Goal: Communication & Community: Connect with others

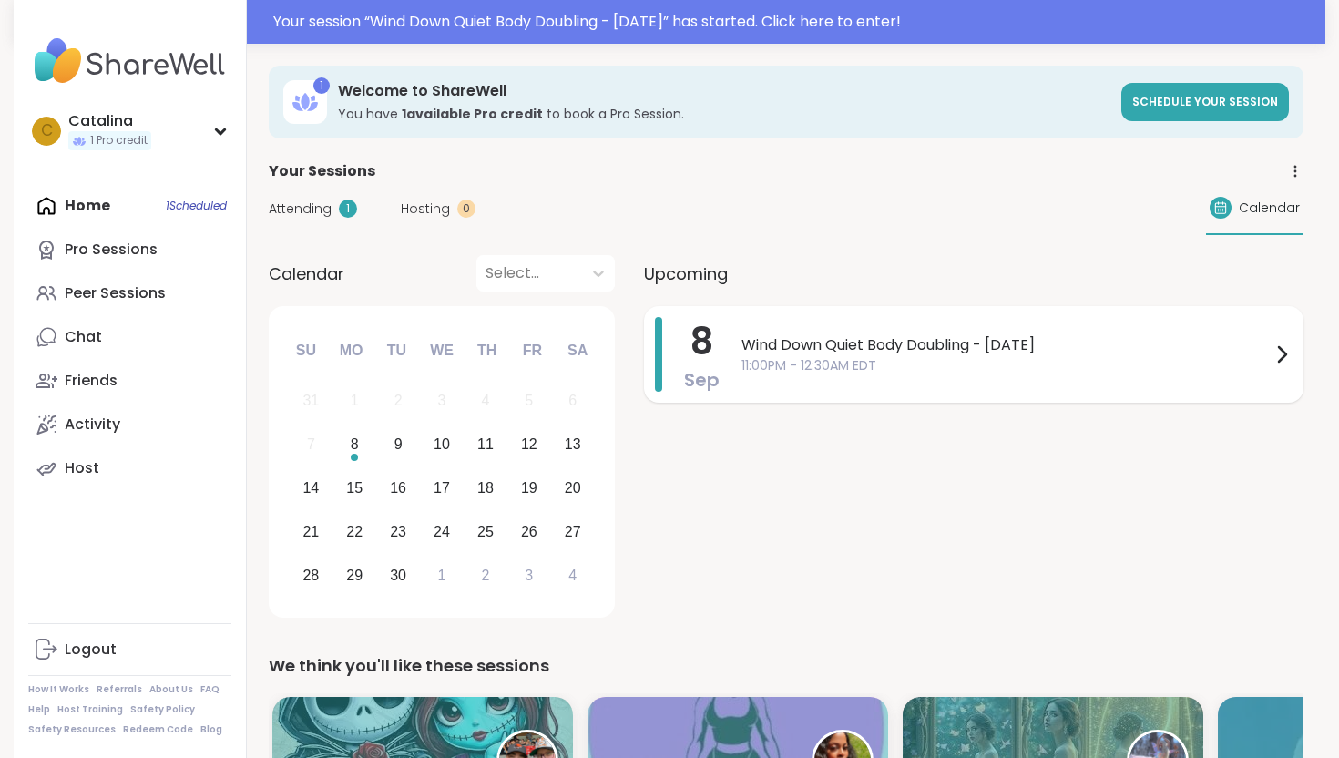
click at [760, 363] on span "11:00PM - 12:30AM EDT" at bounding box center [1005, 365] width 529 height 19
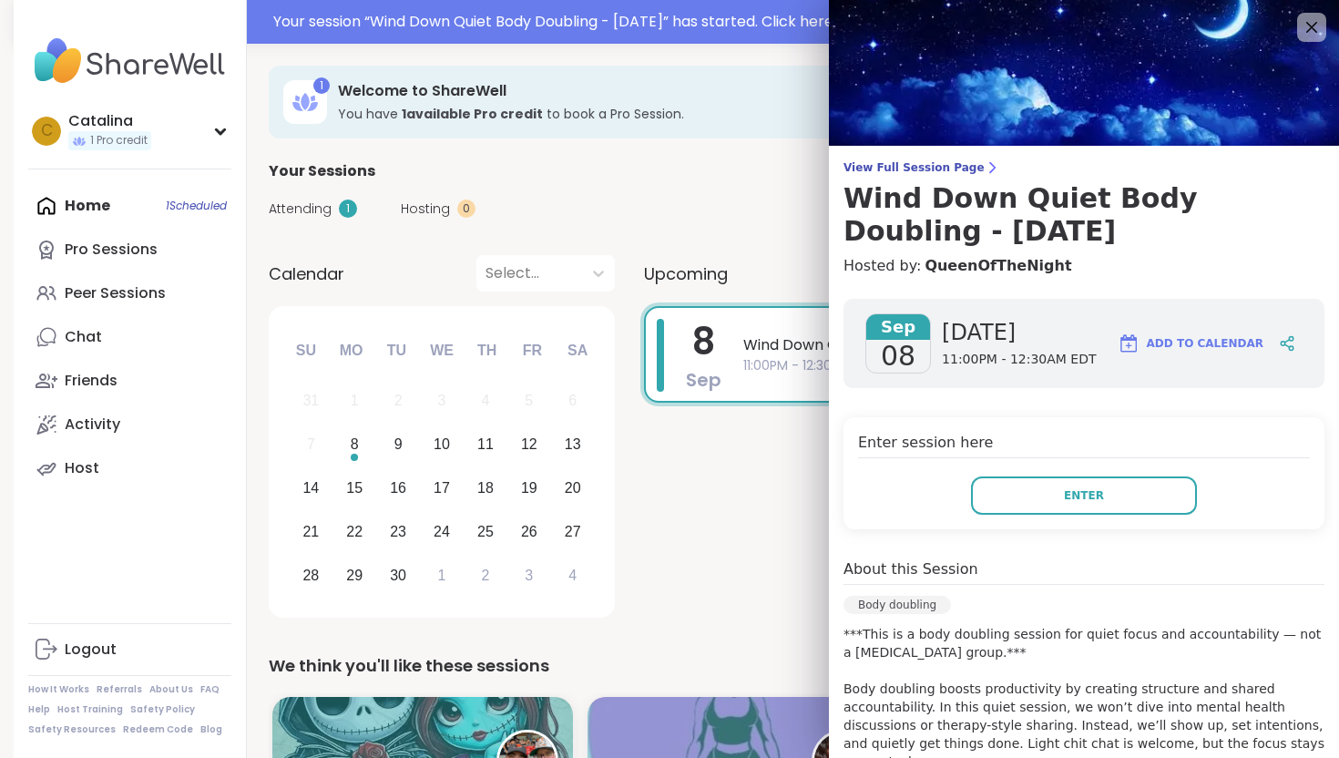
click at [866, 299] on div "Sep 08 Monday 11:00PM - 12:30AM EDT Add to Calendar" at bounding box center [1083, 343] width 481 height 89
click at [884, 248] on div "View Full Session Page Wind Down Quiet Body Doubling - Monday Hosted by: QueenO…" at bounding box center [1084, 218] width 510 height 117
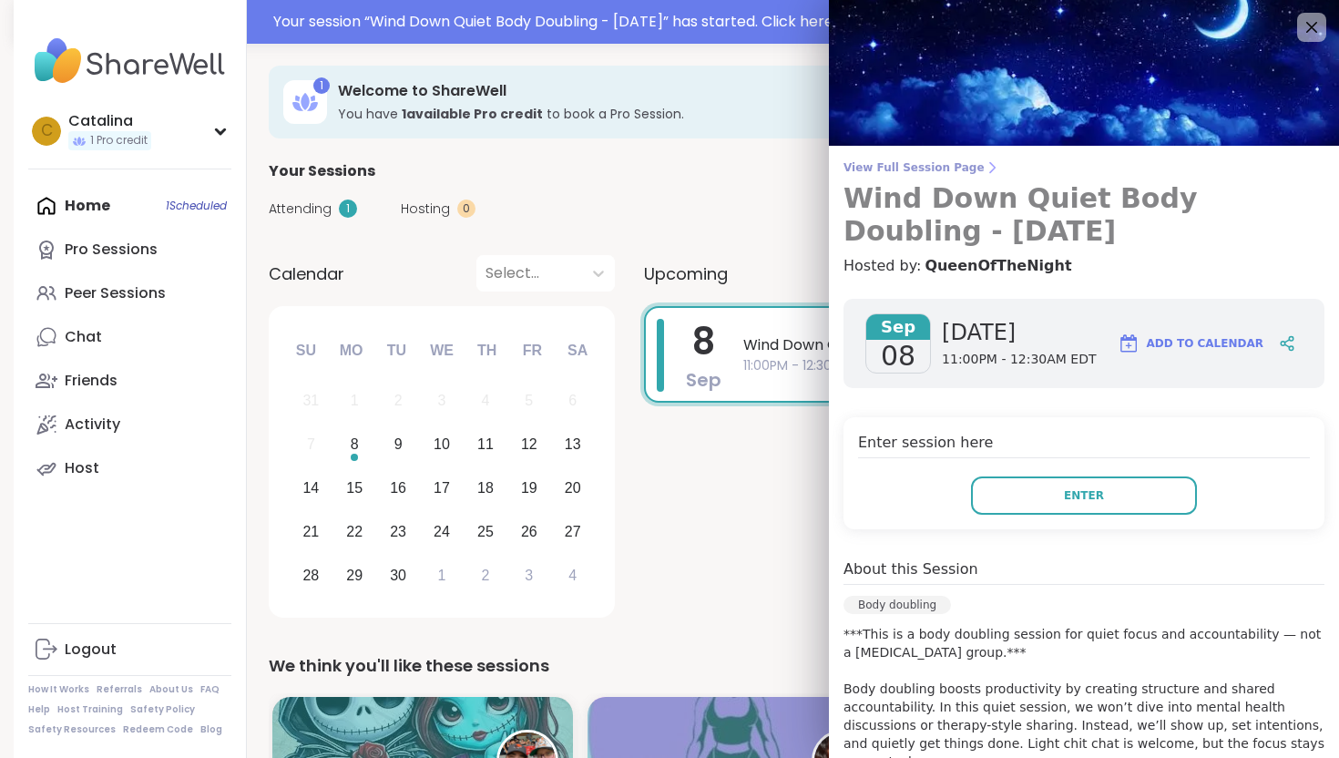
click at [891, 209] on h3 "Wind Down Quiet Body Doubling - [DATE]" at bounding box center [1083, 215] width 481 height 66
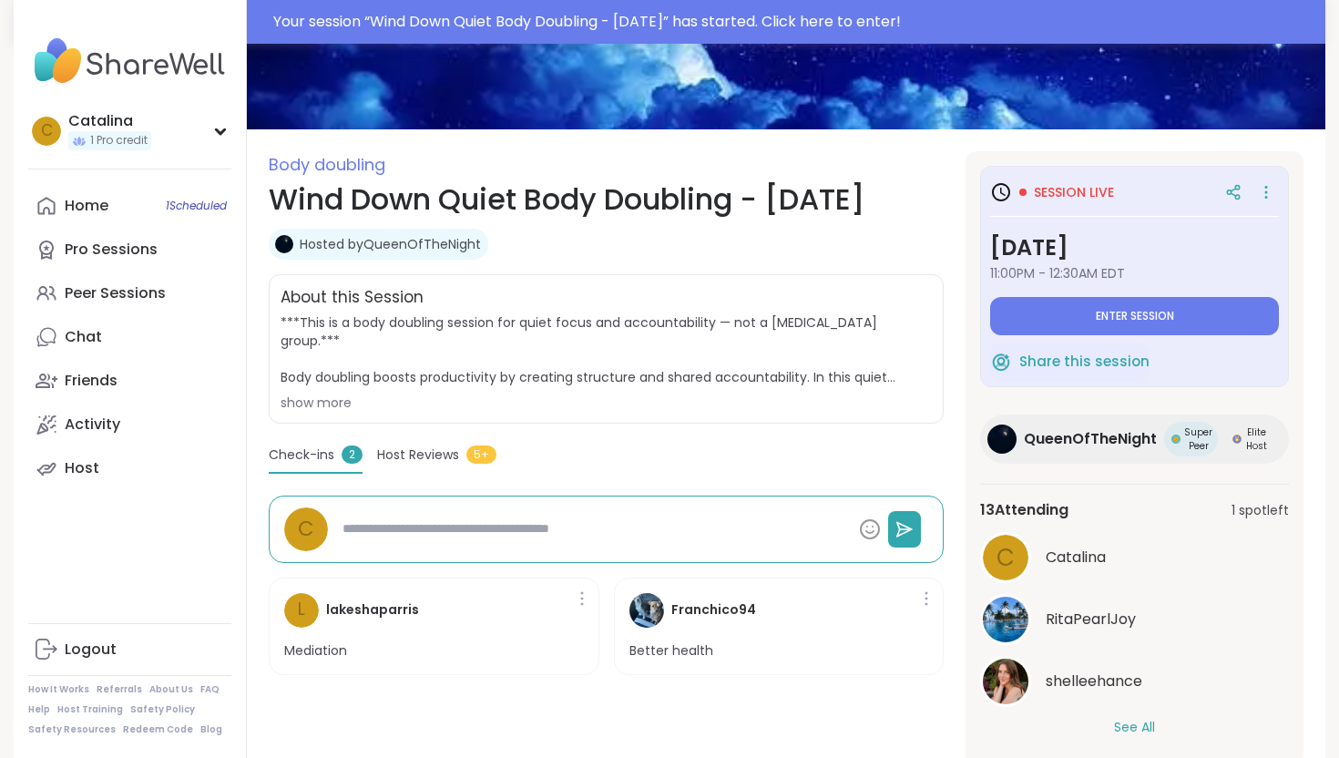
scroll to position [164, 0]
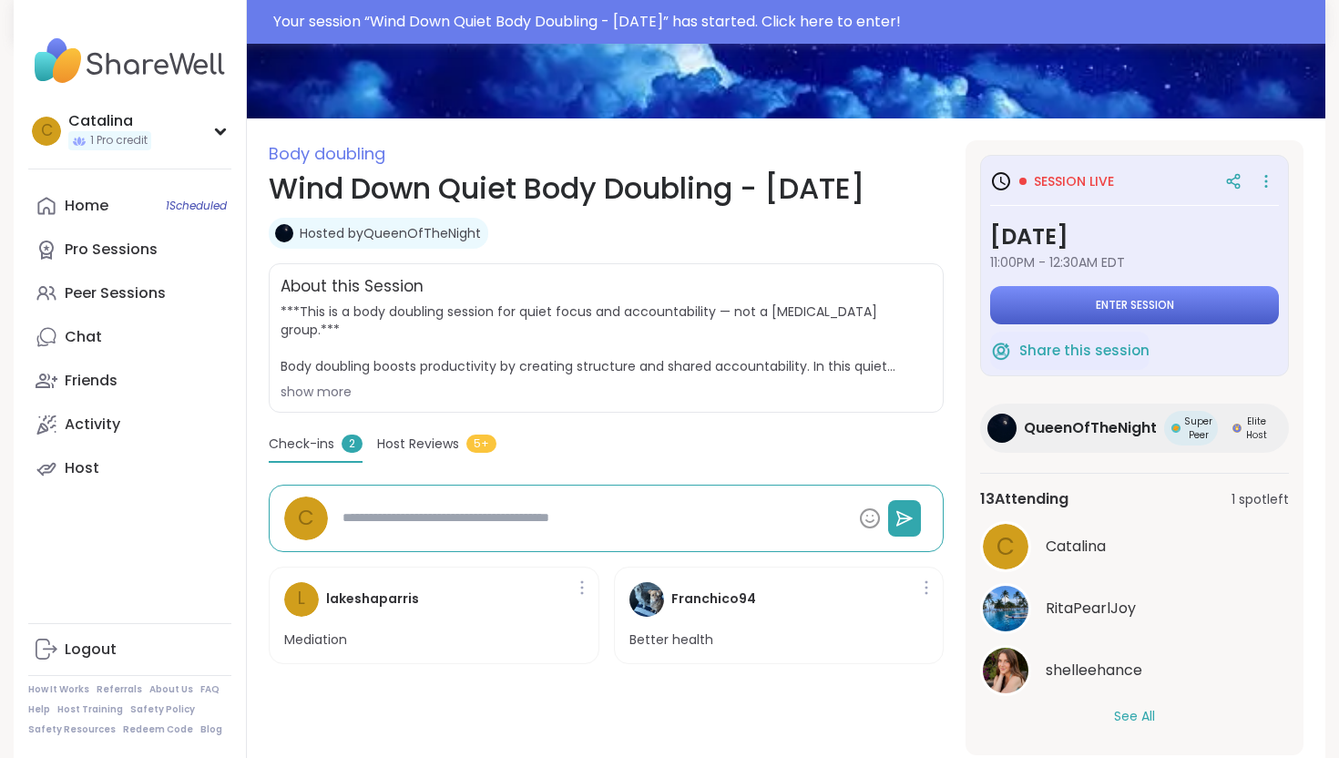
click at [1063, 301] on button "Enter session" at bounding box center [1134, 305] width 289 height 38
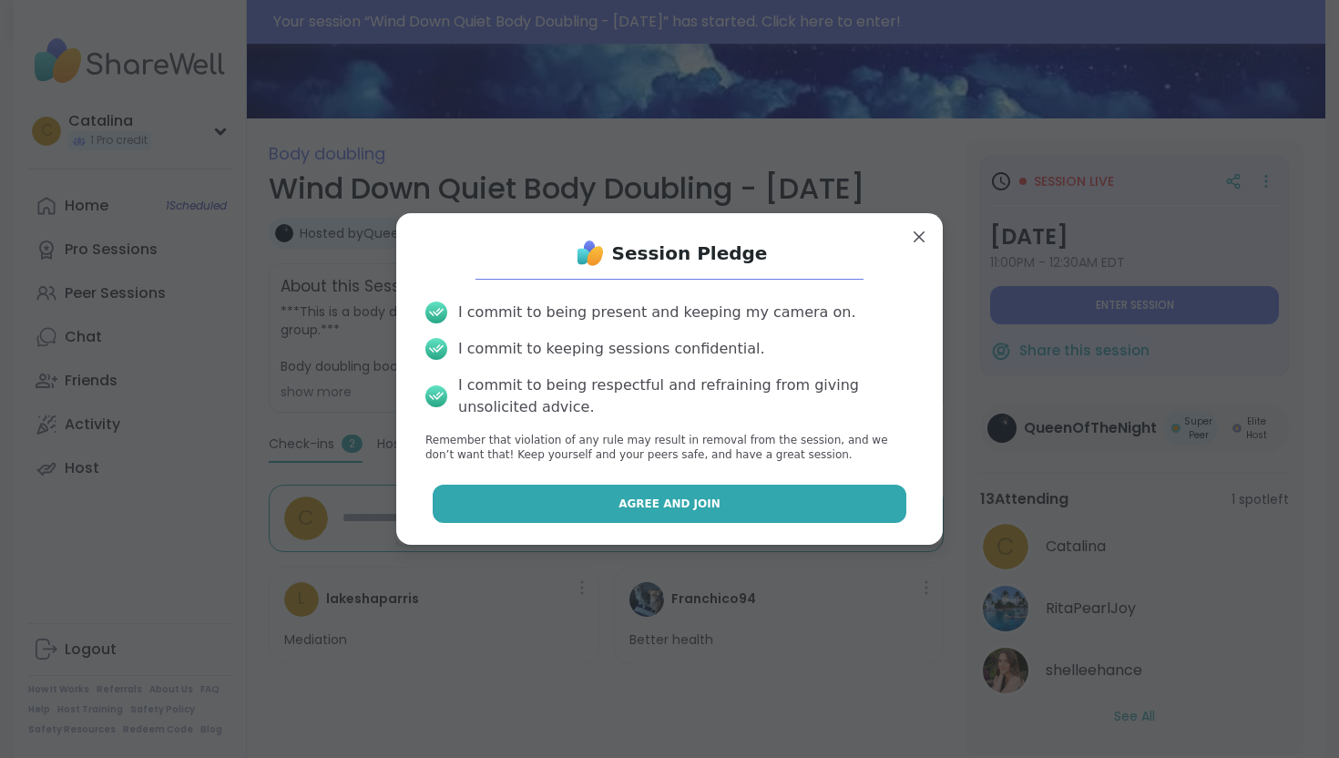
click at [707, 503] on span "Agree and Join" at bounding box center [669, 503] width 102 height 16
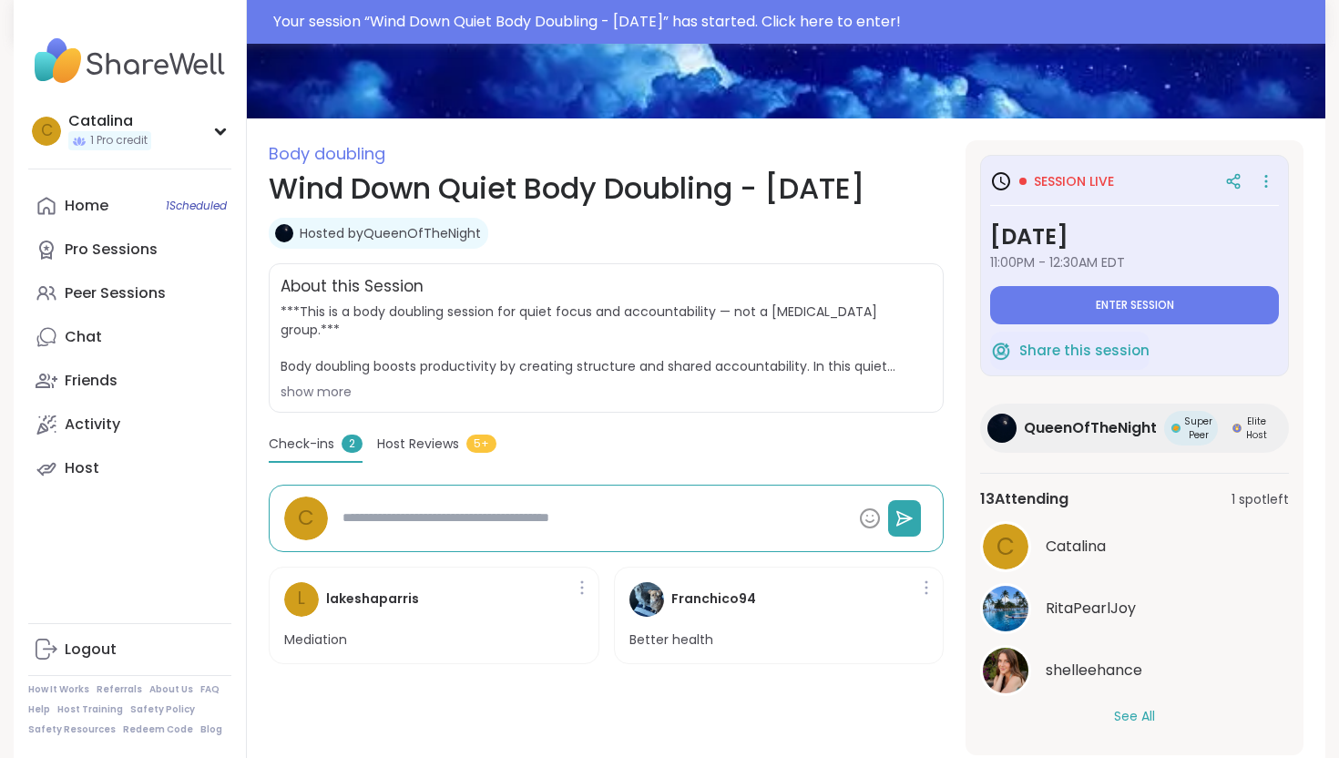
type textarea "*"
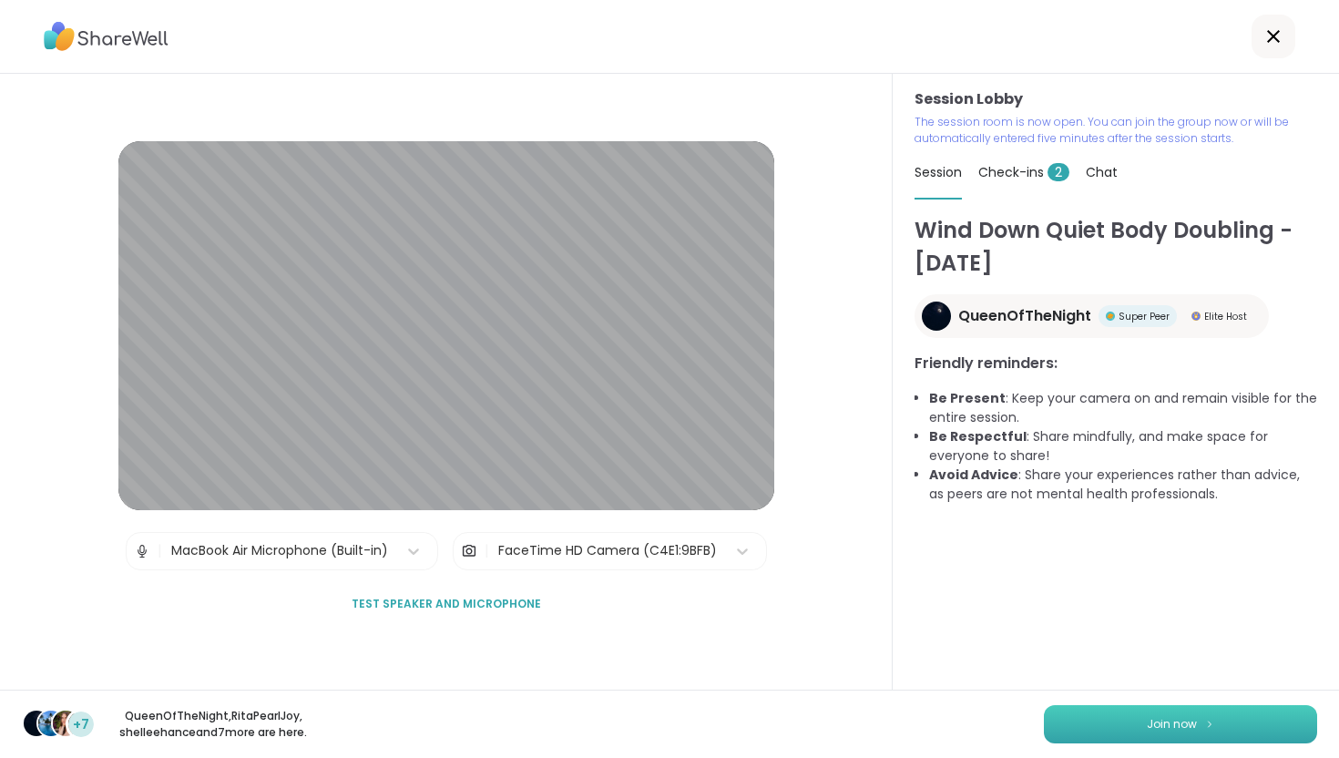
click at [1187, 725] on span "Join now" at bounding box center [1171, 724] width 50 height 16
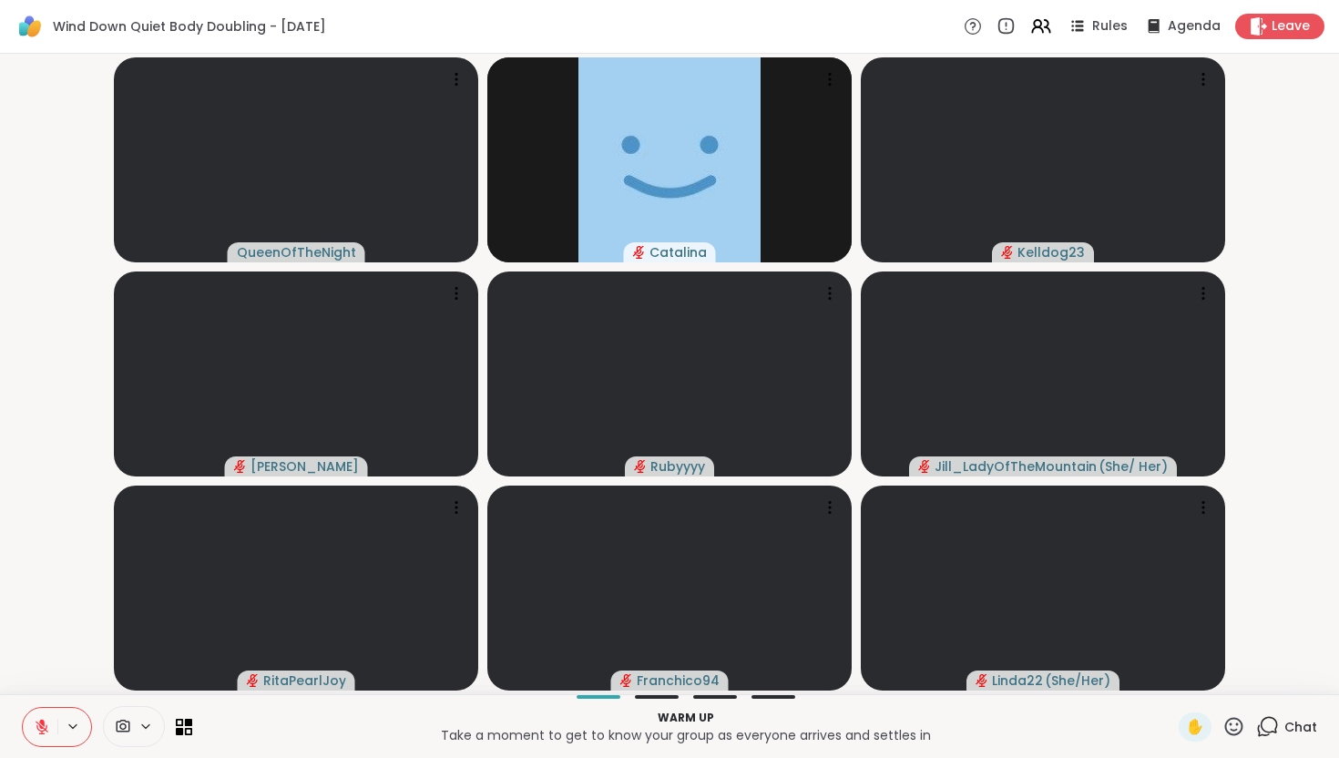
click at [117, 728] on icon at bounding box center [124, 725] width 14 height 13
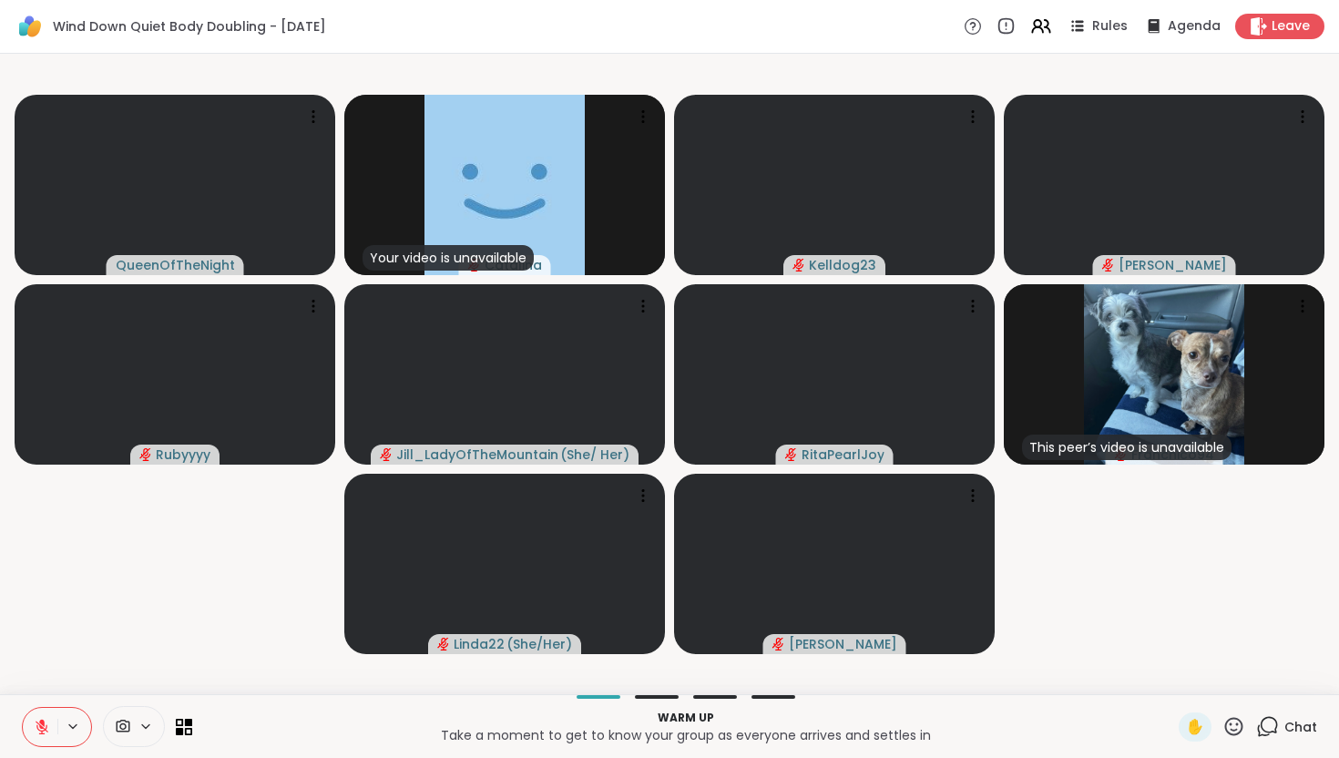
click at [423, 32] on div "Wind Down Quiet Body Doubling - Monday Rules Agenda Leave" at bounding box center [669, 27] width 1339 height 54
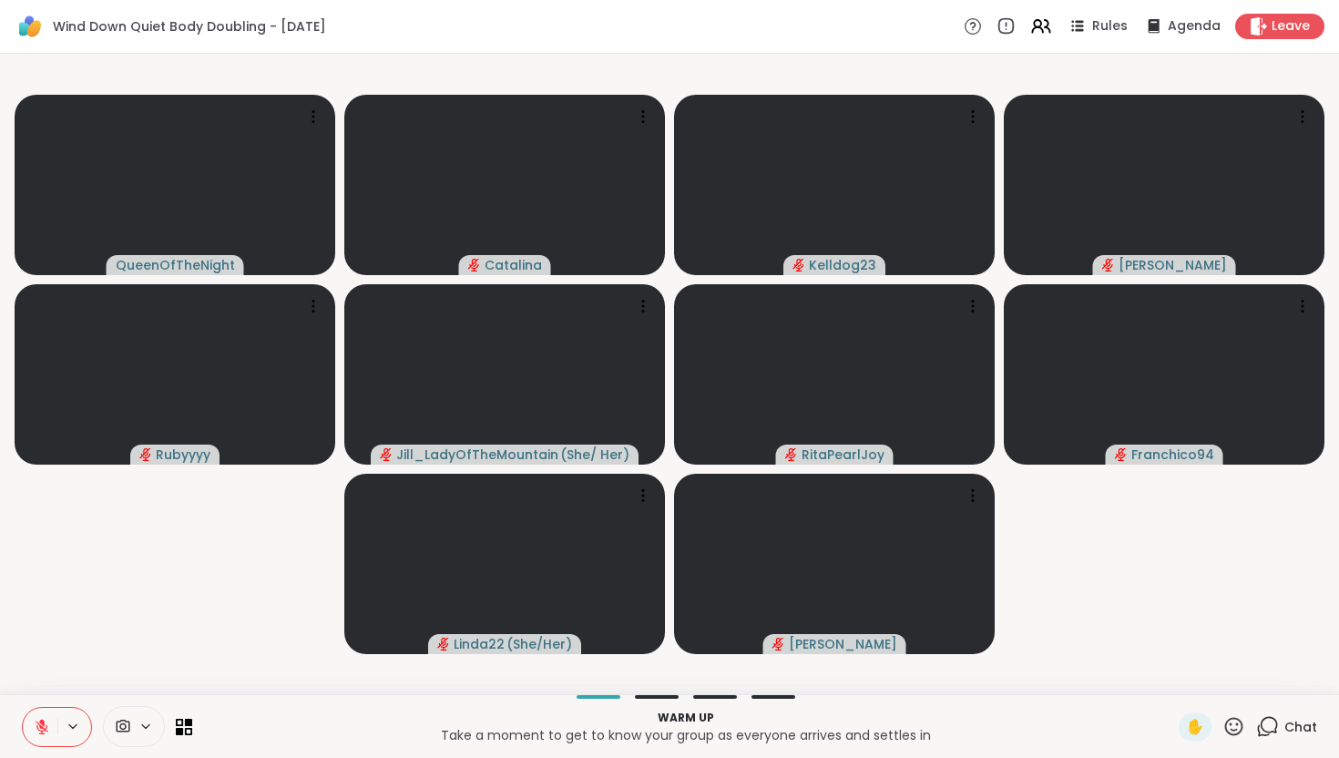
click at [428, 14] on div "Wind Down Quiet Body Doubling - Monday Rules Agenda Leave" at bounding box center [669, 27] width 1339 height 54
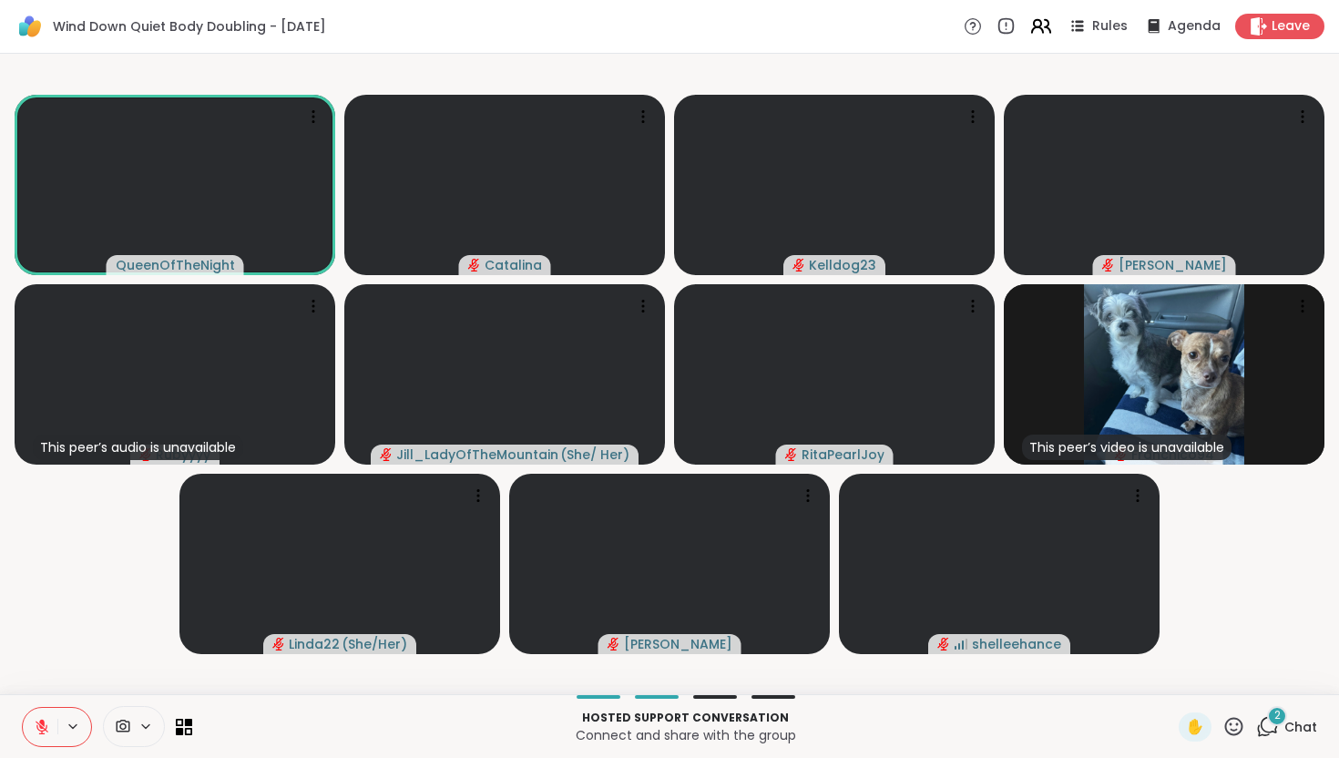
click at [1035, 29] on icon at bounding box center [1037, 29] width 11 height 5
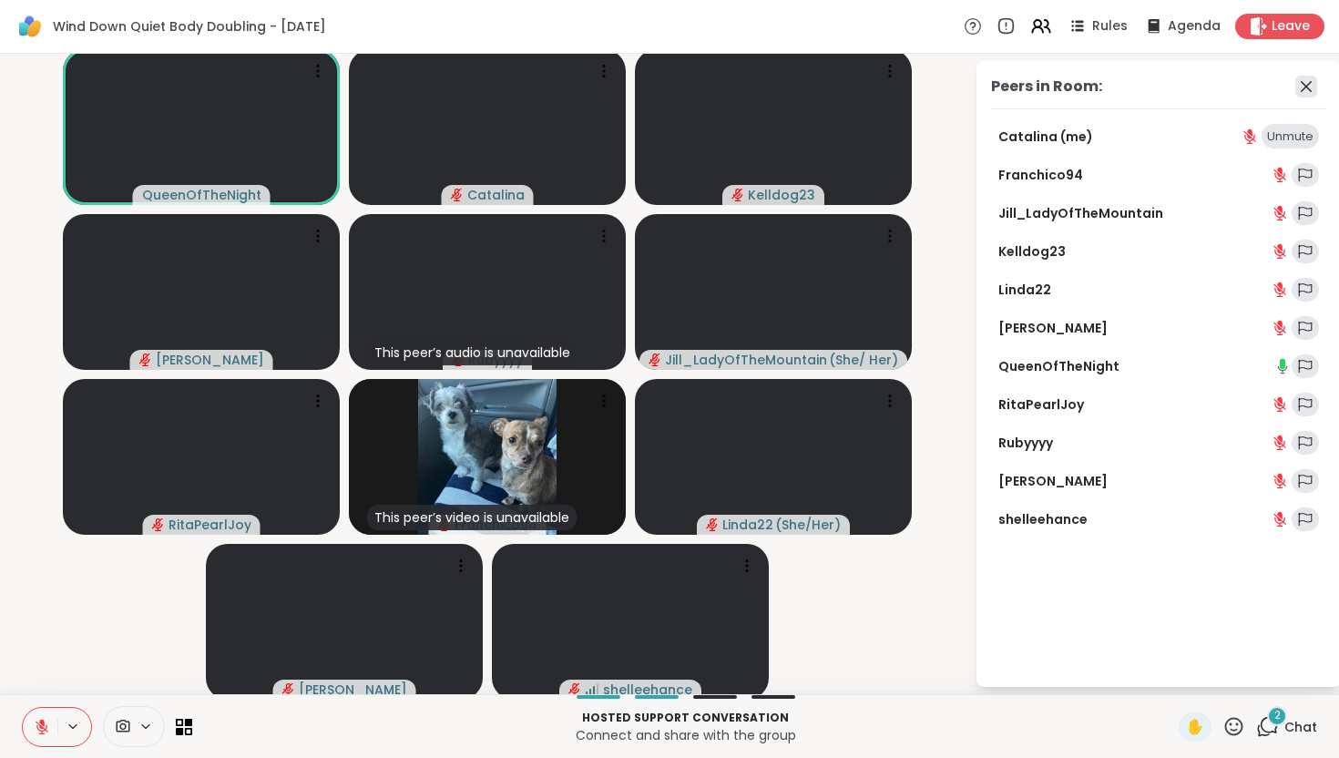
click at [1308, 87] on icon at bounding box center [1305, 86] width 11 height 11
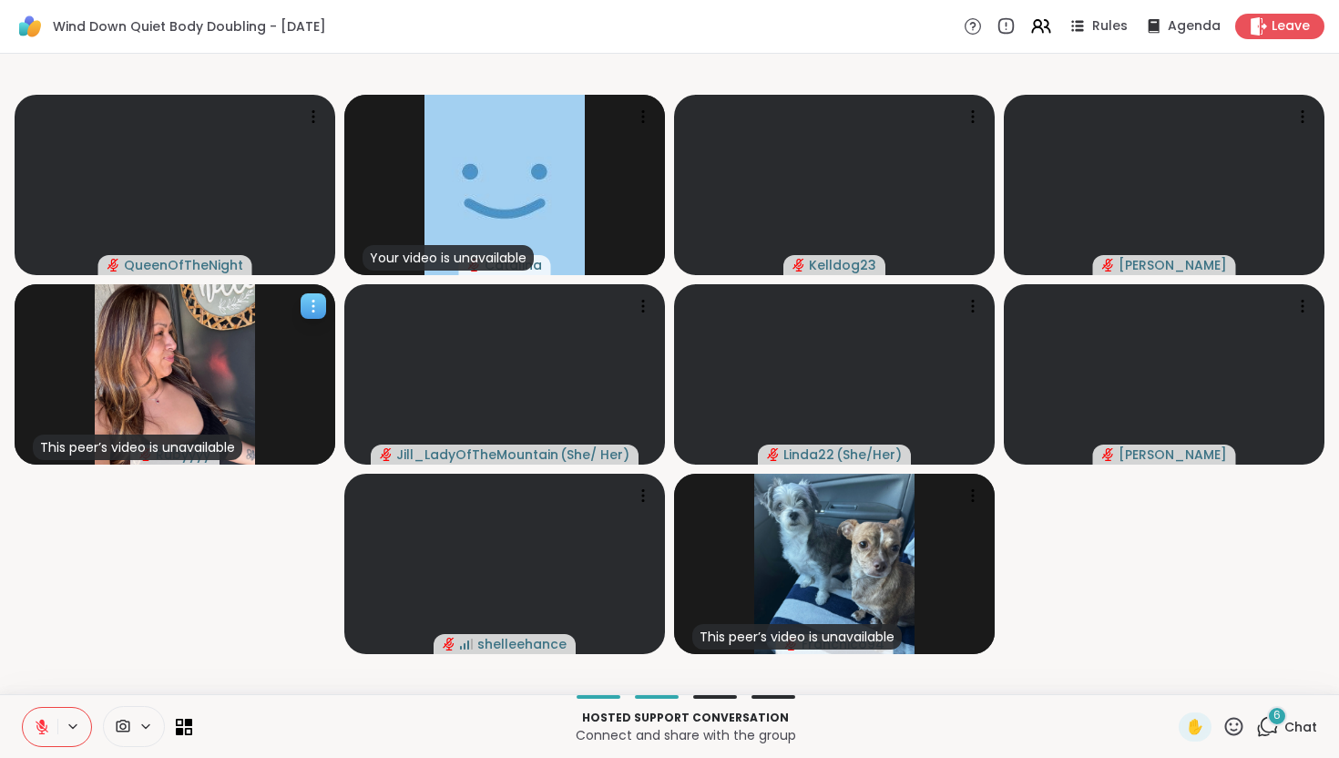
click at [321, 306] on icon at bounding box center [313, 306] width 18 height 18
click at [245, 311] on h4 "View Profile" at bounding box center [259, 320] width 76 height 18
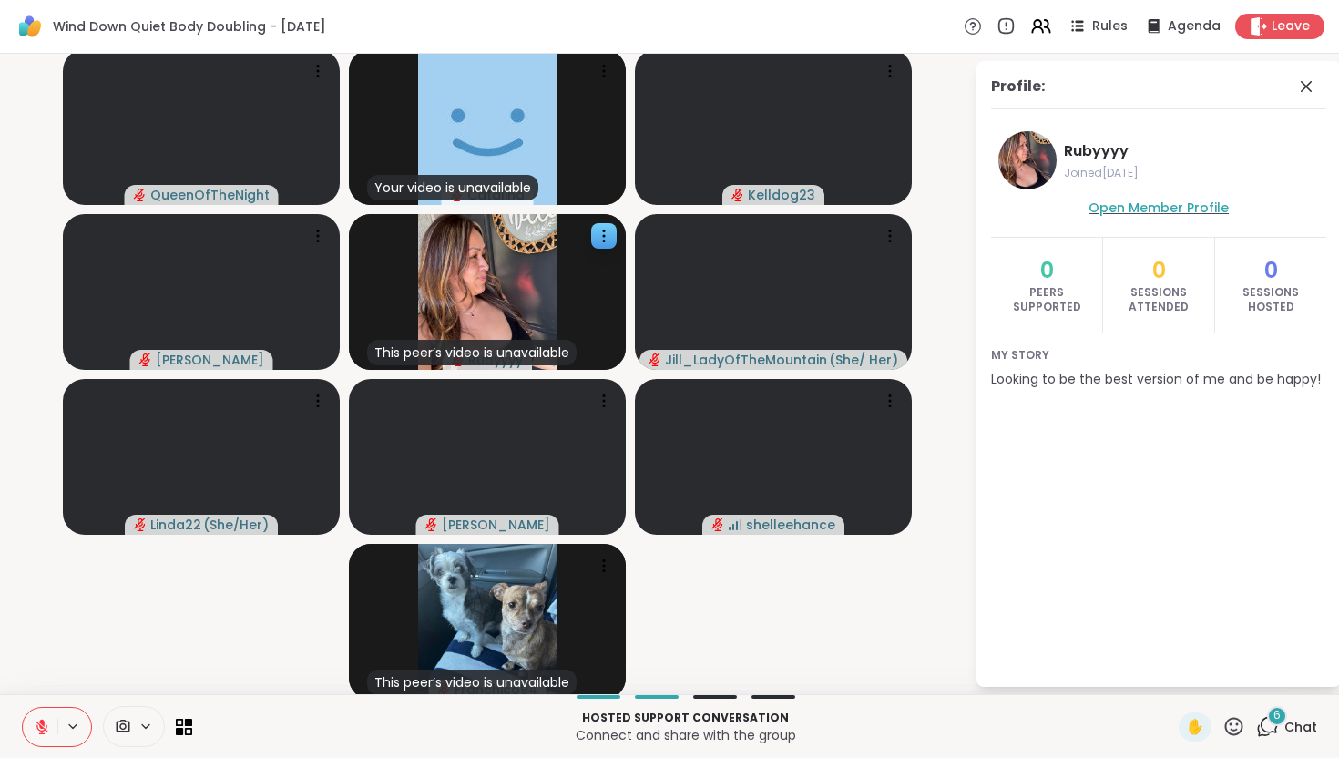
click at [1177, 210] on span "Open Member Profile" at bounding box center [1158, 208] width 140 height 18
click at [1297, 86] on icon at bounding box center [1306, 87] width 22 height 22
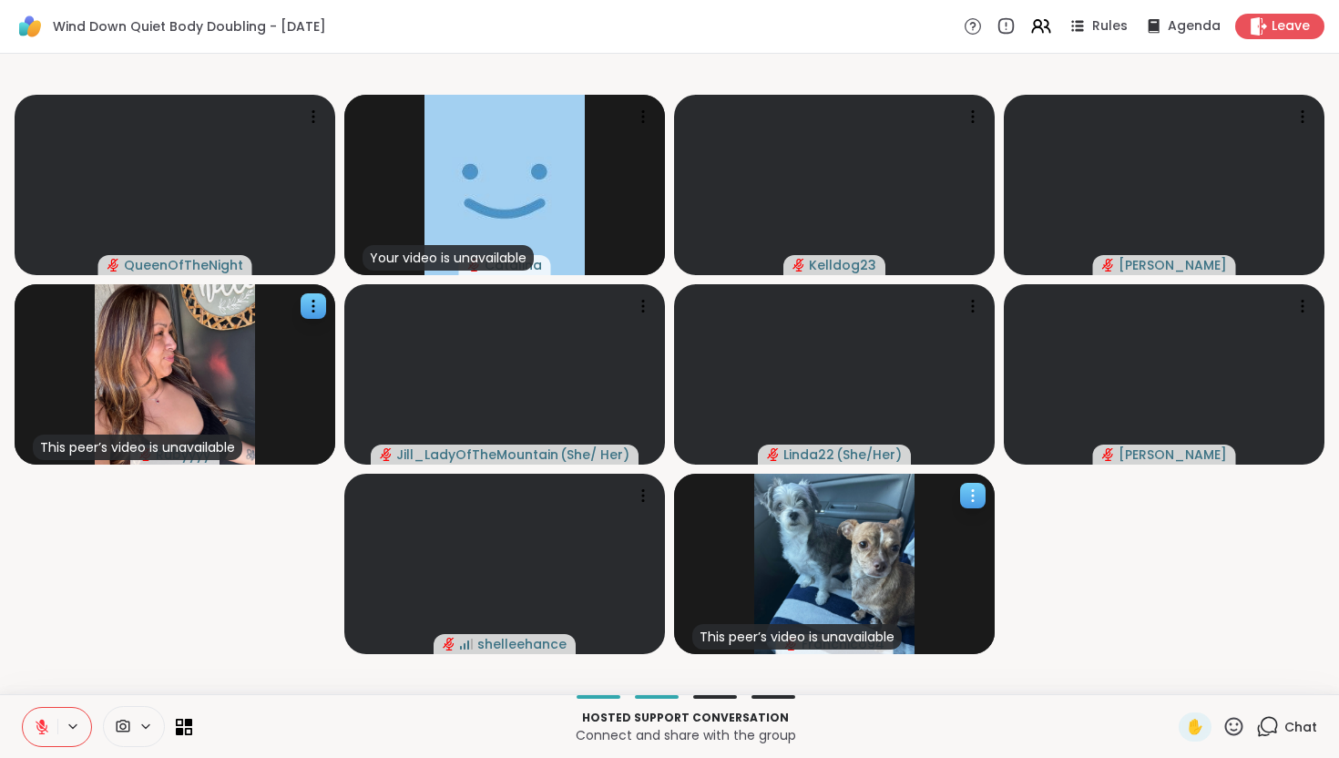
click at [977, 499] on icon at bounding box center [972, 495] width 18 height 18
click at [914, 507] on h4 "View Profile" at bounding box center [915, 513] width 76 height 18
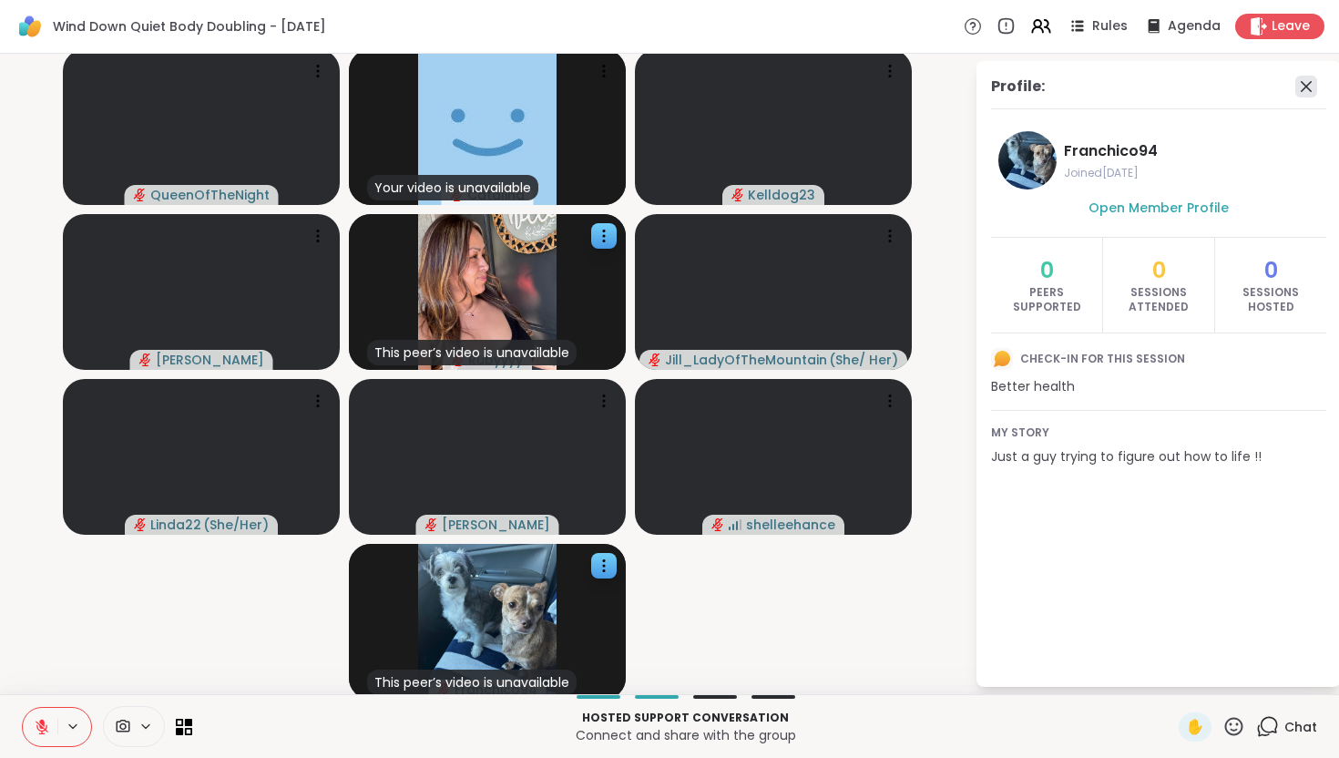
click at [1304, 80] on icon at bounding box center [1306, 87] width 22 height 22
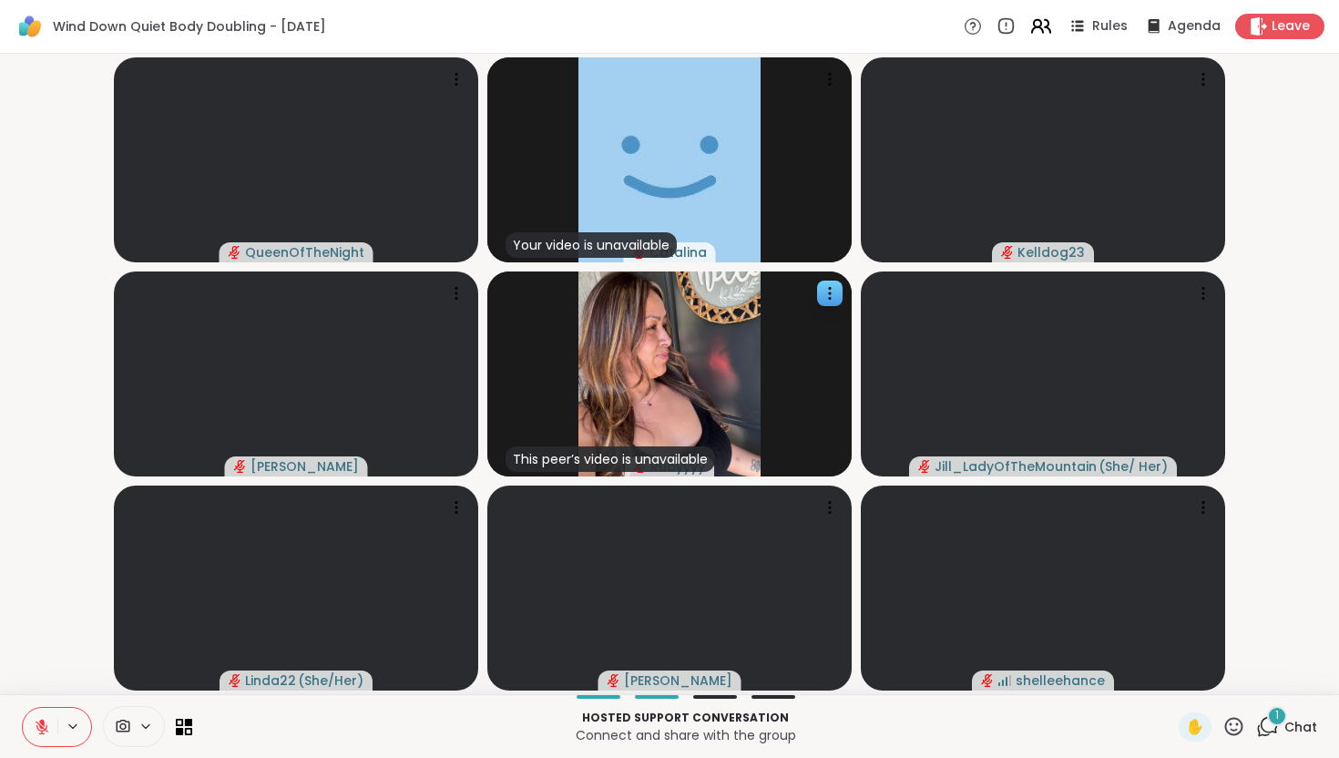
click at [1047, 29] on icon at bounding box center [1040, 26] width 23 height 23
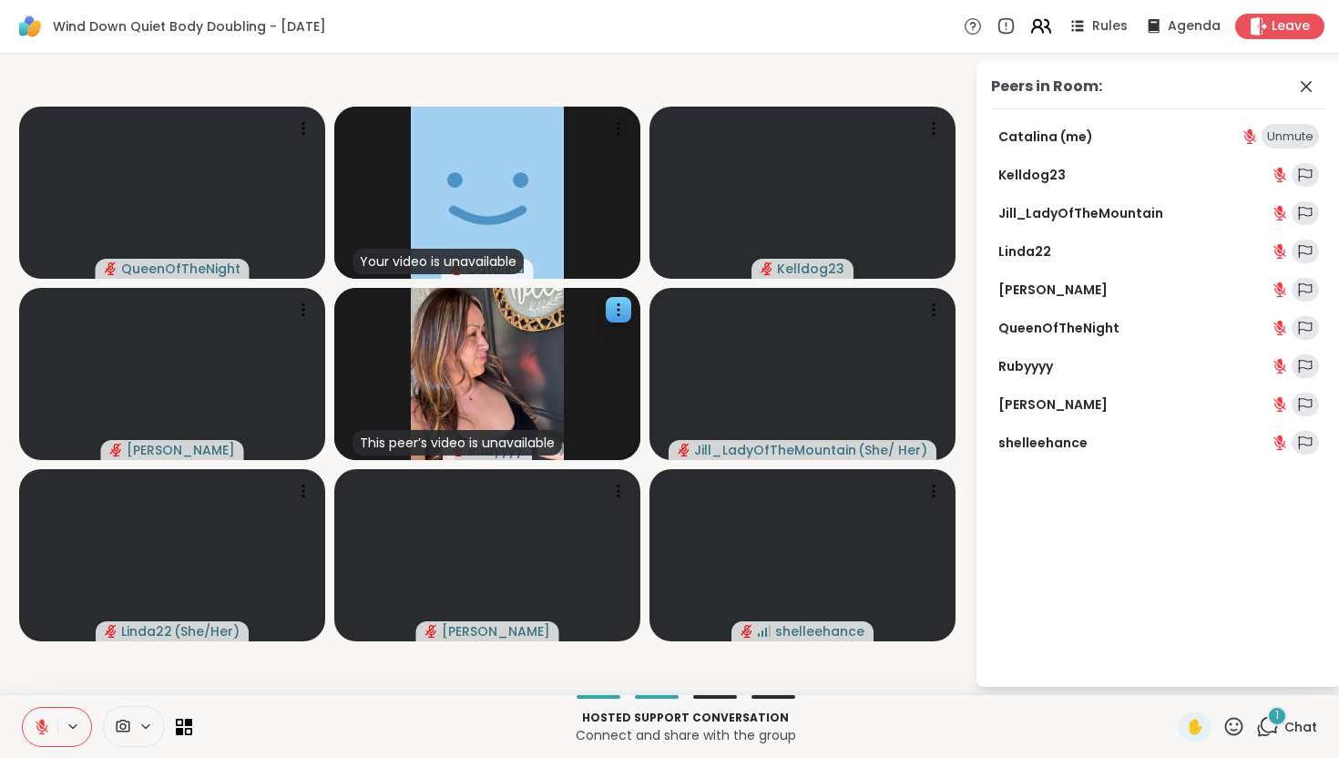
click at [1047, 29] on icon at bounding box center [1040, 26] width 23 height 23
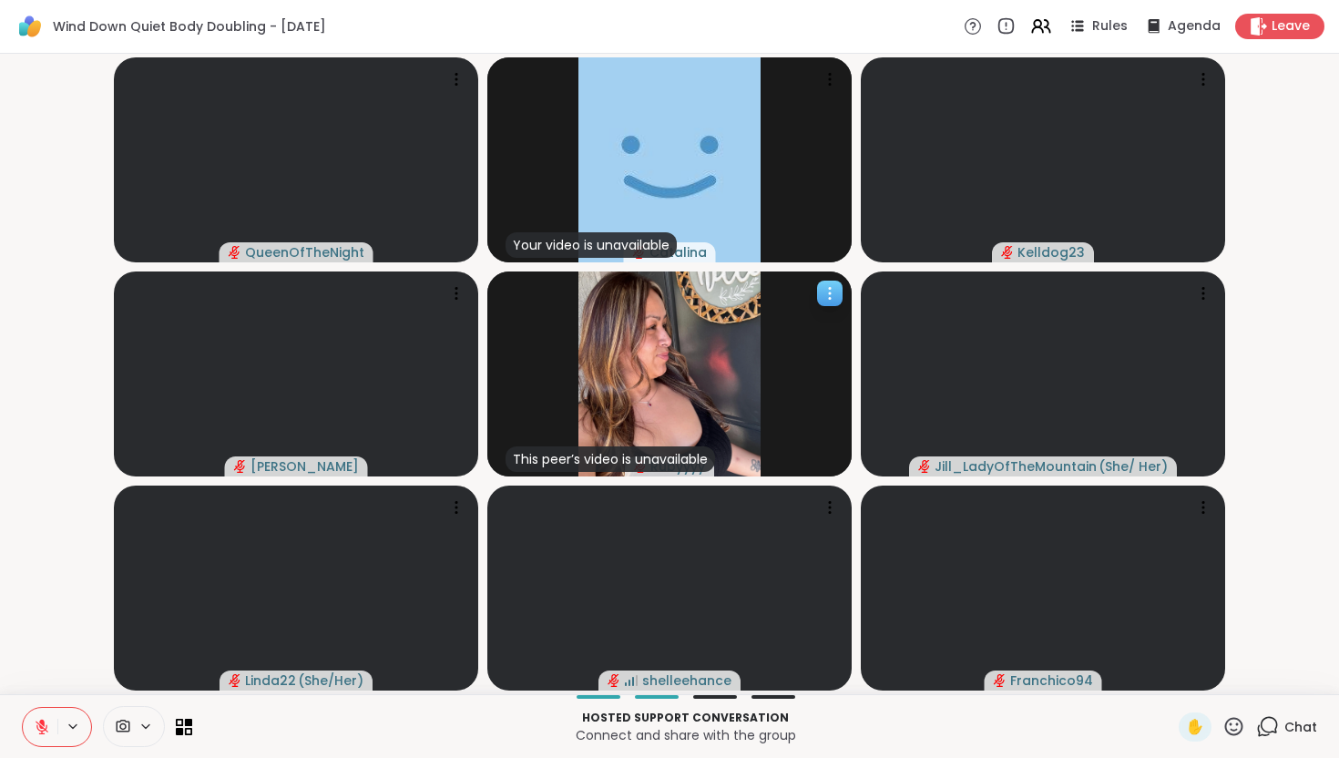
click at [835, 292] on icon at bounding box center [829, 293] width 18 height 18
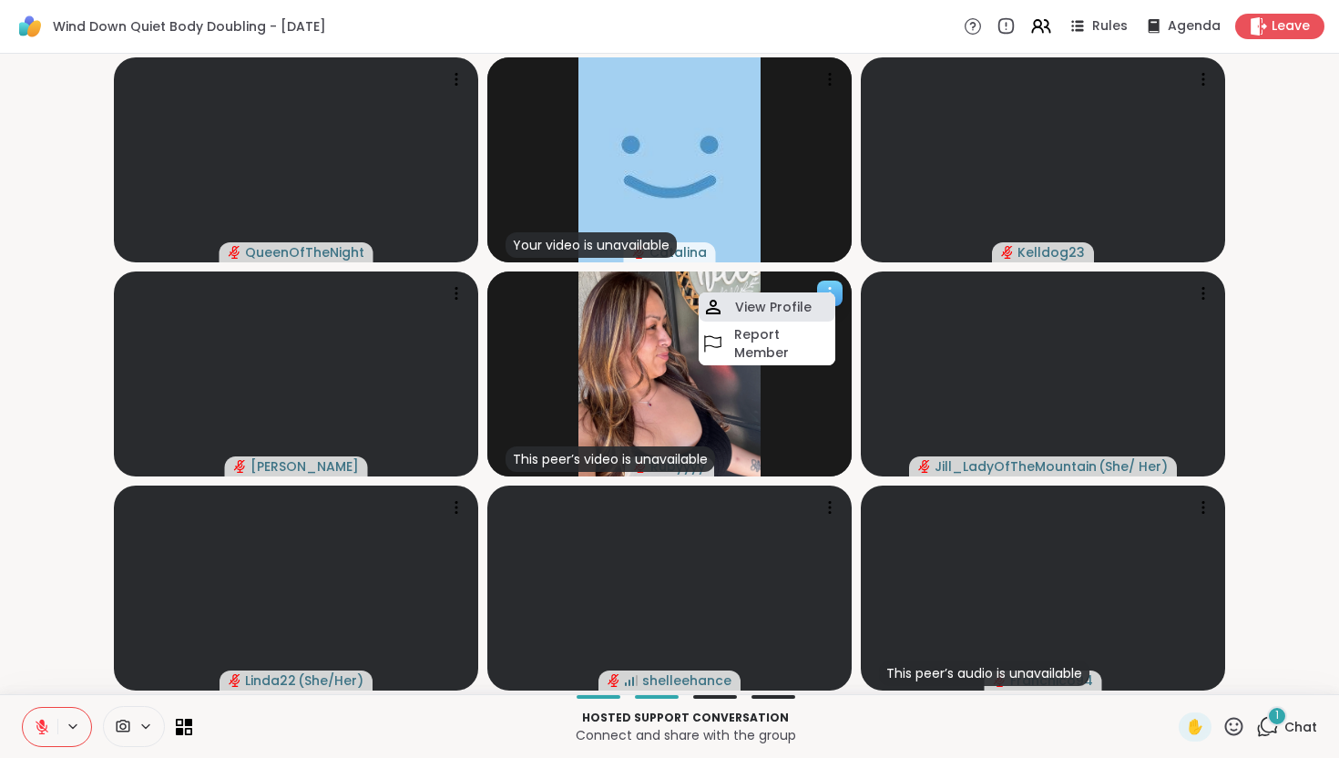
click at [783, 303] on h4 "View Profile" at bounding box center [773, 307] width 76 height 18
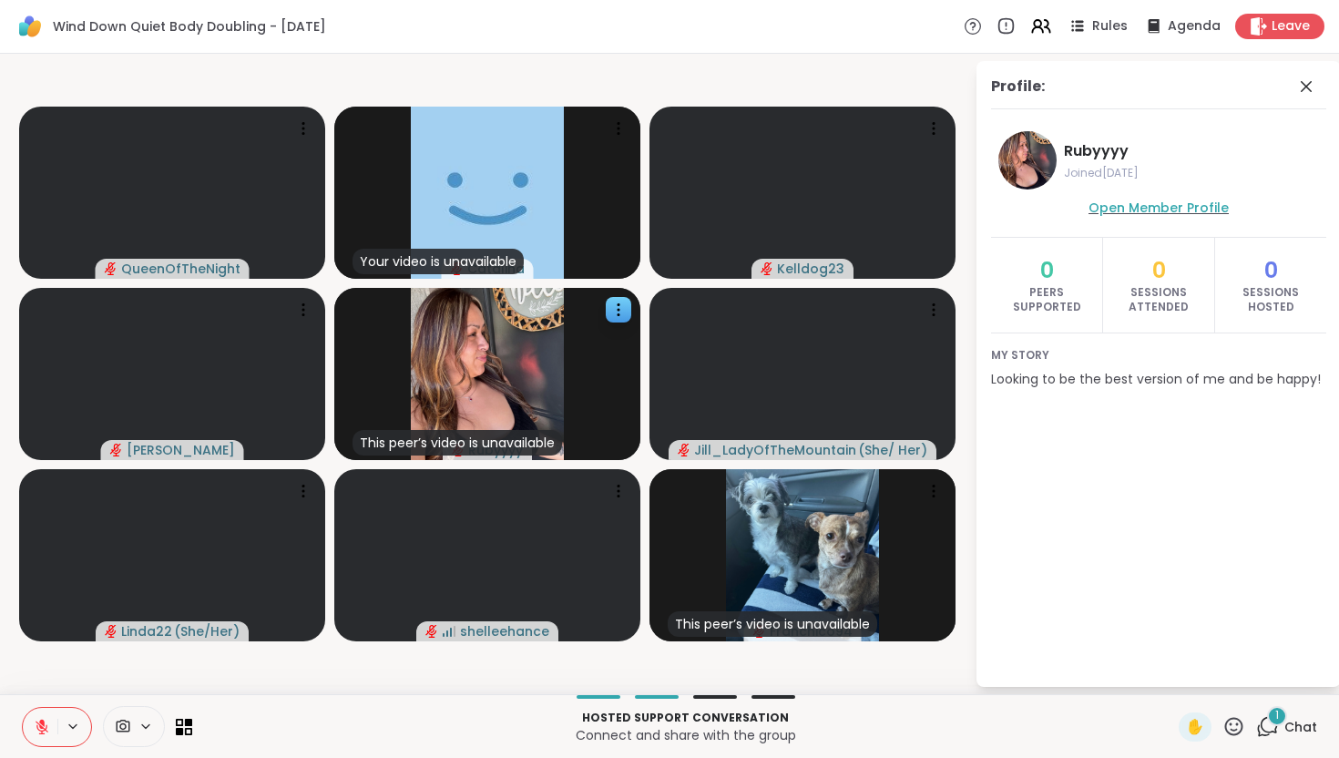
click at [1126, 201] on span "Open Member Profile" at bounding box center [1158, 208] width 140 height 18
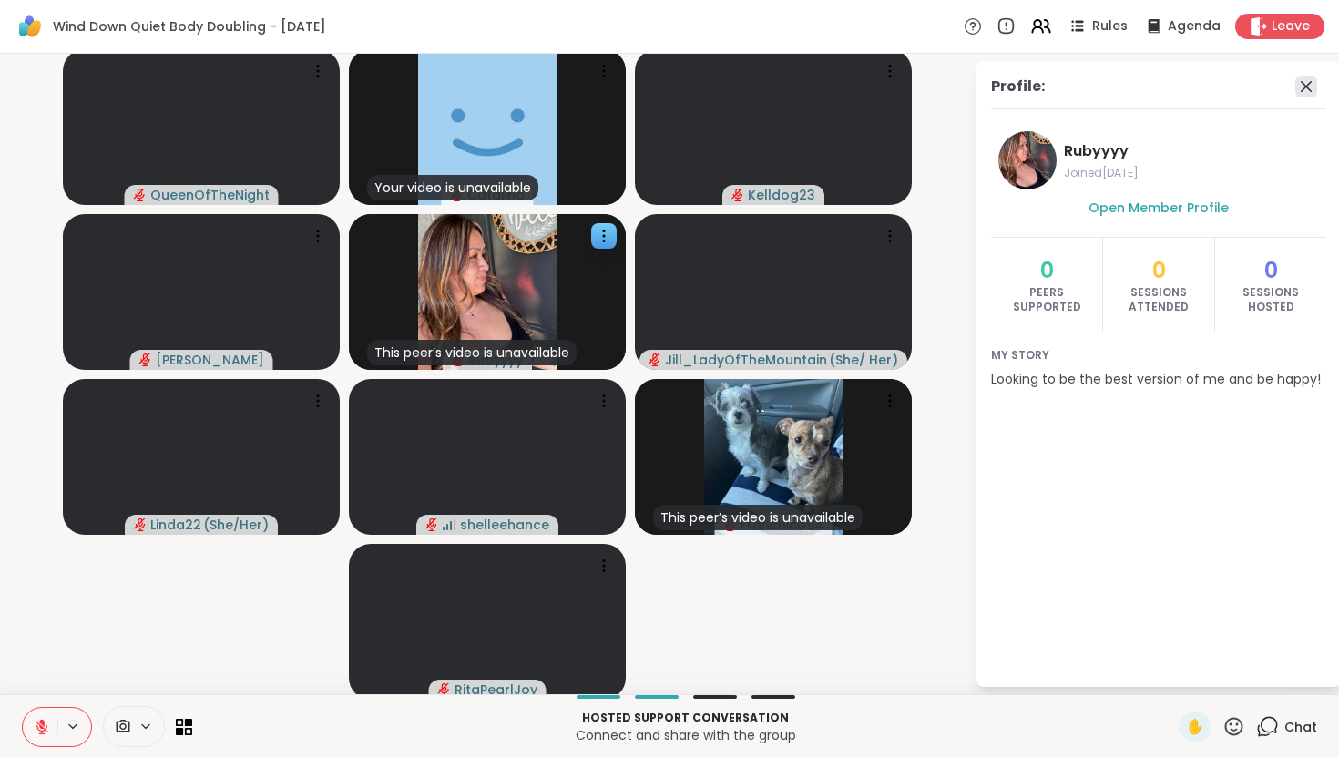
click at [1307, 87] on icon at bounding box center [1305, 86] width 11 height 11
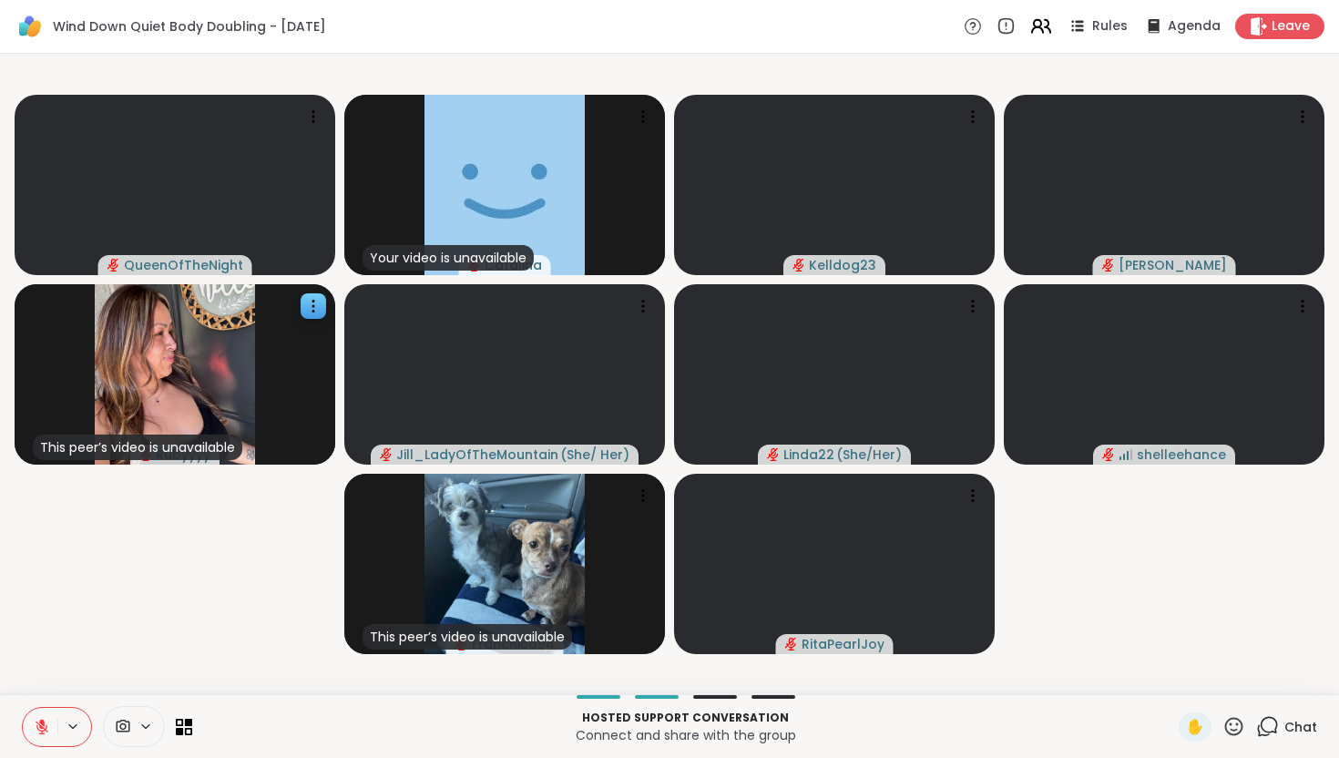
click at [1037, 26] on icon at bounding box center [1037, 23] width 7 height 7
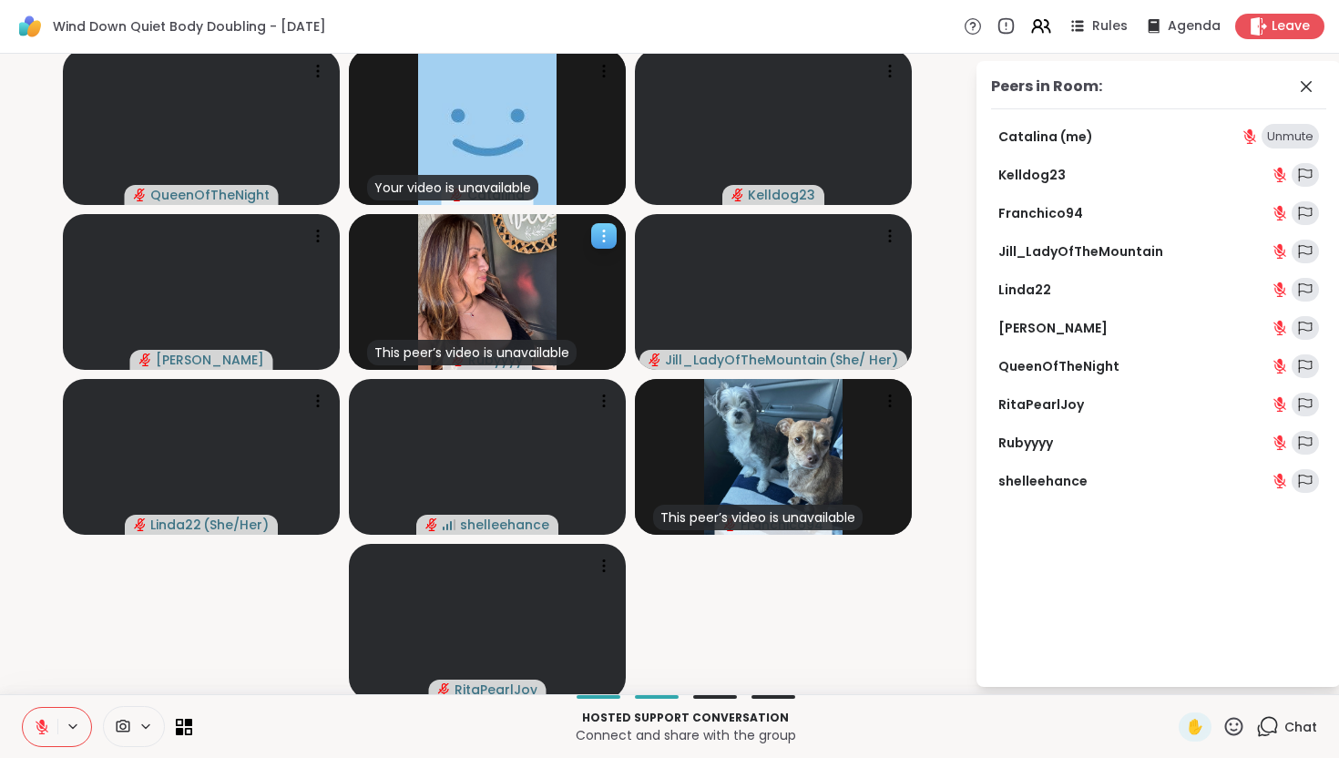
click at [594, 235] on div at bounding box center [603, 235] width 25 height 25
click at [507, 248] on h4 "View Profile" at bounding box center [532, 249] width 76 height 18
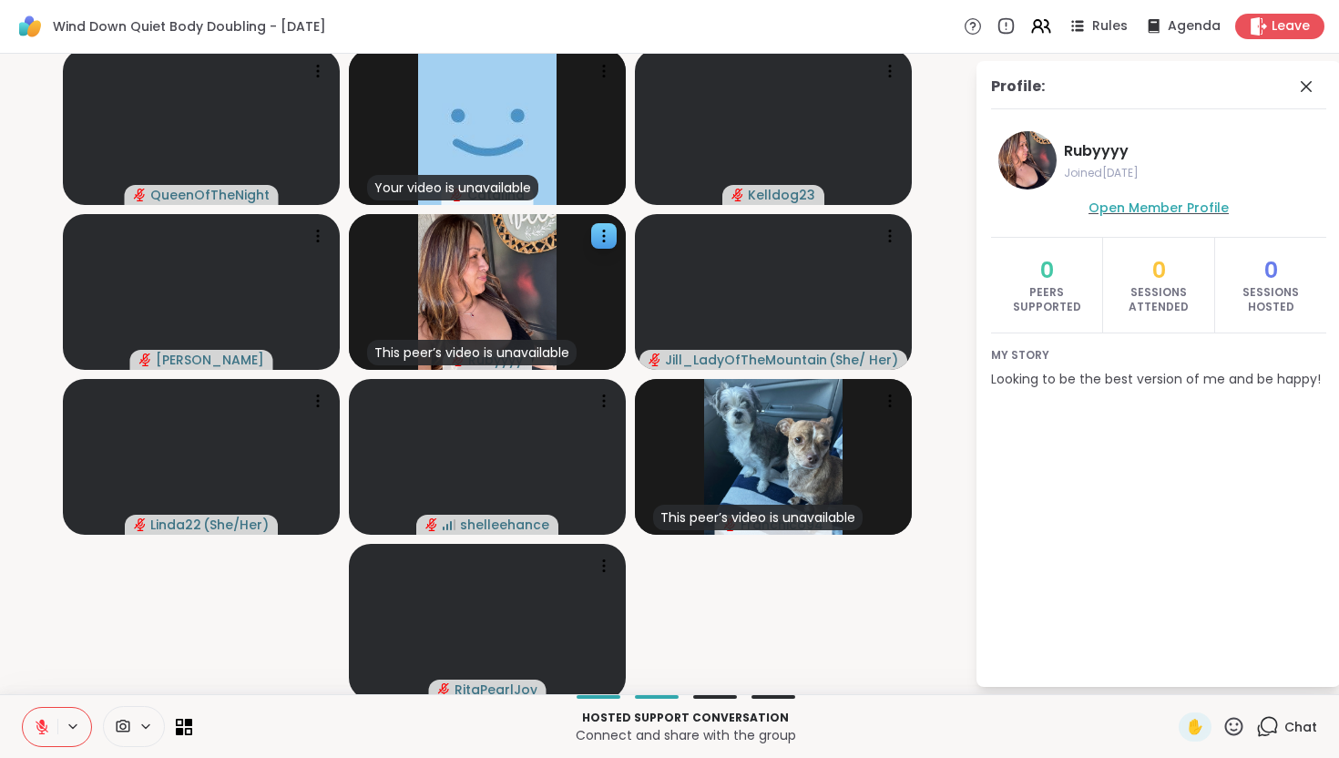
click at [1167, 203] on span "Open Member Profile" at bounding box center [1158, 208] width 140 height 18
click at [1305, 81] on icon at bounding box center [1306, 87] width 22 height 22
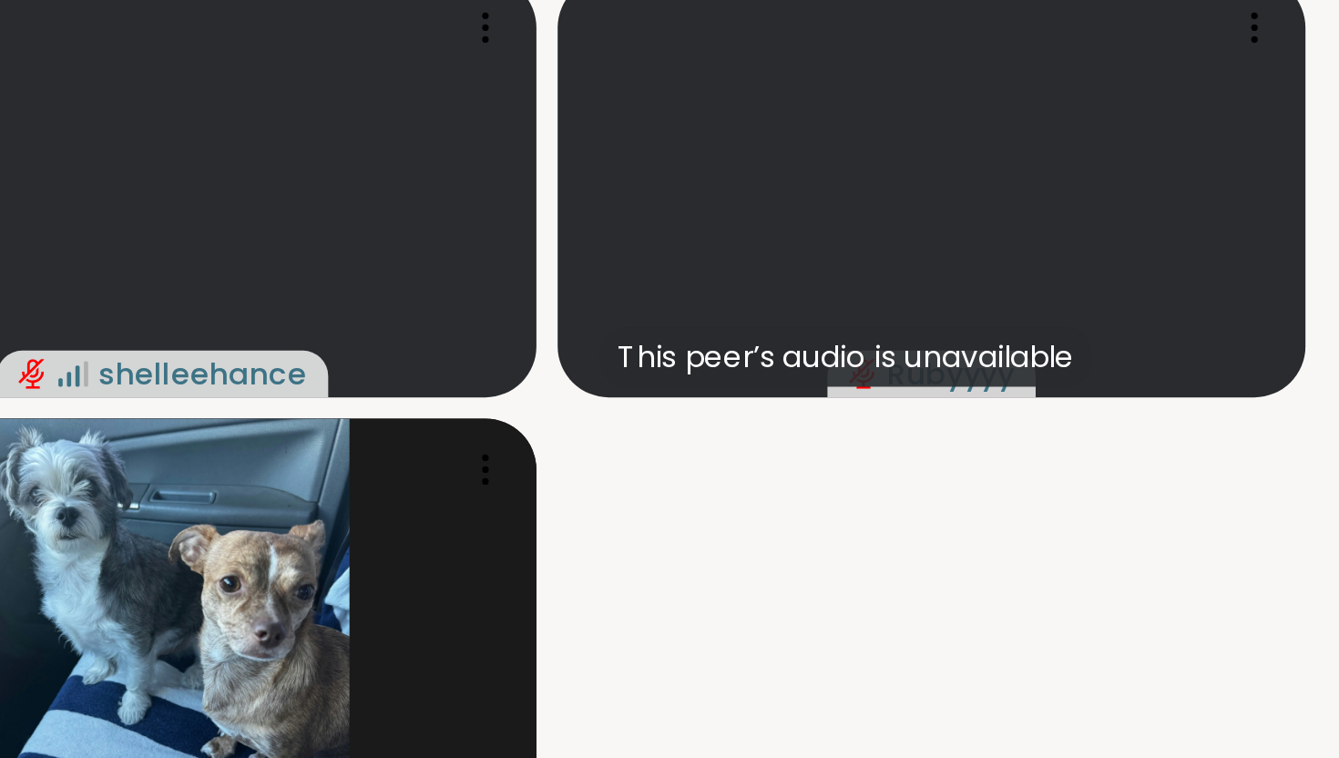
click at [1128, 534] on video-player-container "QueenOfTheNight Your video is unavailable Catalina Kelldog23 Lorena Jill_LadyOf…" at bounding box center [669, 374] width 1317 height 626
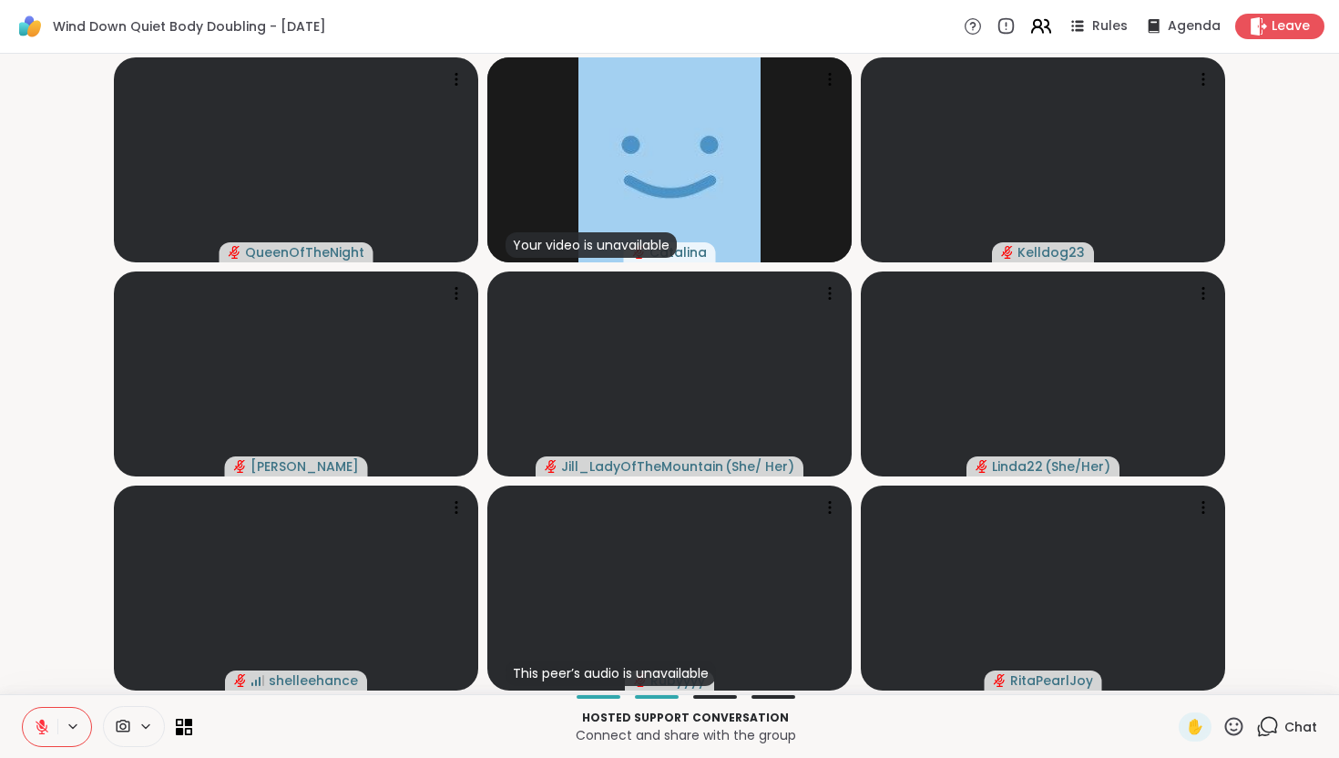
click at [1048, 30] on icon at bounding box center [1040, 26] width 23 height 23
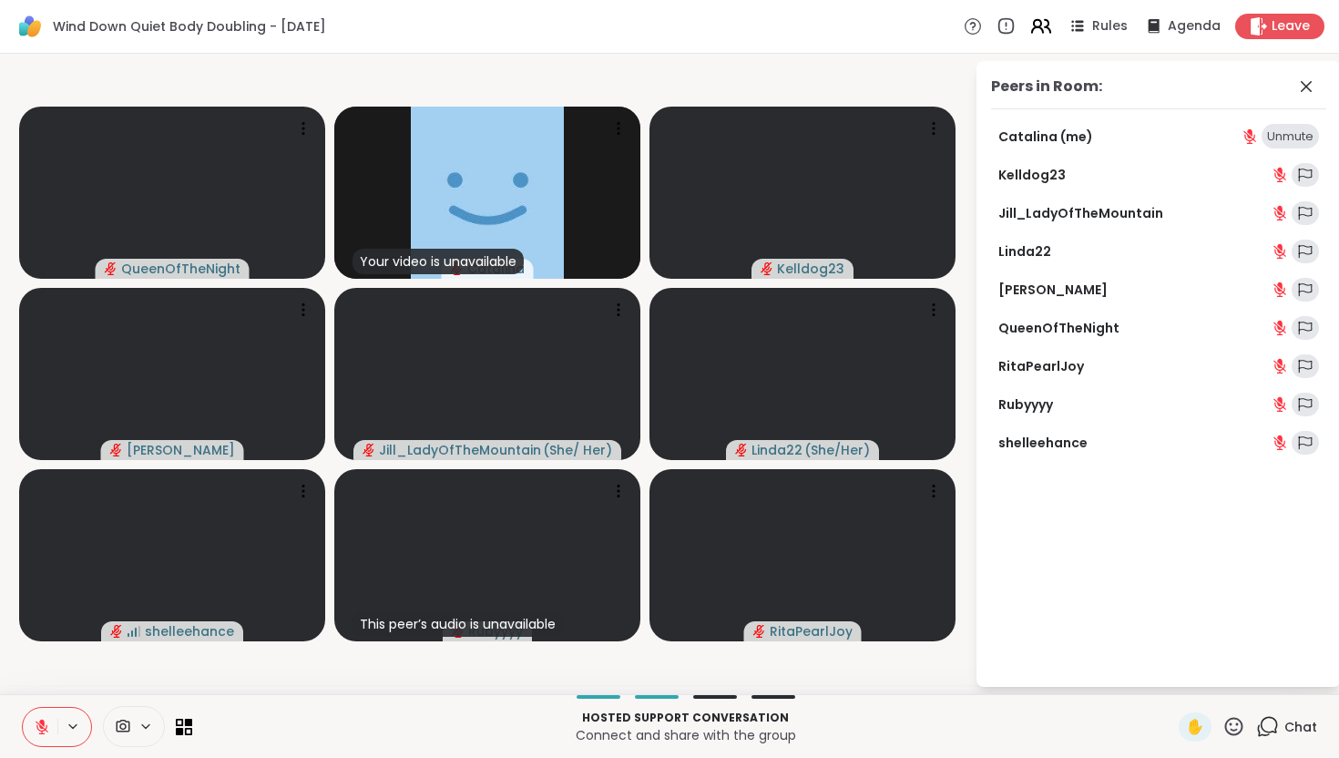
click at [1048, 30] on icon at bounding box center [1040, 26] width 23 height 23
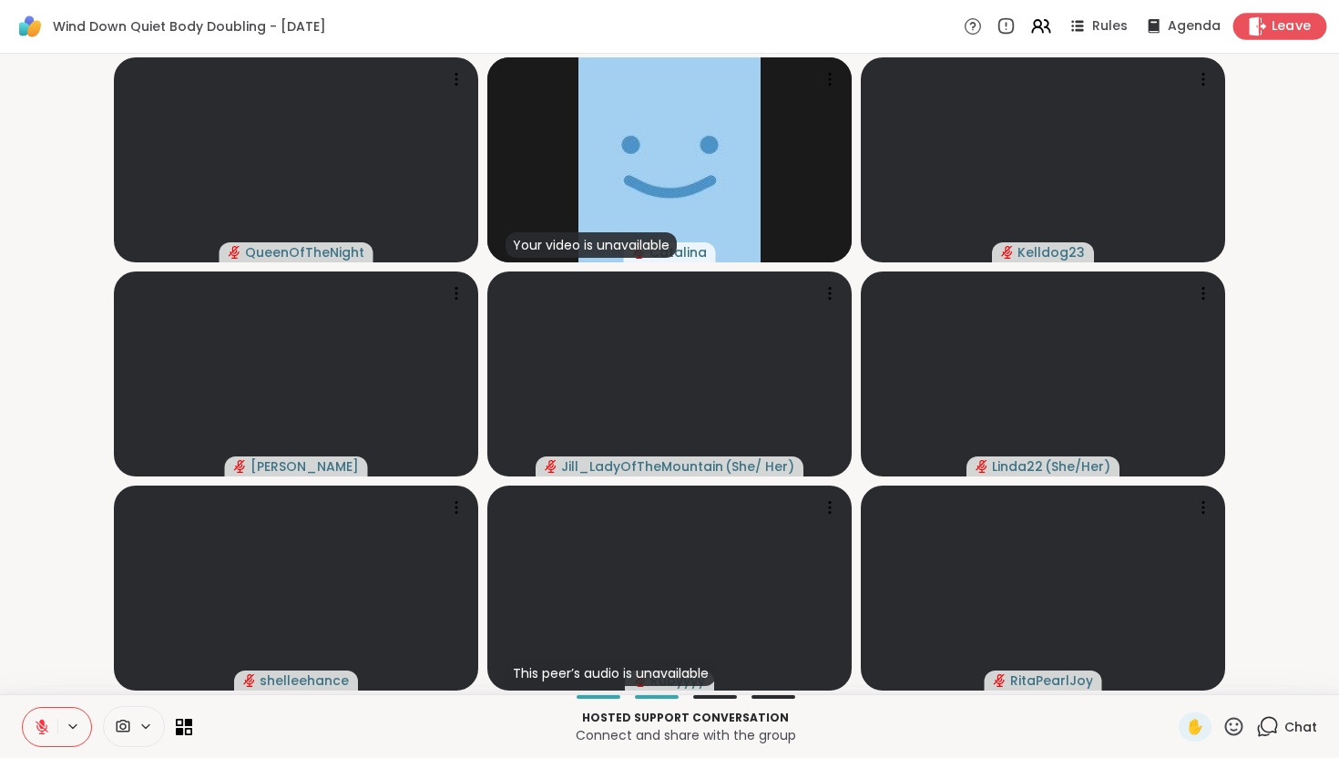
click at [1257, 24] on icon at bounding box center [1257, 25] width 17 height 19
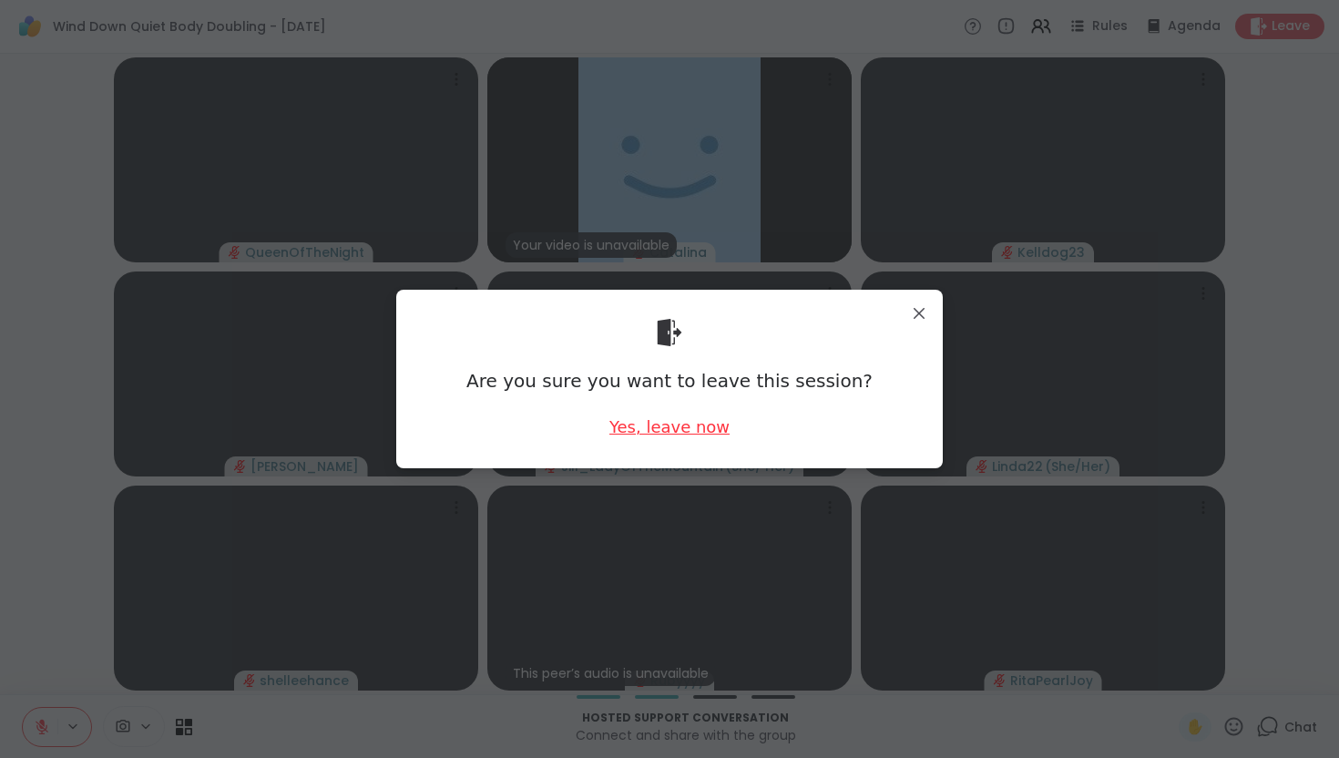
click at [653, 416] on div "Yes, leave now" at bounding box center [669, 426] width 120 height 23
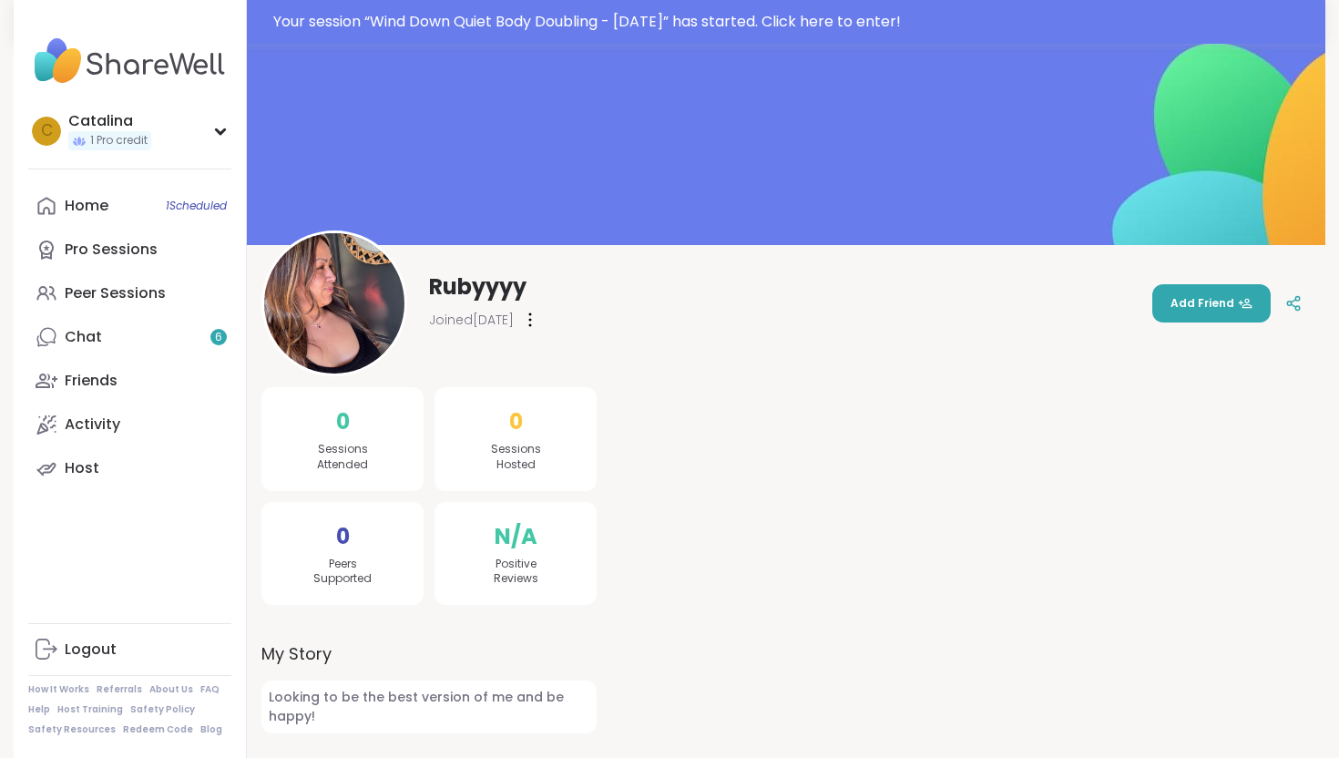
scroll to position [44, 0]
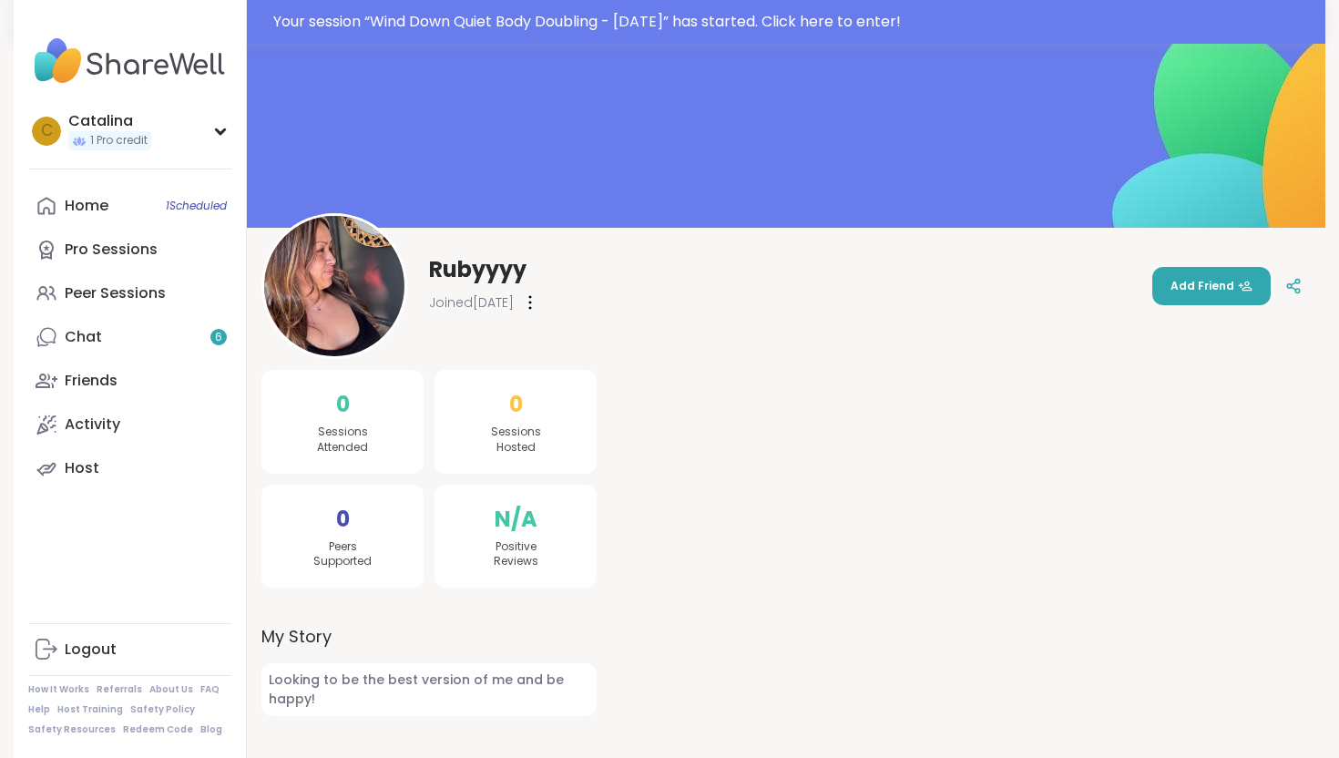
click at [341, 275] on img at bounding box center [334, 286] width 140 height 140
drag, startPoint x: 446, startPoint y: 279, endPoint x: 367, endPoint y: 280, distance: 79.2
click at [445, 280] on span "Rubyyyy" at bounding box center [477, 269] width 97 height 29
click at [362, 280] on img at bounding box center [334, 286] width 140 height 140
click at [330, 275] on img at bounding box center [334, 286] width 140 height 140
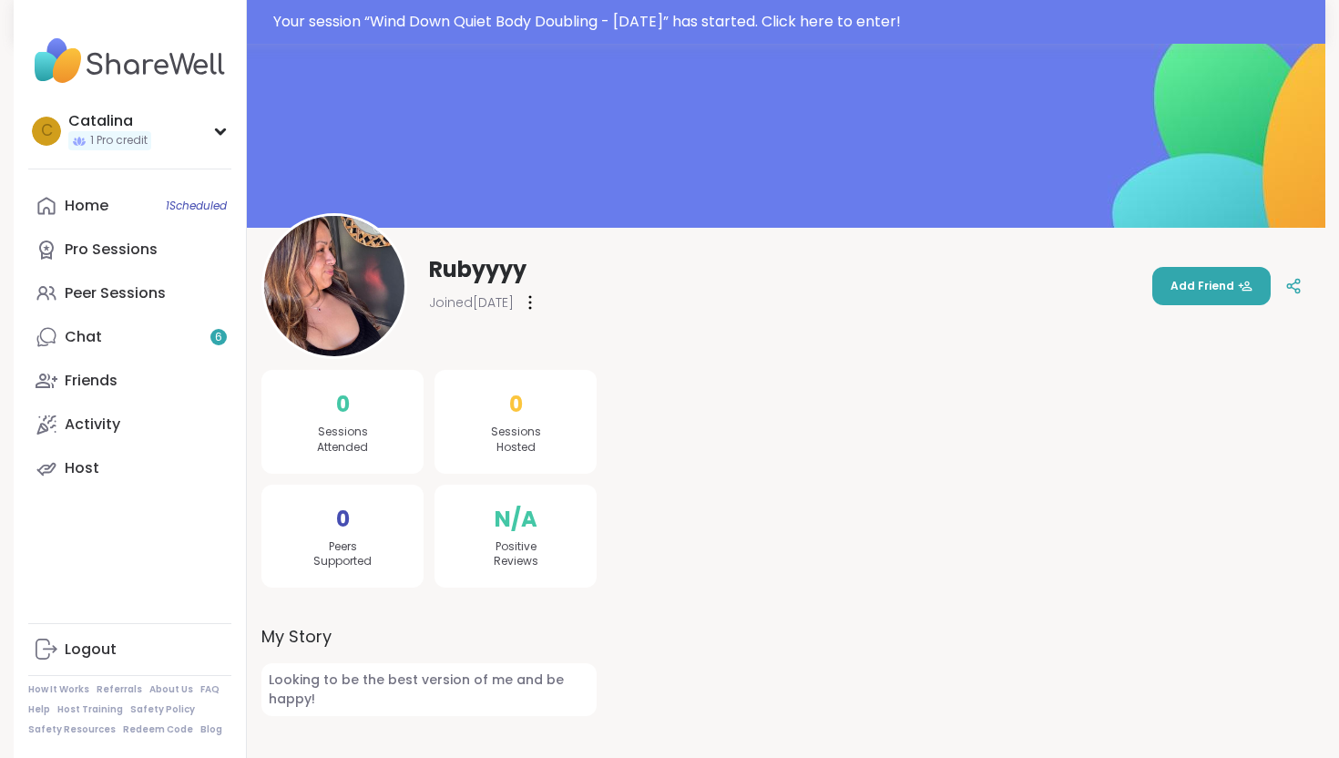
click at [323, 264] on img at bounding box center [334, 286] width 140 height 140
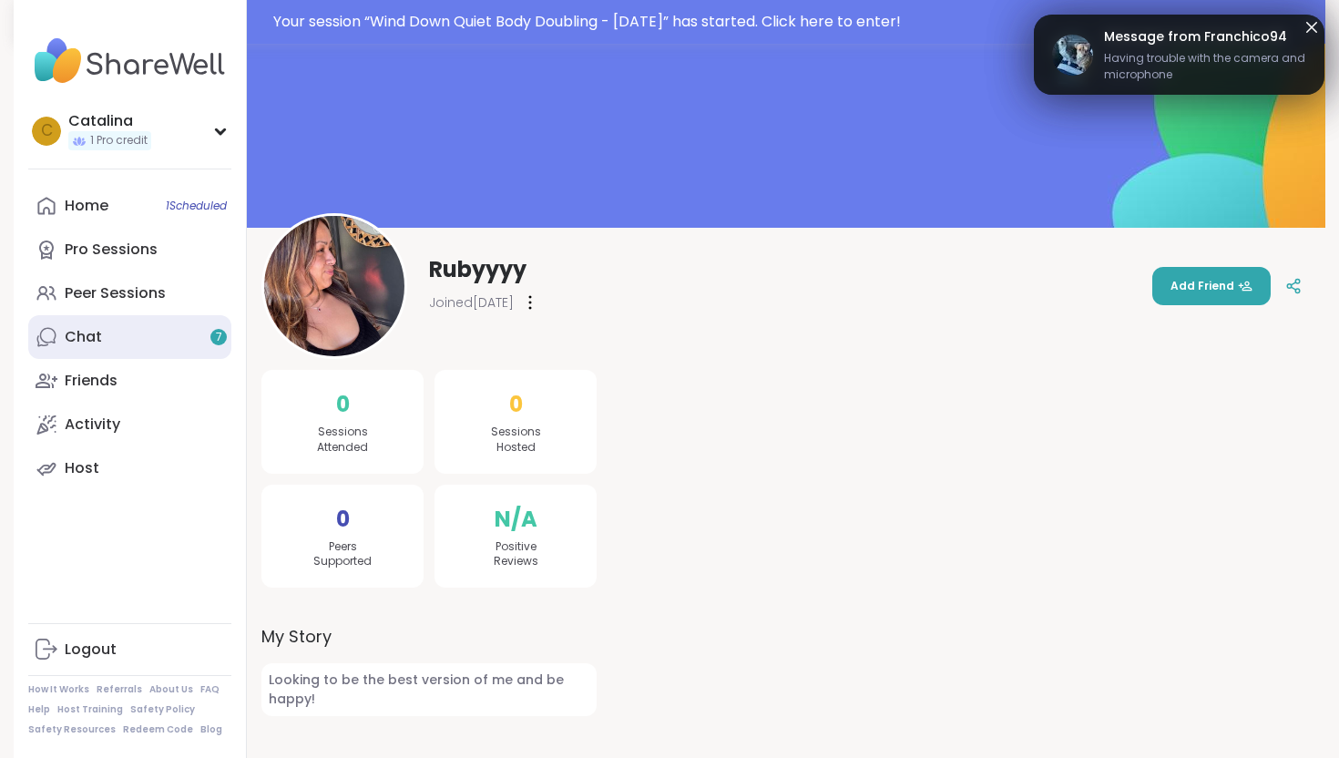
click at [147, 336] on link "Chat 7" at bounding box center [129, 337] width 203 height 44
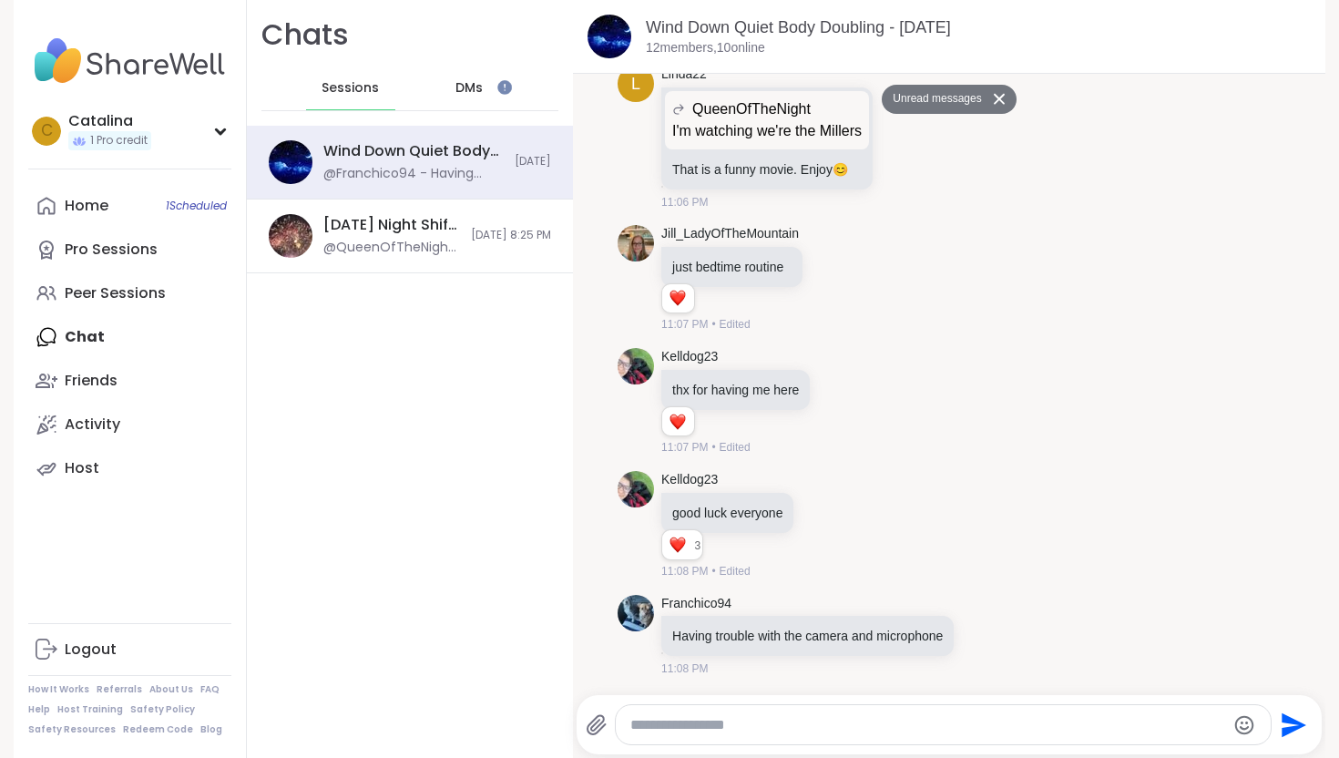
click at [1002, 95] on icon at bounding box center [999, 99] width 13 height 12
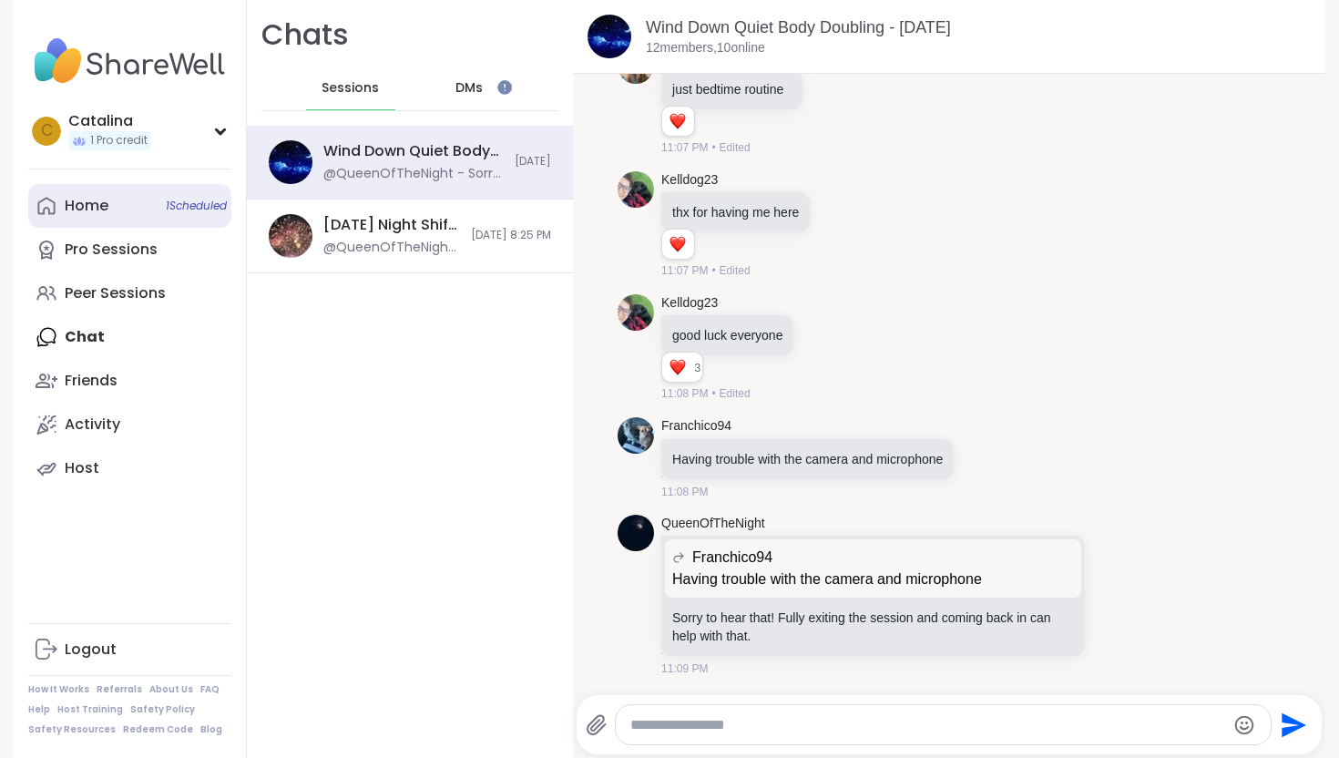
click at [111, 206] on link "Home 1 Scheduled" at bounding box center [129, 206] width 203 height 44
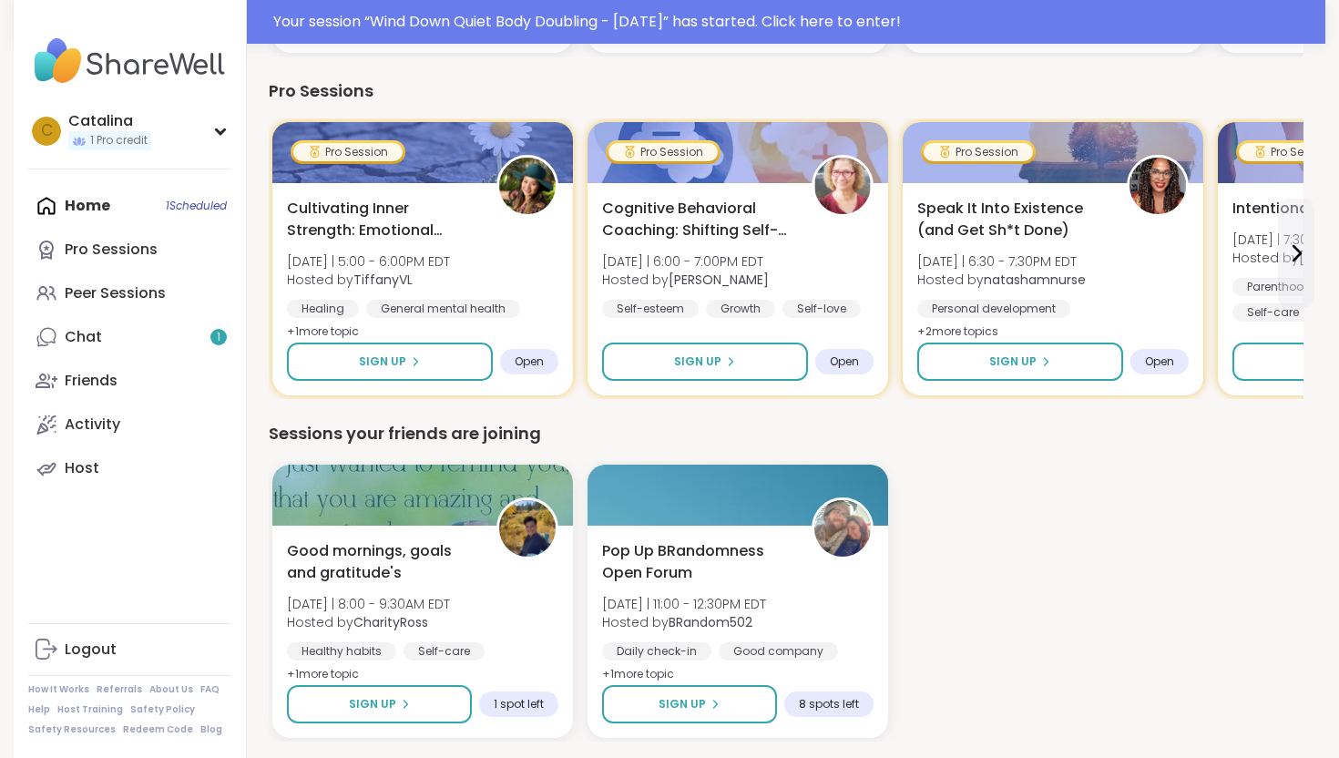
scroll to position [1180, 0]
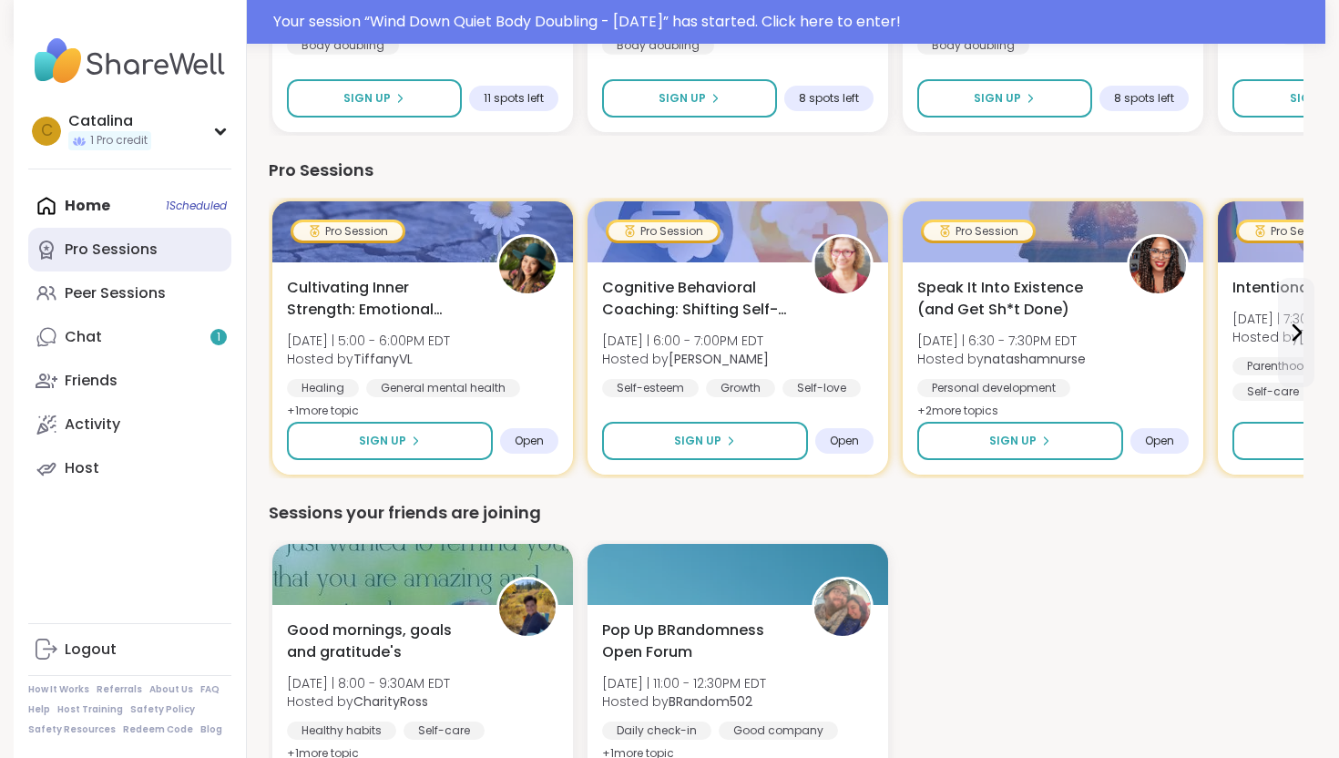
click at [110, 241] on div "Pro Sessions" at bounding box center [111, 249] width 93 height 20
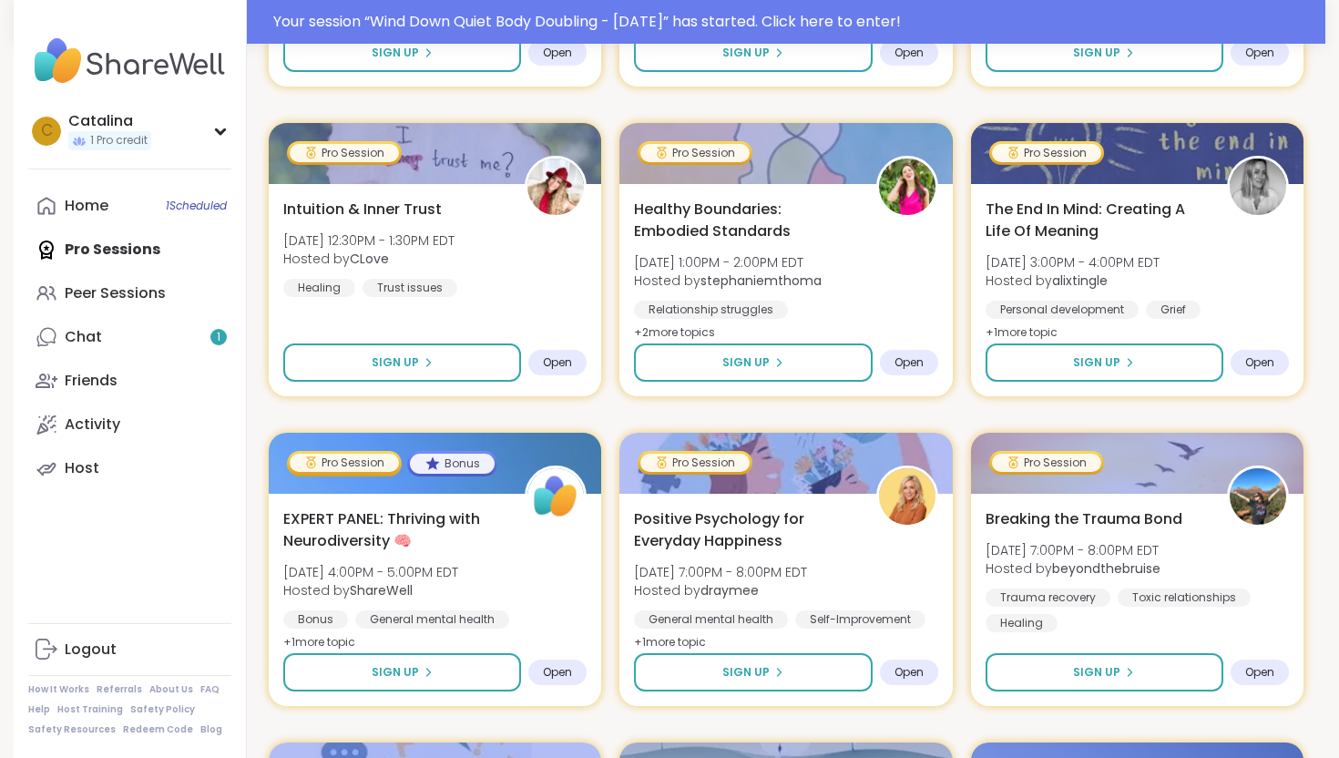
scroll to position [2789, 0]
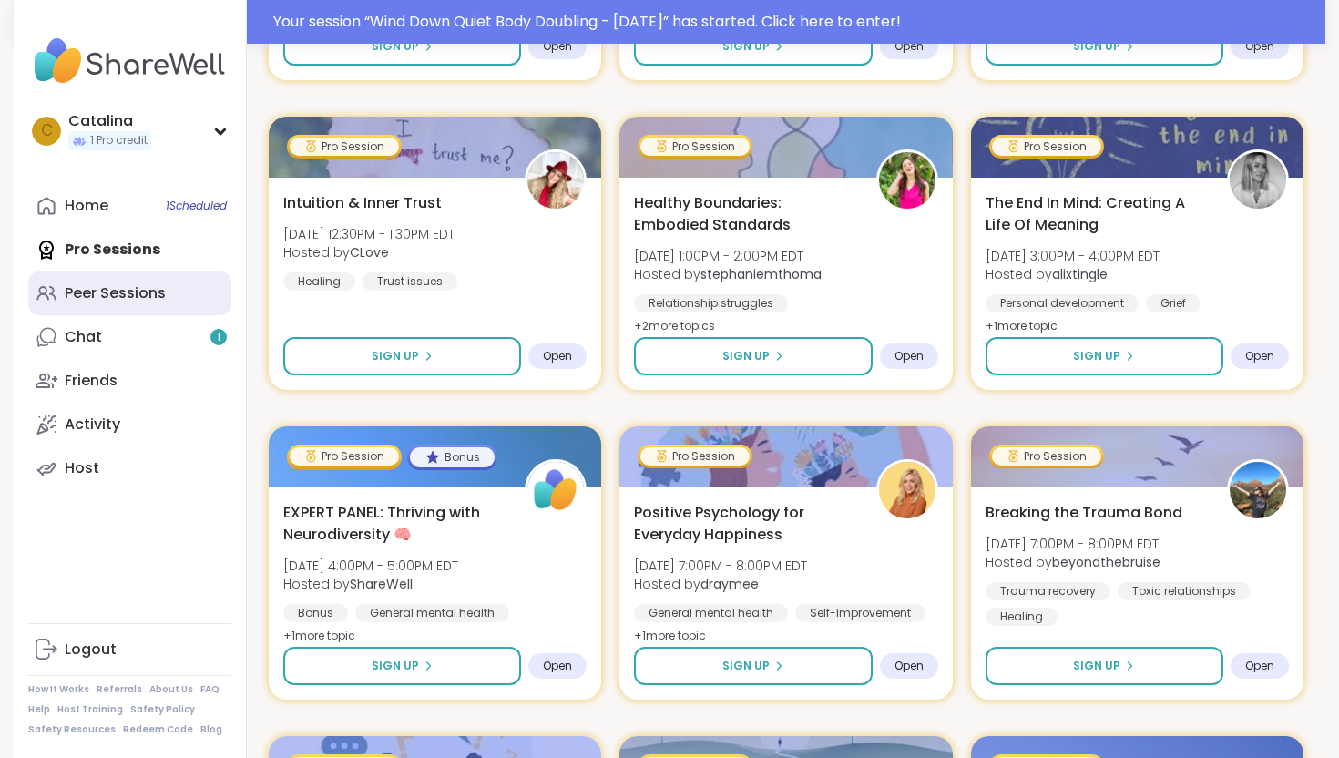
click at [114, 295] on div "Peer Sessions" at bounding box center [115, 293] width 101 height 20
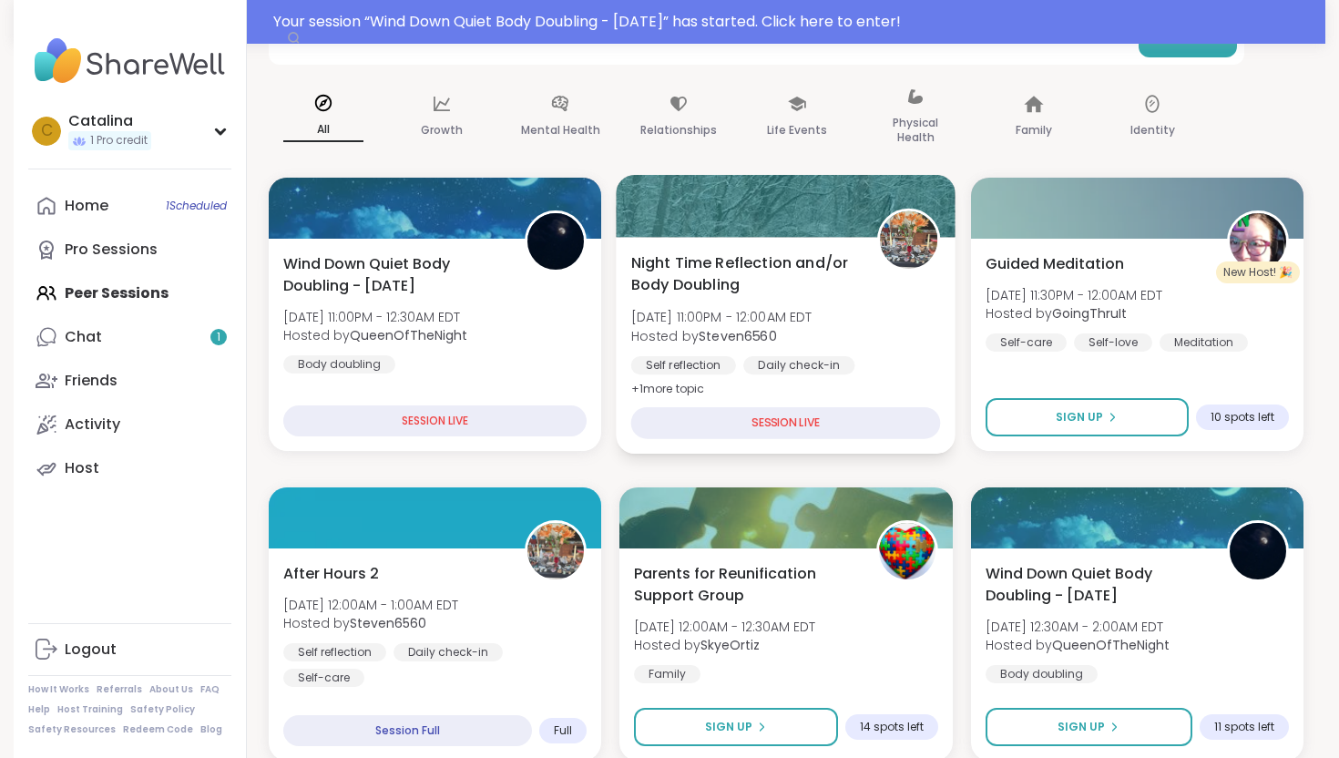
scroll to position [223, 0]
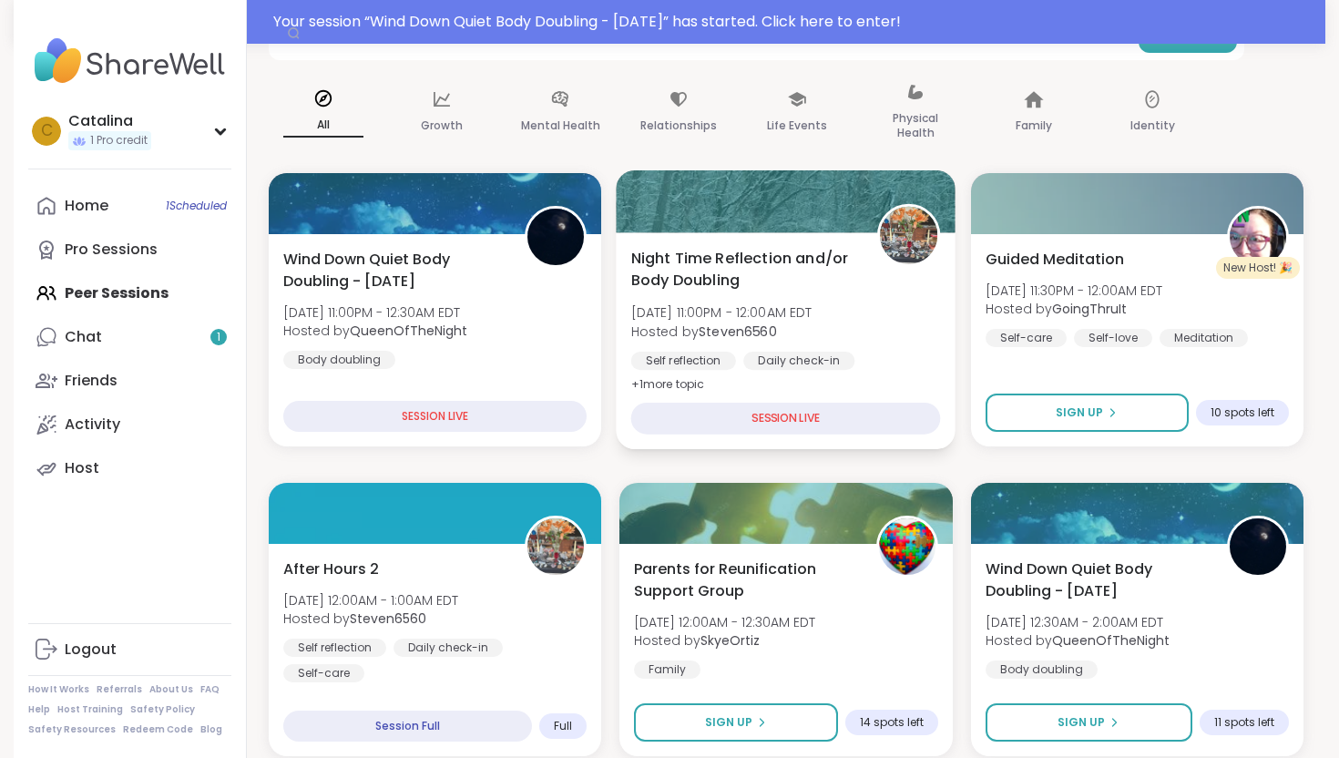
click at [697, 252] on span "Night Time Reflection and/or Body Doubling" at bounding box center [744, 269] width 226 height 45
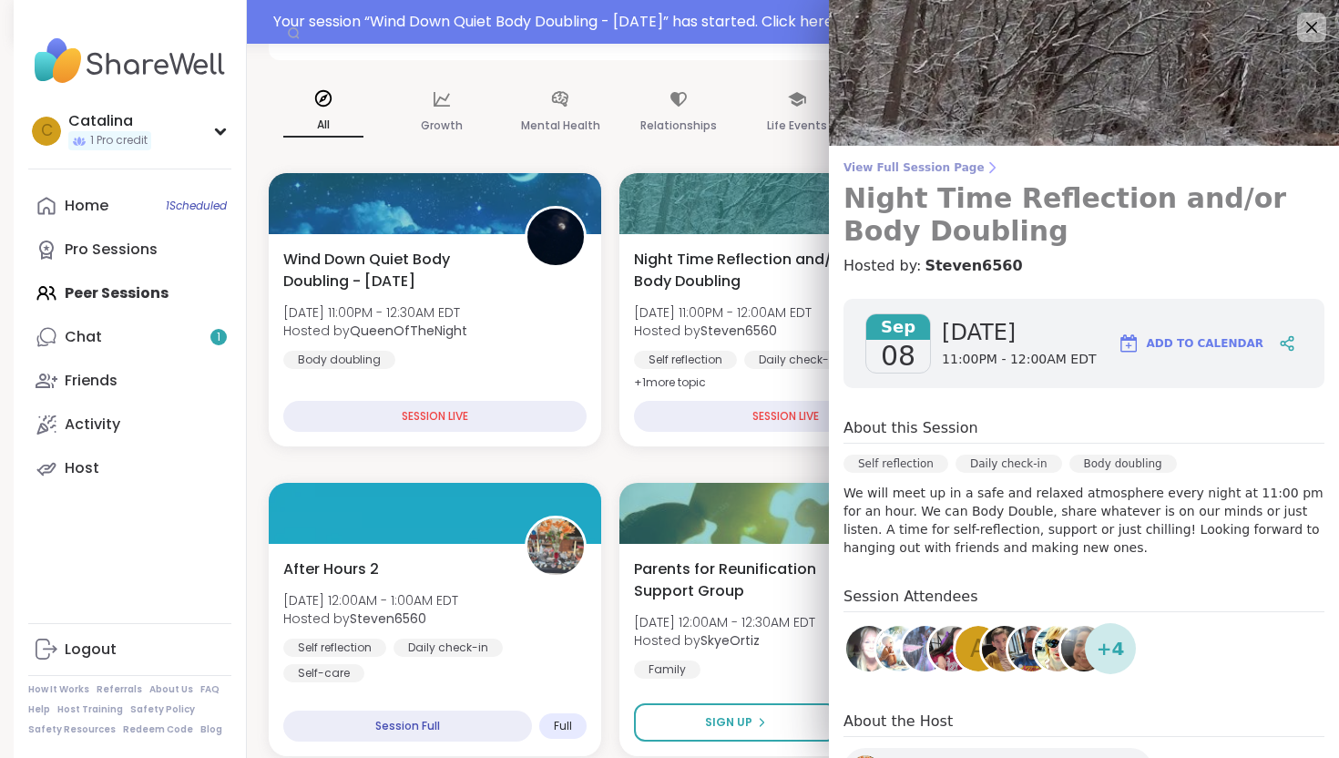
click at [912, 181] on link "View Full Session Page Night Time Reflection and/or Body Doubling" at bounding box center [1083, 203] width 481 height 87
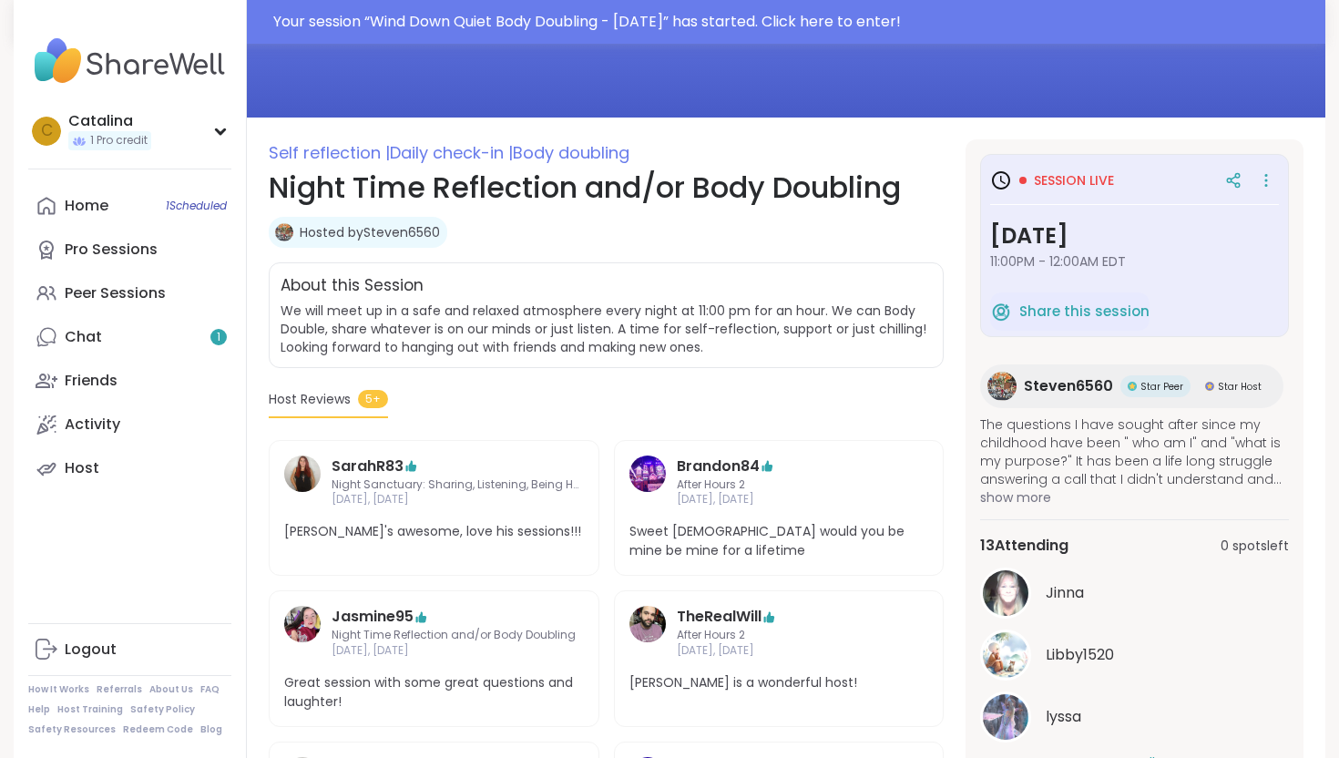
scroll to position [164, 0]
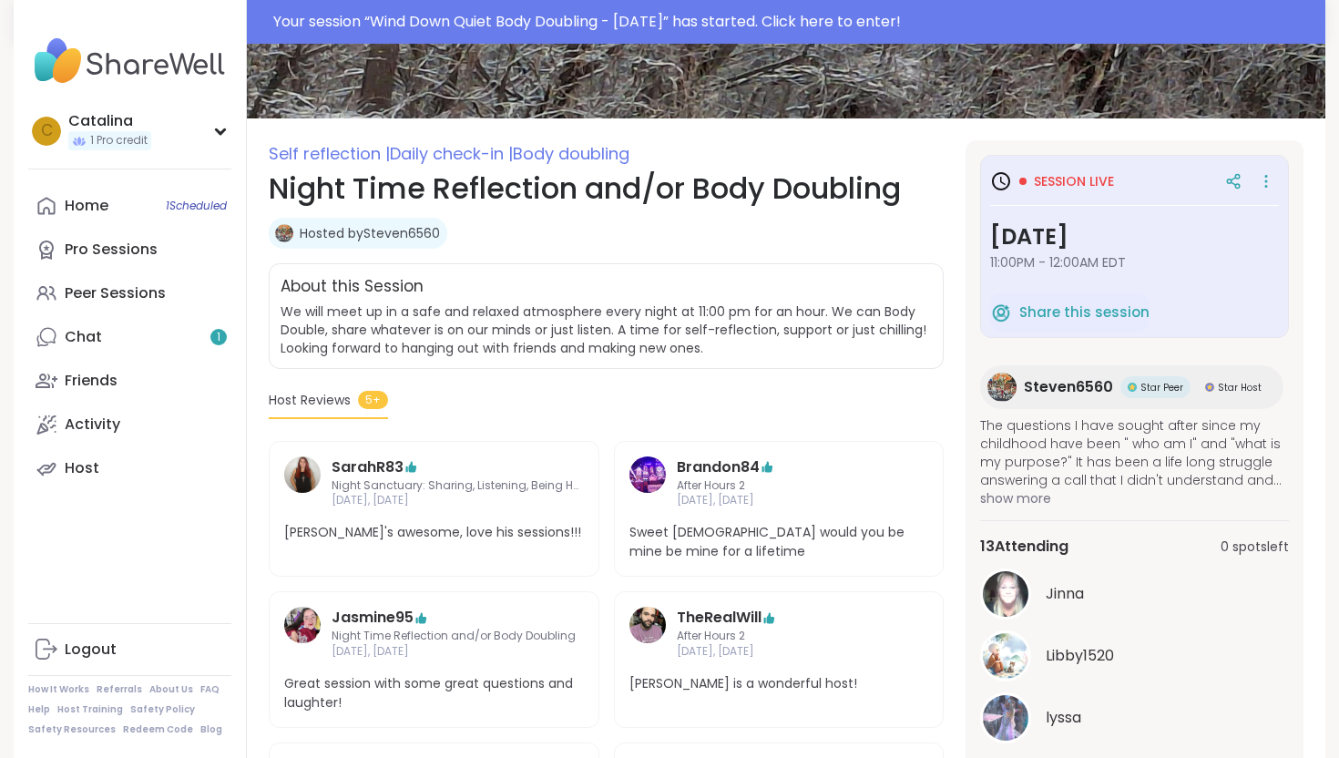
click at [1067, 249] on h3 "[DATE]" at bounding box center [1134, 236] width 289 height 33
click at [1268, 181] on icon at bounding box center [1266, 180] width 18 height 25
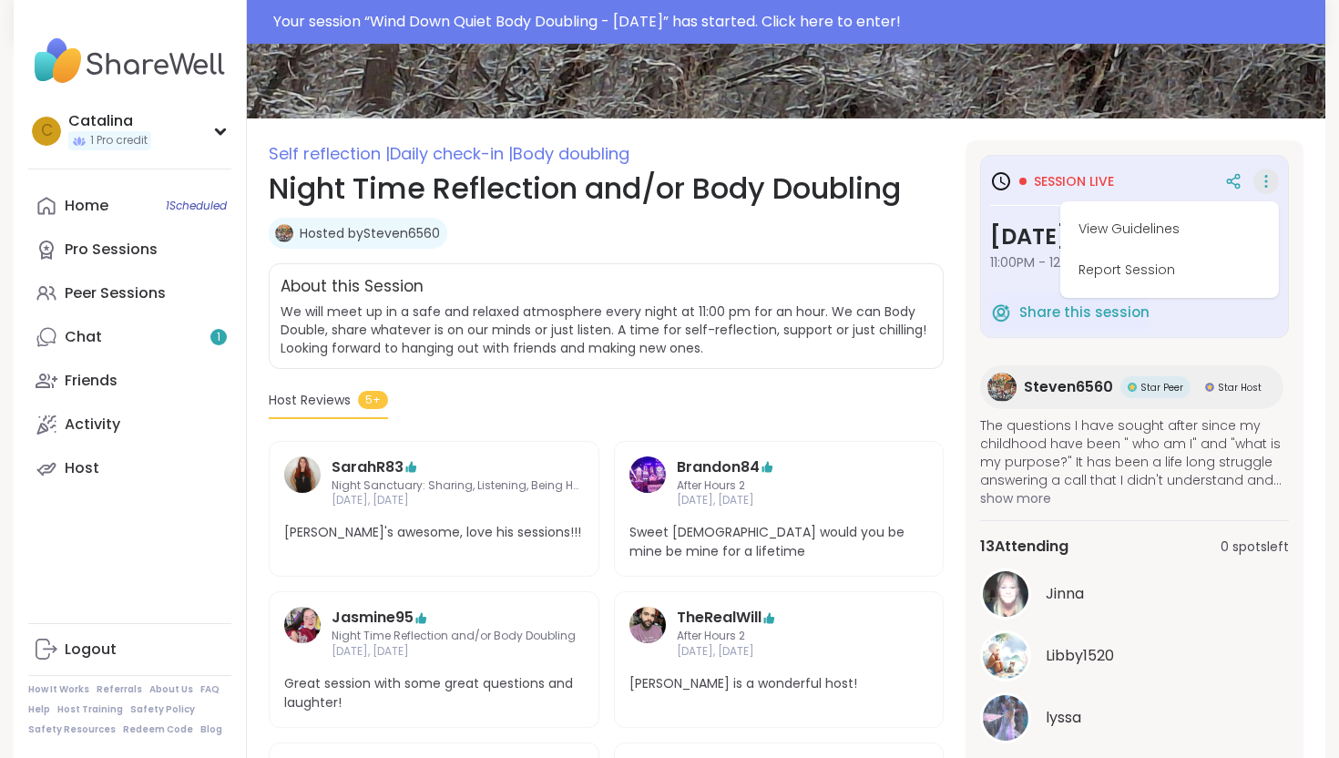
click at [923, 258] on div "Self reflection | Daily check-in | Body doubling Night Time Reflection and/or B…" at bounding box center [606, 518] width 675 height 757
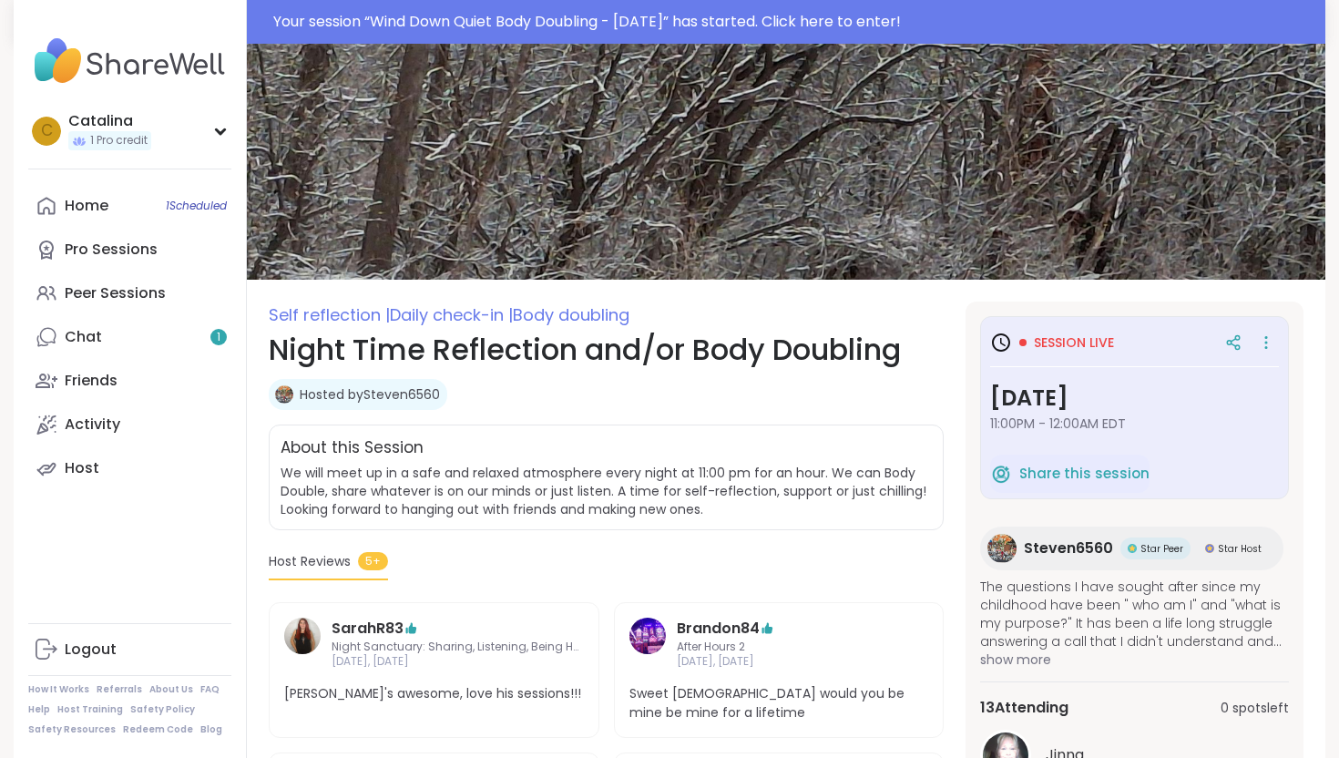
scroll to position [0, 0]
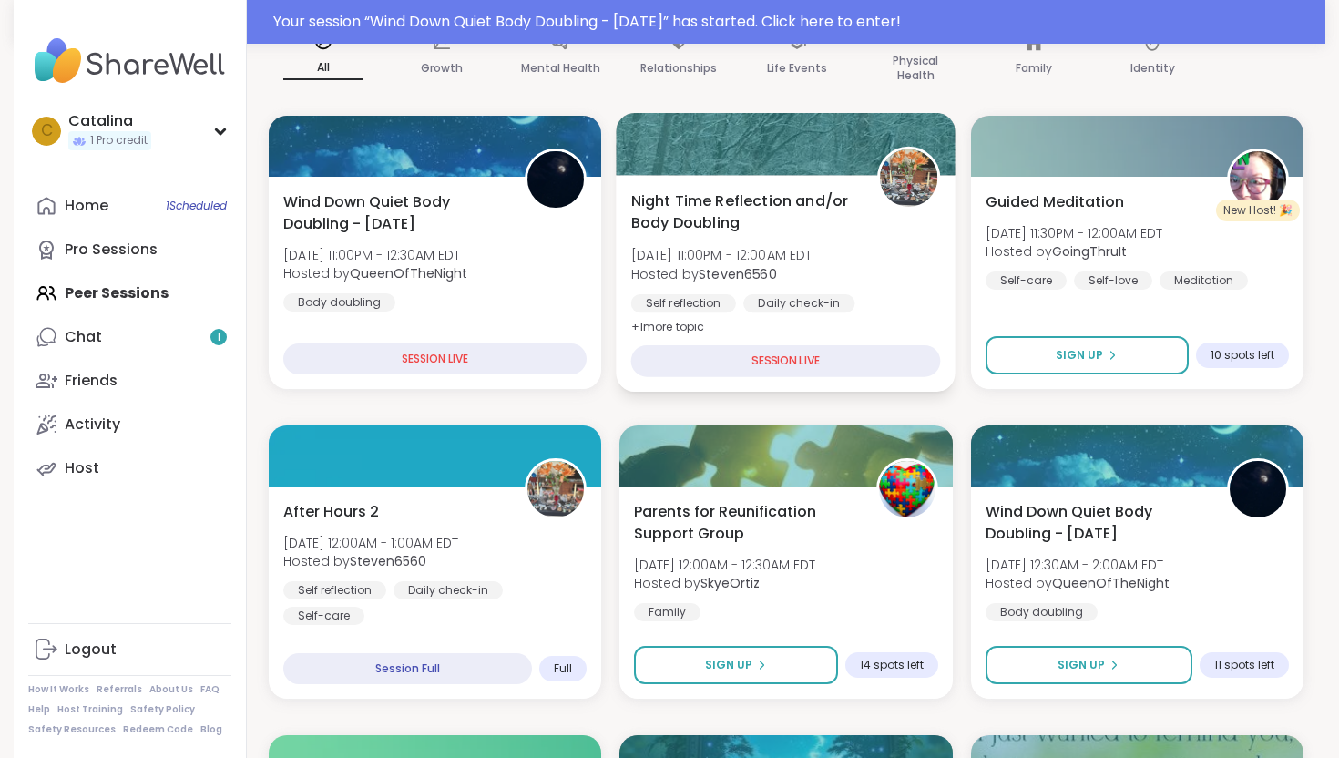
scroll to position [282, 0]
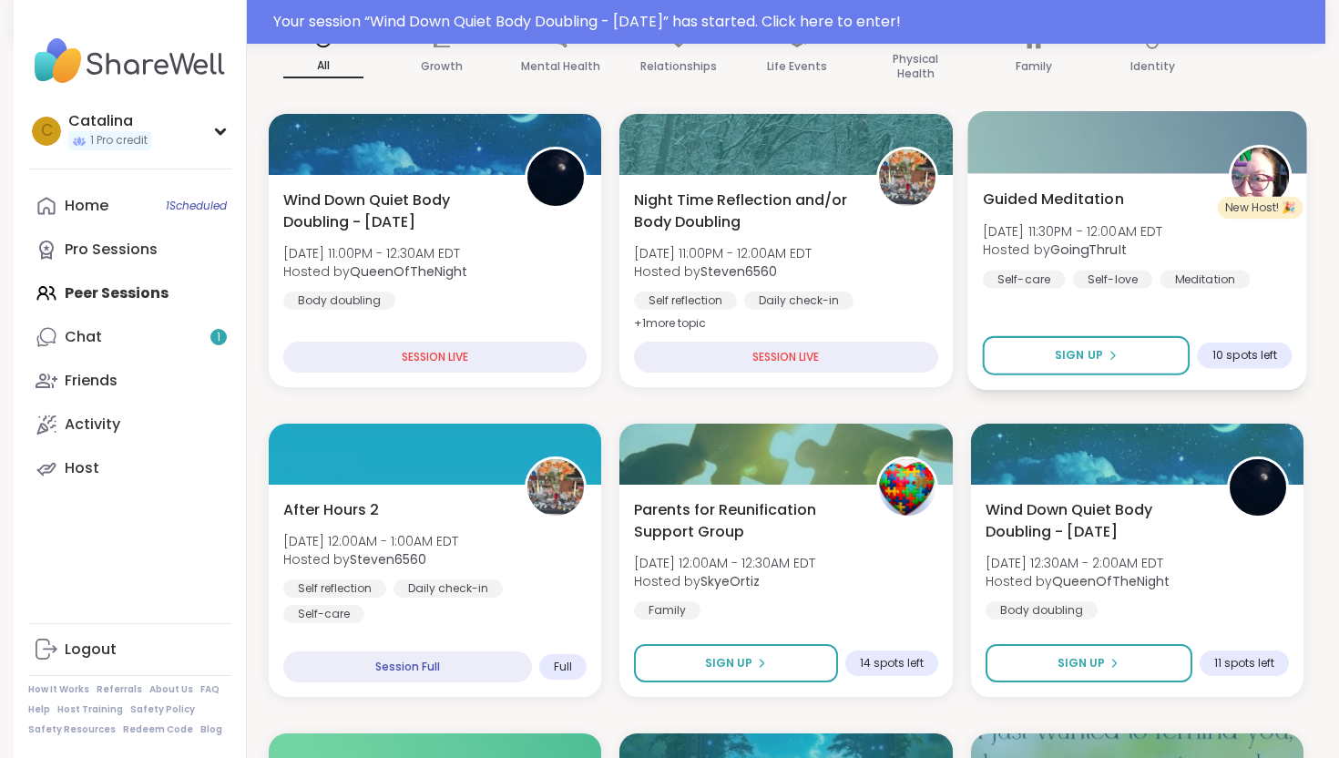
click at [1030, 205] on span "Guided Meditation" at bounding box center [1052, 199] width 141 height 22
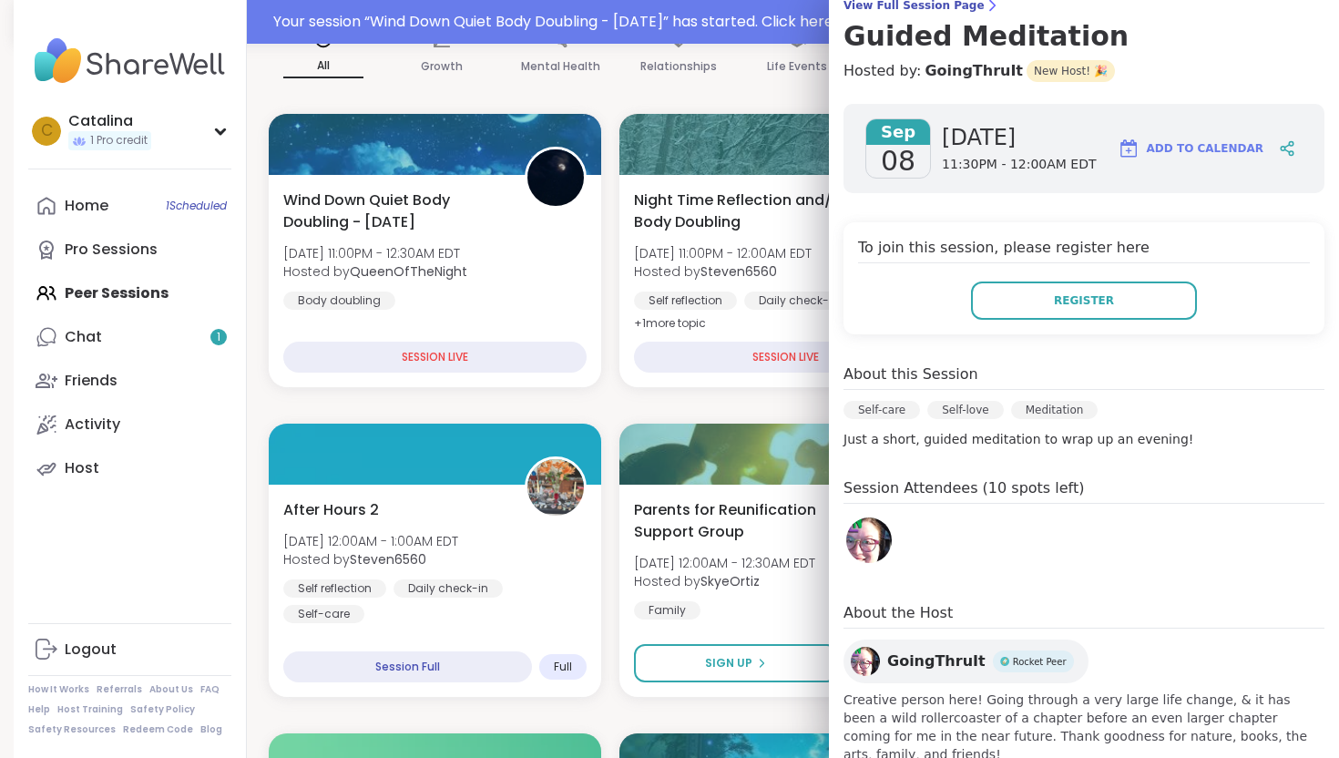
scroll to position [193, 0]
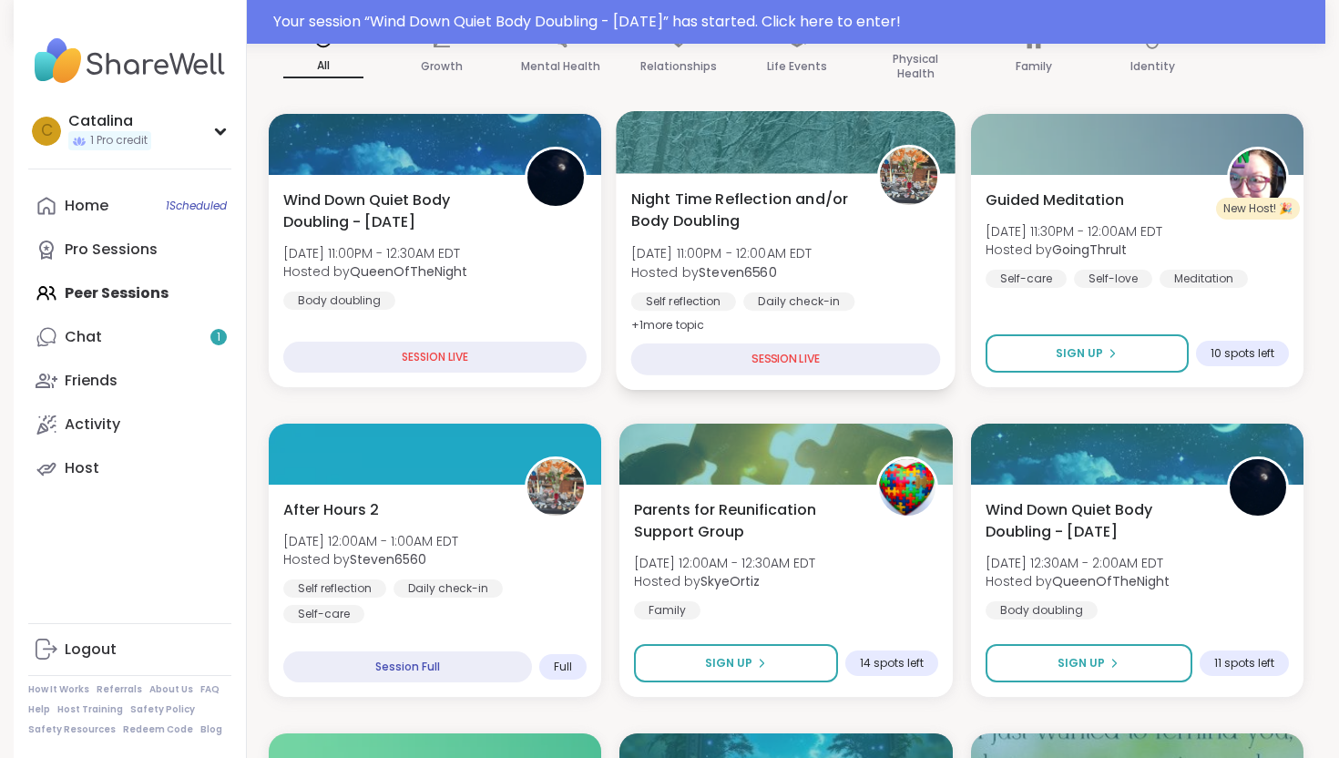
click at [691, 269] on span "Hosted by Steven6560" at bounding box center [721, 271] width 181 height 18
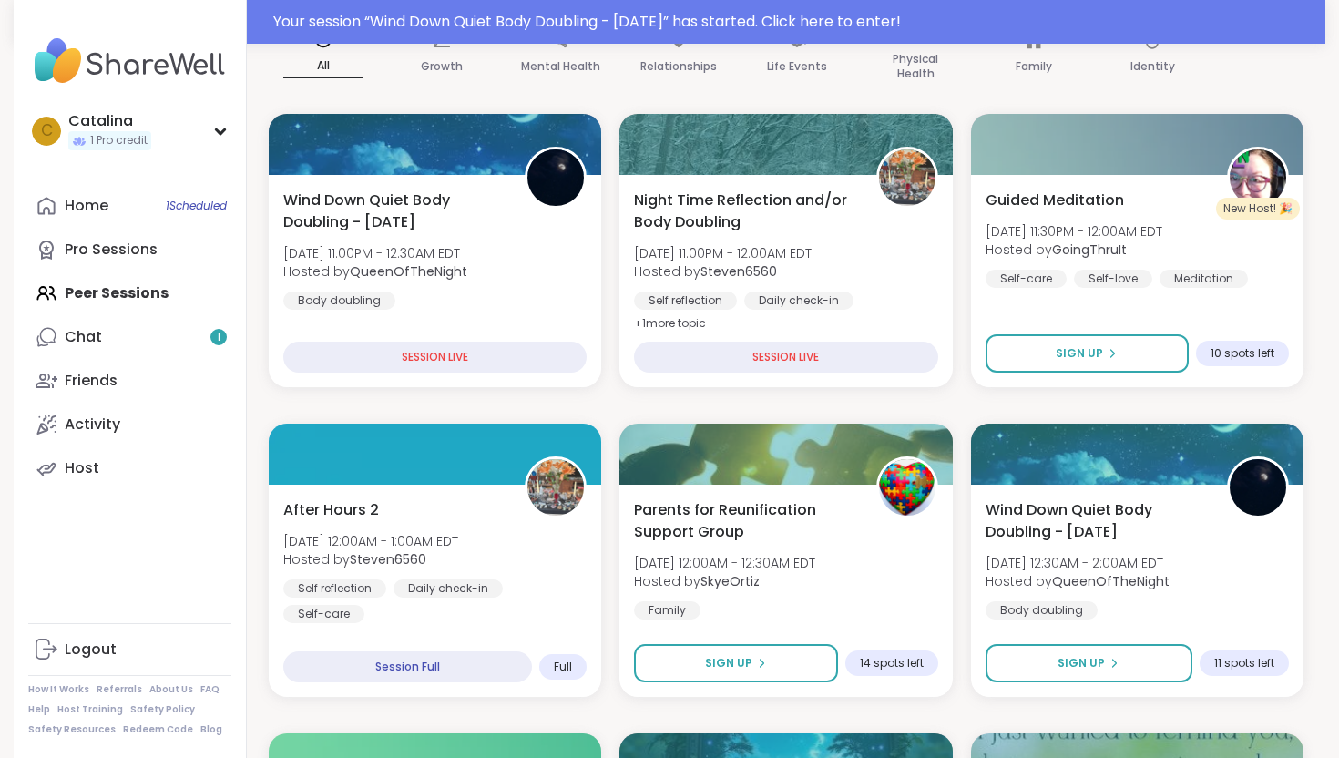
click at [169, 325] on link "Chat 1" at bounding box center [129, 337] width 203 height 44
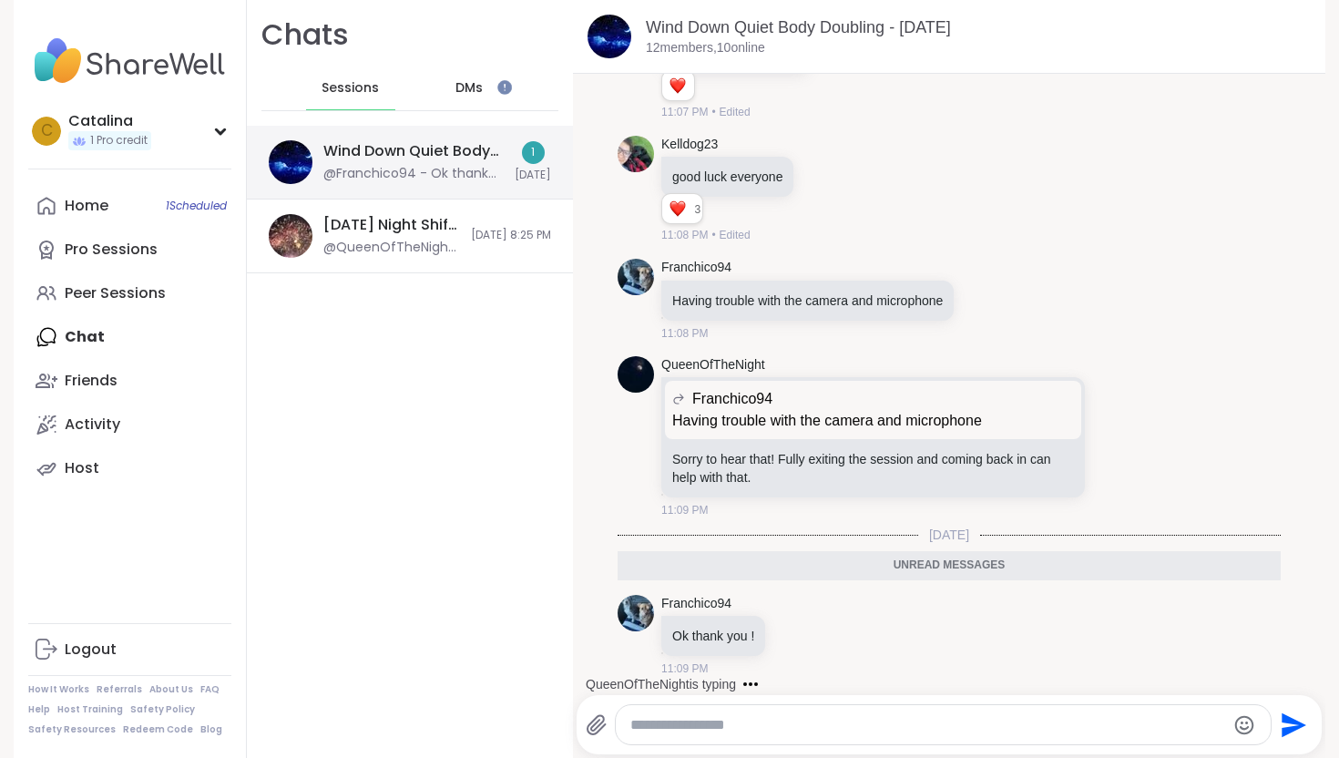
click at [358, 191] on div "Wind Down Quiet Body Doubling - Monday, Sep 08 @Franchico94 - Ok thank you ! 1 …" at bounding box center [410, 163] width 326 height 74
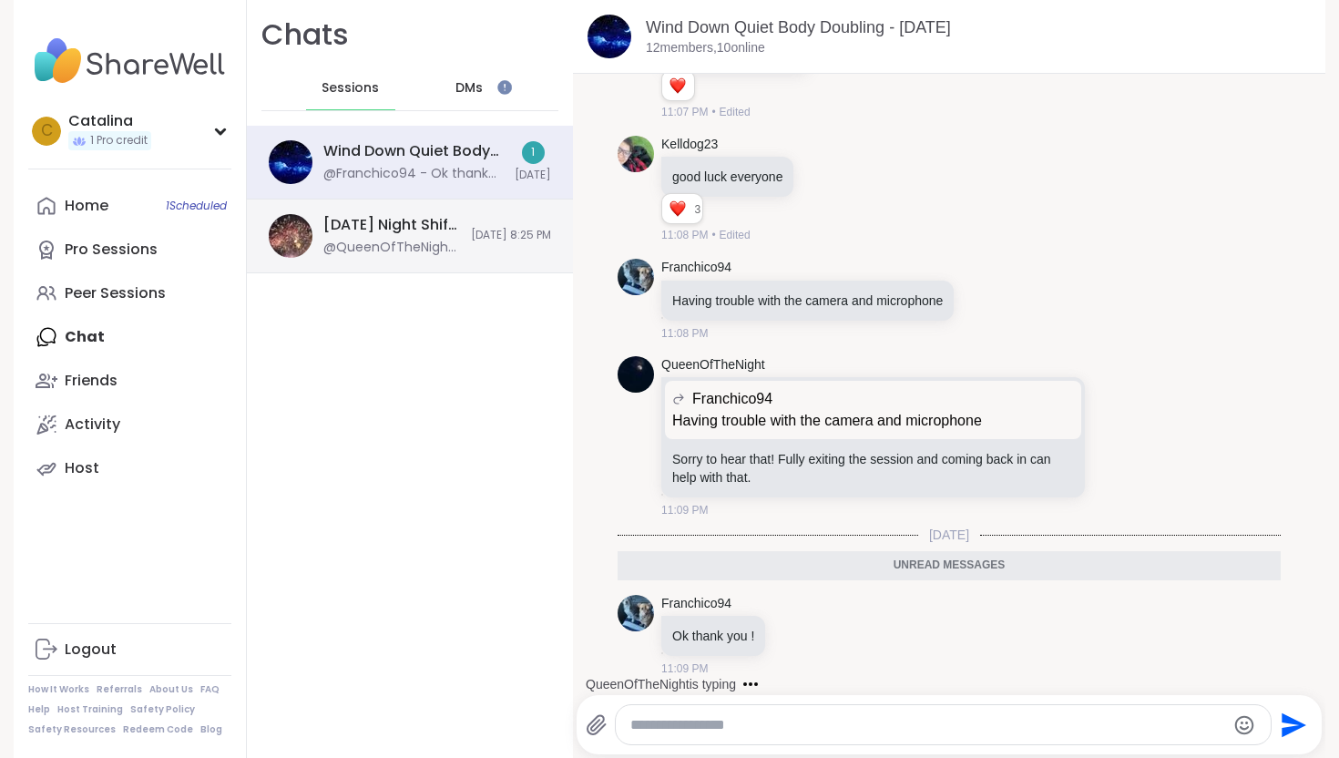
click at [365, 234] on div "[DATE] Night Shift Pt 2!, [DATE]" at bounding box center [391, 225] width 137 height 20
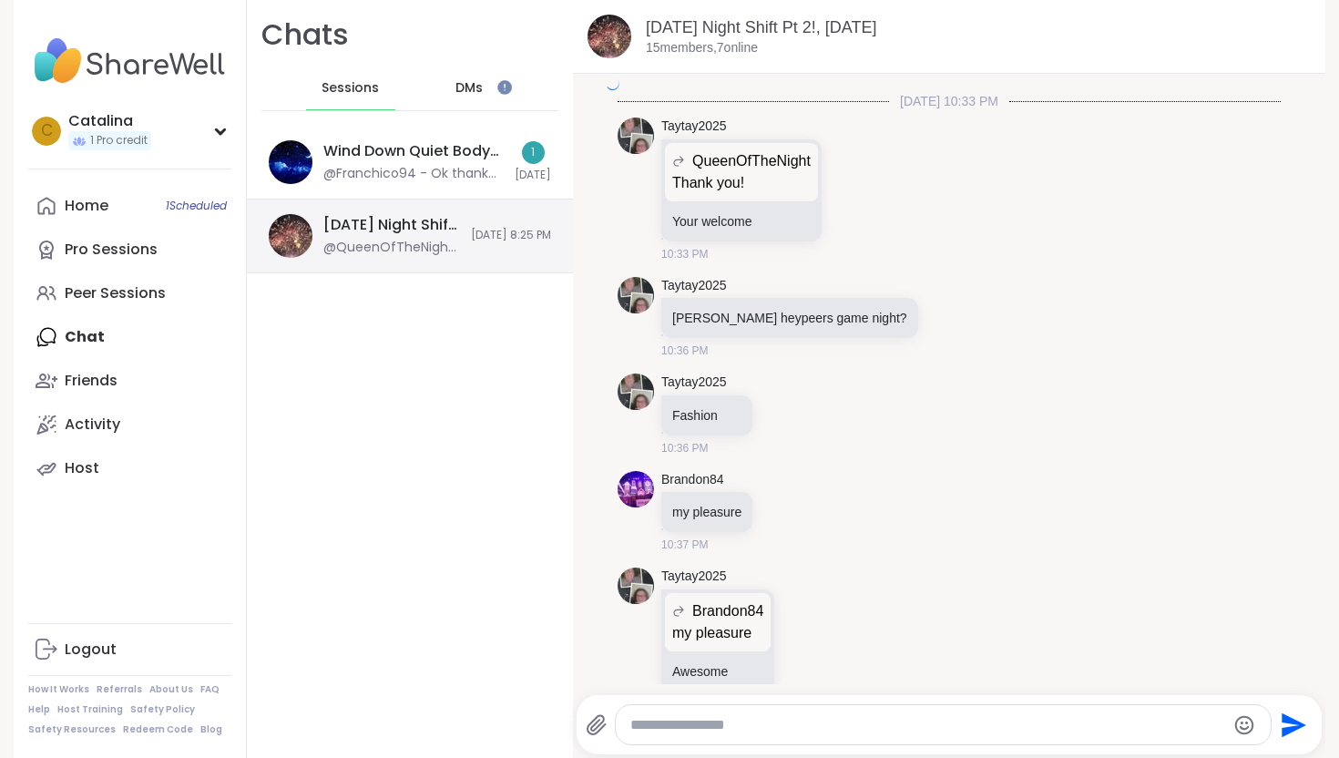
scroll to position [17309, 0]
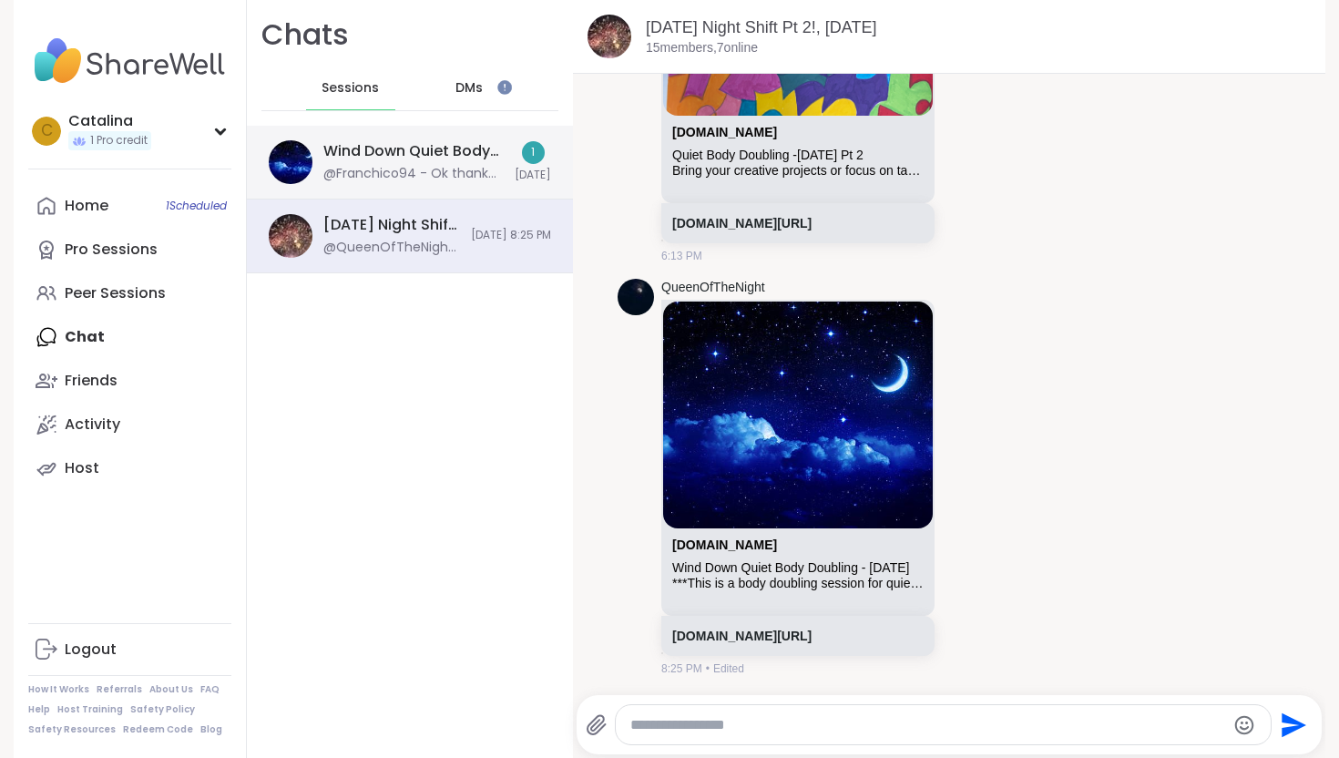
click at [418, 176] on div "@Franchico94 - Ok thank you !" at bounding box center [413, 174] width 180 height 18
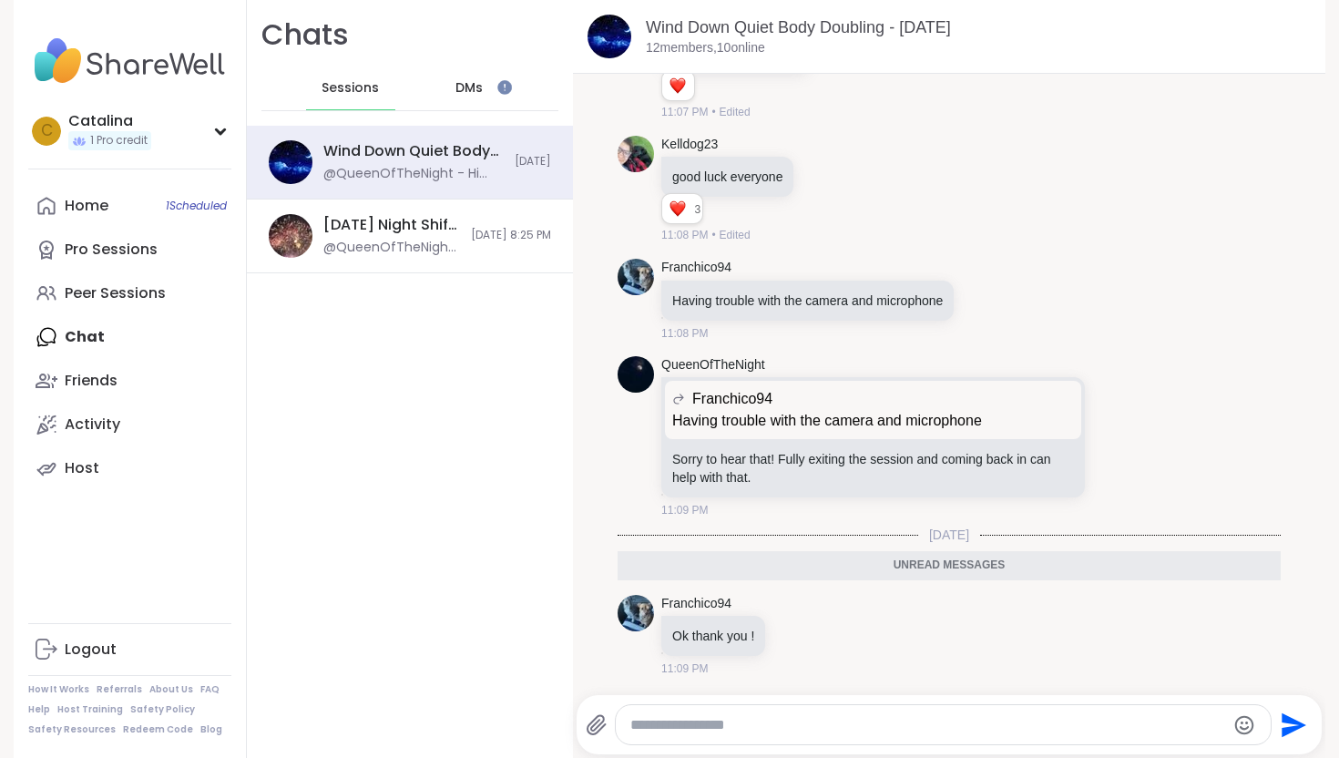
scroll to position [851, 0]
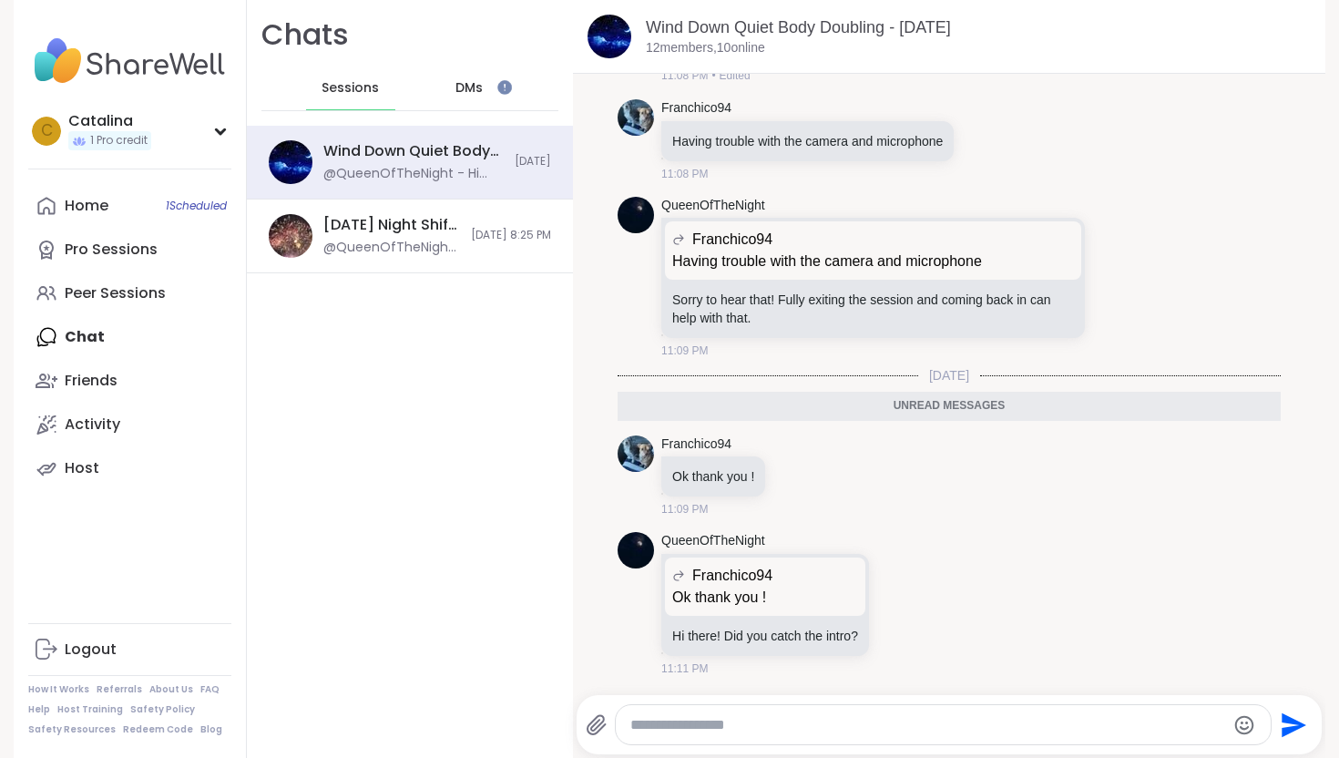
click at [65, 320] on div "Home 1 Scheduled Pro Sessions Peer Sessions Chat Friends Activity Host" at bounding box center [129, 337] width 203 height 306
click at [71, 295] on div "Peer Sessions" at bounding box center [115, 293] width 101 height 20
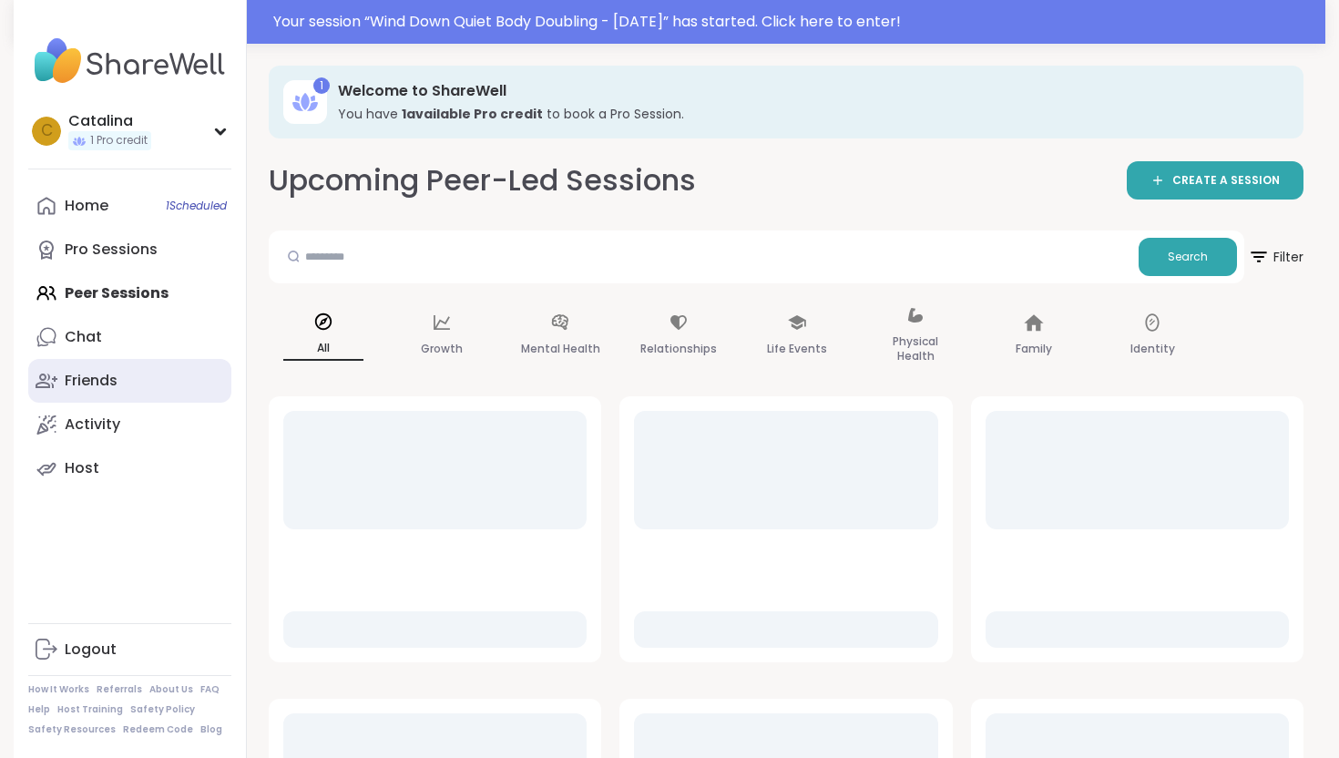
click at [105, 385] on div "Friends" at bounding box center [91, 381] width 53 height 20
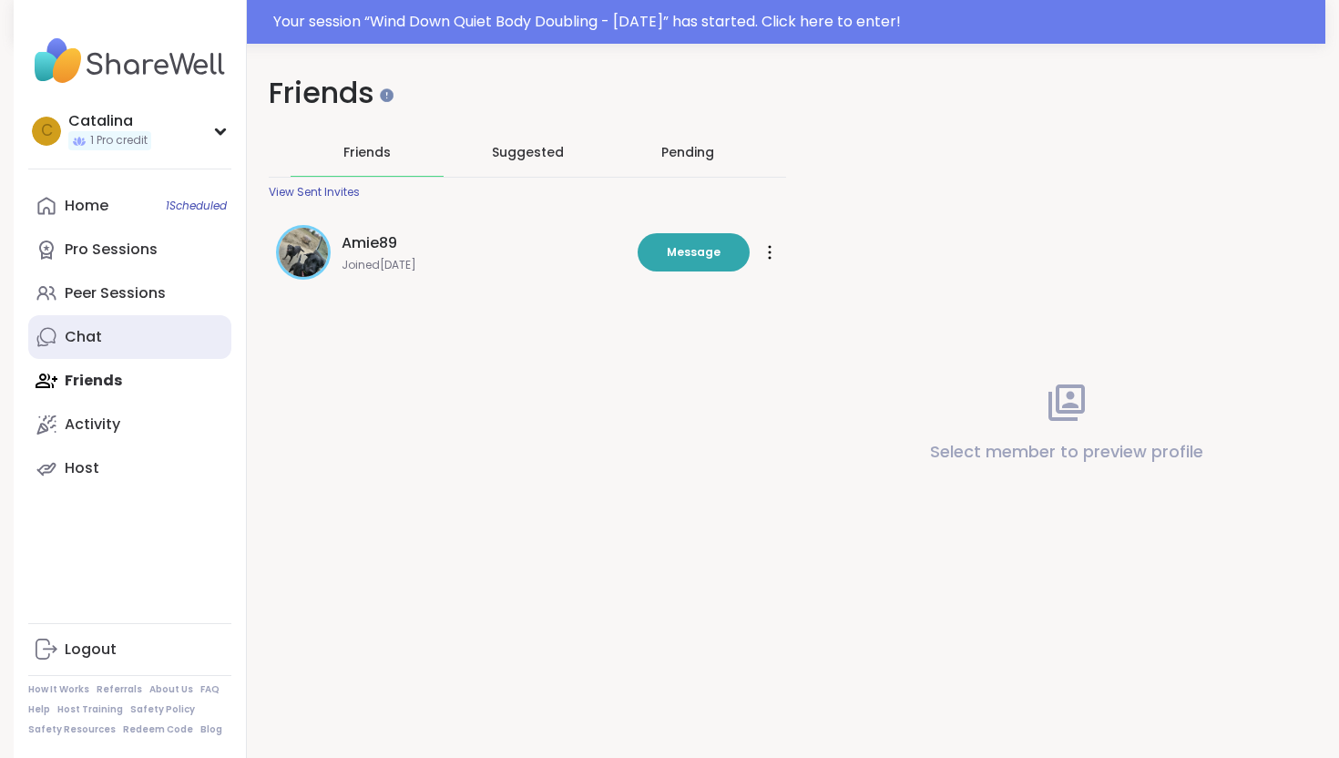
click at [120, 341] on link "Chat" at bounding box center [129, 337] width 203 height 44
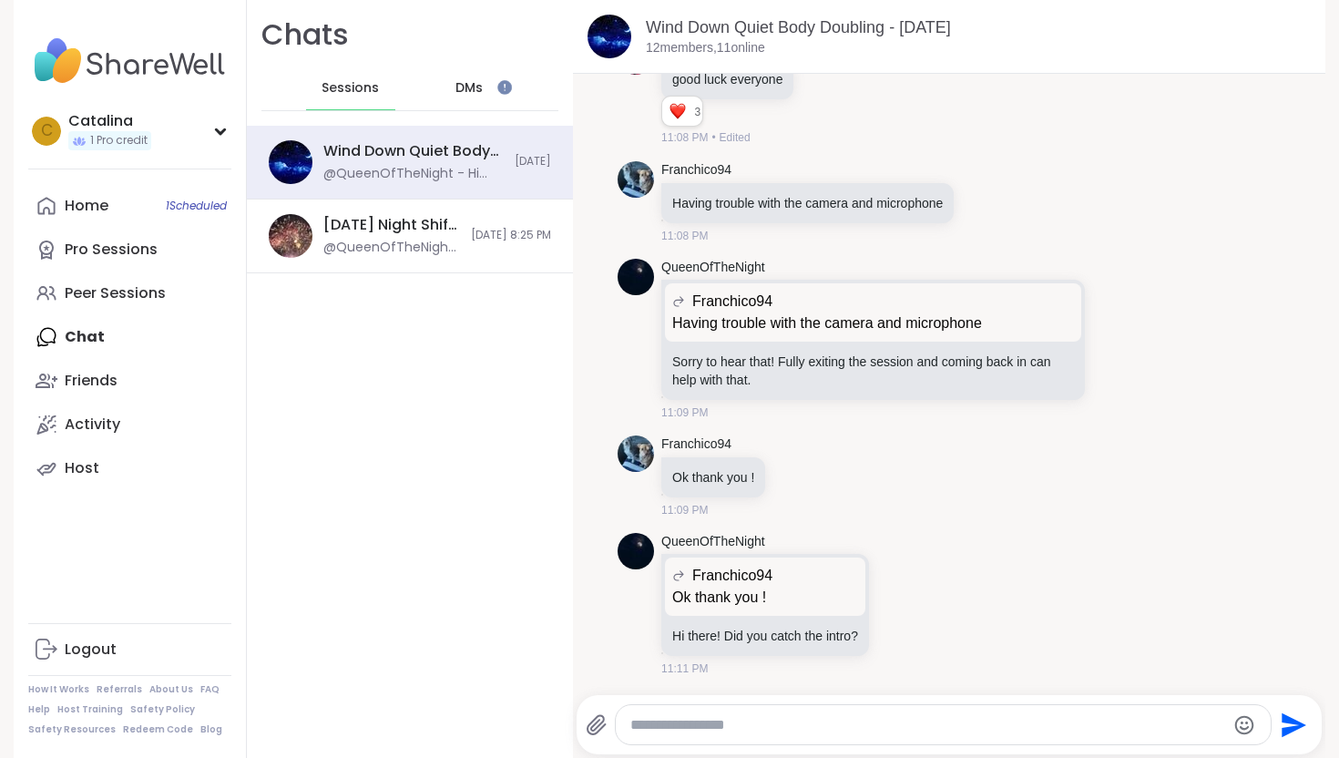
click at [484, 90] on div "DMs" at bounding box center [469, 88] width 89 height 44
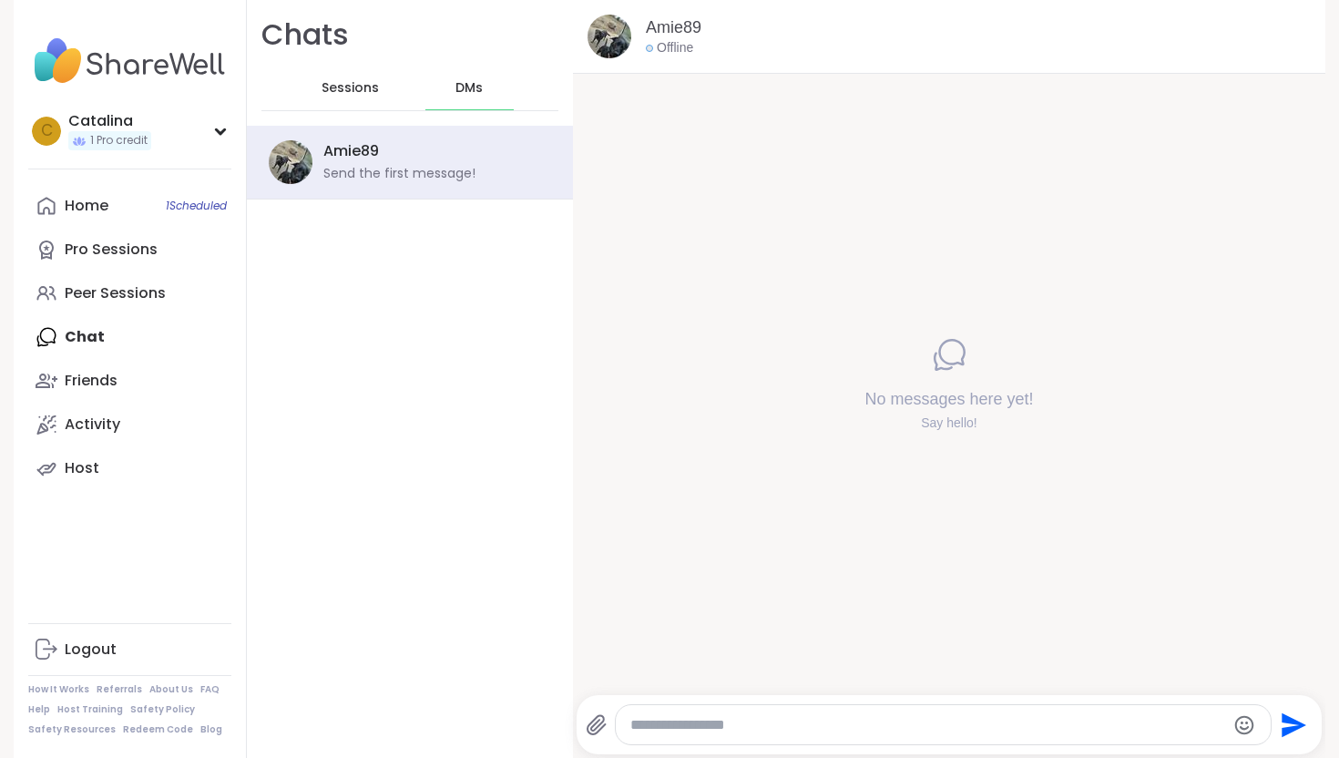
click at [364, 81] on span "Sessions" at bounding box center [349, 88] width 57 height 18
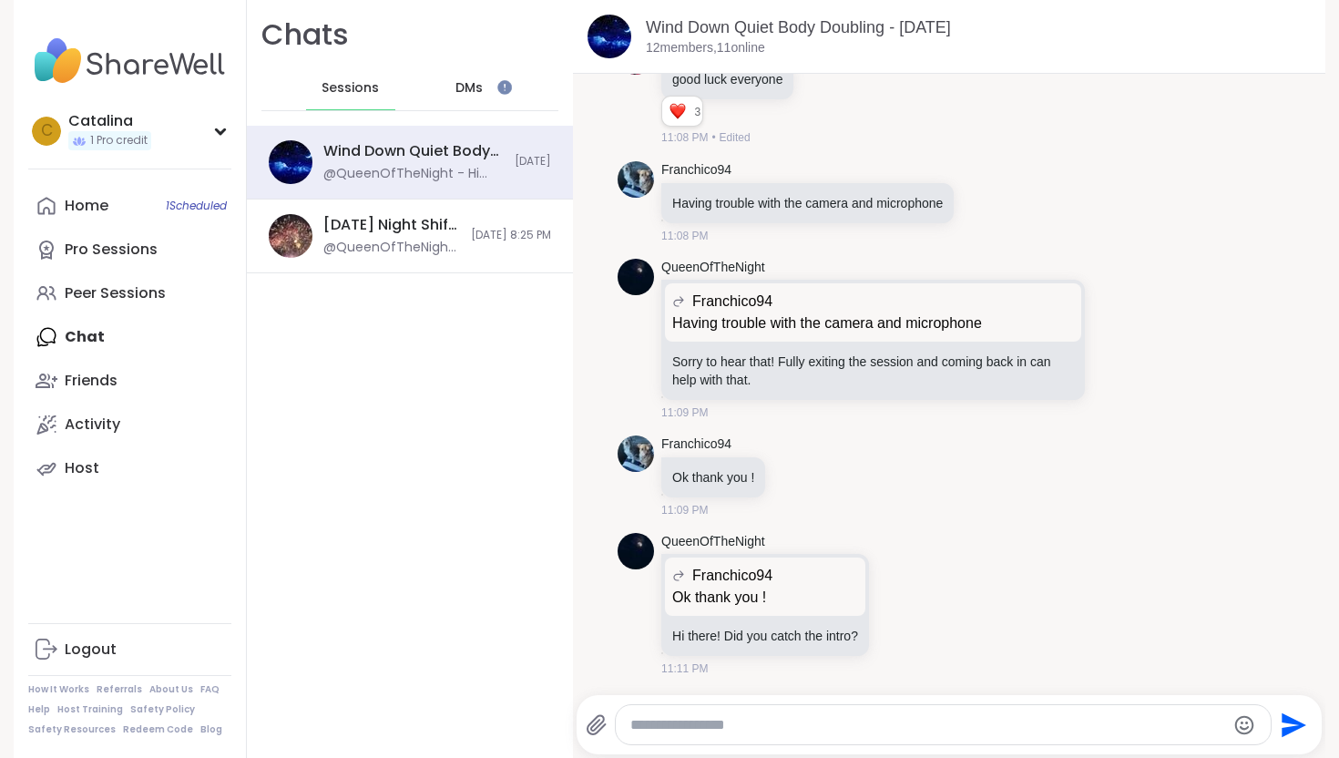
click at [512, 97] on div "DMs" at bounding box center [469, 88] width 89 height 44
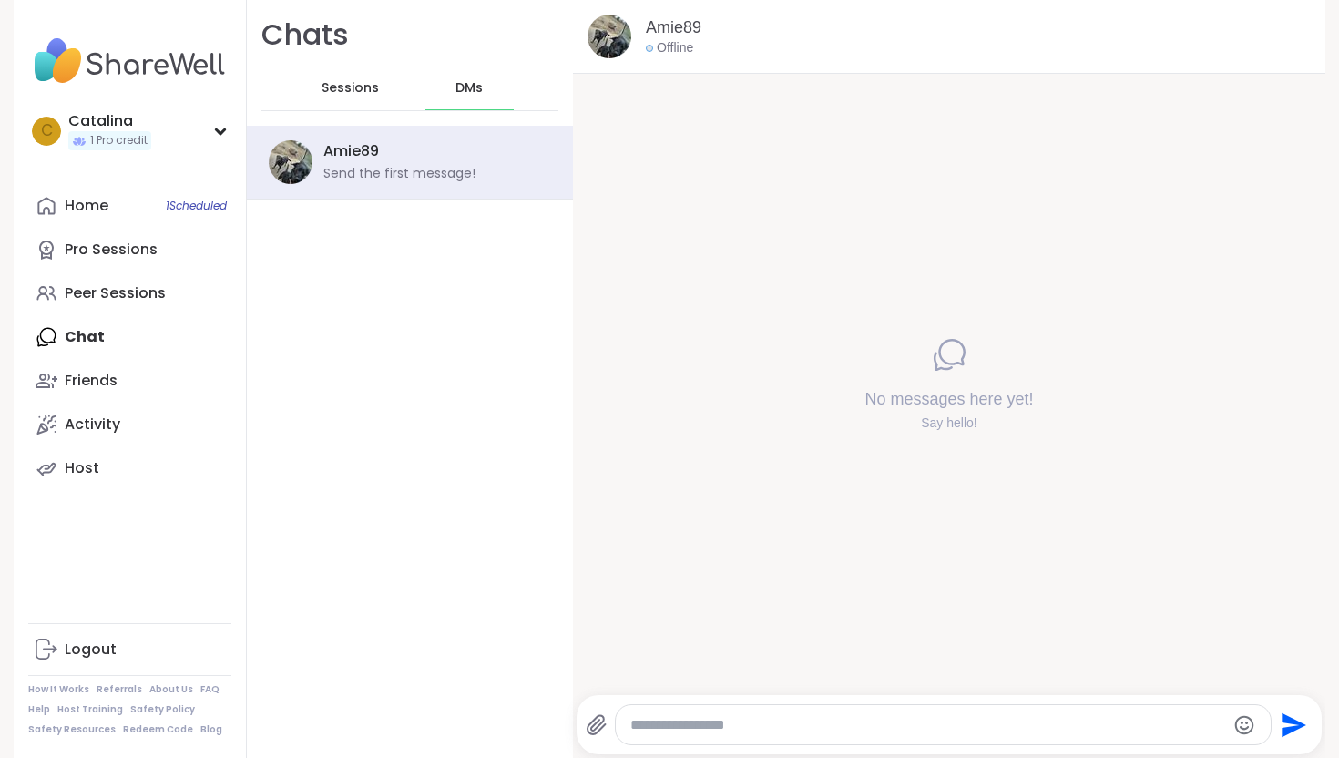
click at [382, 89] on div "Sessions" at bounding box center [350, 88] width 89 height 44
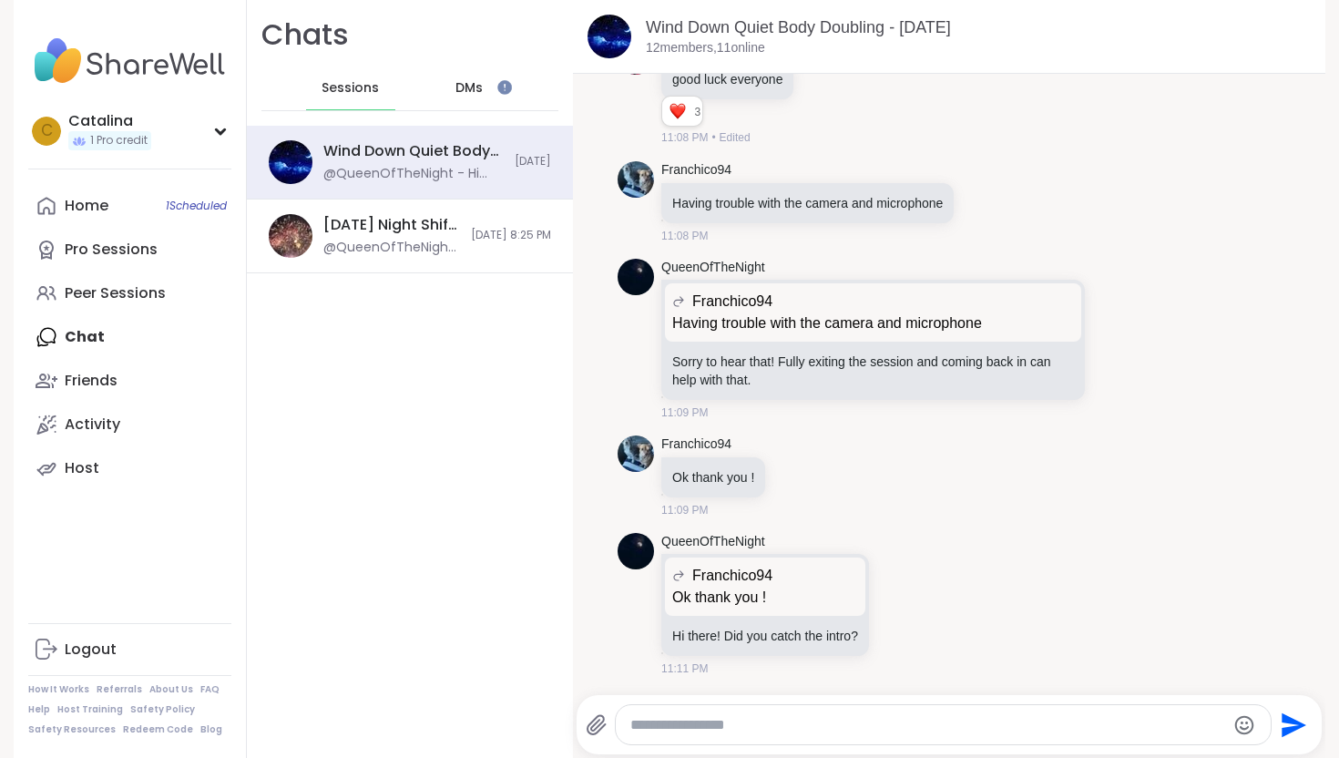
click at [482, 102] on div "DMs" at bounding box center [469, 88] width 89 height 44
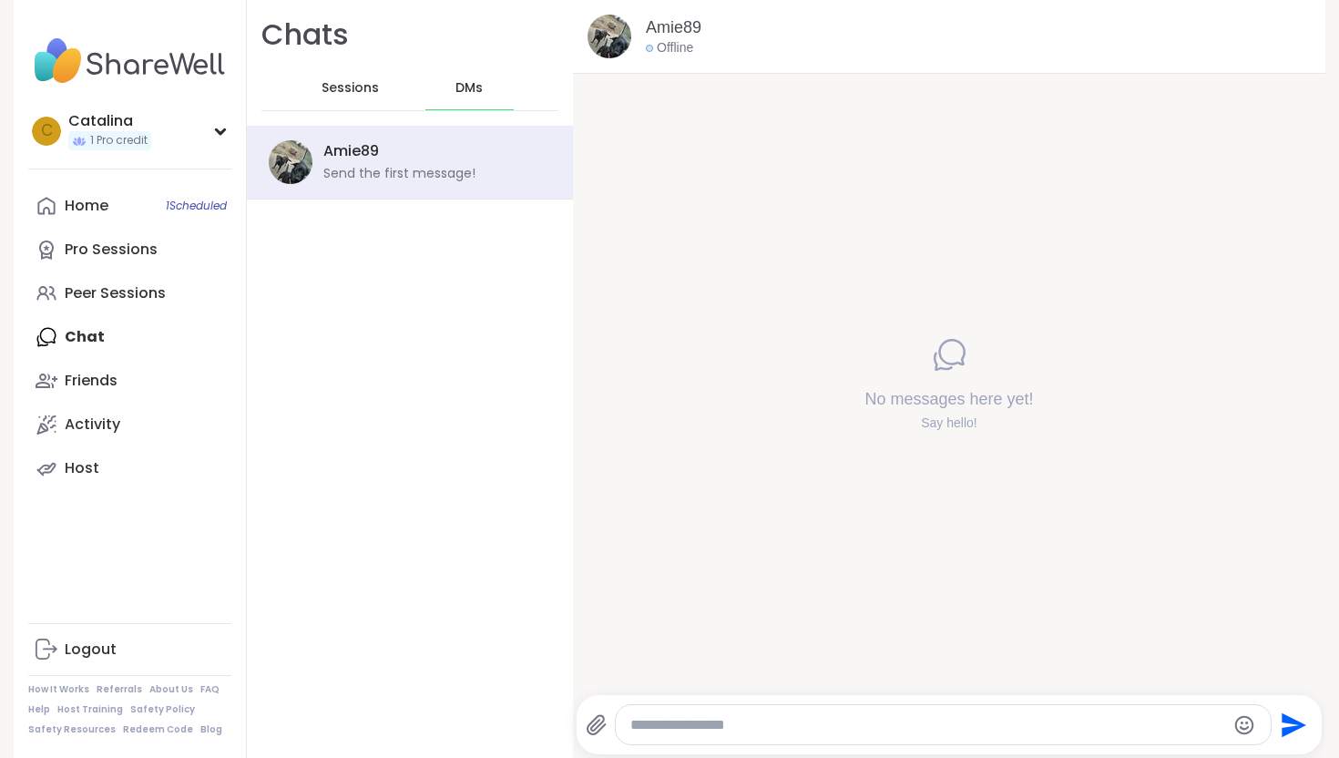
click at [355, 86] on span "Sessions" at bounding box center [349, 88] width 57 height 18
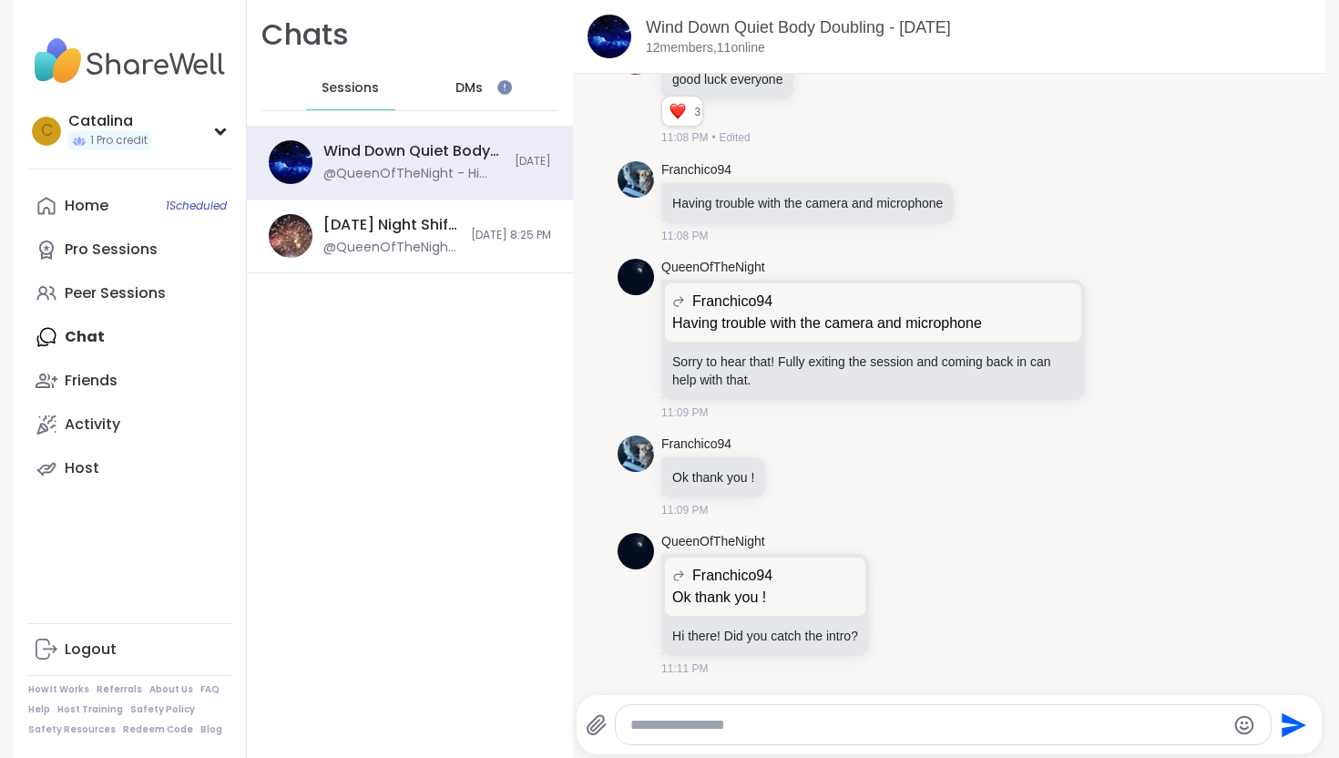
click at [98, 182] on div "C Catalina 1 Pro credit Profile Membership Settings Help Home 1 Scheduled Pro S…" at bounding box center [130, 379] width 233 height 758
click at [76, 392] on link "Friends" at bounding box center [129, 381] width 203 height 44
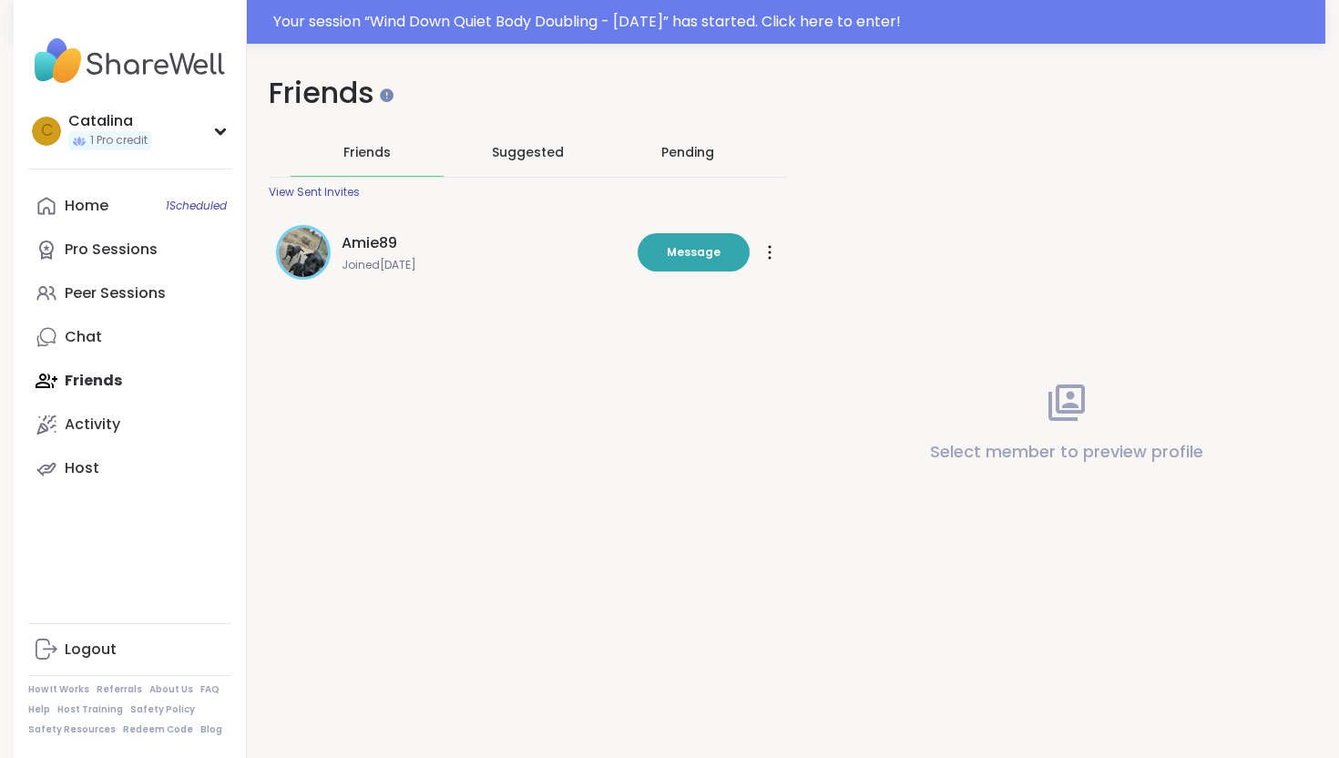
click at [321, 187] on div "View Sent Invites" at bounding box center [314, 192] width 91 height 15
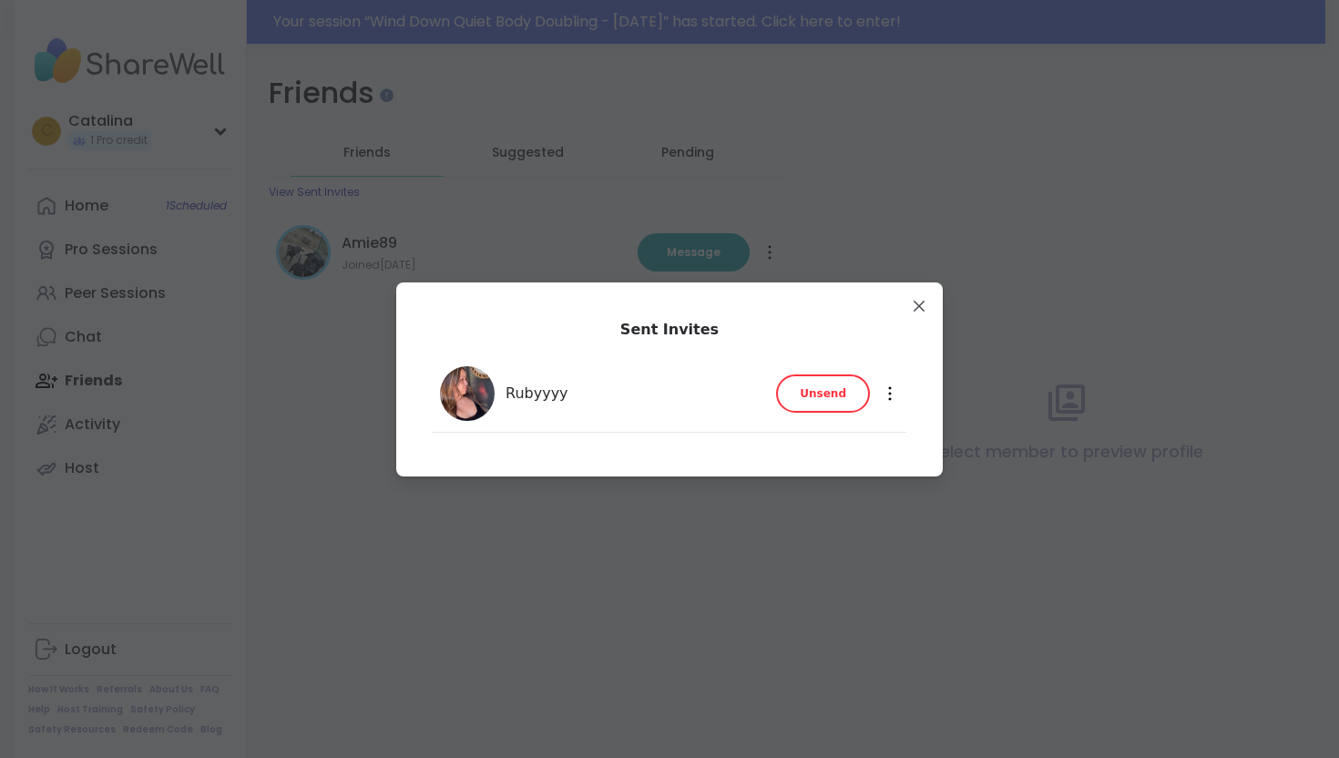
click at [470, 387] on img at bounding box center [467, 393] width 55 height 55
click at [615, 392] on div "Rubyyyy" at bounding box center [635, 393] width 260 height 22
click at [884, 394] on div at bounding box center [890, 393] width 18 height 29
click at [545, 368] on div "Rubyyyy Unsend" at bounding box center [602, 393] width 325 height 55
click at [534, 386] on span "Rubyyyy" at bounding box center [536, 393] width 63 height 22
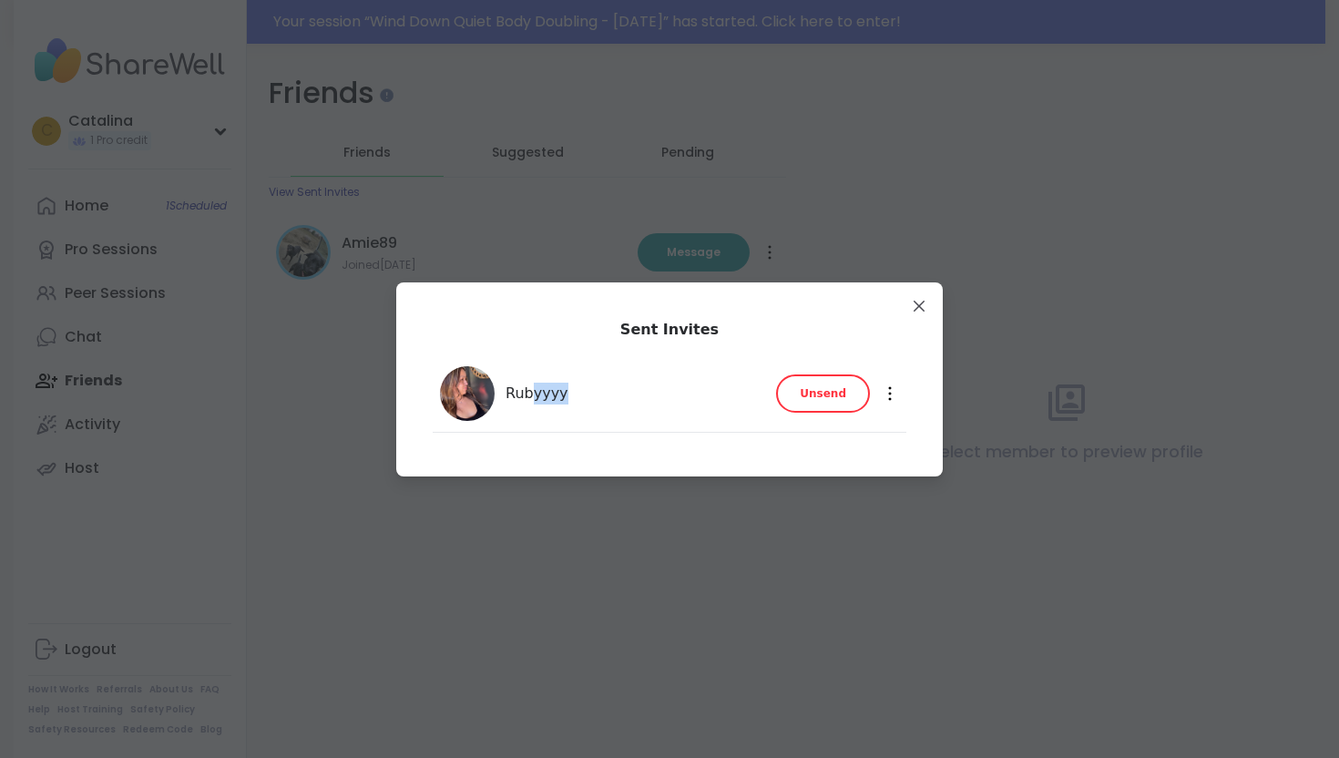
click at [529, 403] on div "Rubyyyy Unsend" at bounding box center [602, 393] width 325 height 55
click at [490, 395] on img at bounding box center [467, 393] width 55 height 55
click at [471, 395] on img at bounding box center [467, 393] width 55 height 55
click at [530, 397] on span "Rubyyyy" at bounding box center [536, 393] width 63 height 22
click at [681, 340] on div "Sent Invites Rubyyyy Unsend Unsend" at bounding box center [669, 379] width 517 height 165
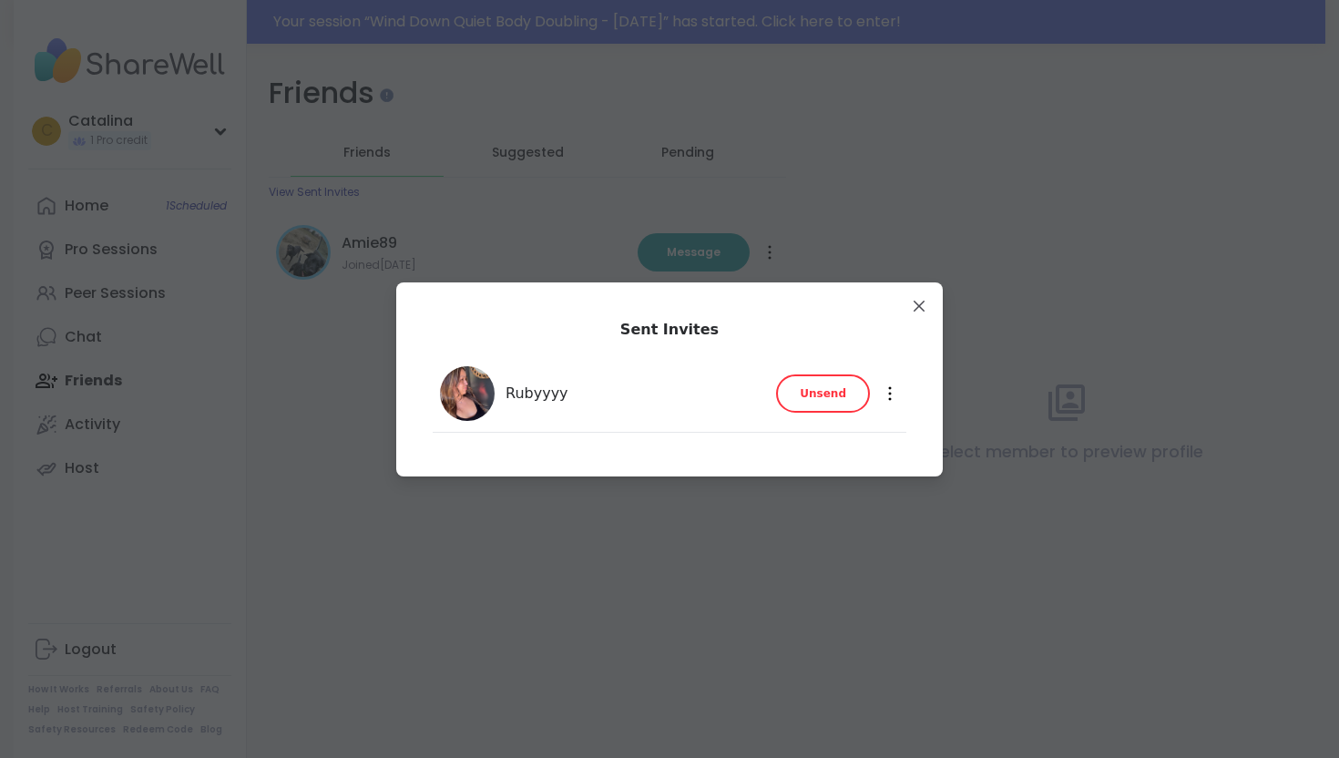
click at [535, 407] on div "Rubyyyy Unsend" at bounding box center [602, 393] width 325 height 55
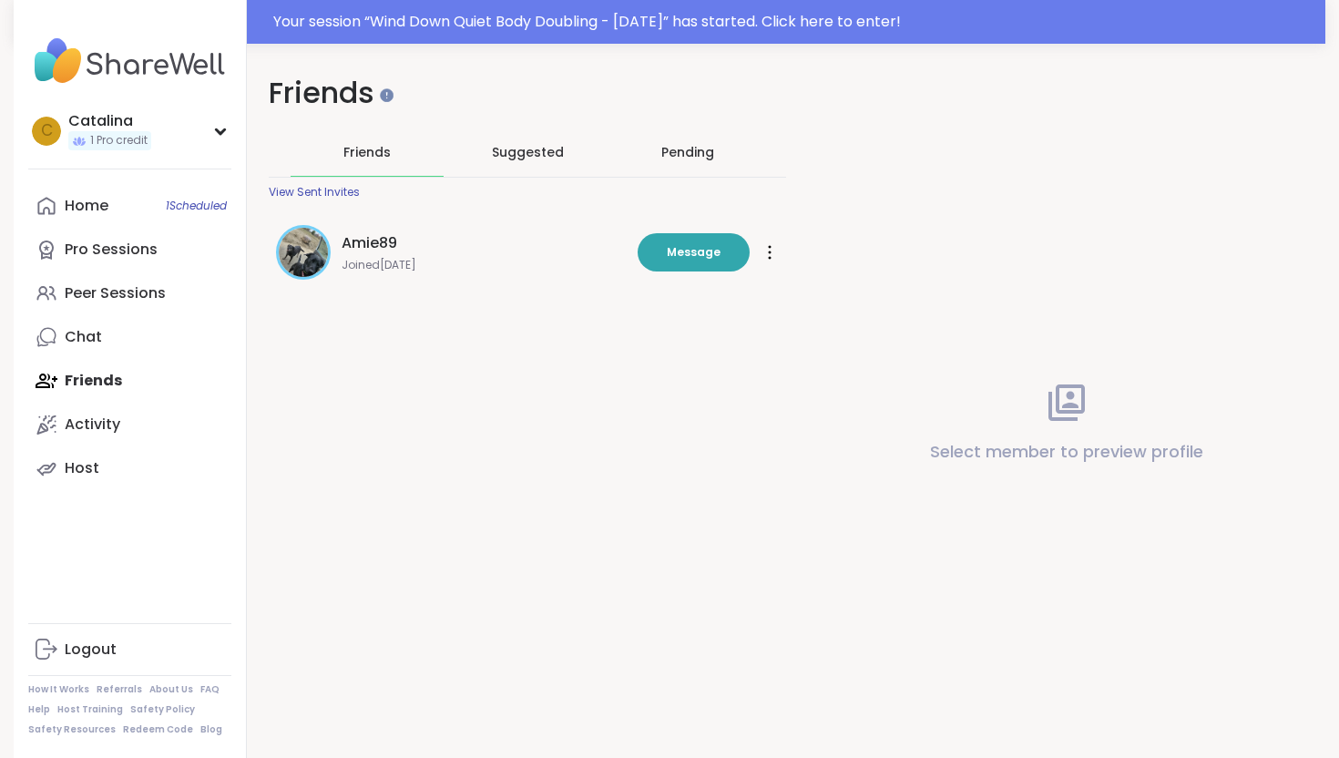
click at [525, 160] on span "Suggested" at bounding box center [528, 152] width 72 height 18
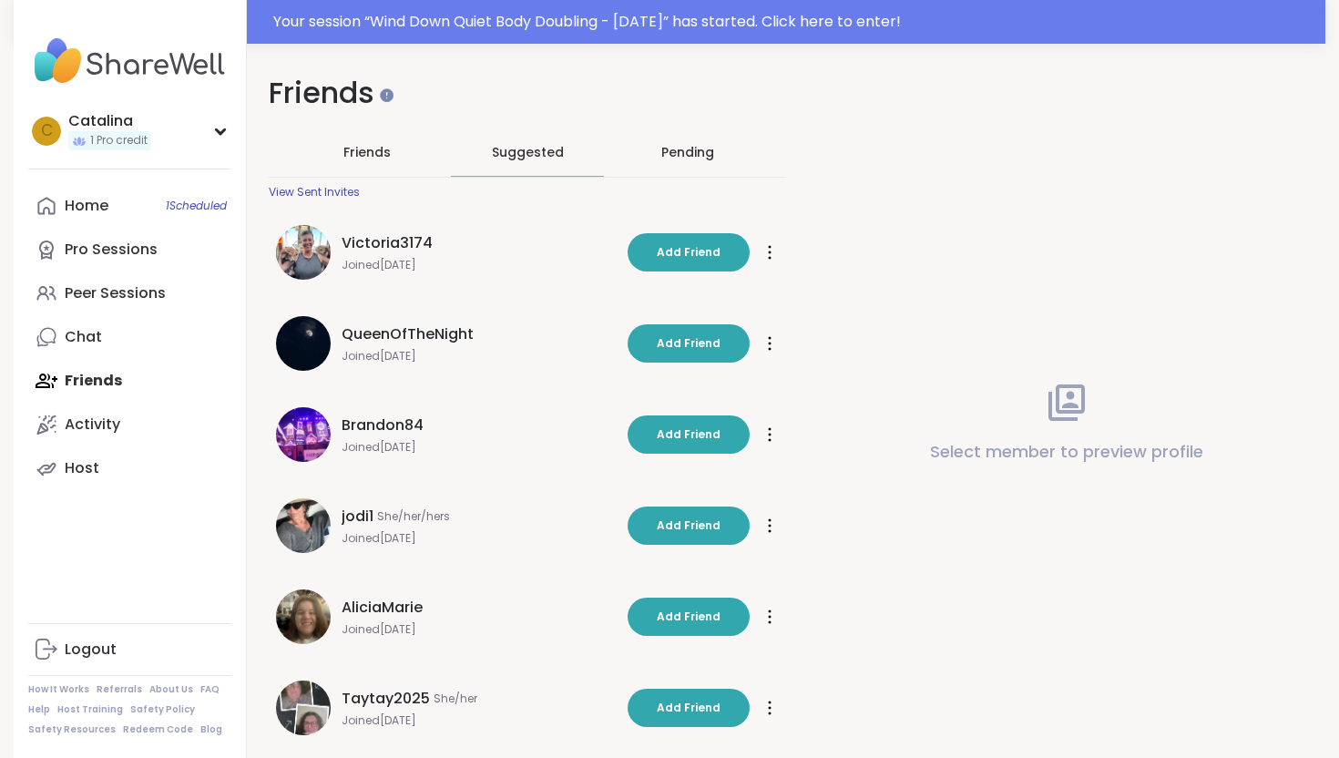
click at [672, 148] on div "Pending" at bounding box center [687, 152] width 53 height 18
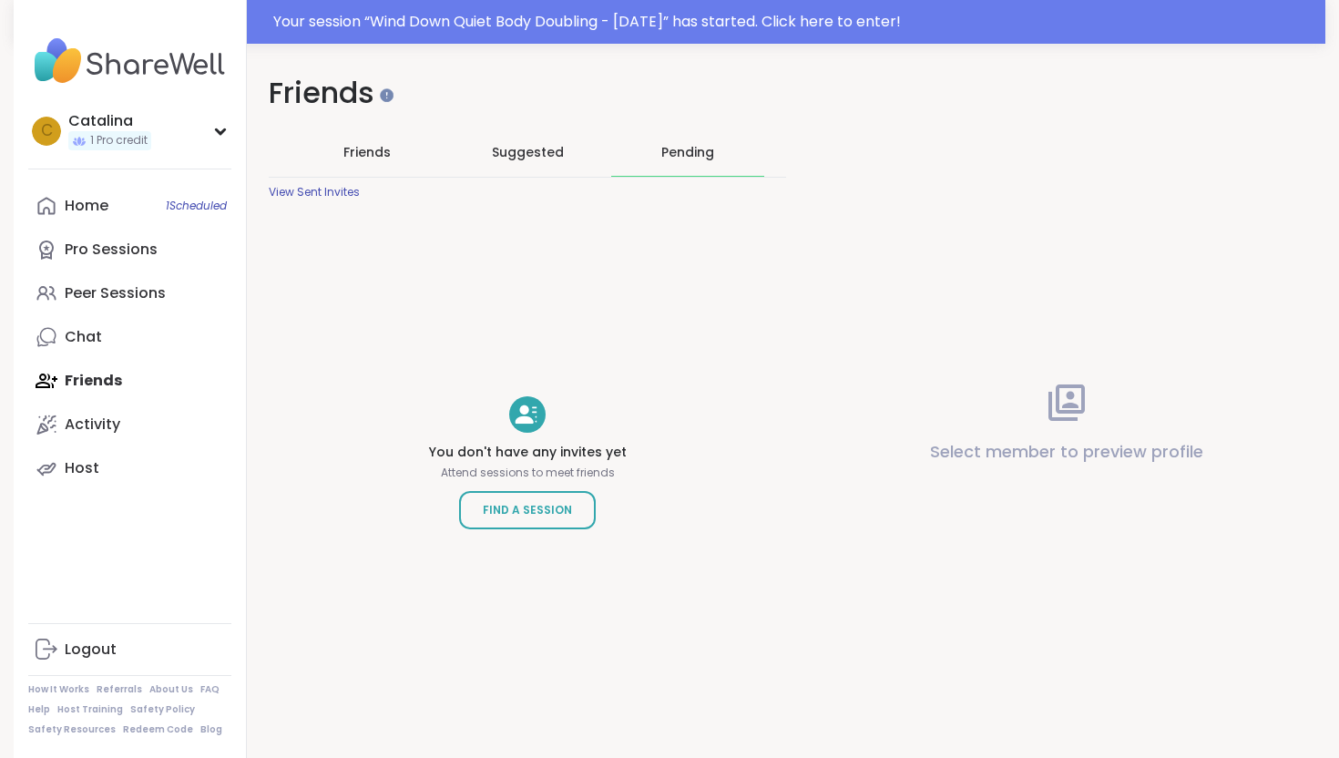
click at [1025, 396] on div "Select member to preview profile" at bounding box center [1066, 423] width 517 height 758
click at [87, 341] on div "Chat" at bounding box center [83, 337] width 37 height 20
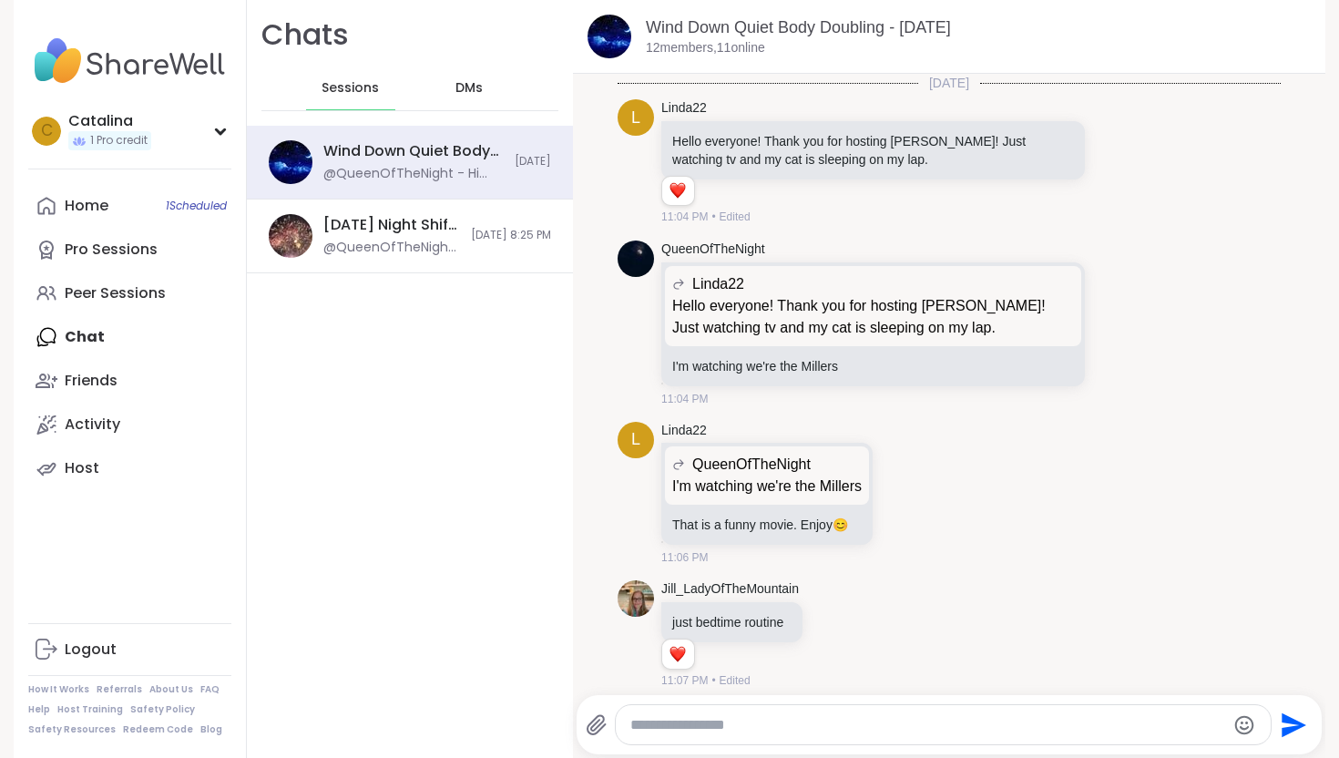
scroll to position [789, 0]
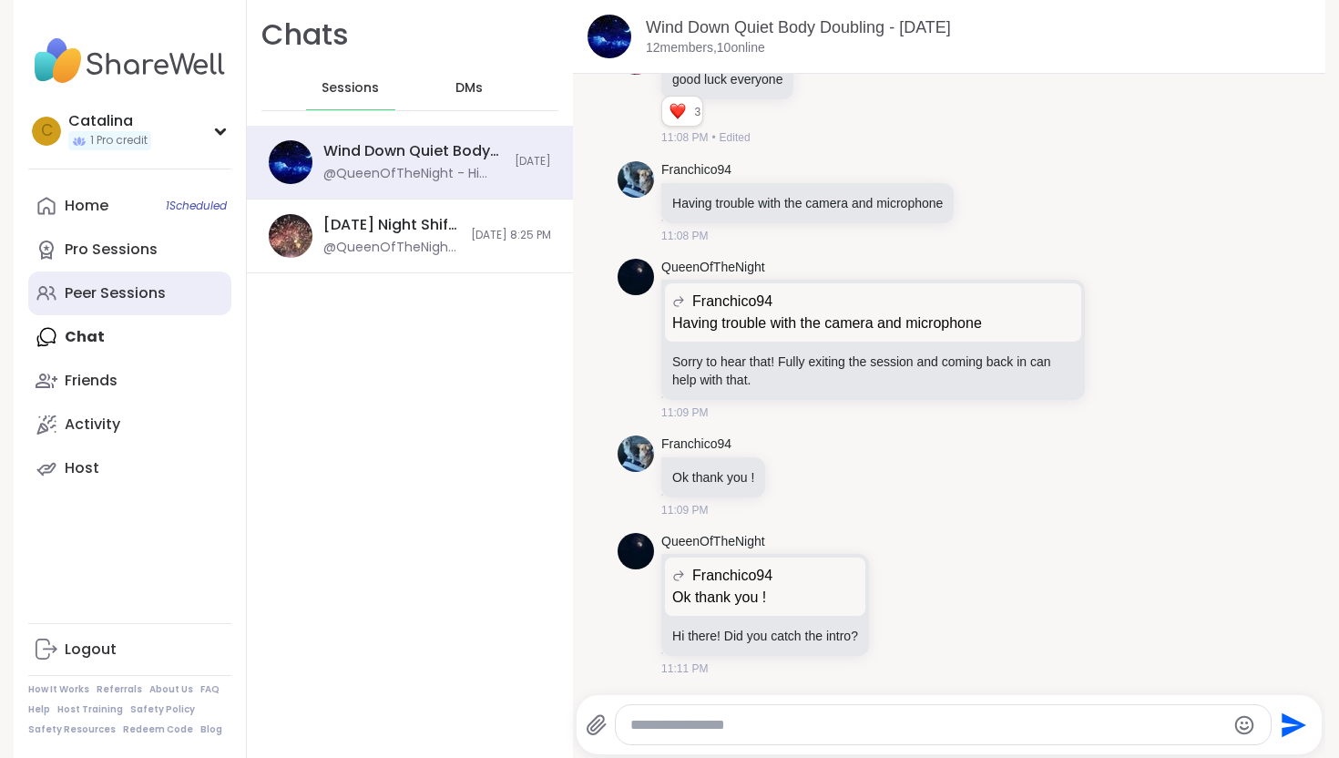
click at [113, 290] on div "Peer Sessions" at bounding box center [115, 293] width 101 height 20
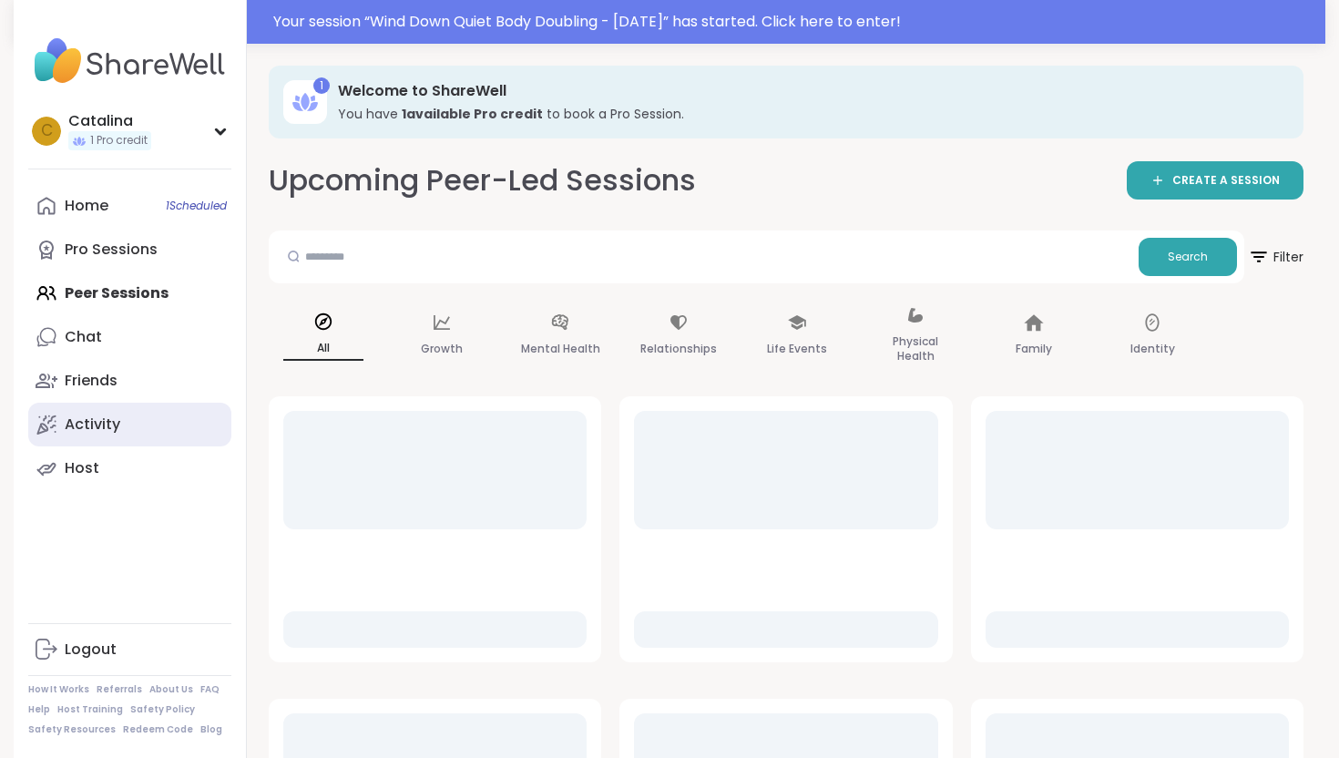
click at [122, 416] on link "Activity" at bounding box center [129, 425] width 203 height 44
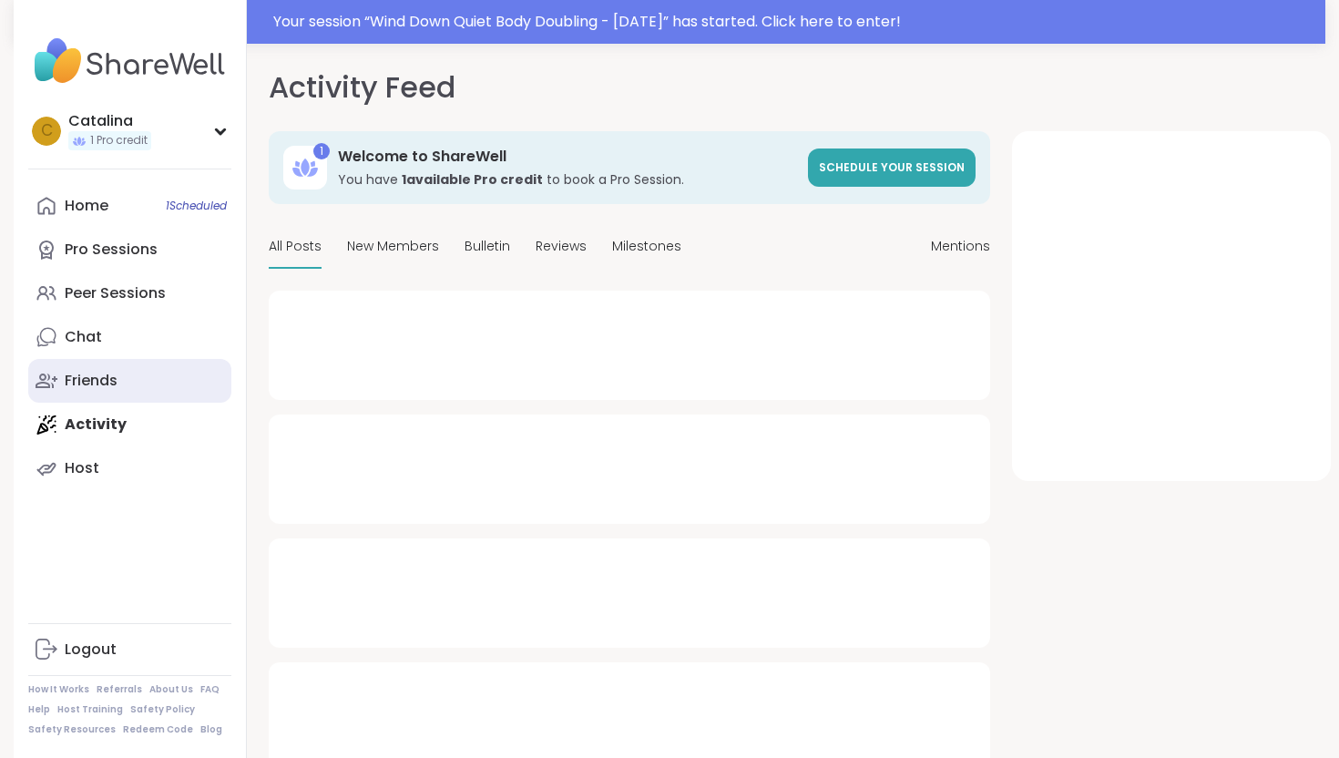
click at [122, 384] on link "Friends" at bounding box center [129, 381] width 203 height 44
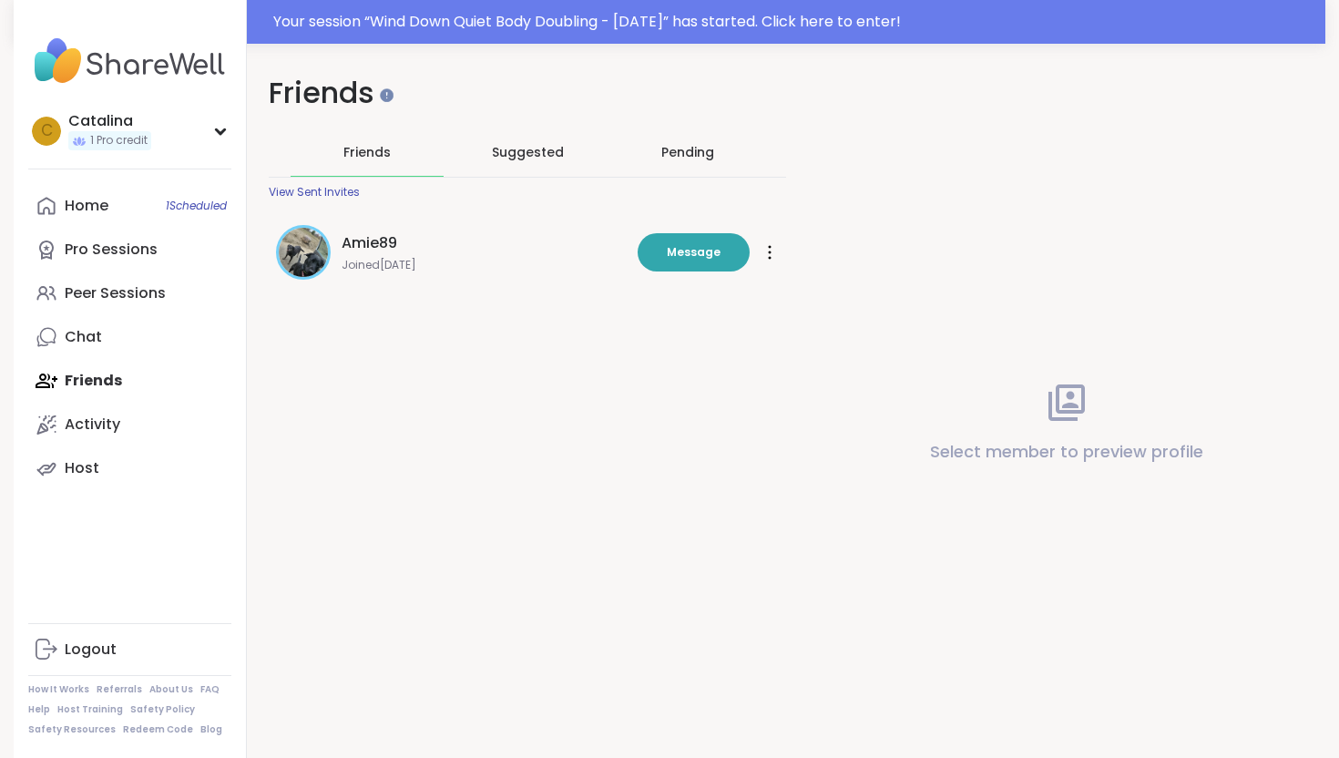
click at [521, 136] on div "Suggested" at bounding box center [527, 151] width 153 height 47
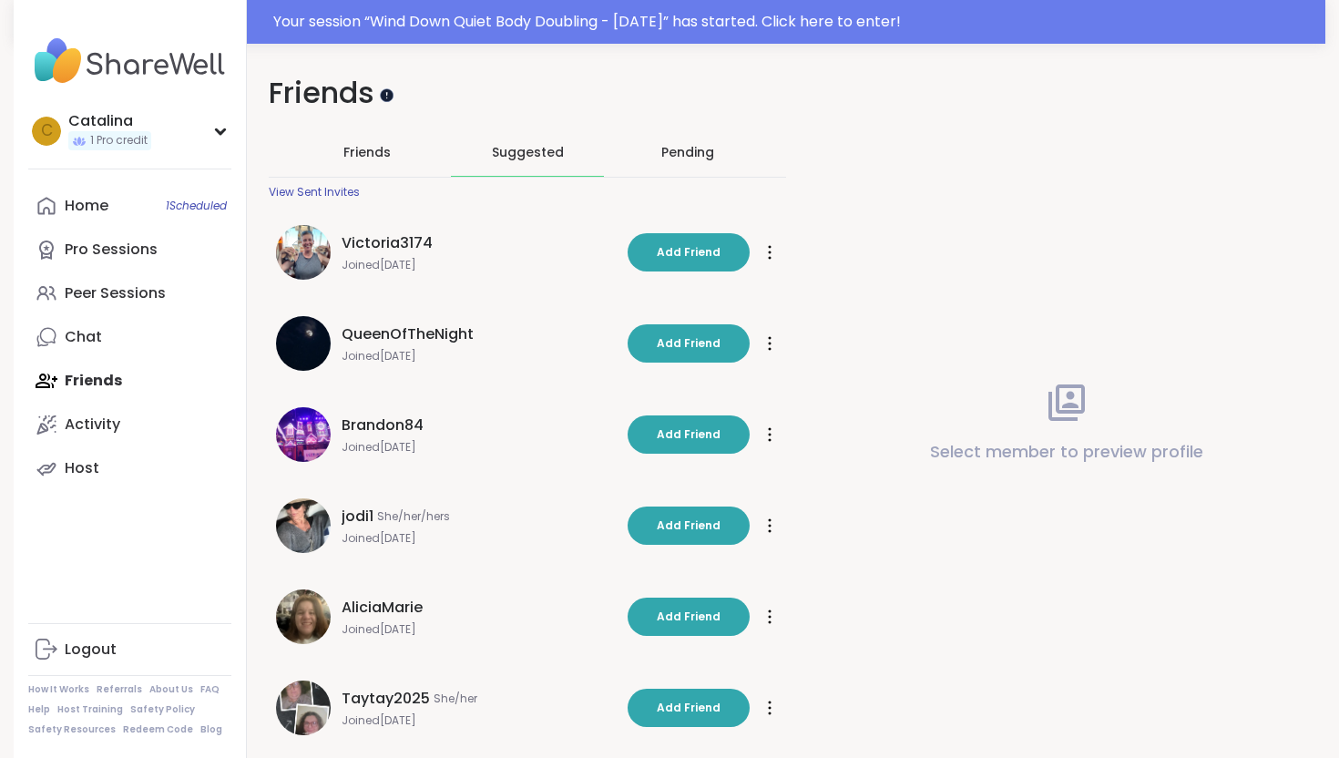
click at [385, 90] on div at bounding box center [387, 94] width 14 height 14
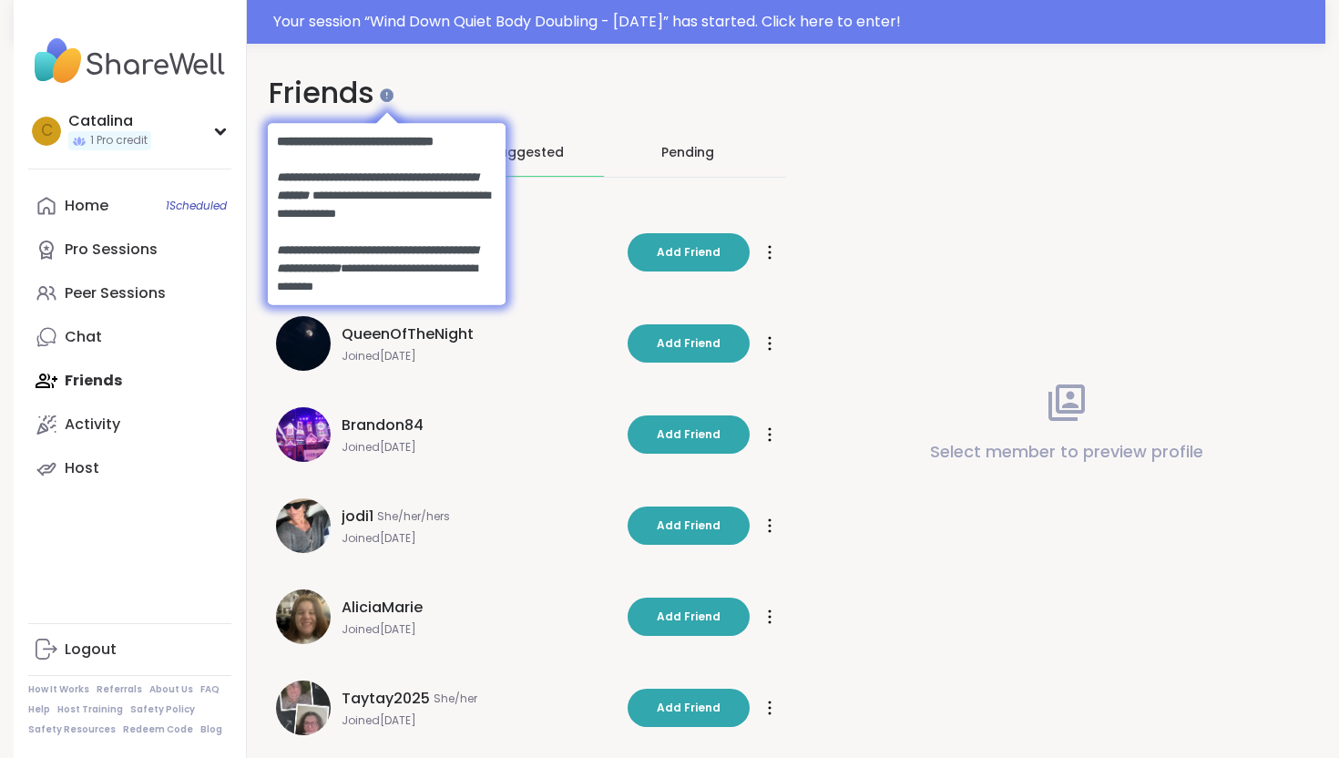
click at [545, 87] on h1 "Friends" at bounding box center [527, 93] width 517 height 41
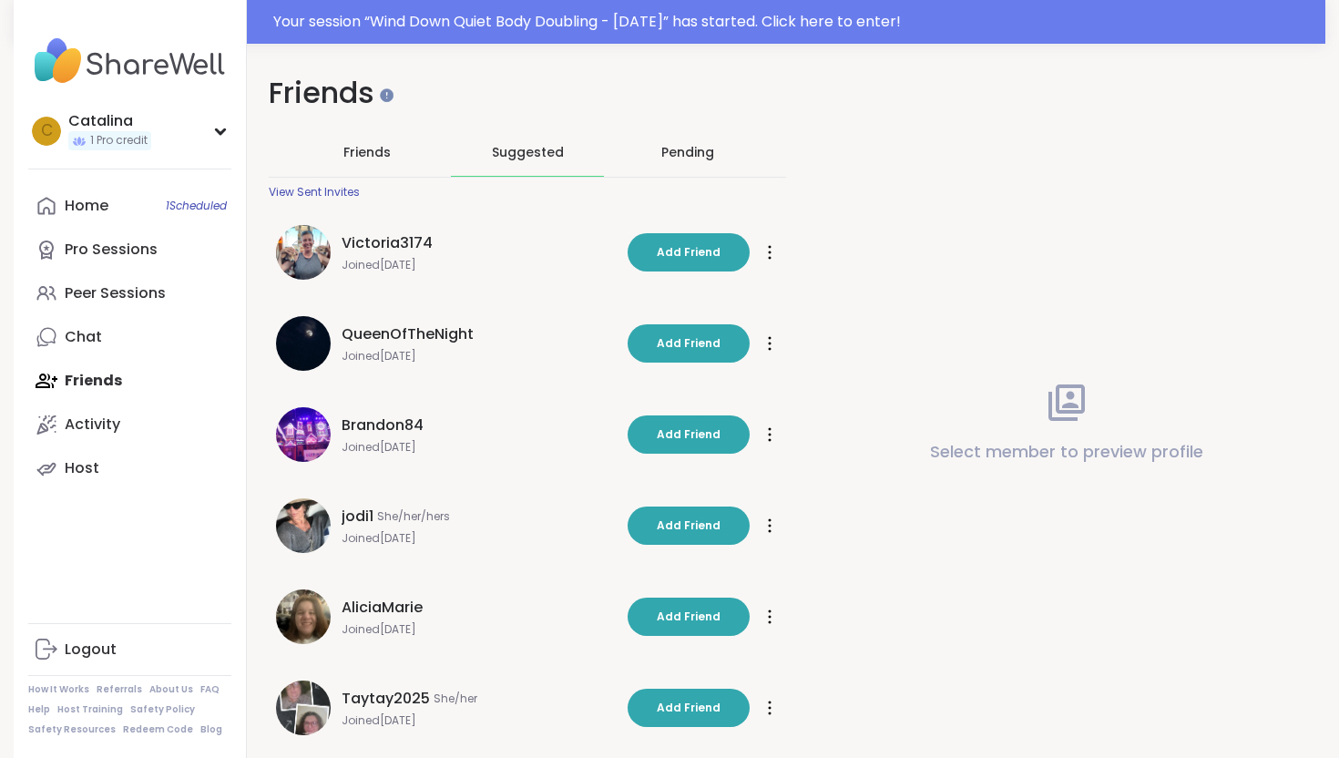
click at [651, 159] on div "Pending" at bounding box center [687, 151] width 153 height 47
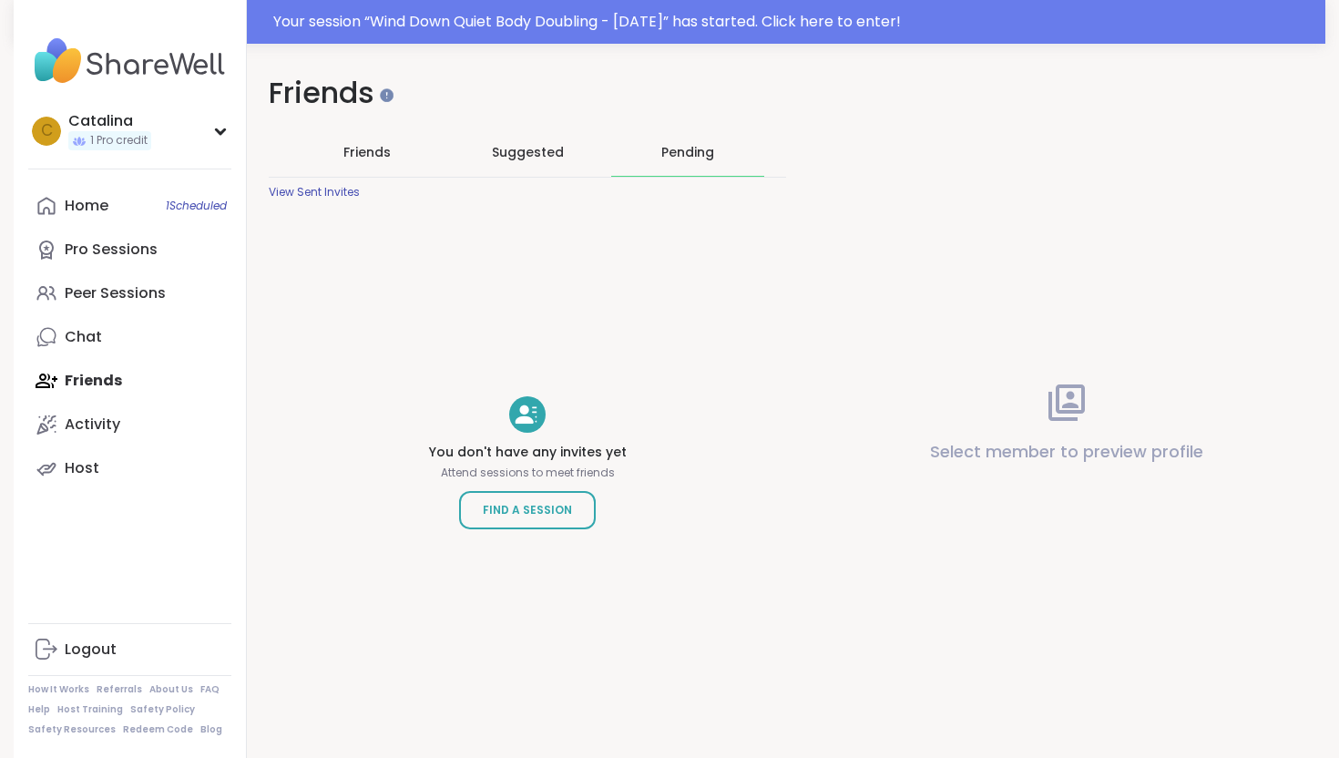
click at [377, 157] on span "Friends" at bounding box center [366, 152] width 47 height 18
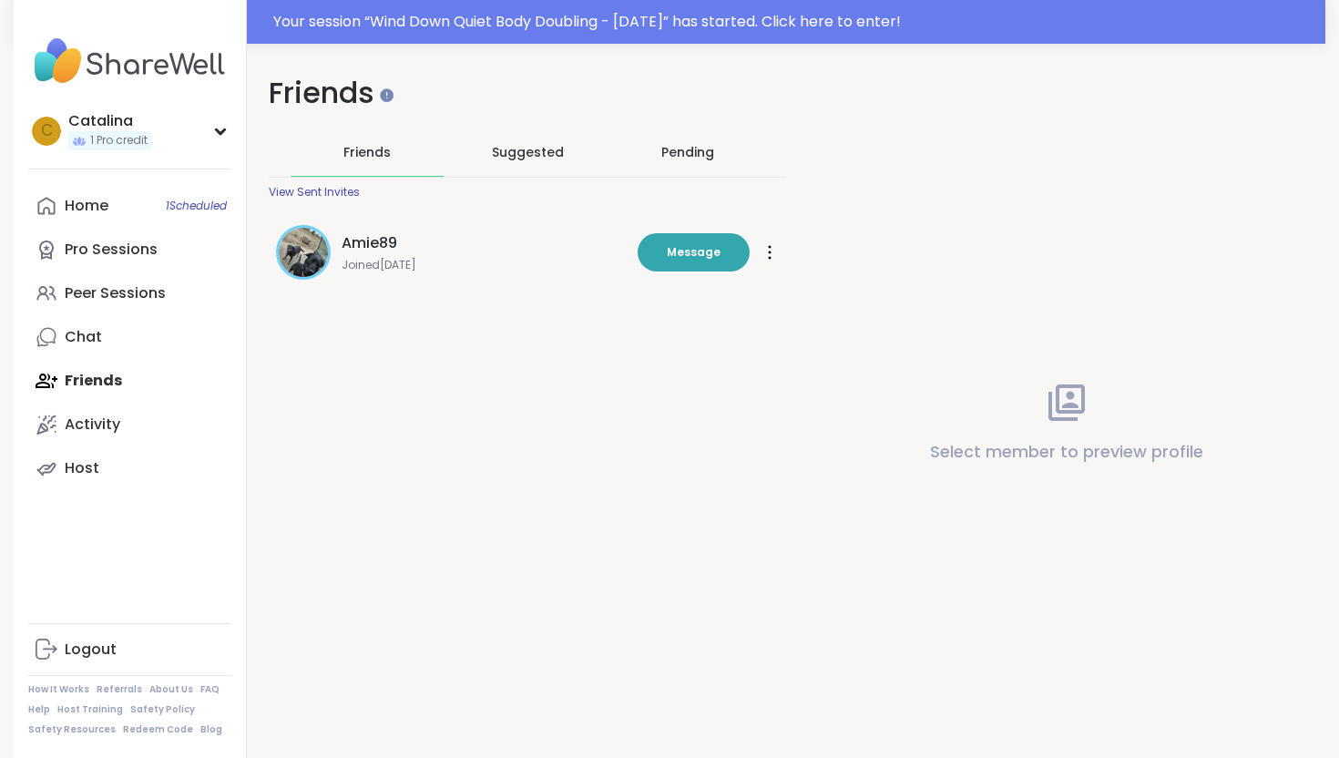
click at [351, 182] on div "Friends Suggested Pending View Sent Invites" at bounding box center [527, 163] width 517 height 71
click at [323, 185] on div "View Sent Invites" at bounding box center [314, 192] width 91 height 15
click at [526, 152] on span "Suggested" at bounding box center [528, 152] width 72 height 18
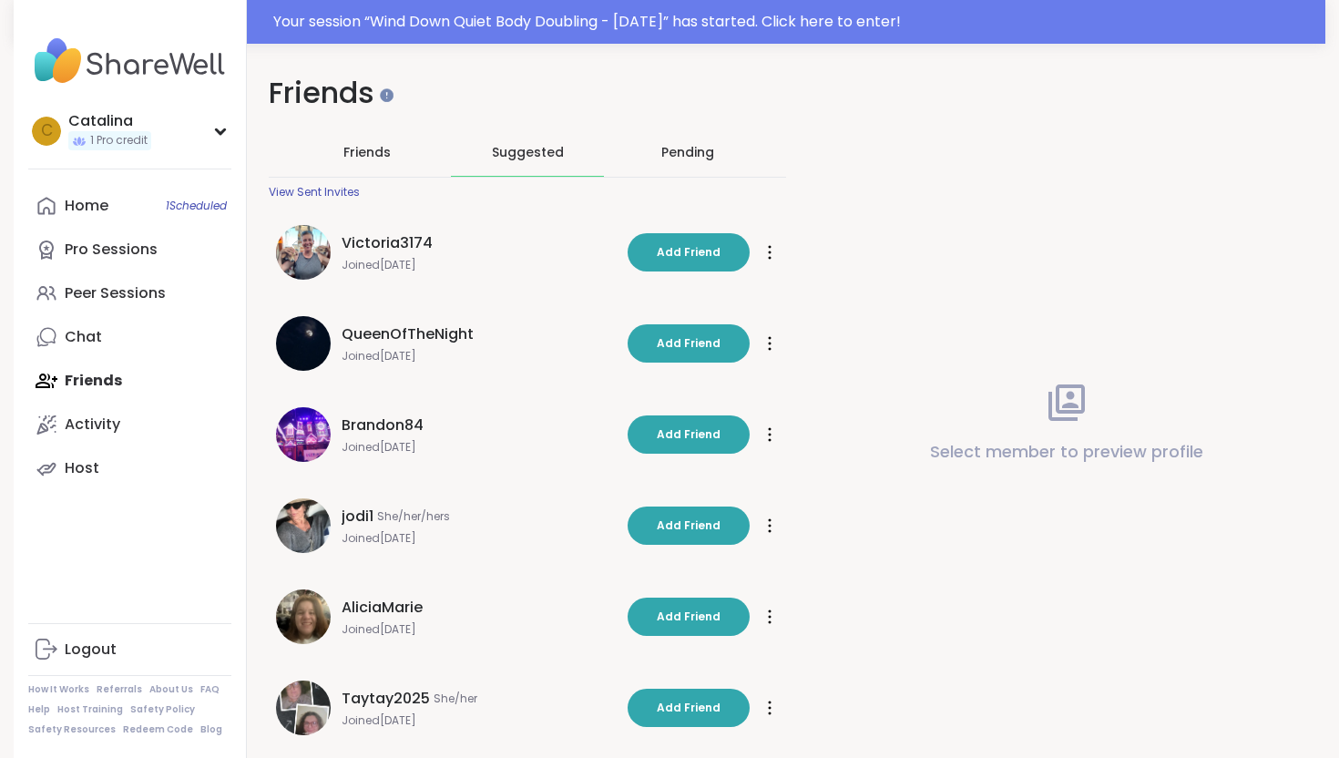
click at [365, 157] on span "Friends" at bounding box center [366, 152] width 47 height 18
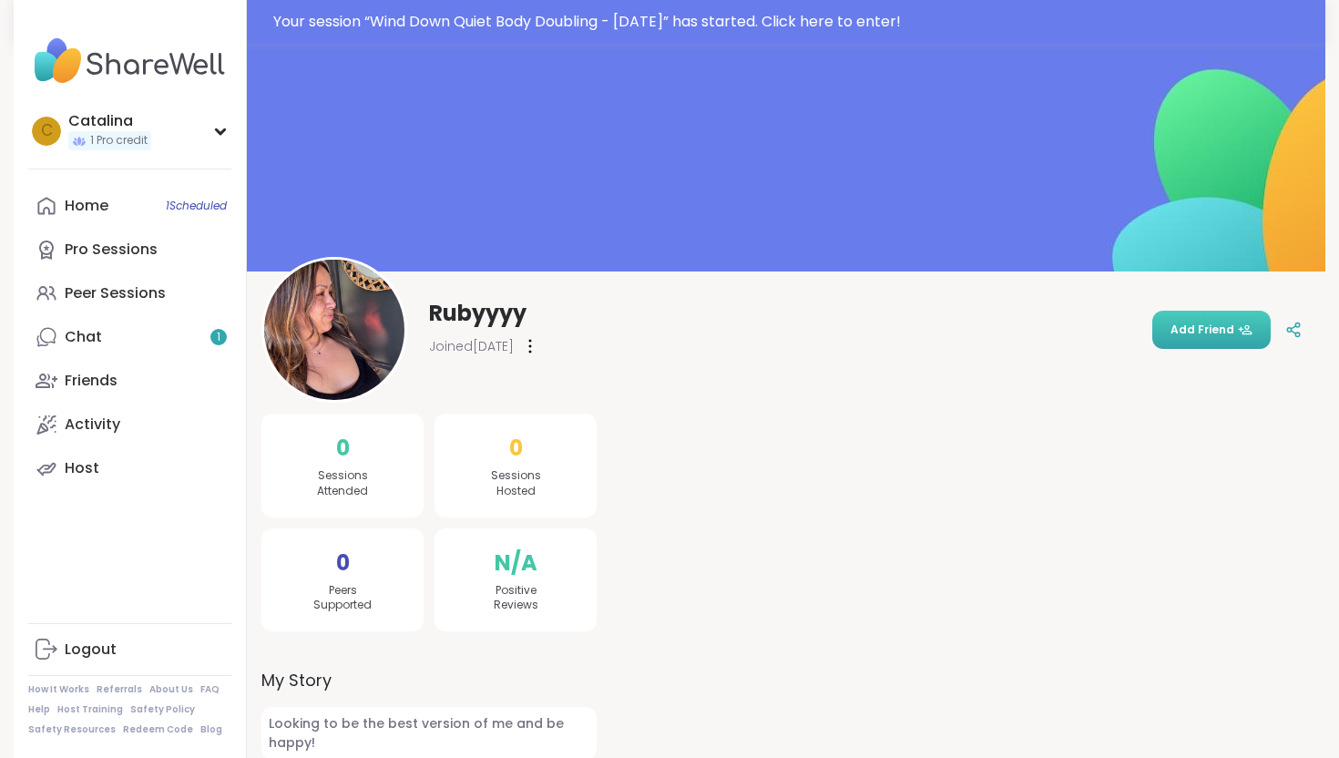
click at [1194, 326] on span "Add Friend" at bounding box center [1211, 329] width 82 height 16
click at [87, 334] on div "Chat 1" at bounding box center [83, 337] width 37 height 20
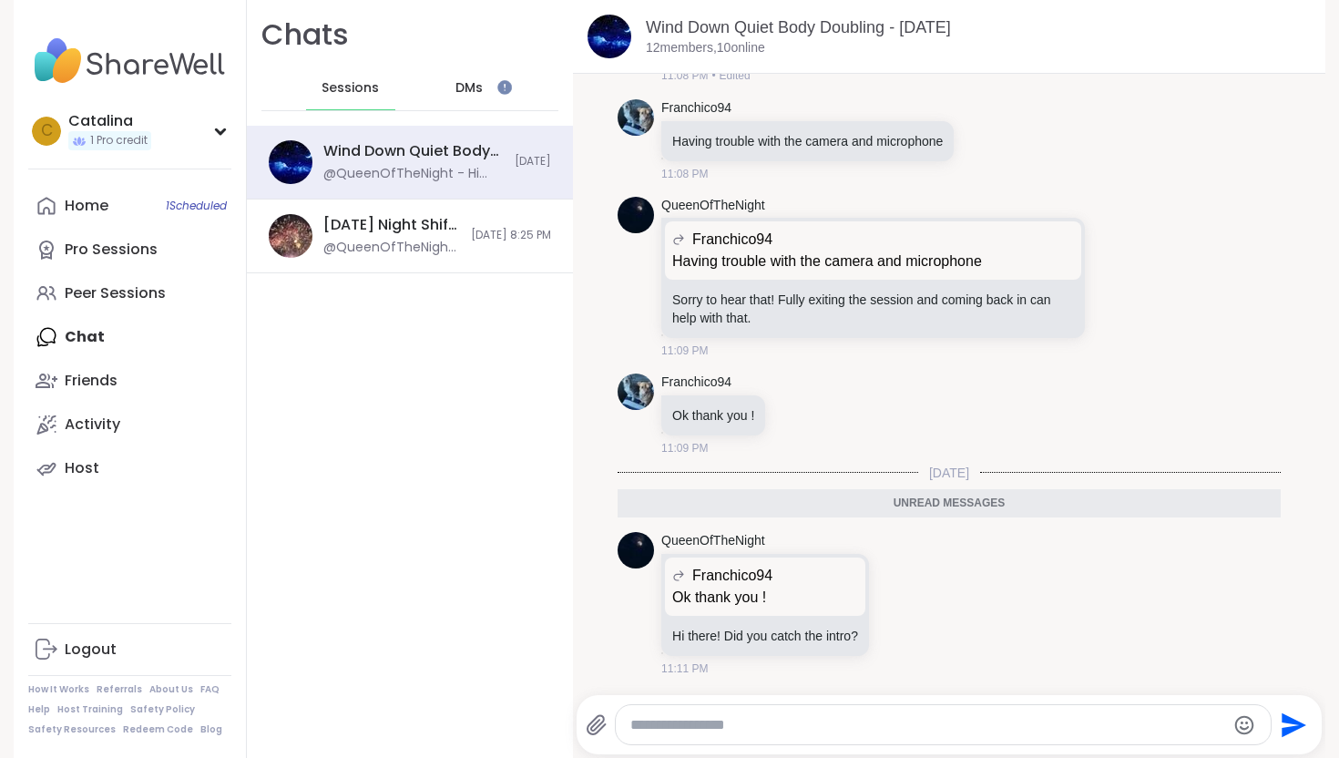
click at [764, 733] on textarea "Type your message" at bounding box center [927, 725] width 595 height 18
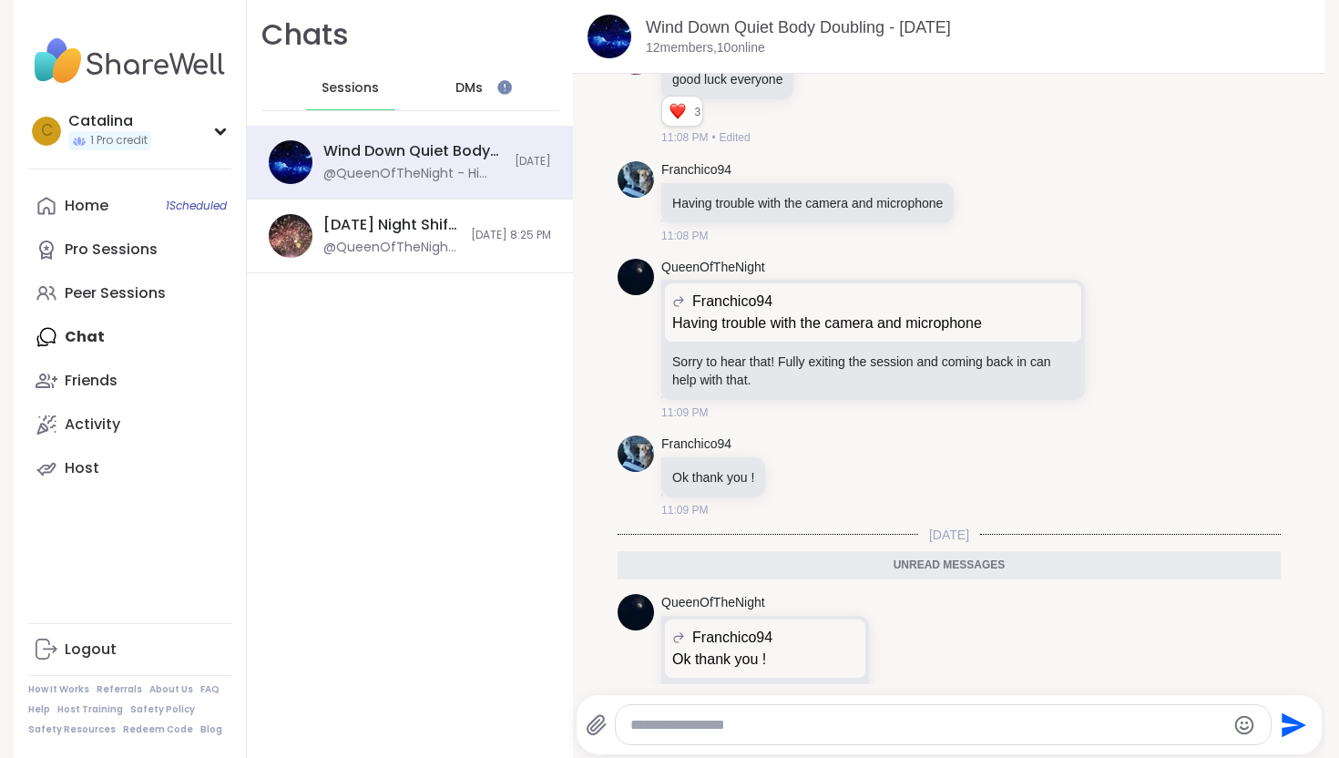
scroll to position [831, 0]
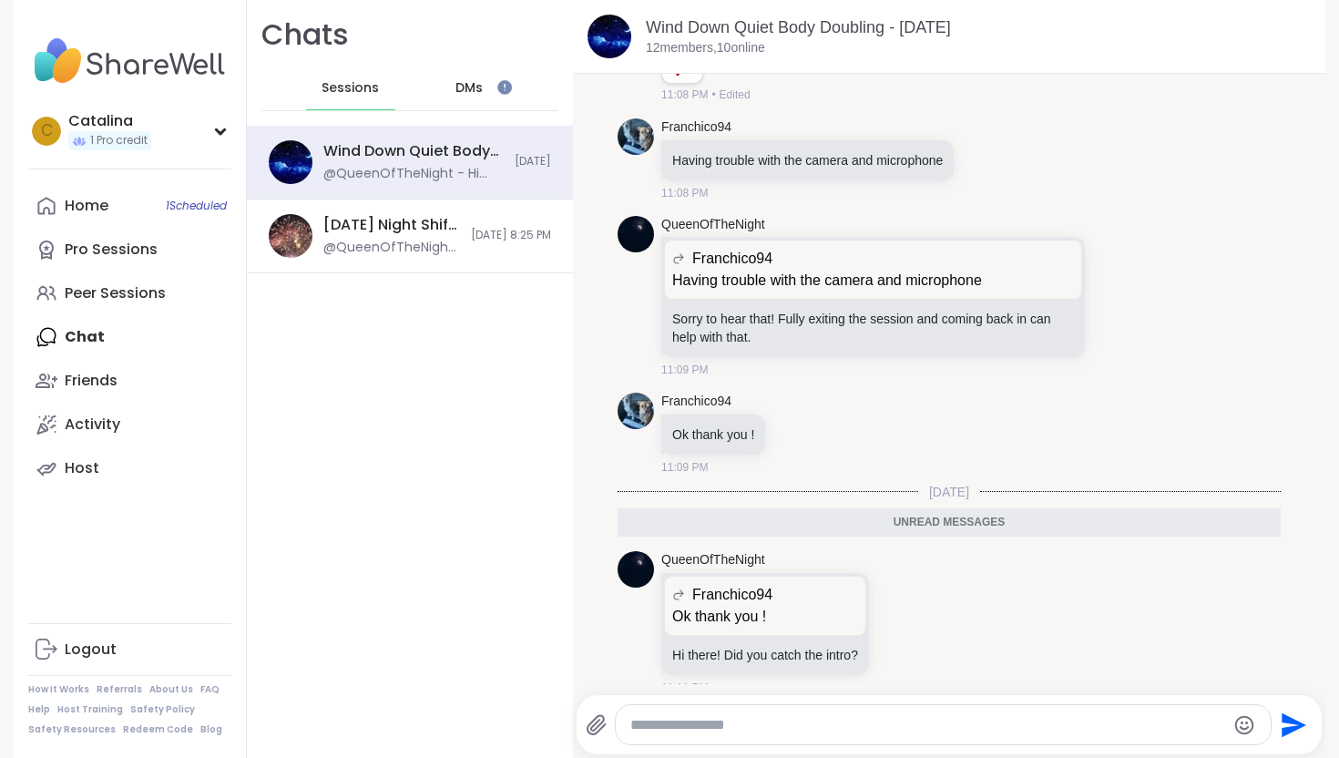
click at [912, 518] on div "Unread messages" at bounding box center [948, 522] width 663 height 29
click at [411, 476] on div "Chats Sessions DMs Wind Down Quiet Body Doubling - Monday, Sep 08 @QueenOfTheNi…" at bounding box center [410, 379] width 326 height 758
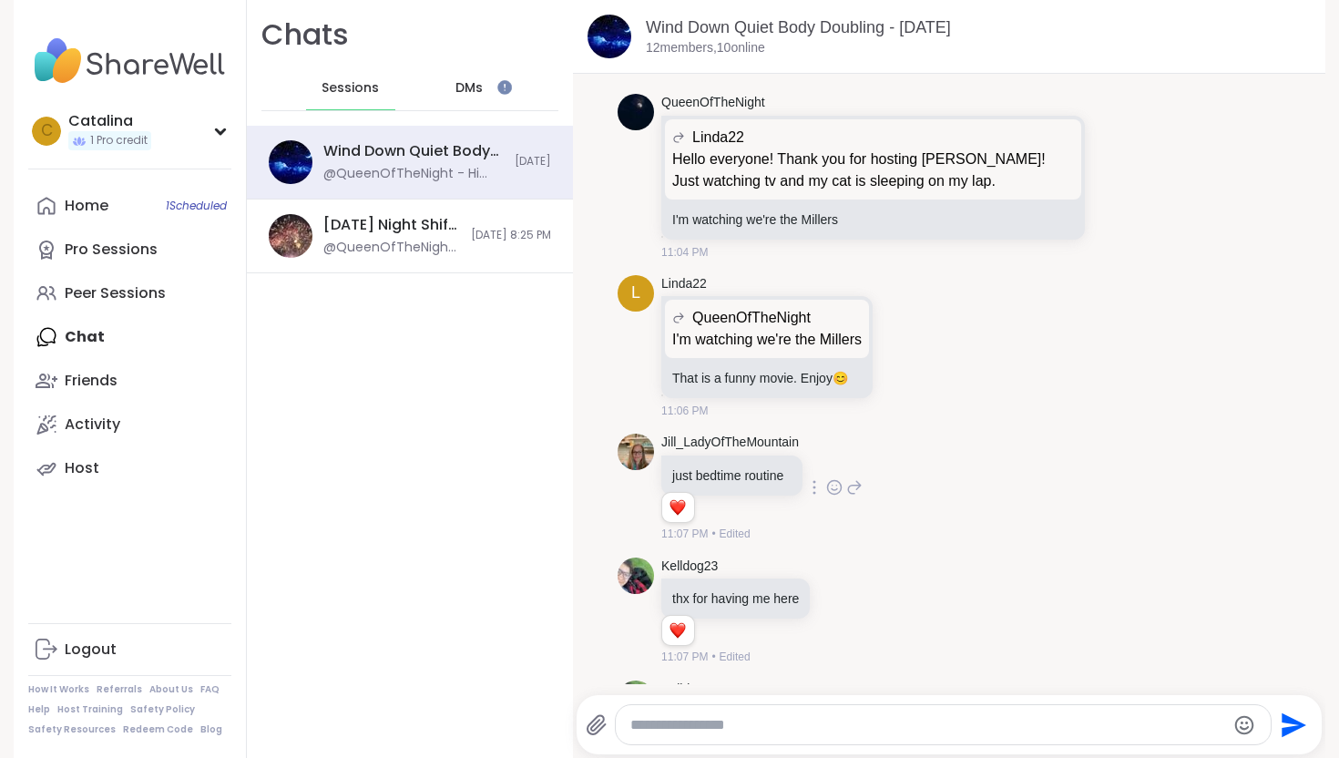
scroll to position [851, 0]
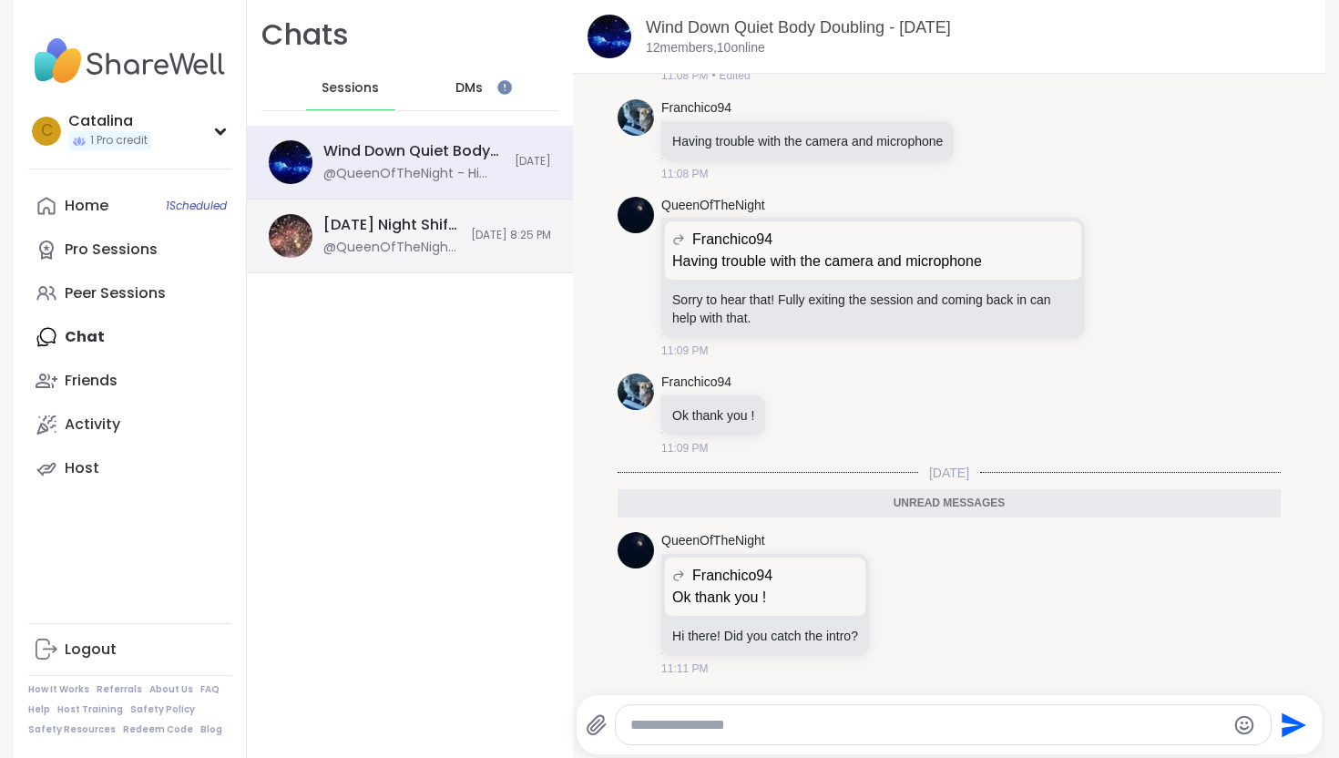
click at [436, 250] on div "@QueenOfTheNight - [URL][DOMAIN_NAME]" at bounding box center [391, 248] width 137 height 18
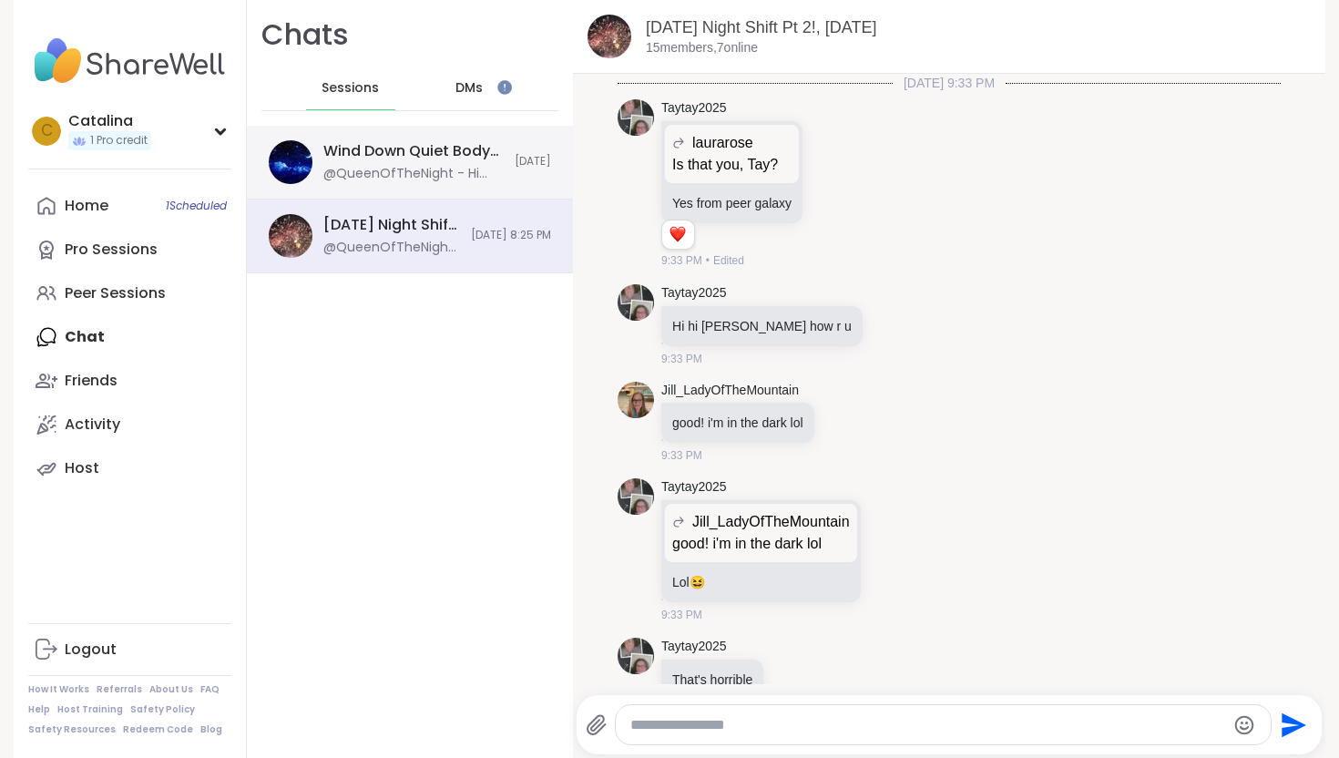
scroll to position [17309, 0]
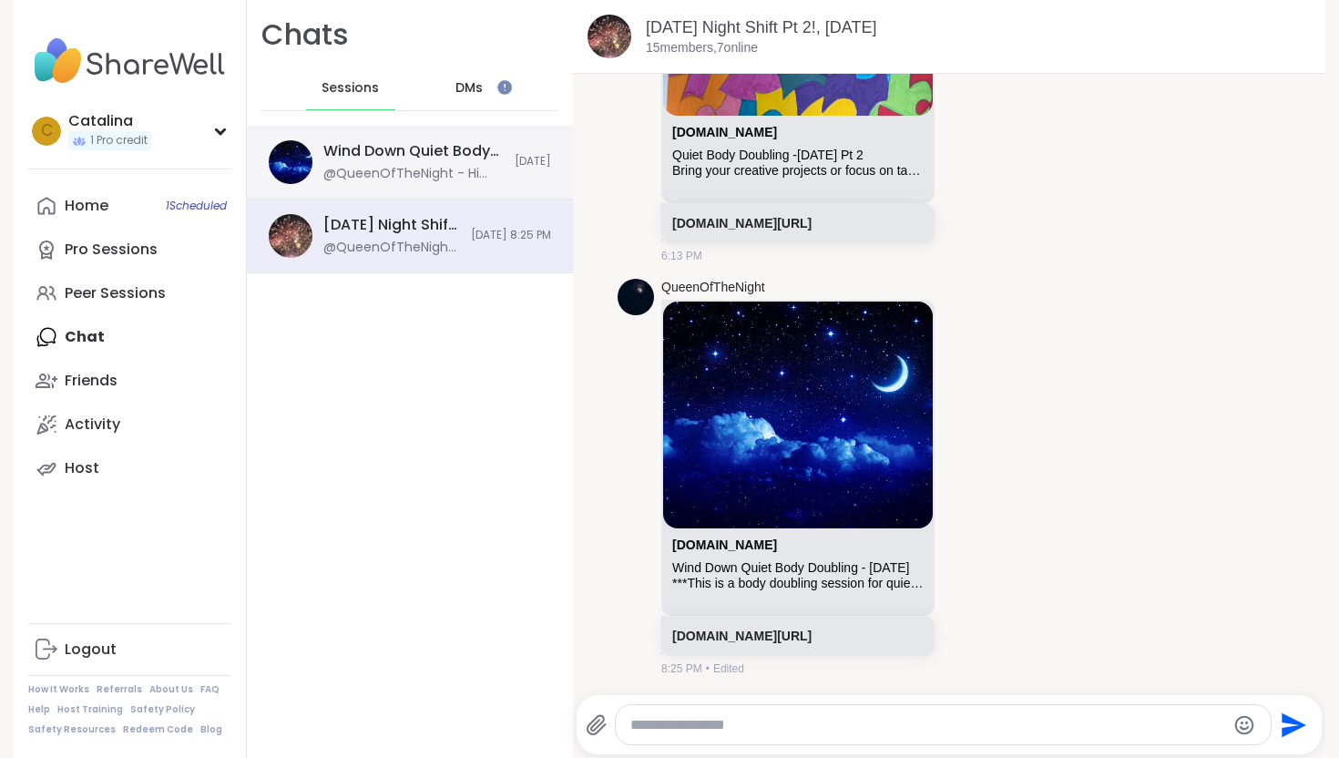
click at [436, 148] on div "Wind Down Quiet Body Doubling - Monday, Sep 08" at bounding box center [413, 151] width 180 height 20
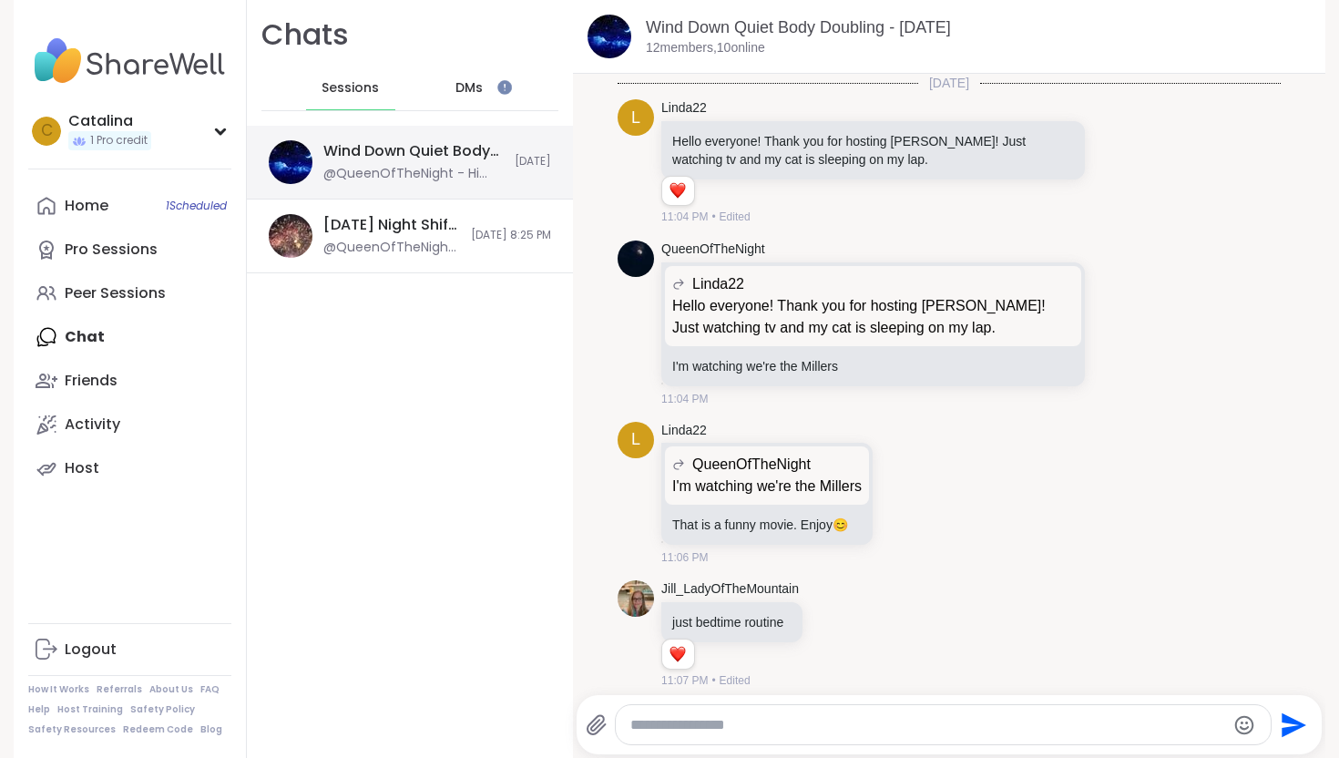
scroll to position [789, 0]
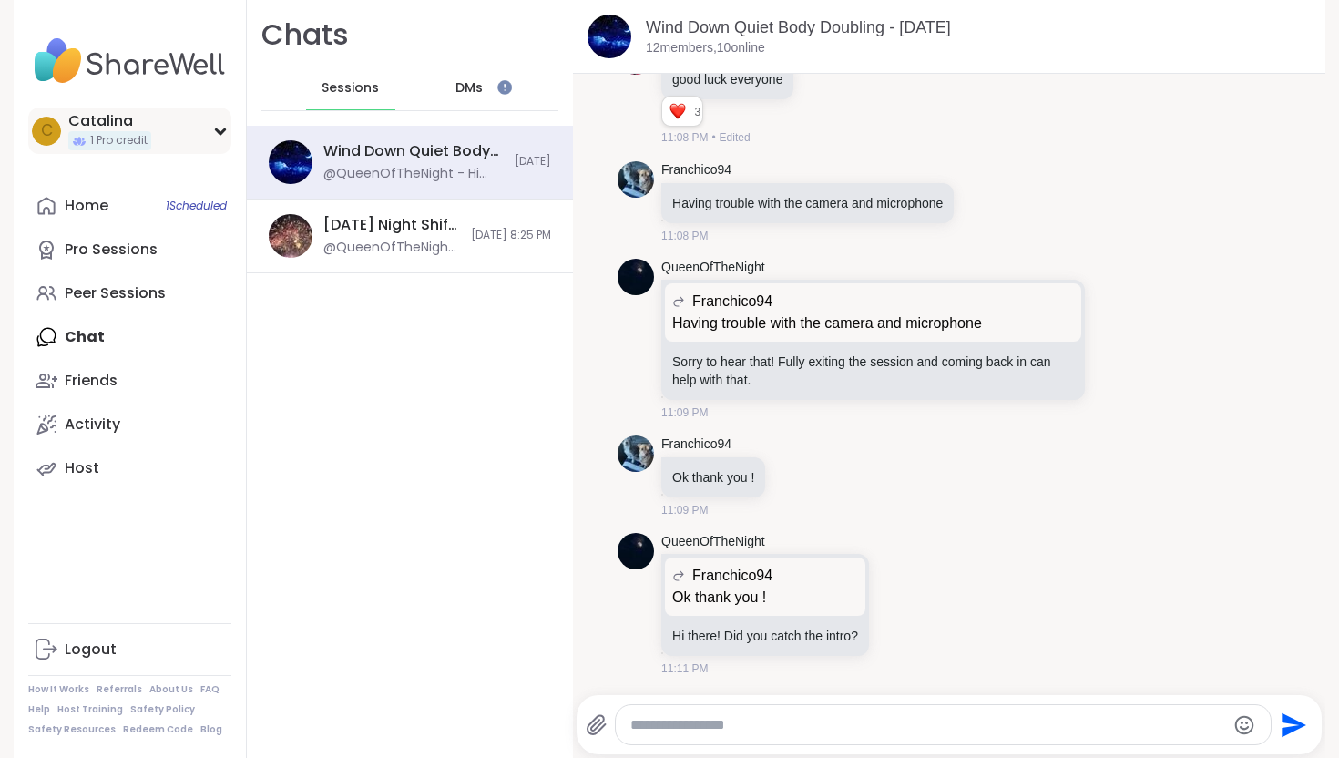
click at [84, 143] on icon at bounding box center [82, 143] width 5 height 5
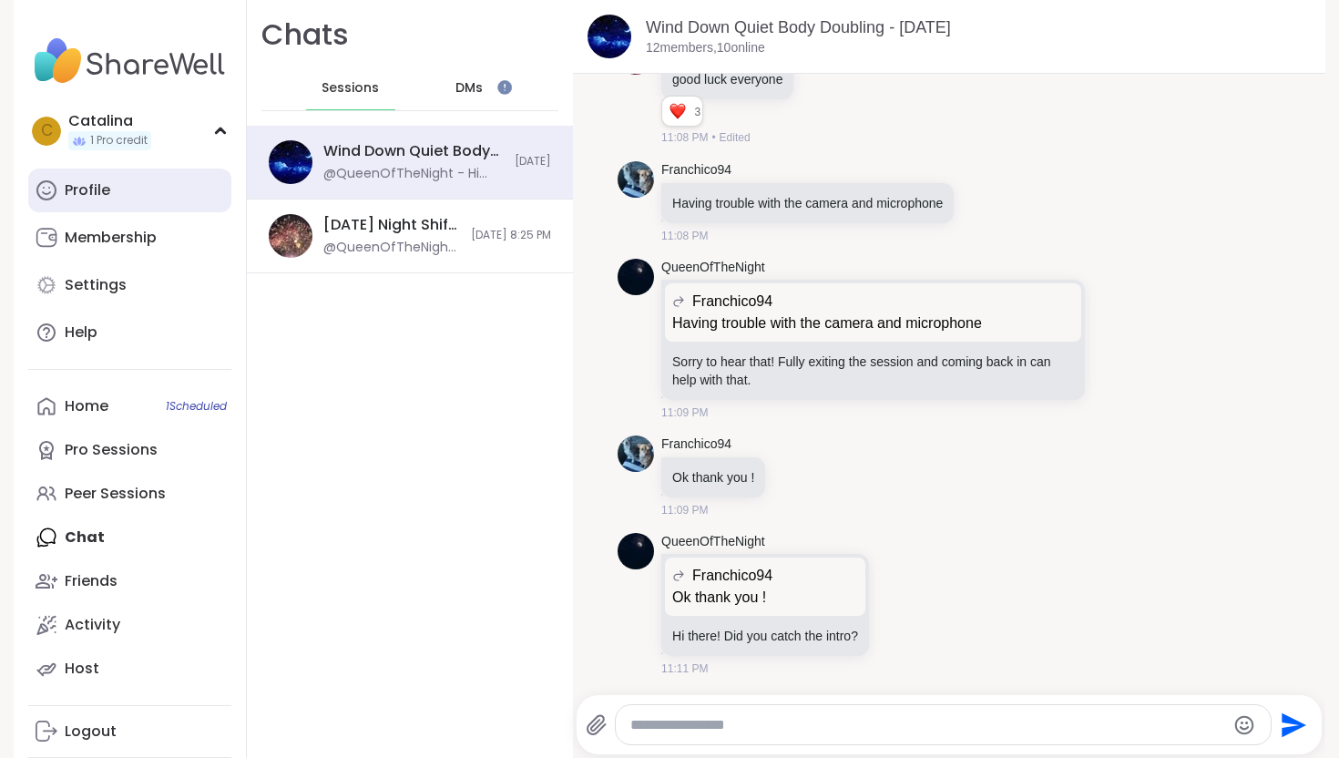
click at [90, 201] on link "Profile" at bounding box center [129, 190] width 203 height 44
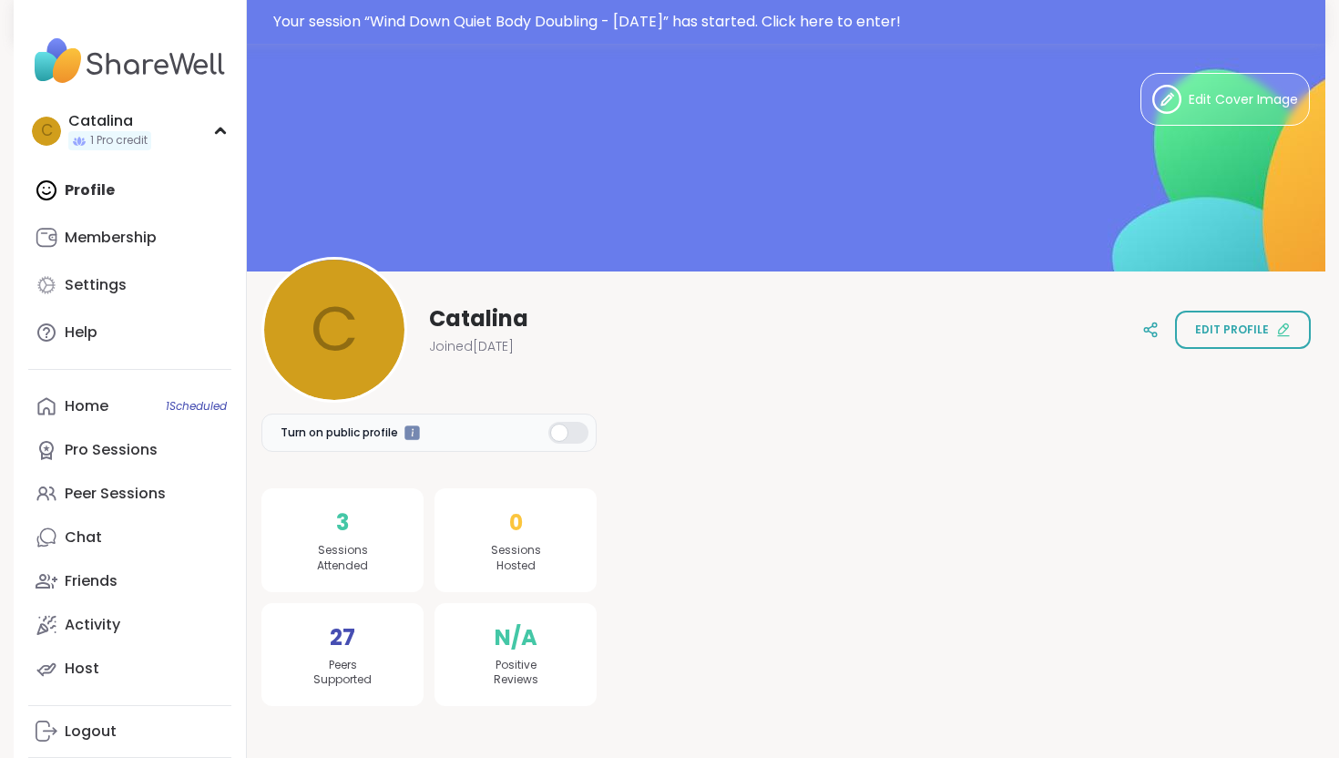
scroll to position [44, 0]
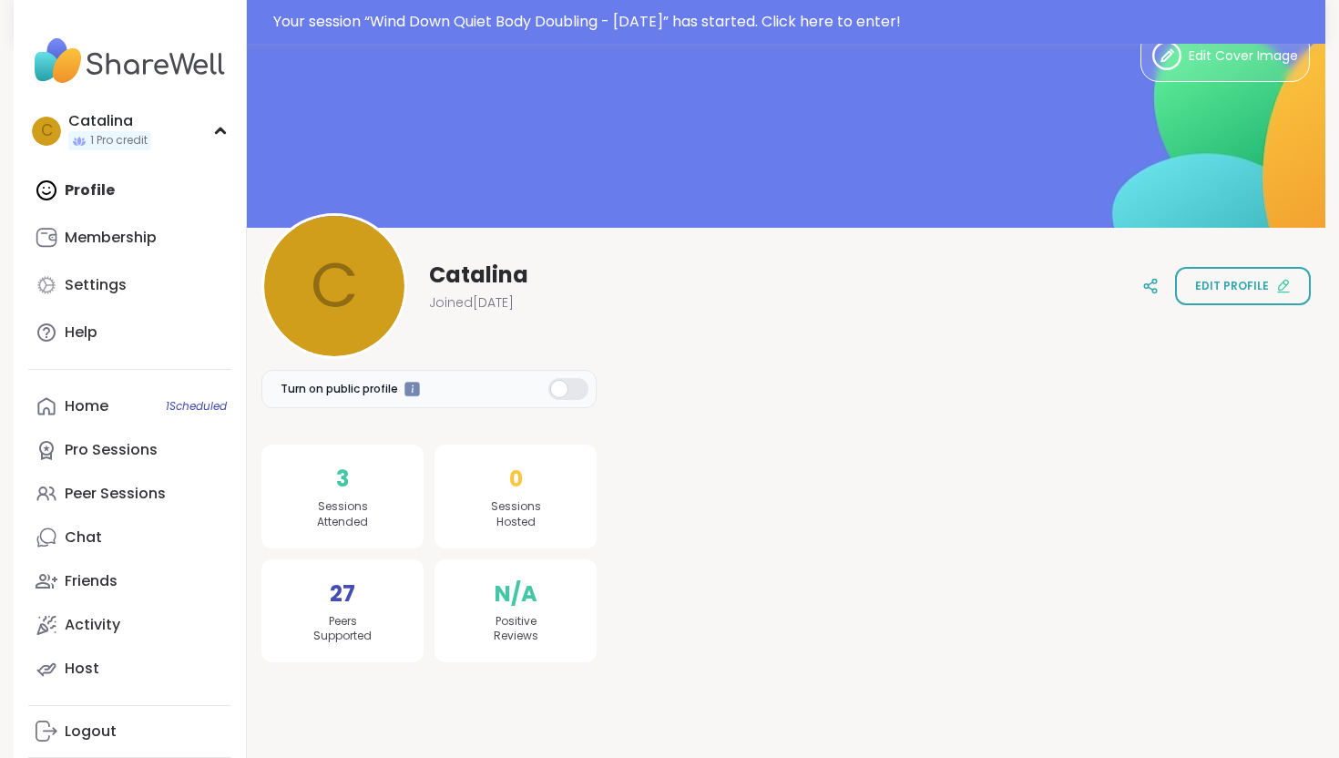
click at [345, 479] on span "3" at bounding box center [342, 479] width 13 height 33
click at [343, 529] on span "Sessions Attended" at bounding box center [342, 514] width 51 height 31
click at [347, 627] on span "Peers Supported" at bounding box center [342, 629] width 58 height 31
click at [94, 563] on link "Friends" at bounding box center [129, 581] width 203 height 44
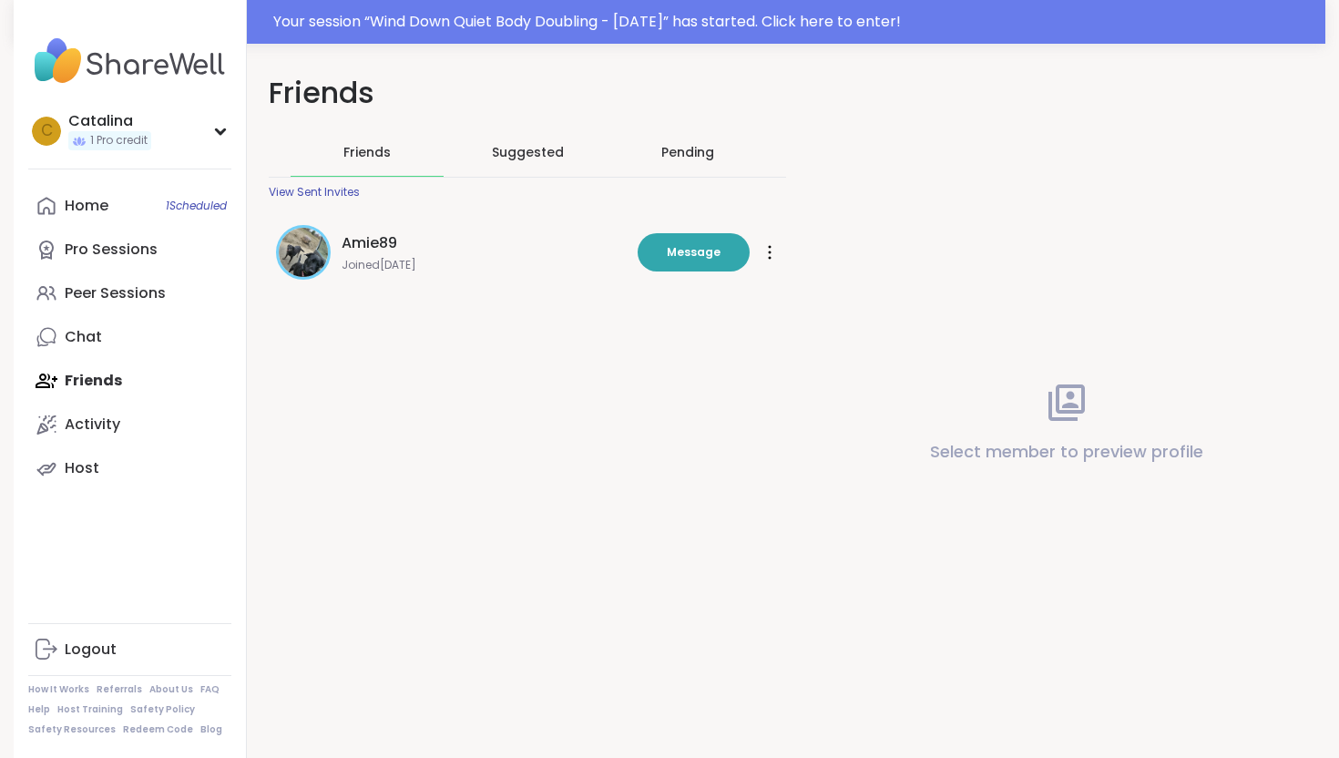
click at [429, 262] on span "Joined Aug 2025" at bounding box center [483, 265] width 285 height 15
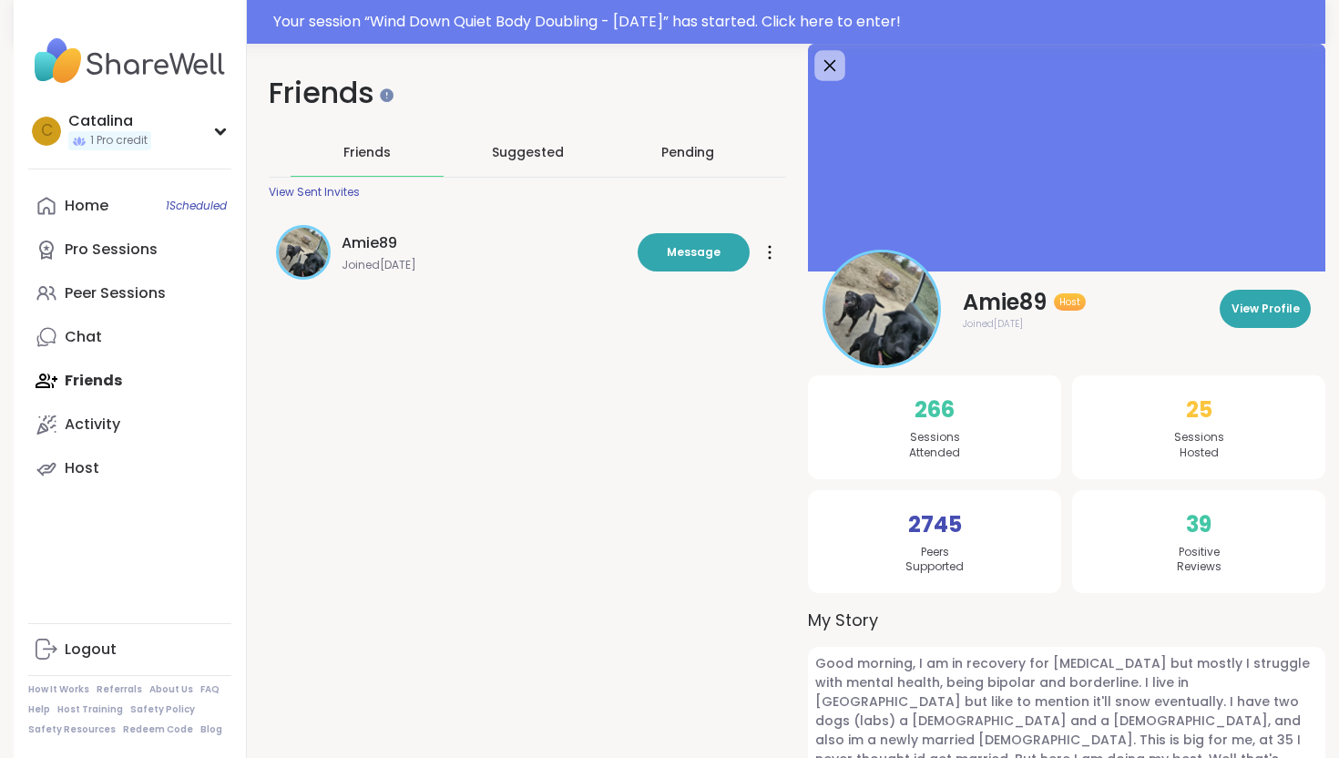
click at [825, 72] on icon at bounding box center [829, 65] width 23 height 23
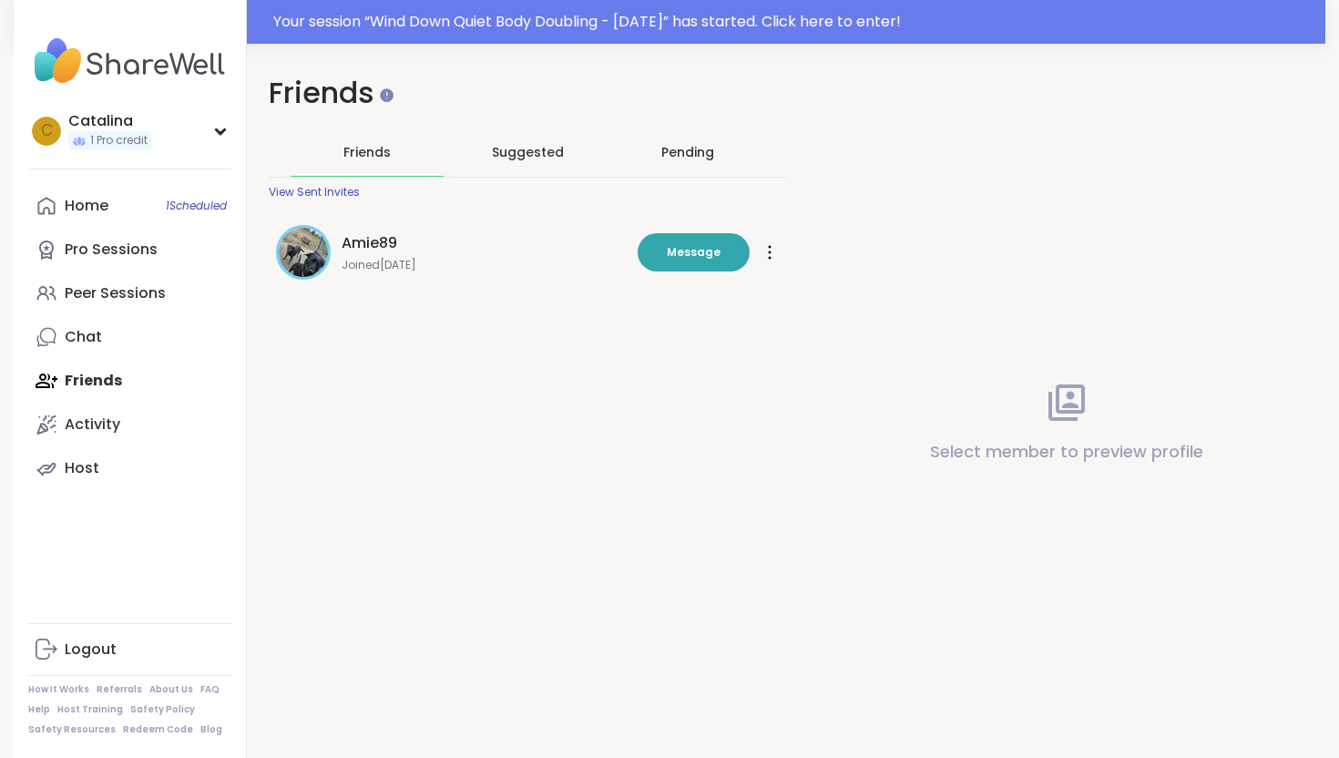
click at [302, 168] on div "Friends" at bounding box center [366, 152] width 153 height 48
click at [306, 195] on div "View Sent Invites" at bounding box center [314, 192] width 91 height 15
click at [698, 159] on div "Pending" at bounding box center [687, 152] width 53 height 18
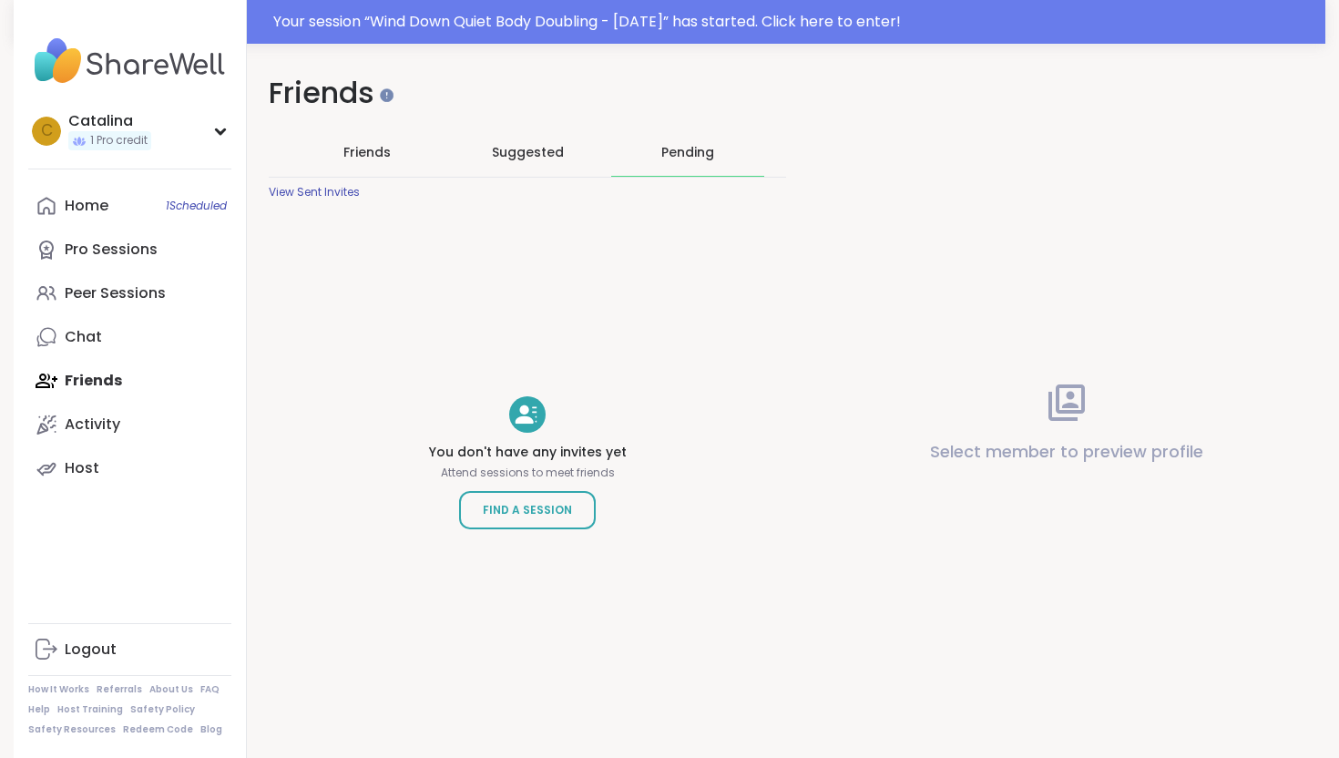
click at [494, 137] on div "Suggested" at bounding box center [527, 151] width 153 height 47
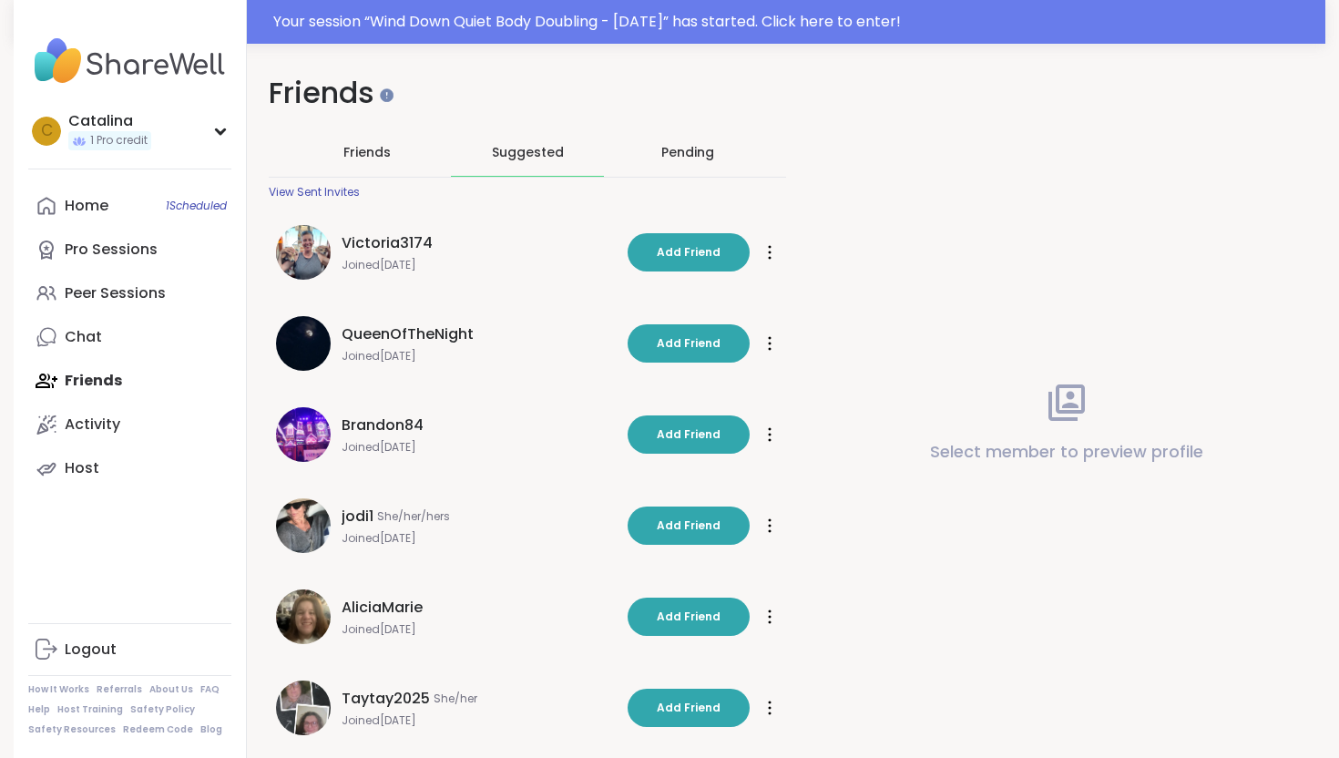
click at [362, 143] on span "Friends" at bounding box center [366, 152] width 47 height 18
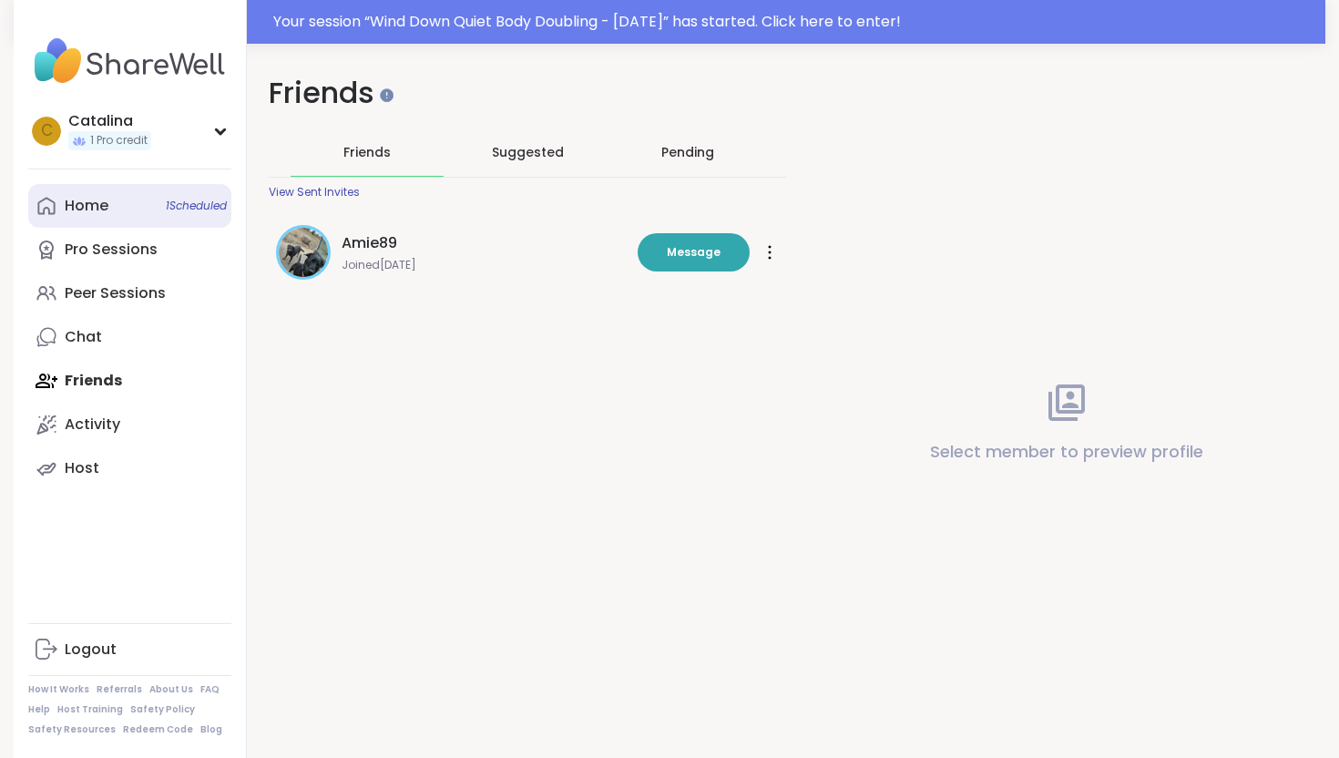
click at [119, 199] on link "Home 1 Scheduled" at bounding box center [129, 206] width 203 height 44
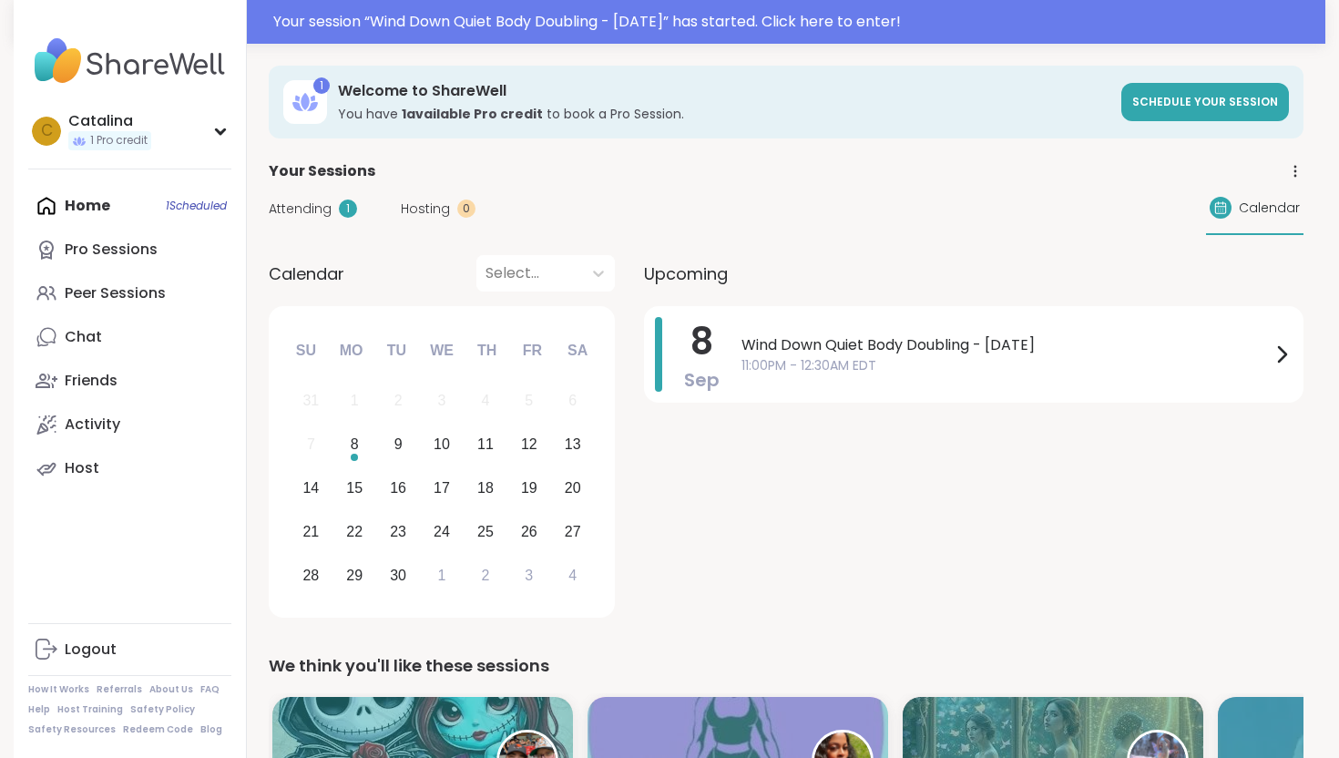
click at [293, 205] on span "Attending" at bounding box center [300, 208] width 63 height 19
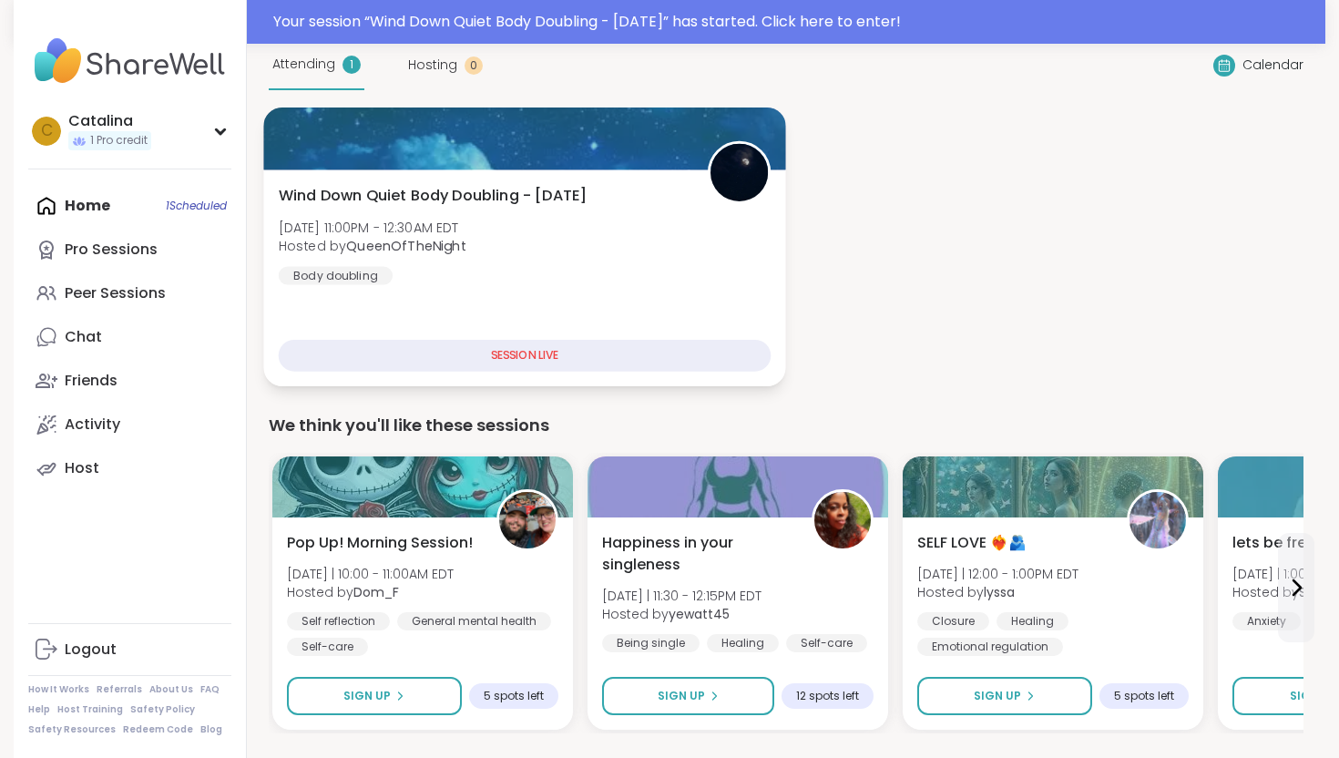
scroll to position [141, 0]
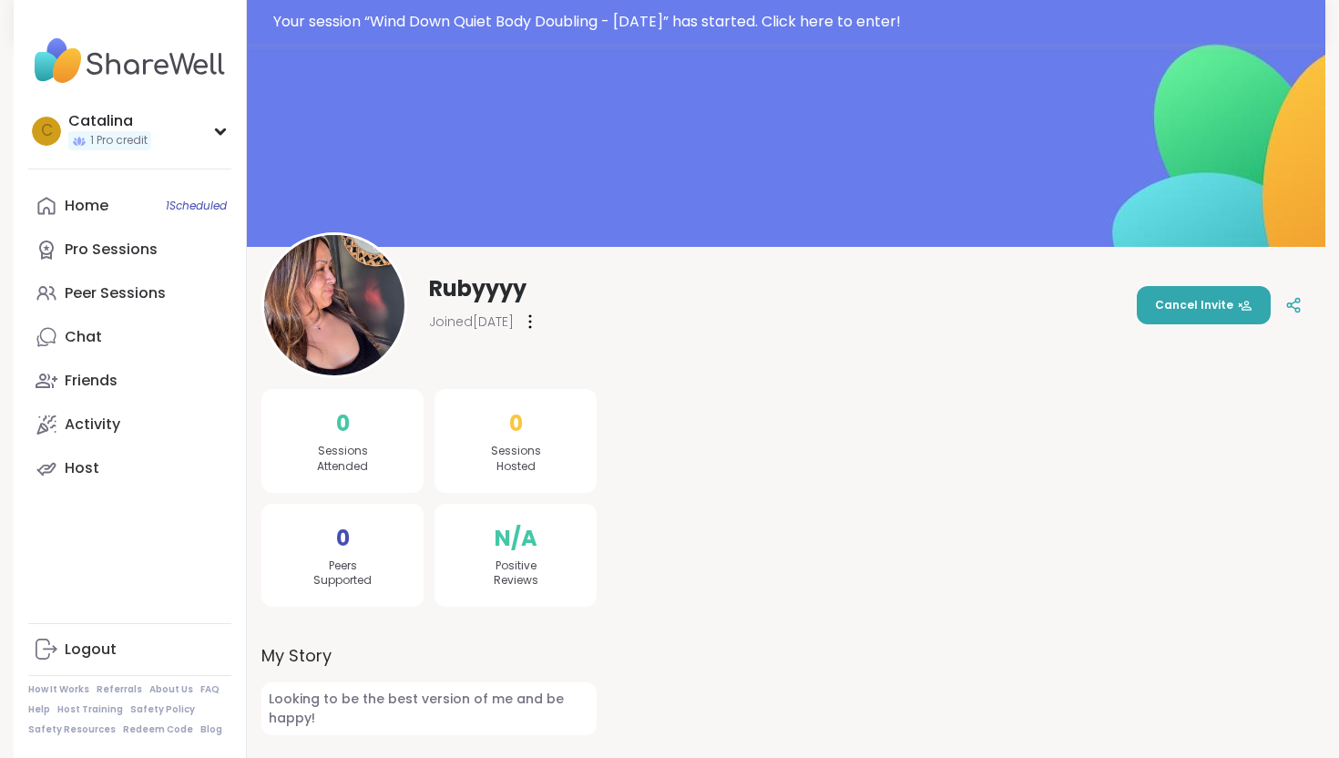
scroll to position [44, 0]
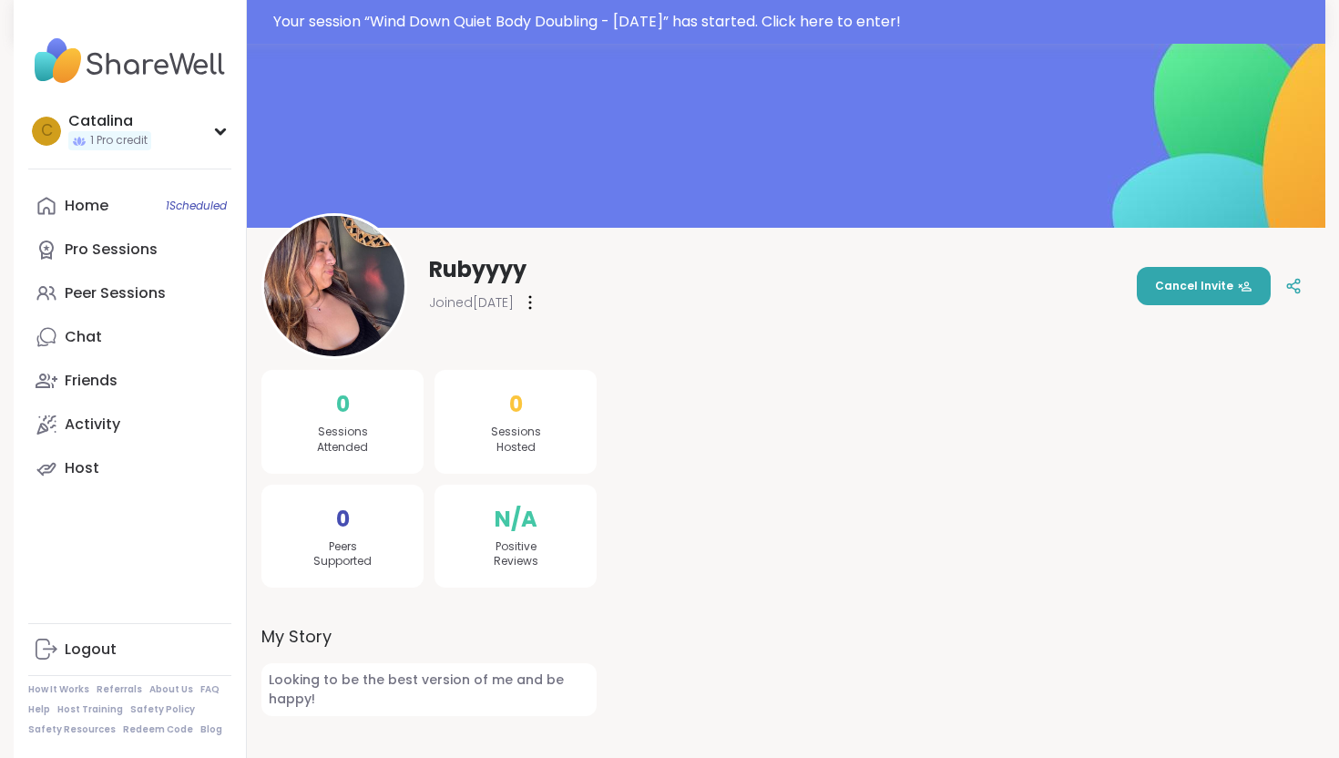
click at [397, 697] on span "Looking to be the best version of me and be happy!" at bounding box center [428, 689] width 335 height 53
click at [535, 291] on div "Joined Sep 2025" at bounding box center [484, 302] width 110 height 29
click at [539, 292] on div at bounding box center [530, 302] width 18 height 29
click at [539, 292] on div "Flag Member Restrict Member" at bounding box center [530, 302] width 18 height 29
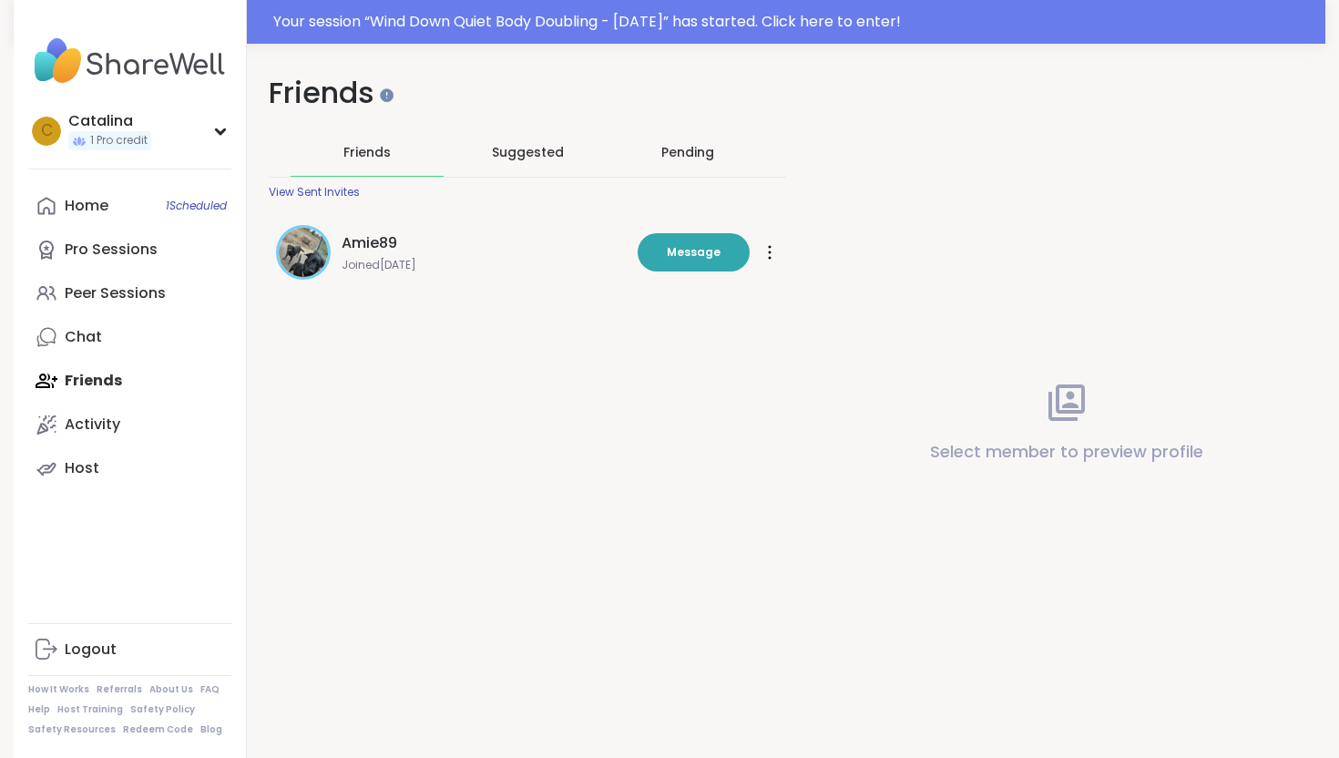
click at [336, 190] on div "View Sent Invites" at bounding box center [314, 192] width 91 height 15
click at [94, 309] on link "Peer Sessions" at bounding box center [129, 293] width 203 height 44
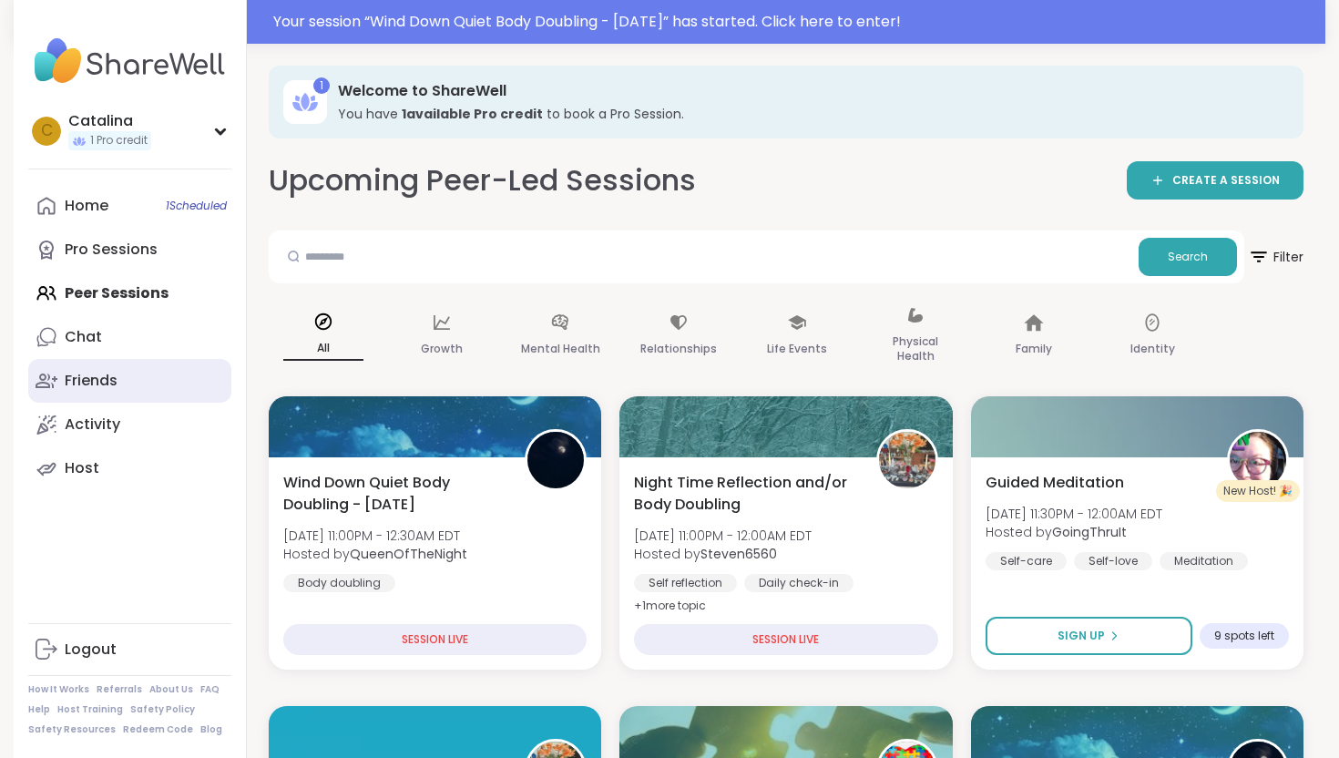
click at [100, 373] on div "Friends" at bounding box center [91, 381] width 53 height 20
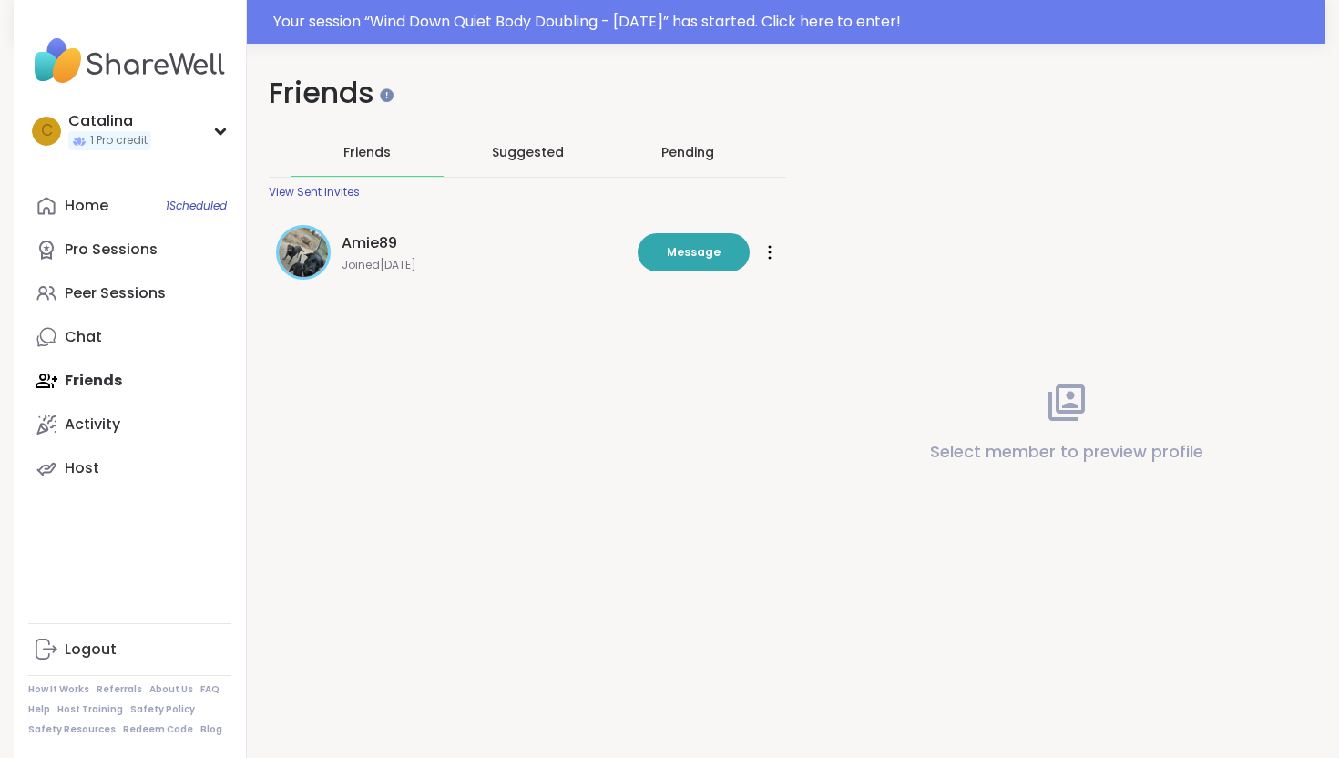
click at [524, 160] on span "Suggested" at bounding box center [528, 152] width 72 height 18
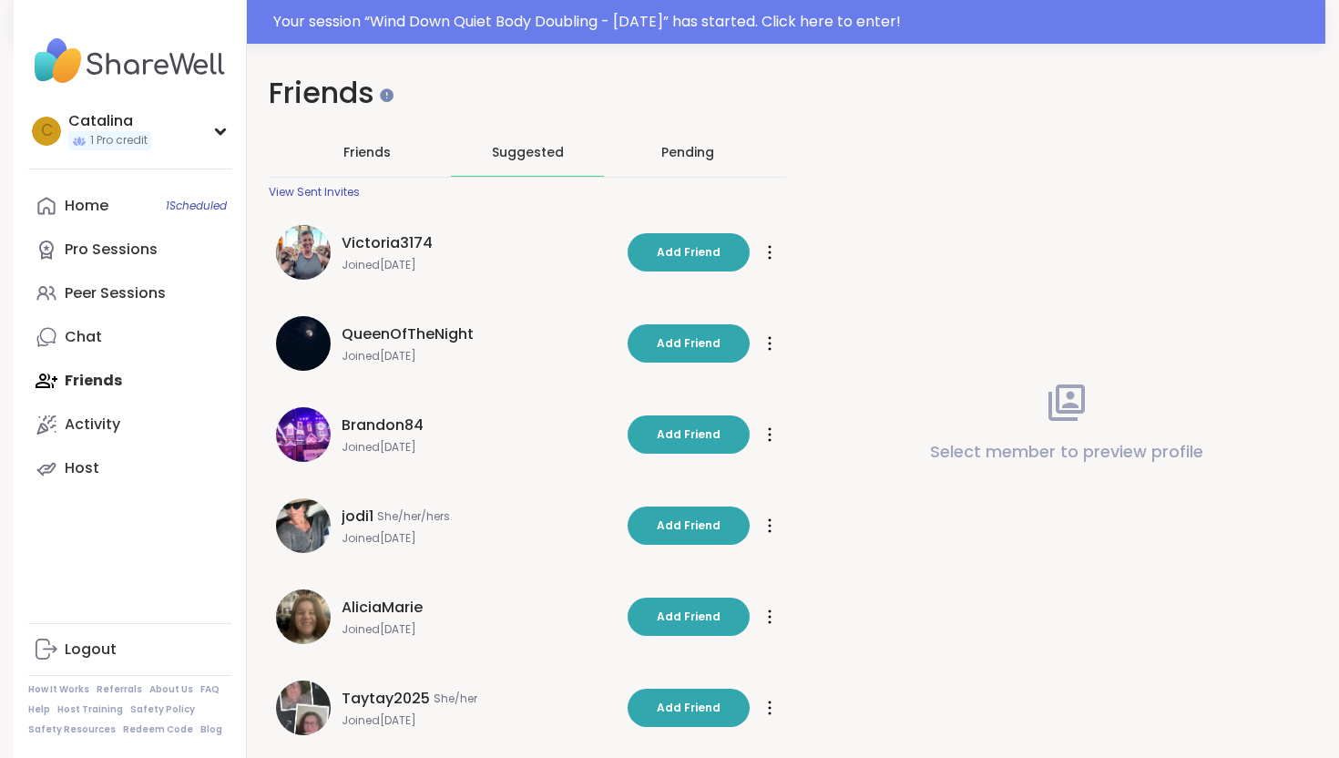
click at [678, 150] on div "Pending" at bounding box center [687, 152] width 53 height 18
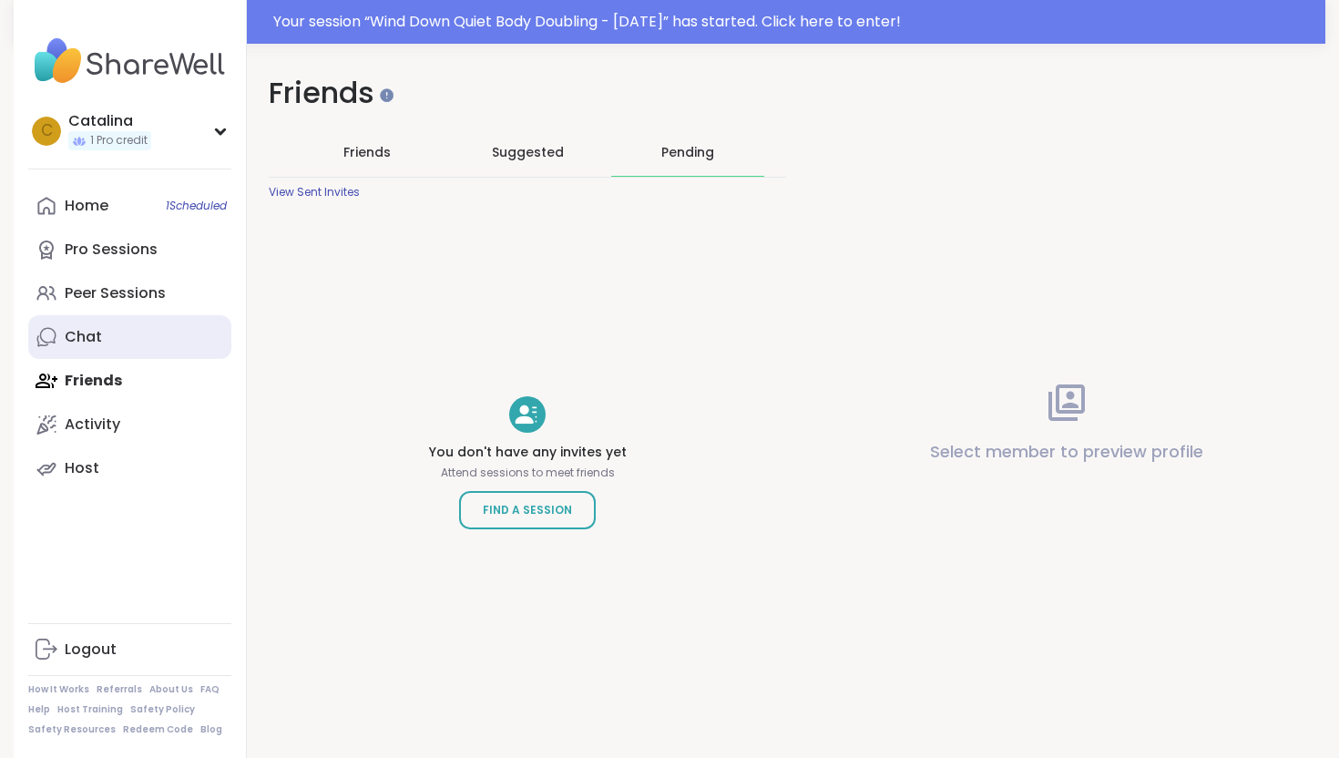
click at [51, 341] on icon at bounding box center [47, 337] width 22 height 22
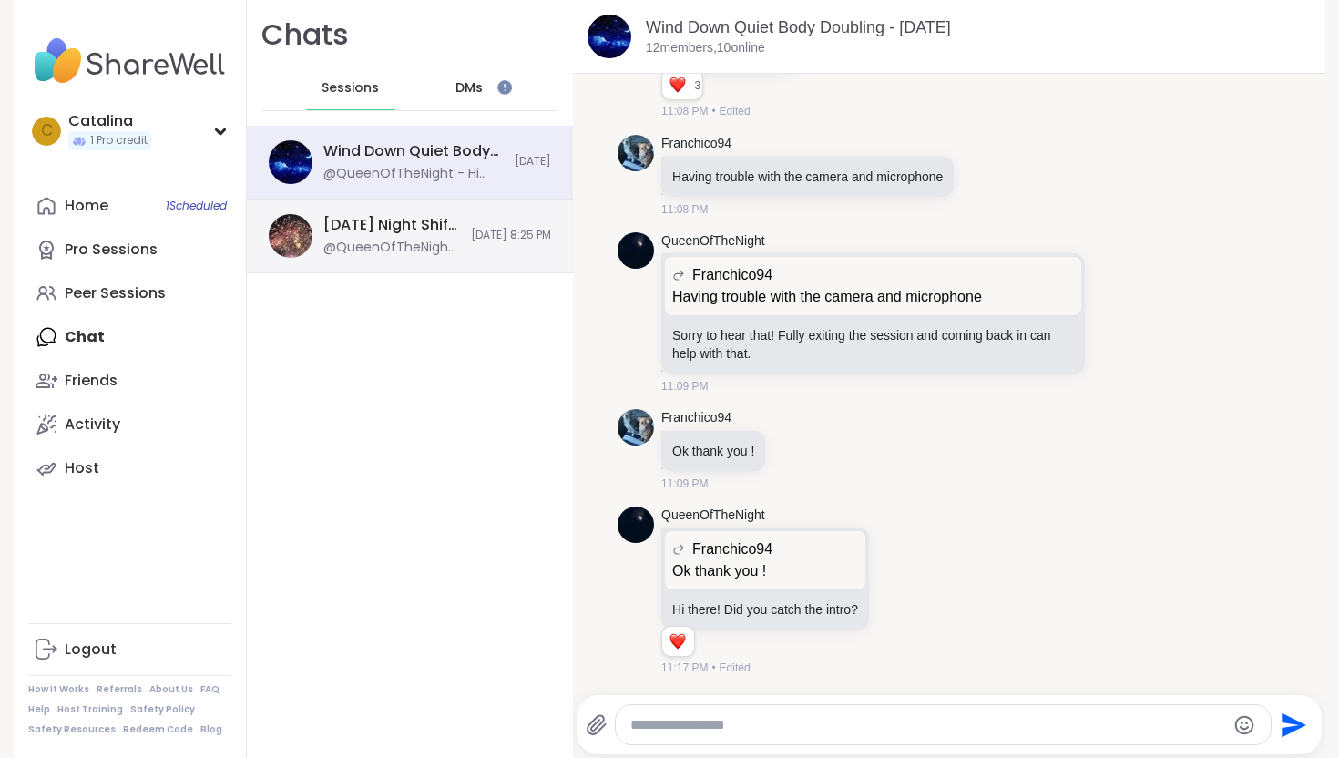
click at [353, 212] on div "Saturday Night Shift Pt 2!, Sep 06 @QueenOfTheNight - https://sharewellnow.com/…" at bounding box center [410, 236] width 326 height 74
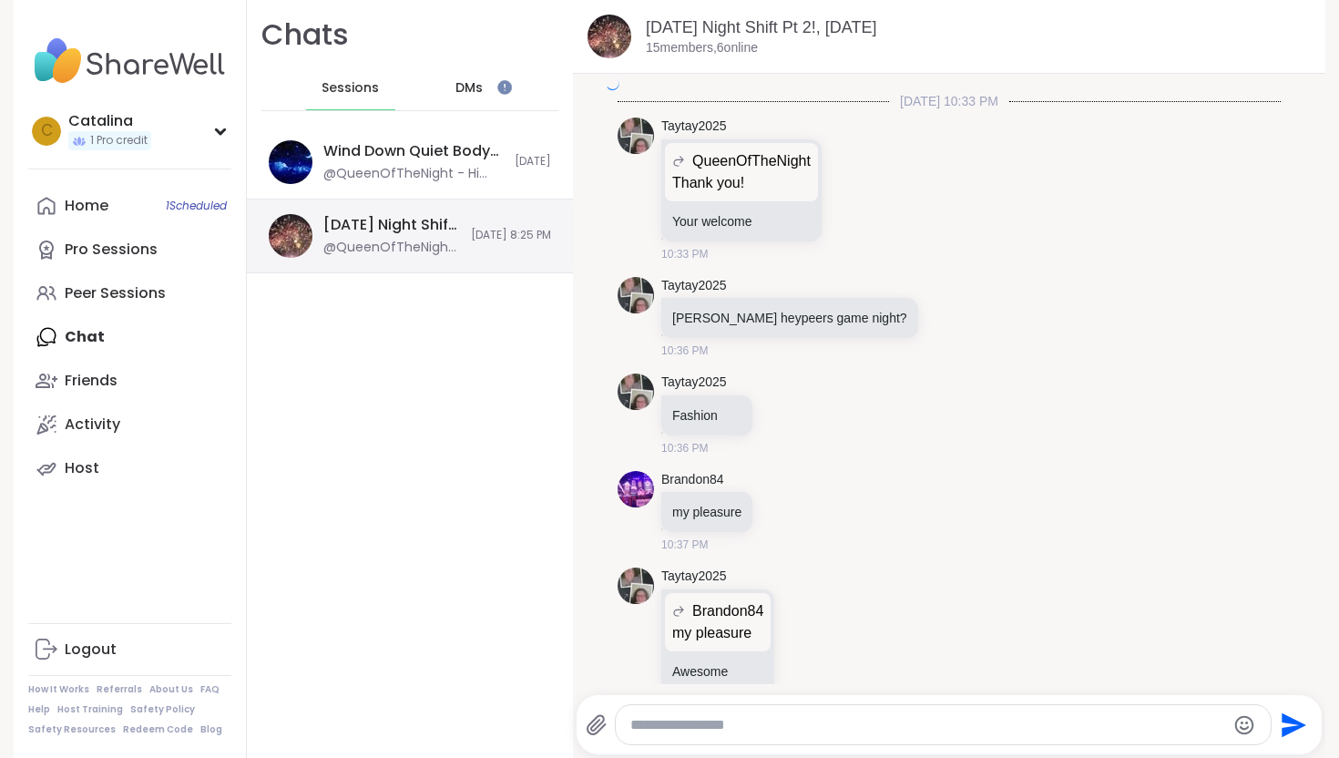
scroll to position [17309, 0]
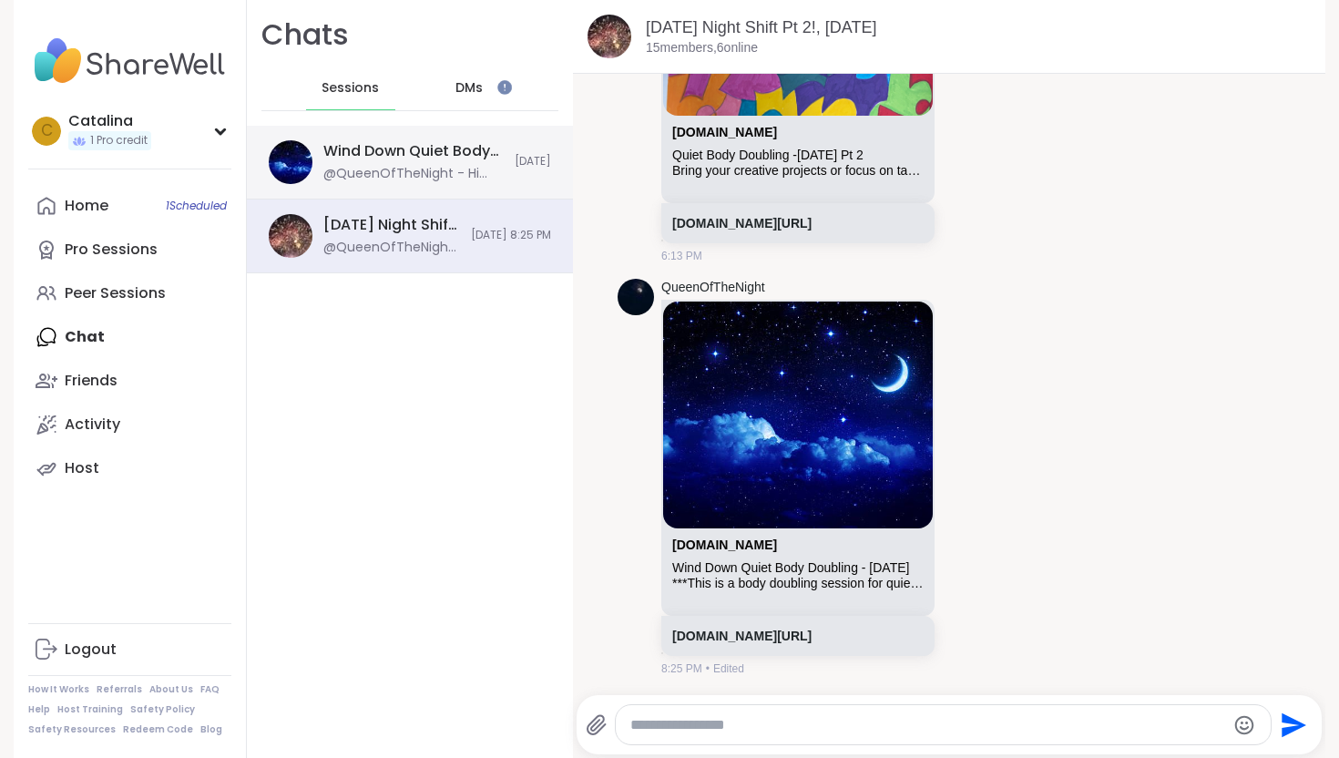
click at [348, 152] on div "Wind Down Quiet Body Doubling - Monday, Sep 08" at bounding box center [413, 151] width 180 height 20
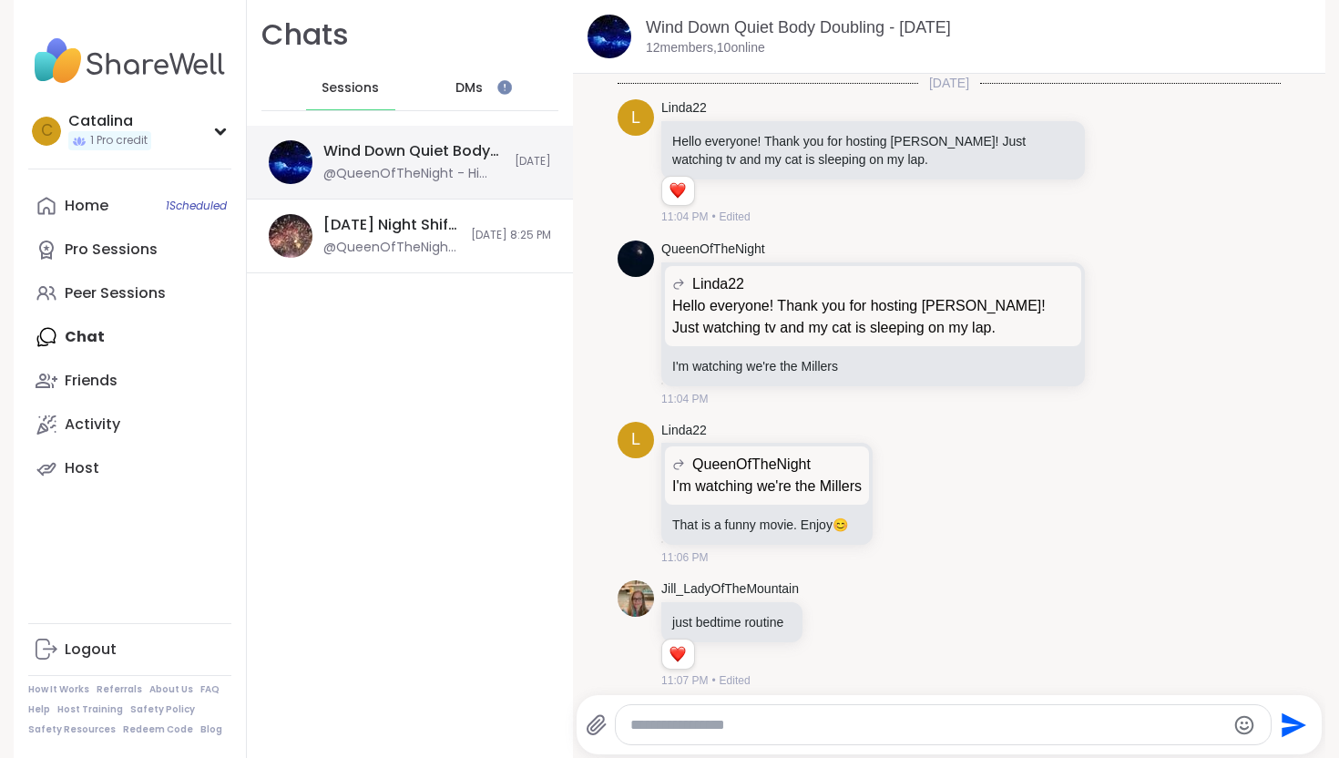
scroll to position [815, 0]
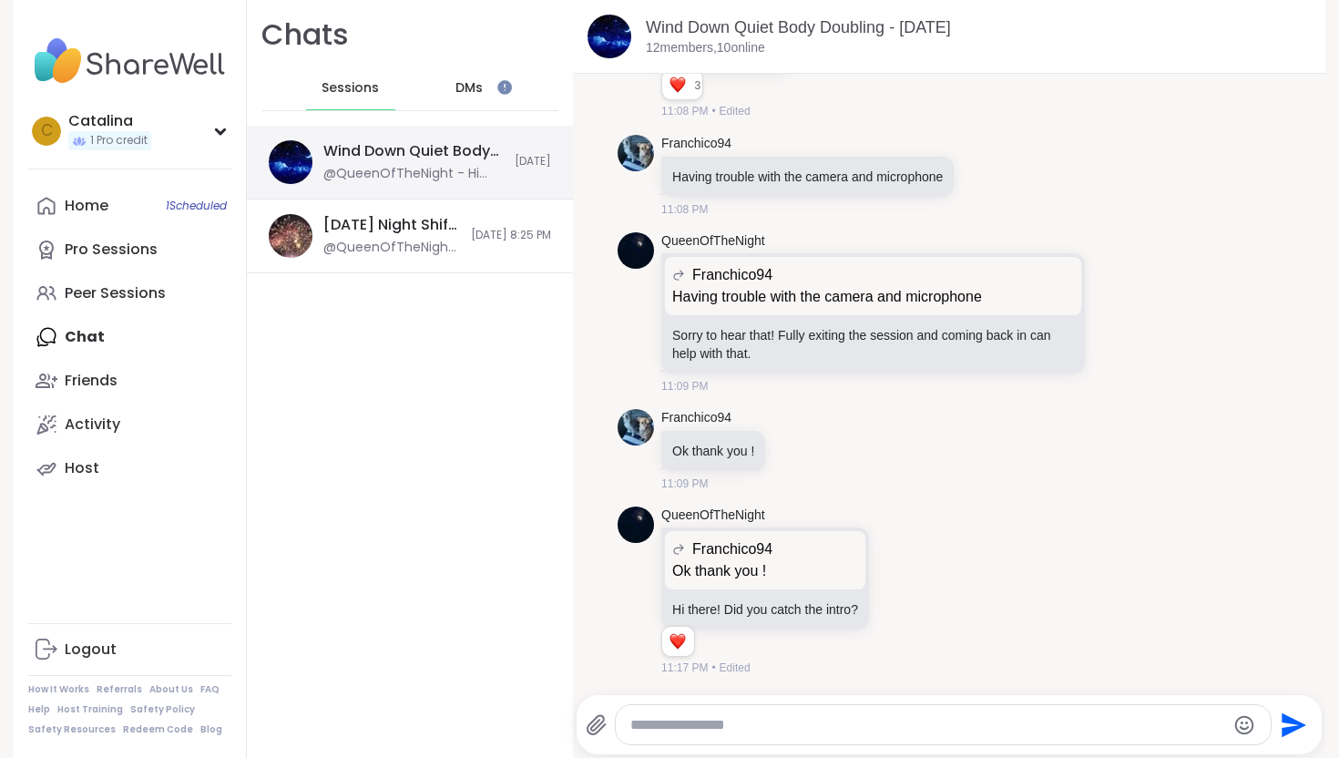
click at [319, 155] on div "Wind Down Quiet Body Doubling - Monday, Sep 08 @QueenOfTheNight - Hi there! Did…" at bounding box center [410, 163] width 326 height 74
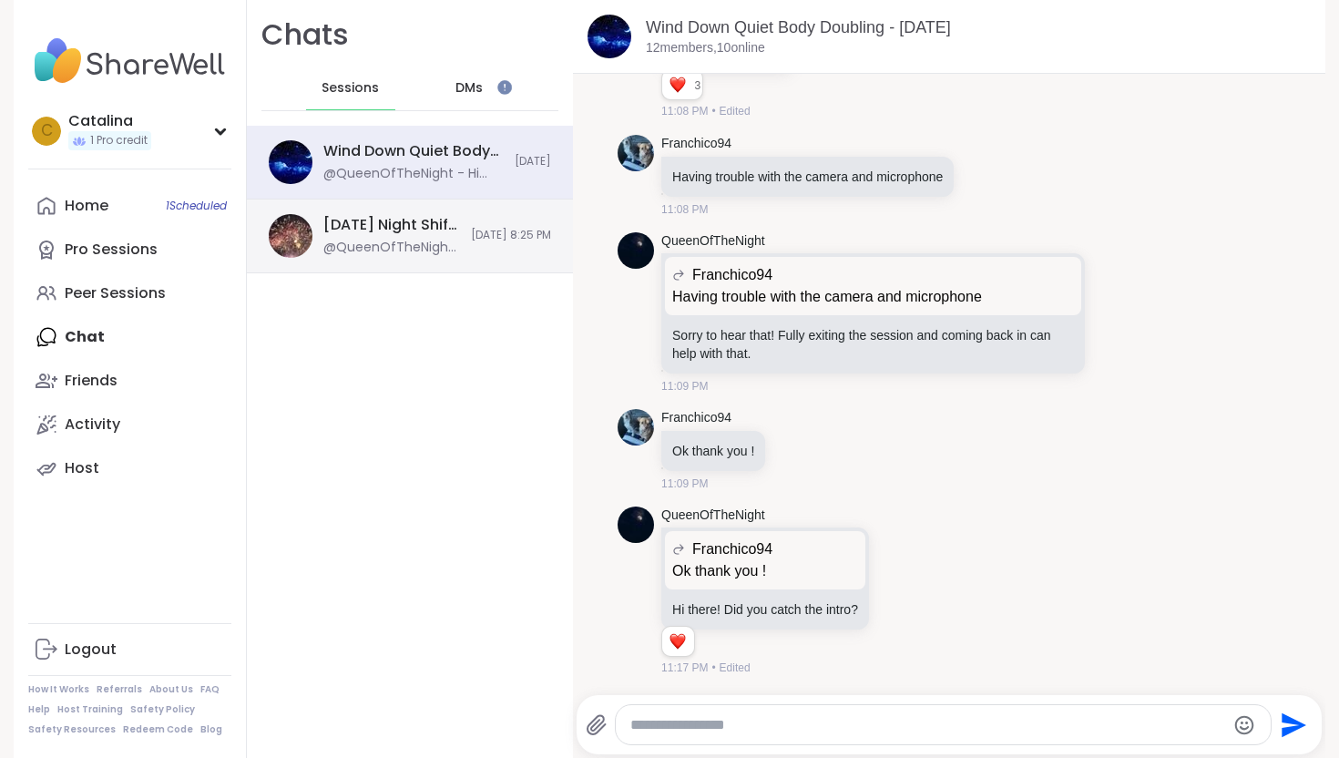
click at [367, 215] on div "Saturday Night Shift Pt 2!, Sep 06" at bounding box center [391, 225] width 137 height 20
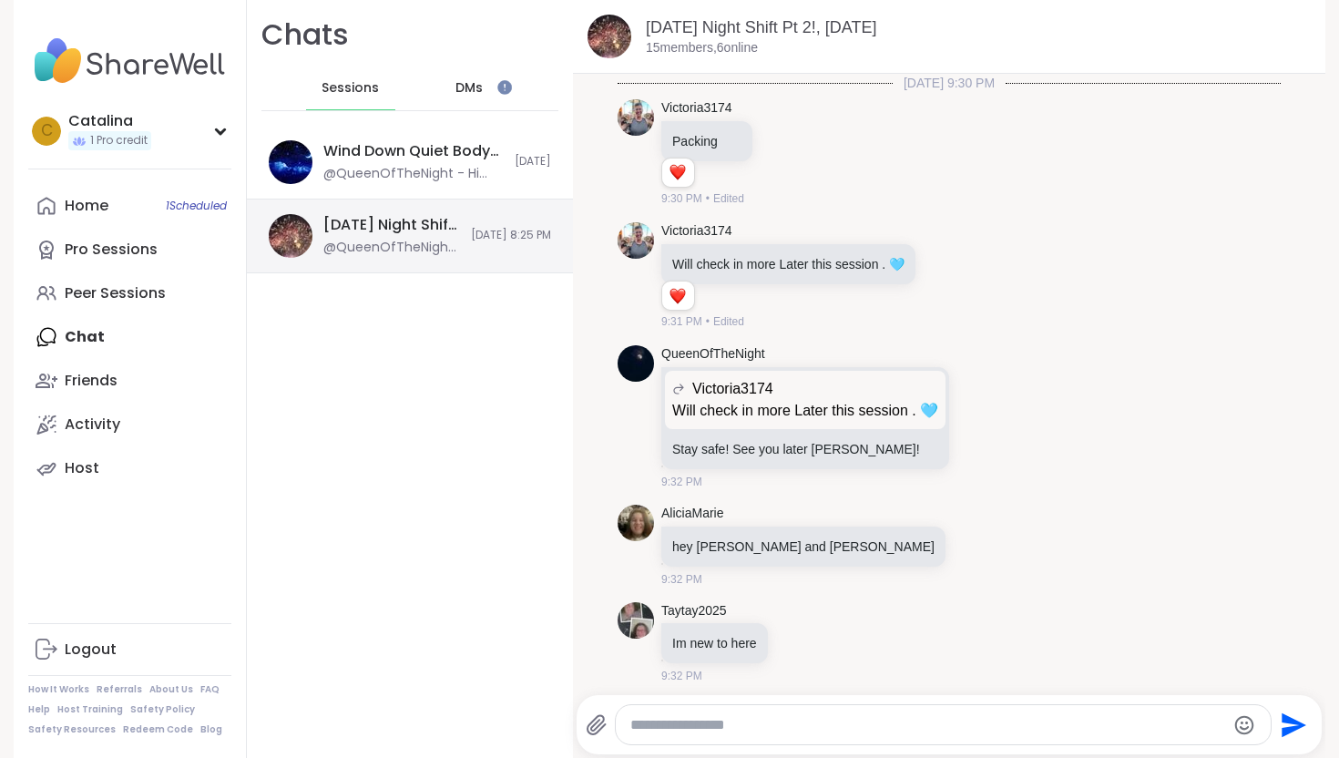
scroll to position [18456, 0]
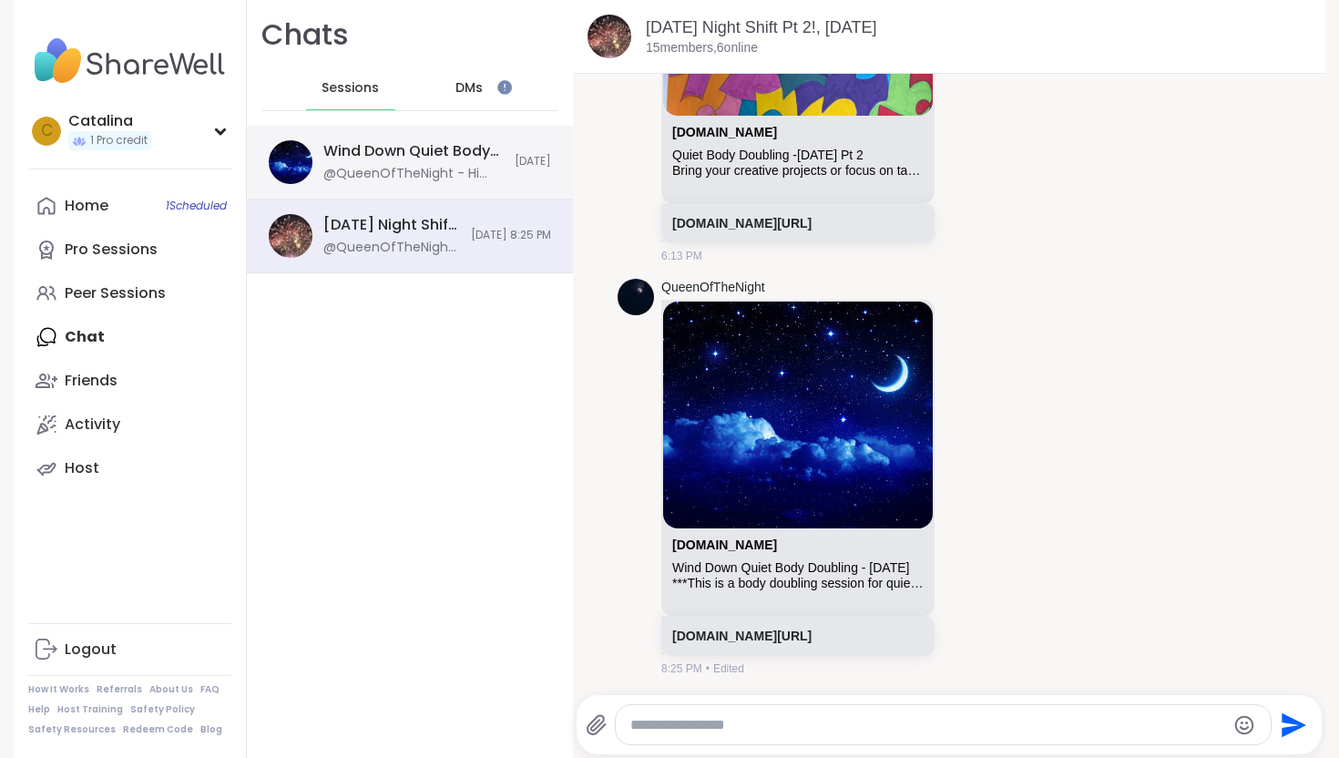
click at [411, 172] on div "@QueenOfTheNight - Hi there! Did you catch the intro?" at bounding box center [413, 174] width 180 height 18
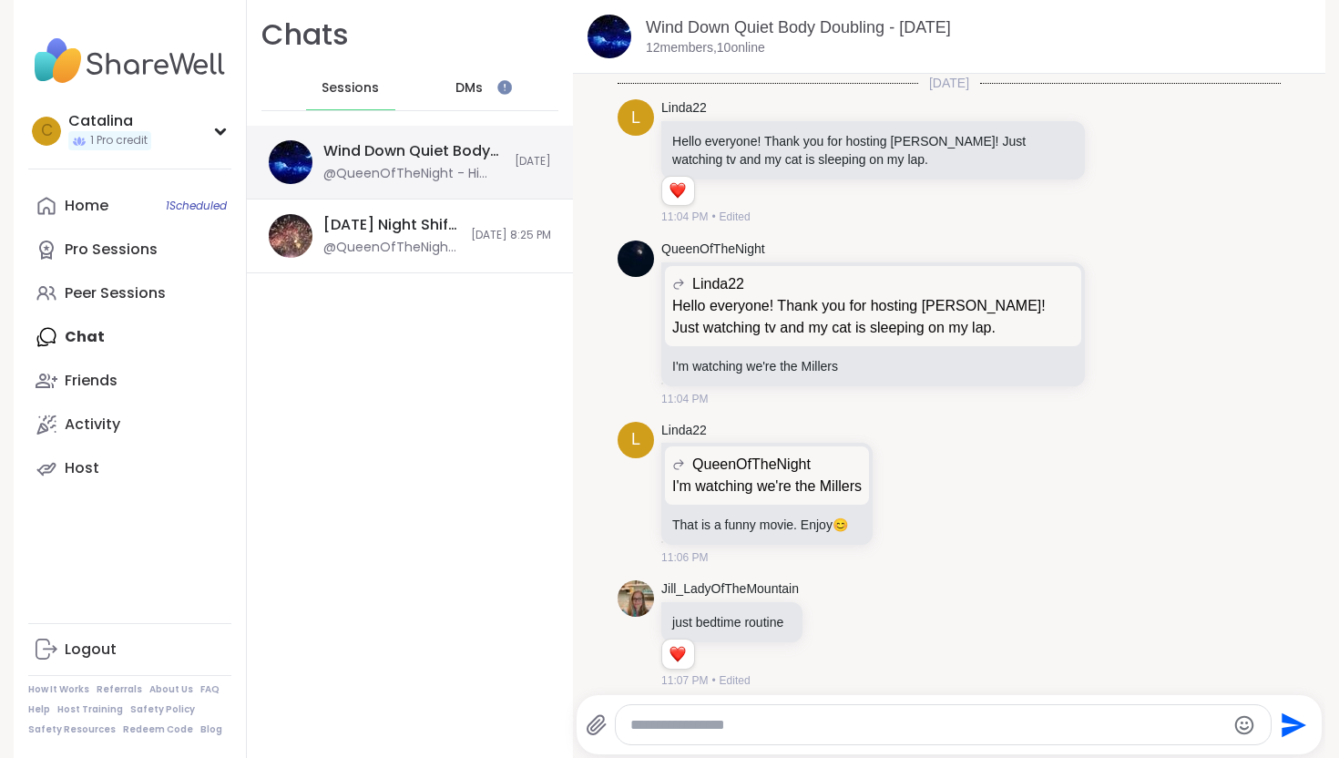
scroll to position [815, 0]
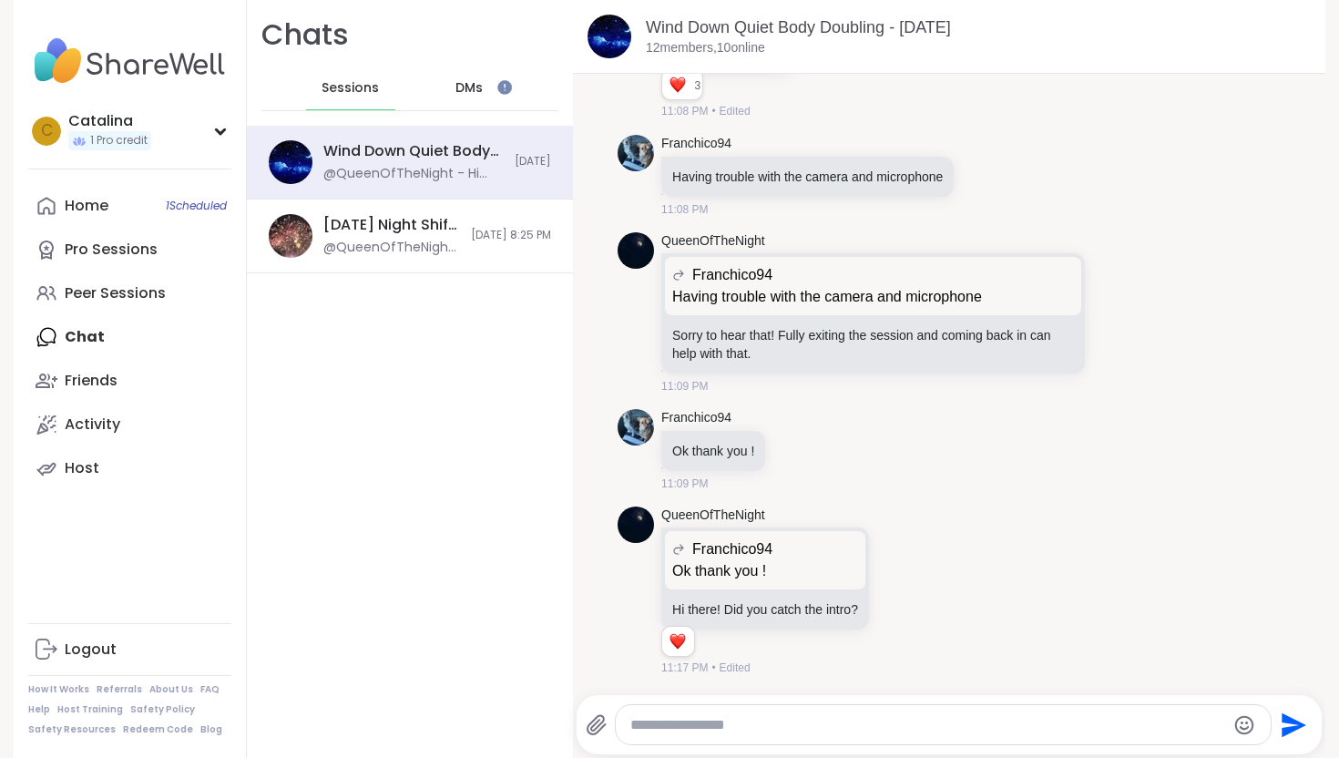
click at [470, 95] on span "DMs" at bounding box center [468, 88] width 27 height 18
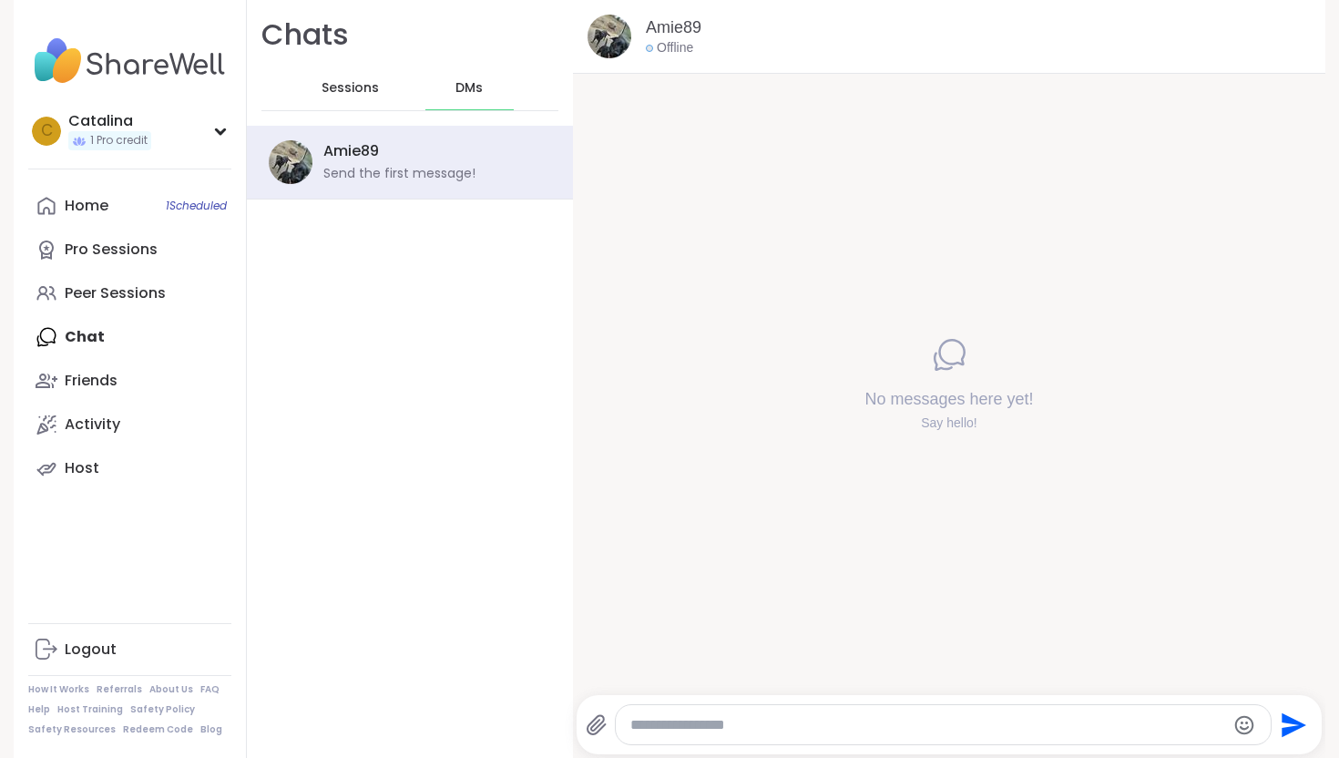
click at [361, 91] on span "Sessions" at bounding box center [349, 88] width 57 height 18
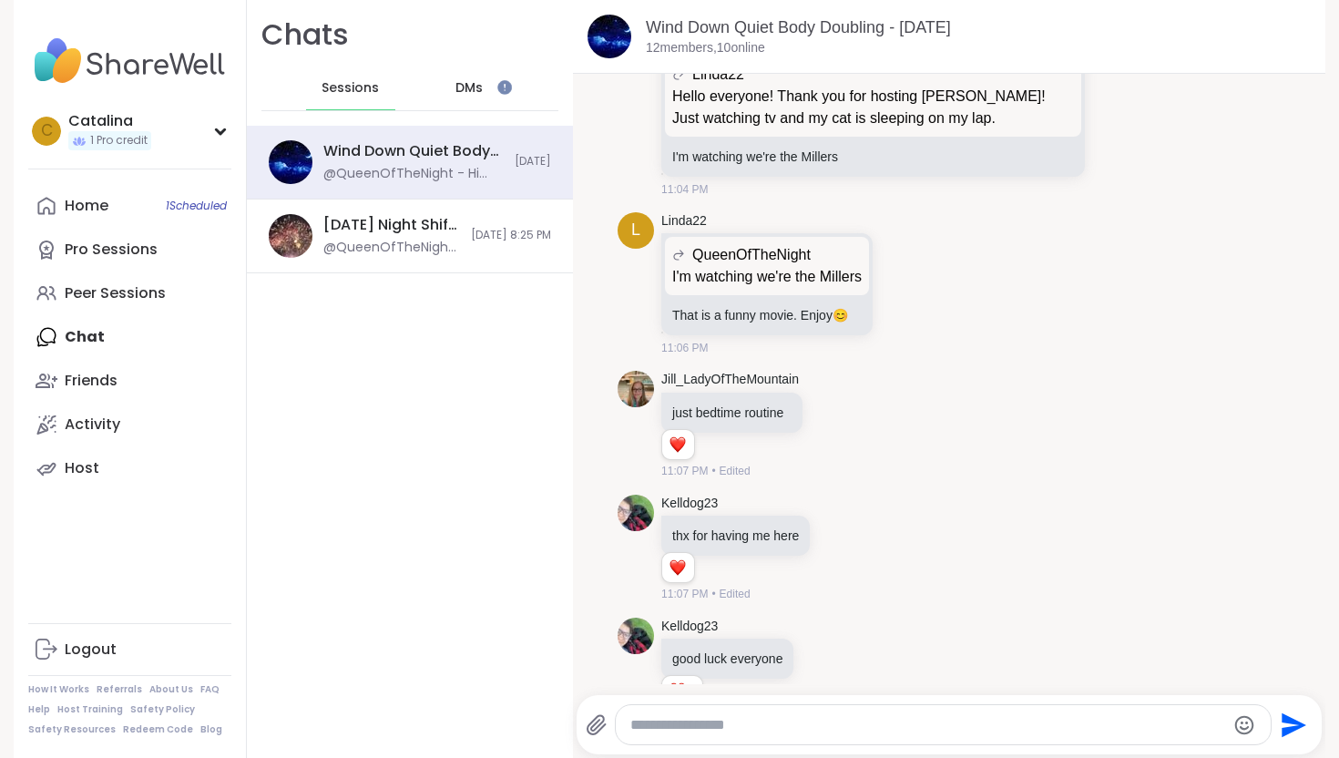
scroll to position [196, 0]
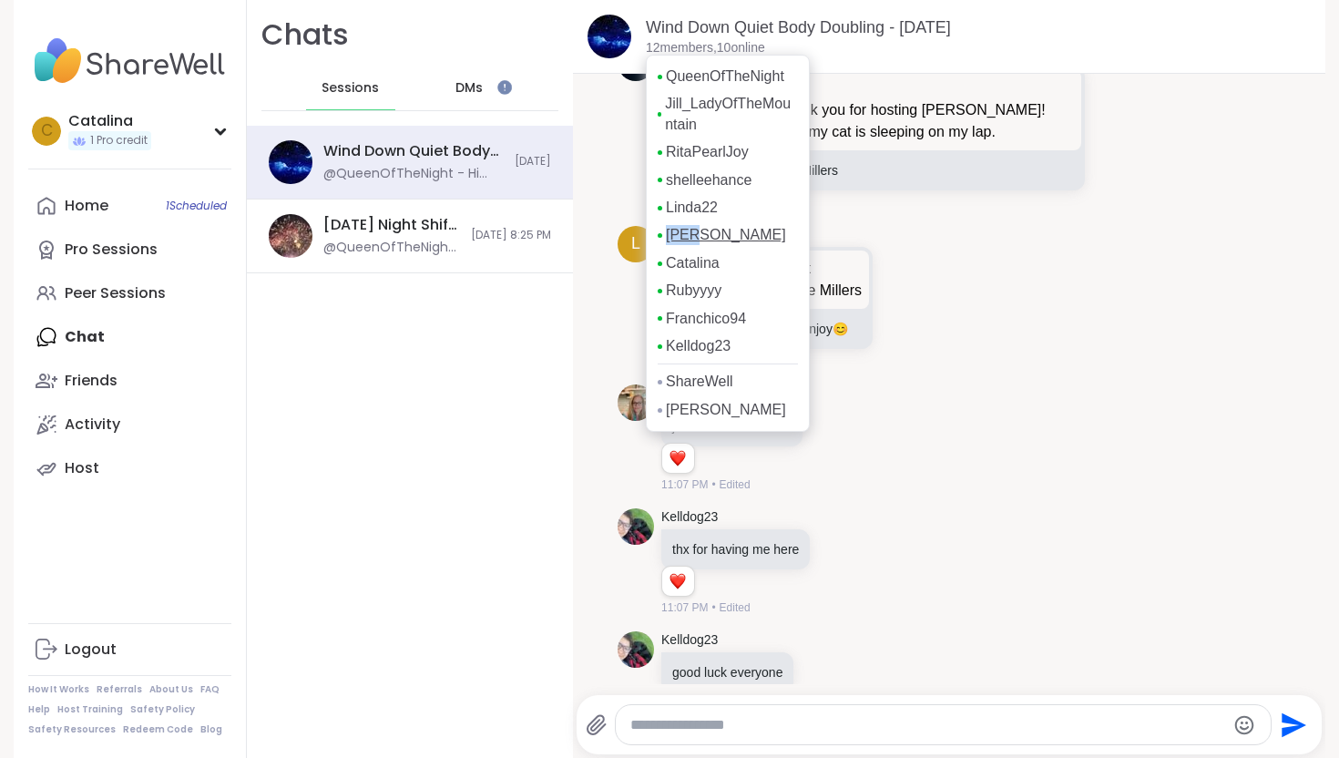
drag, startPoint x: 696, startPoint y: 219, endPoint x: 694, endPoint y: 236, distance: 16.5
click at [693, 236] on div "QueenOfTheNight Jill_LadyOfTheMountain [PERSON_NAME] Linda22 [PERSON_NAME] [PER…" at bounding box center [728, 243] width 164 height 377
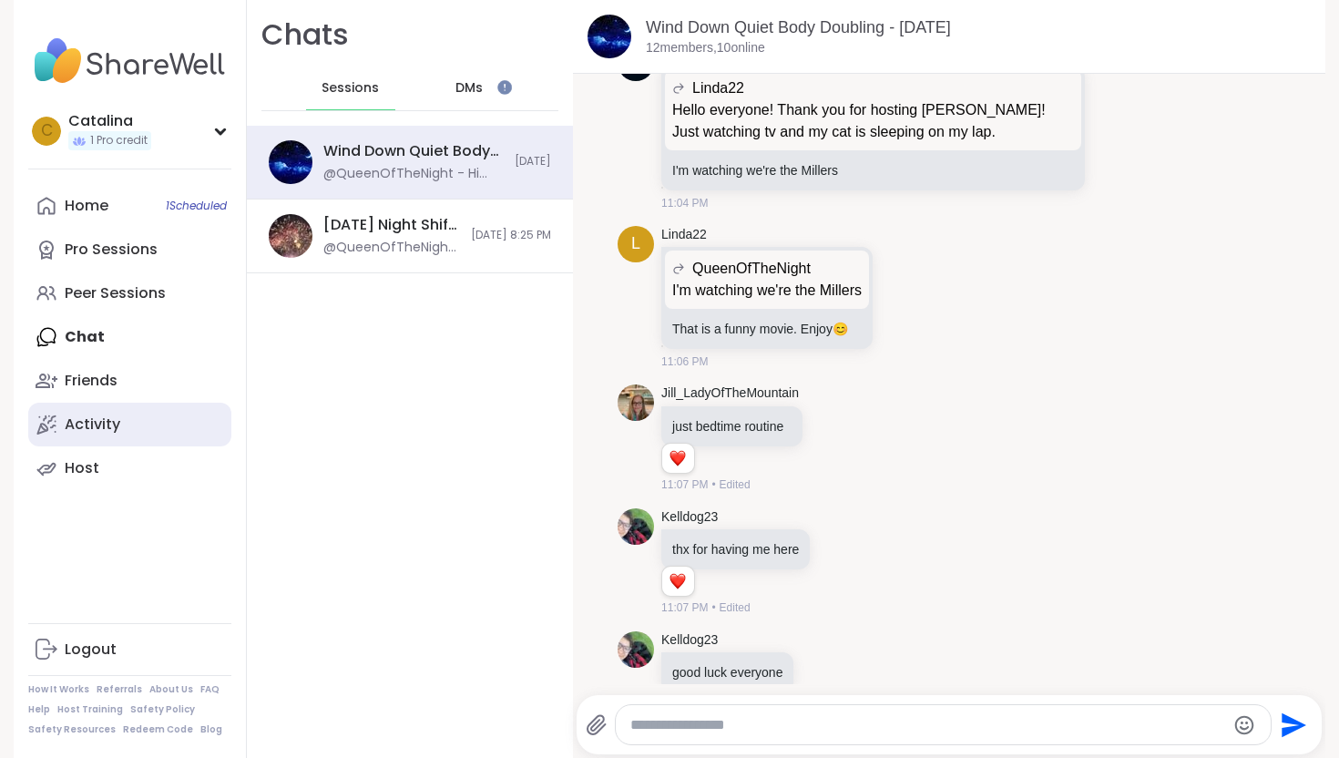
click at [87, 404] on link "Activity" at bounding box center [129, 425] width 203 height 44
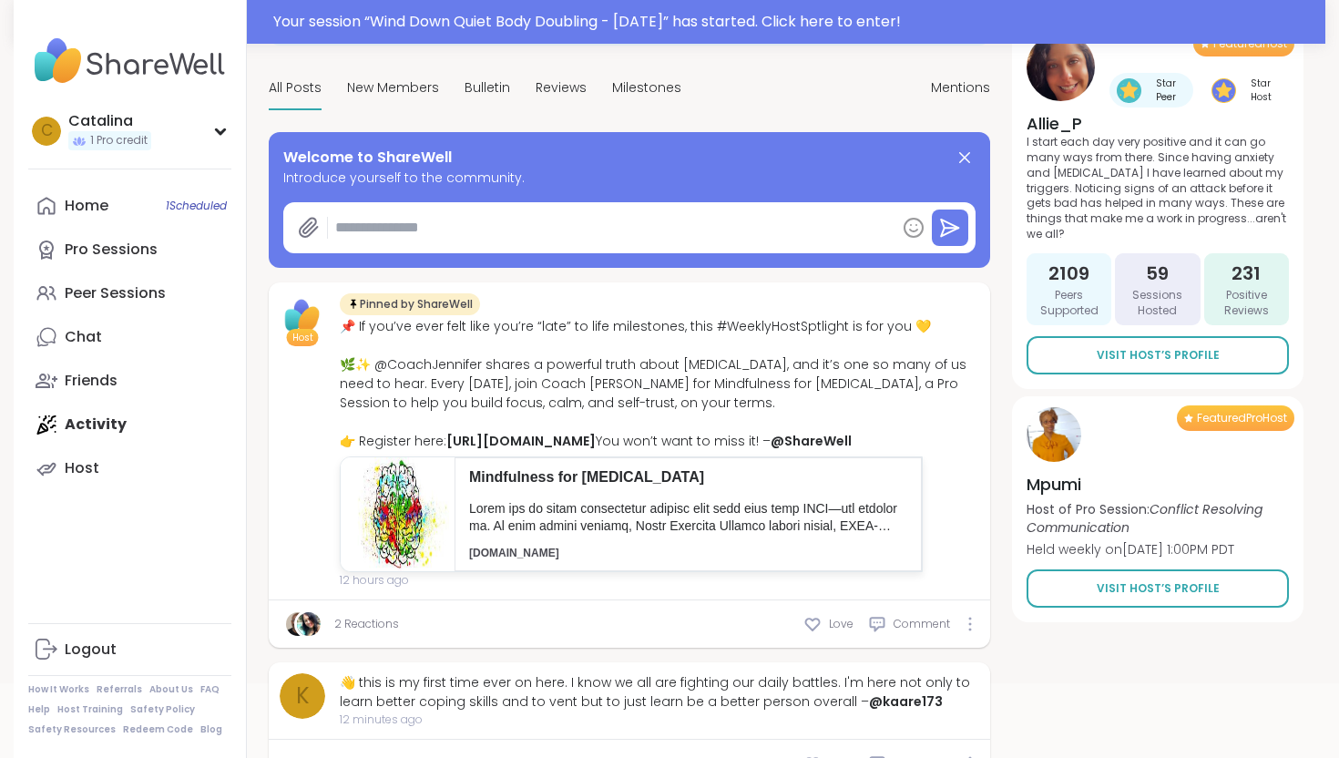
scroll to position [140, 0]
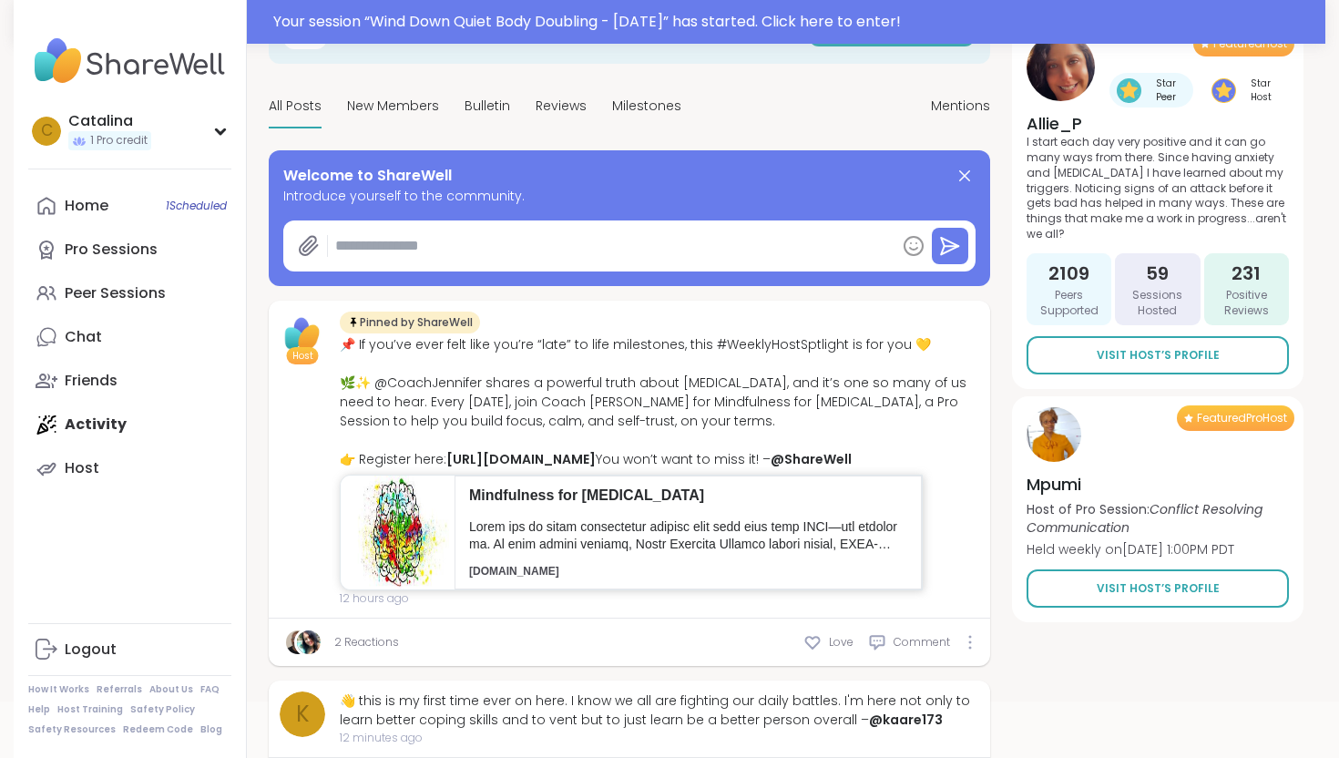
click at [495, 554] on p at bounding box center [688, 536] width 438 height 36
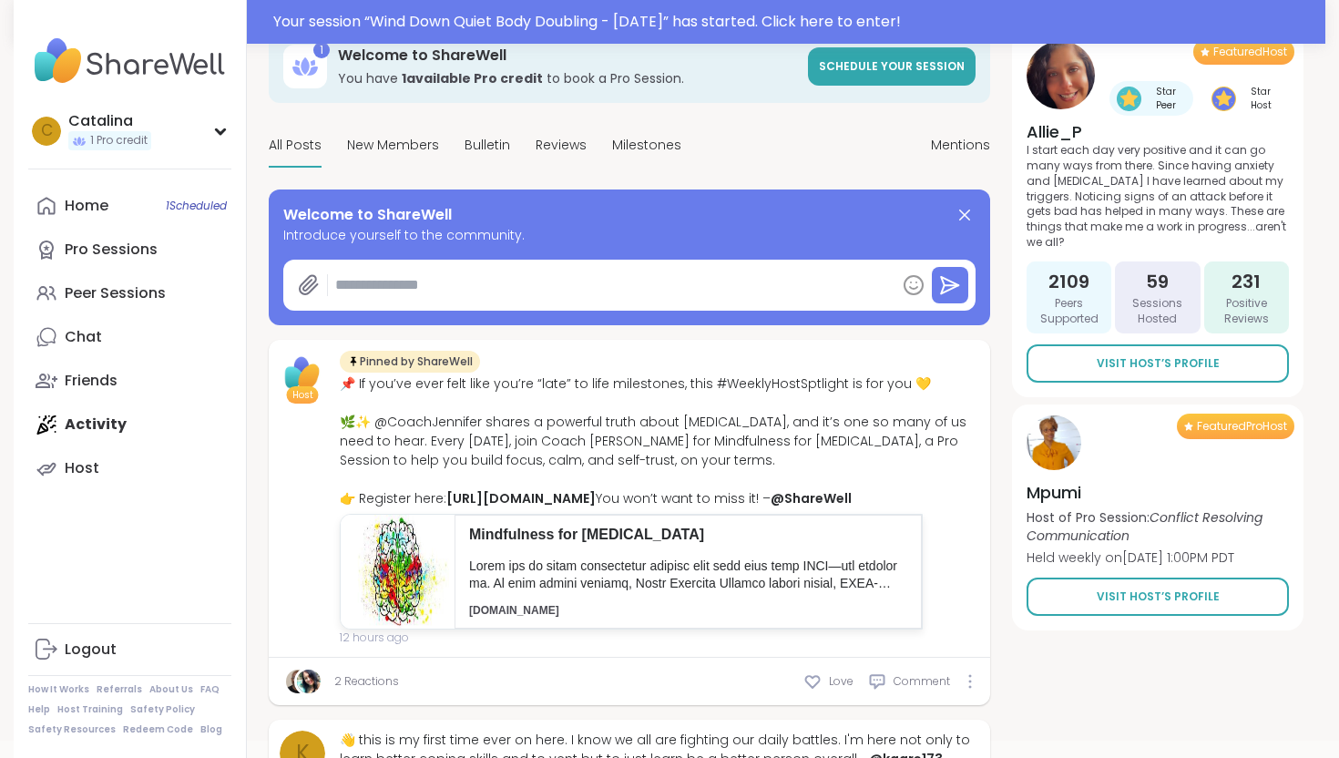
scroll to position [0, 0]
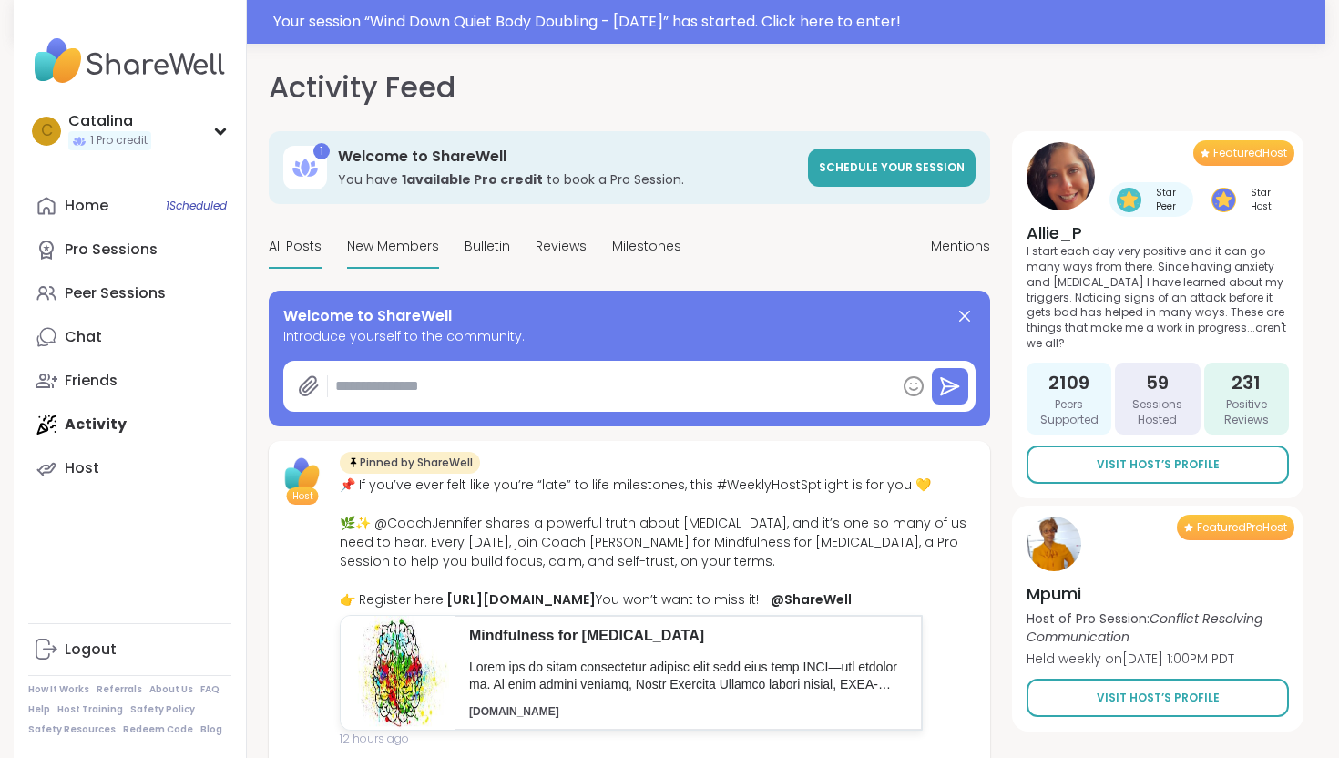
click at [387, 253] on span "New Members" at bounding box center [393, 246] width 92 height 19
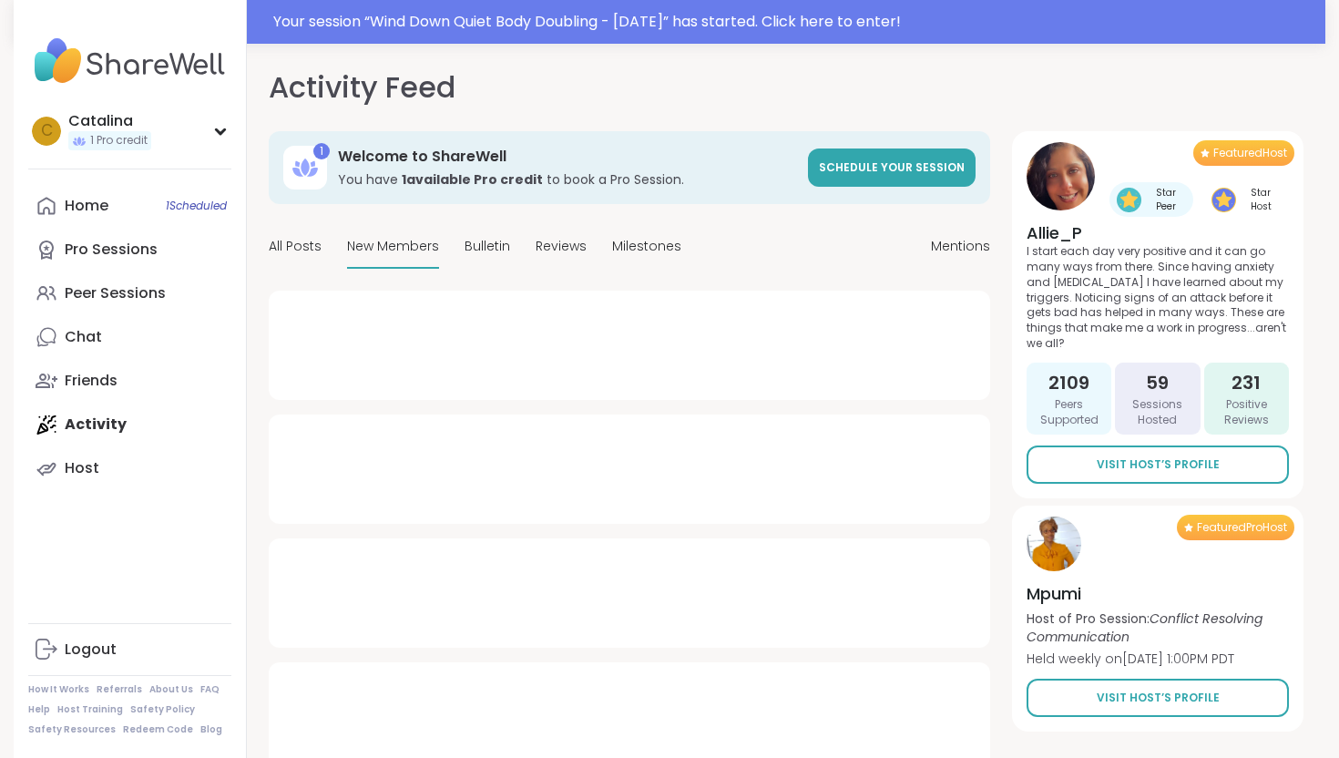
type textarea "*"
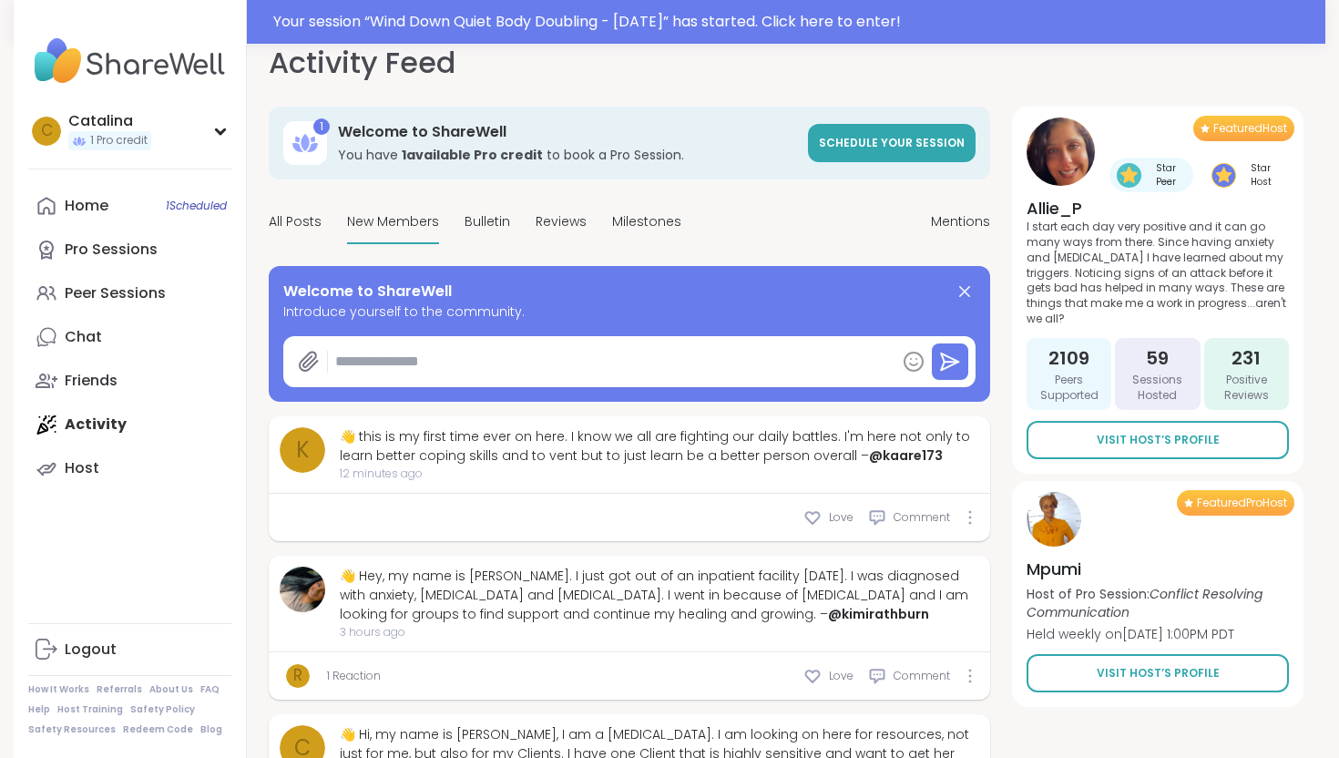
scroll to position [38, 0]
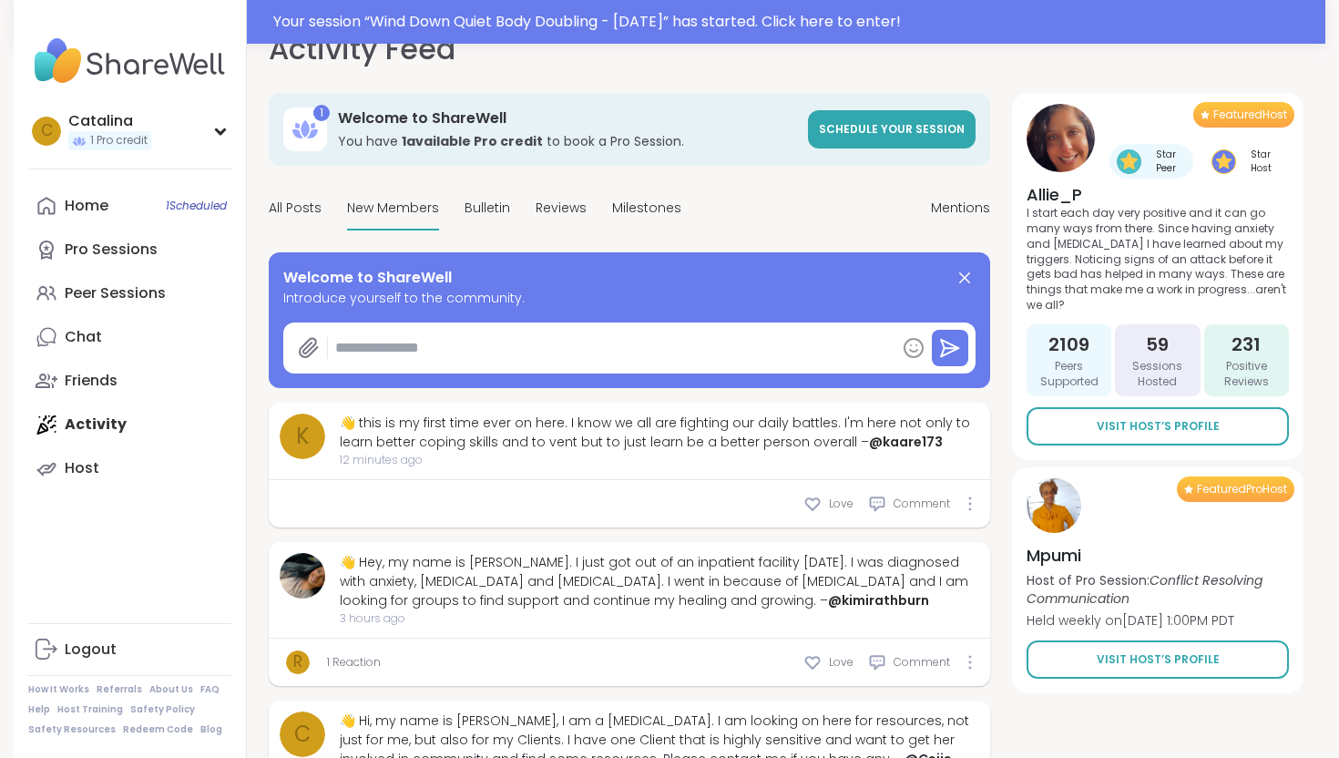
click at [338, 555] on div "👋 Hey, my name is [PERSON_NAME]. I just got out of an inpatient facility [DATE]…" at bounding box center [629, 590] width 699 height 74
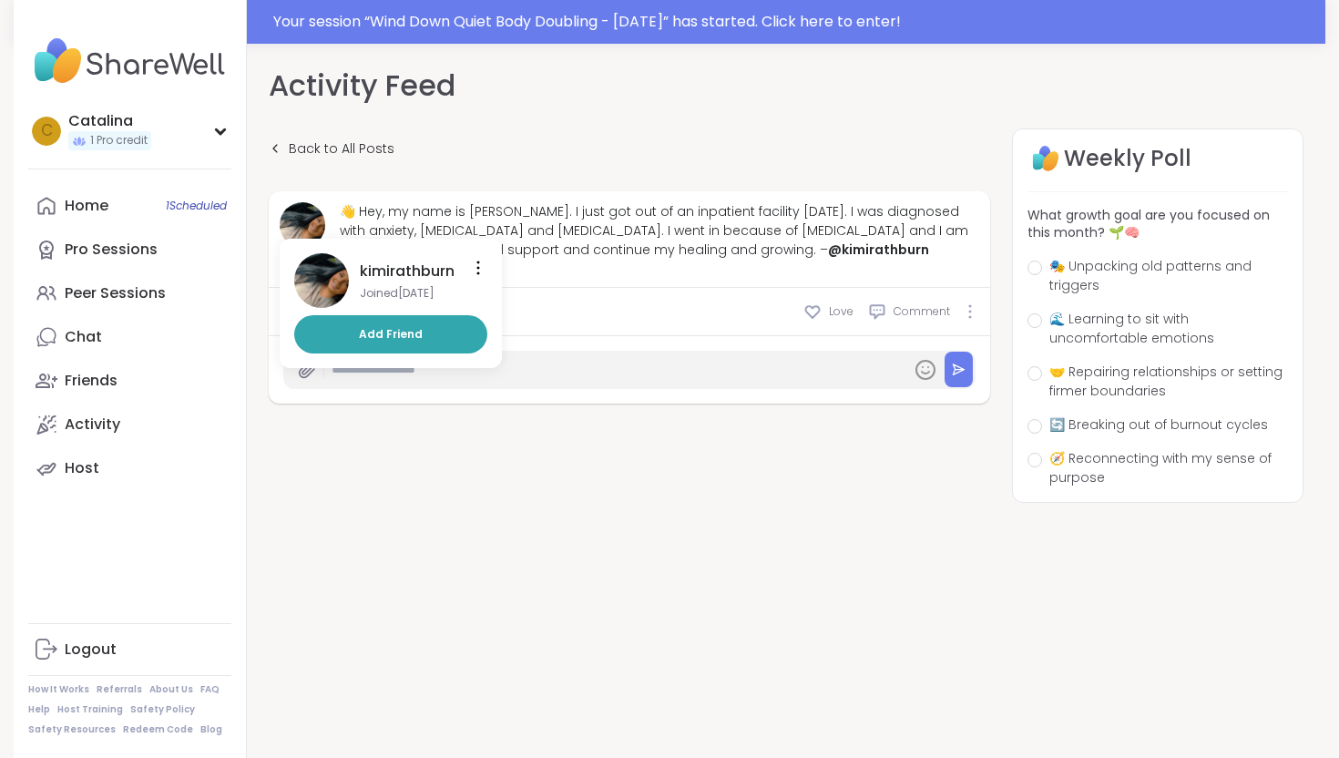
click at [291, 229] on img at bounding box center [303, 225] width 46 height 46
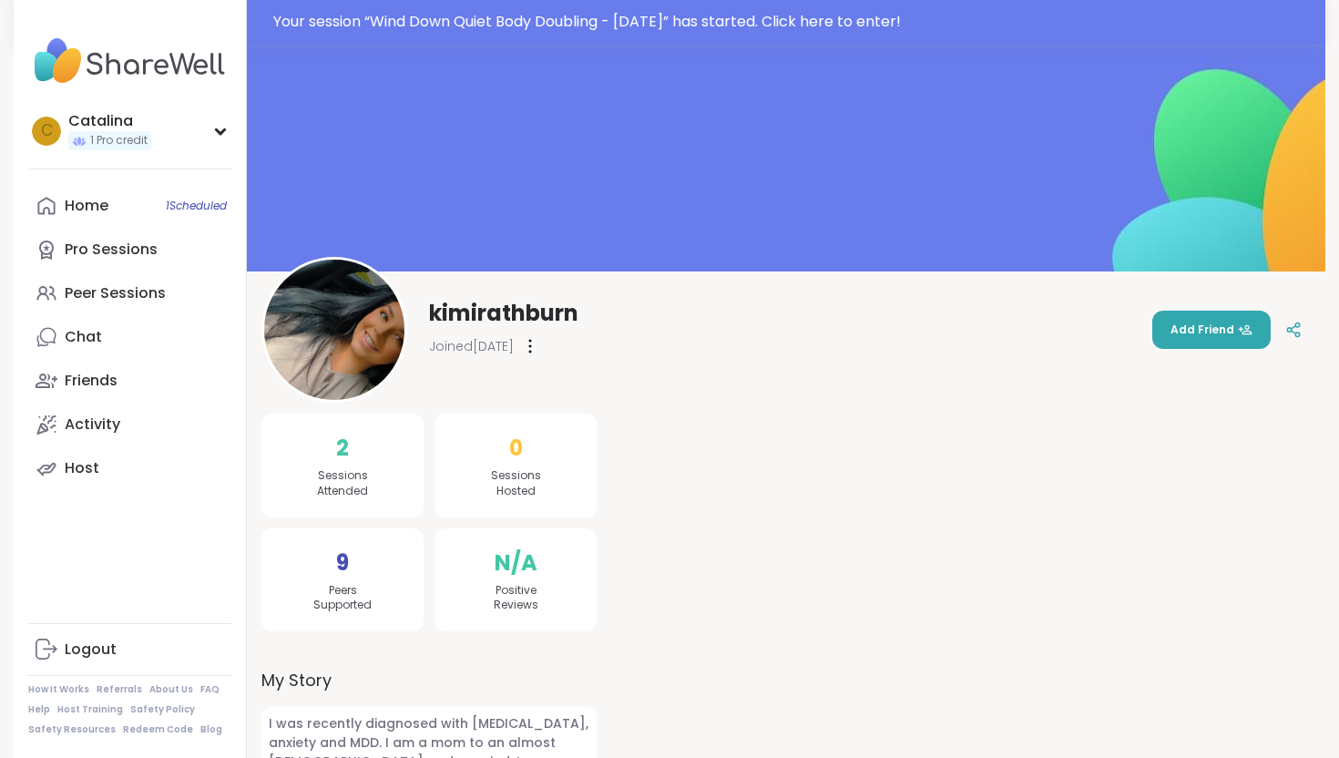
click at [341, 357] on img at bounding box center [334, 330] width 140 height 140
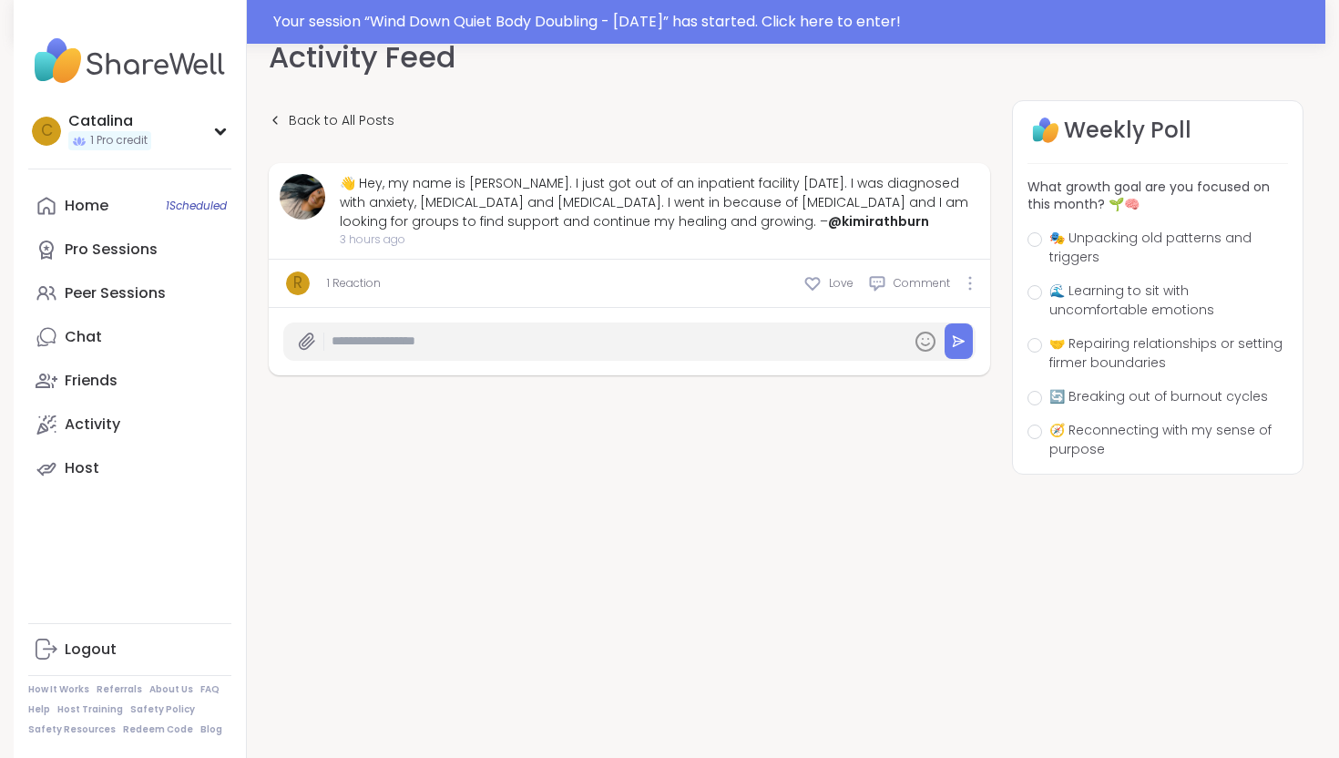
scroll to position [38, 0]
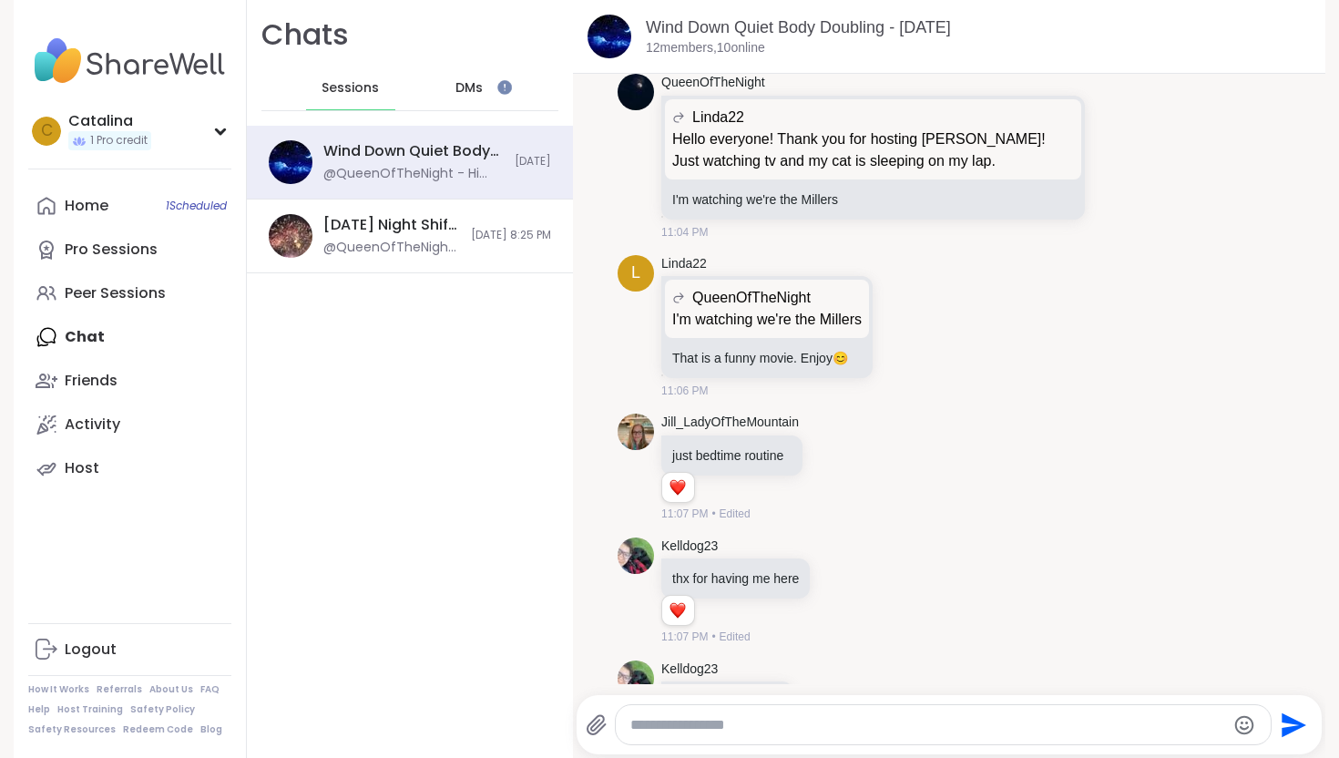
scroll to position [72, 0]
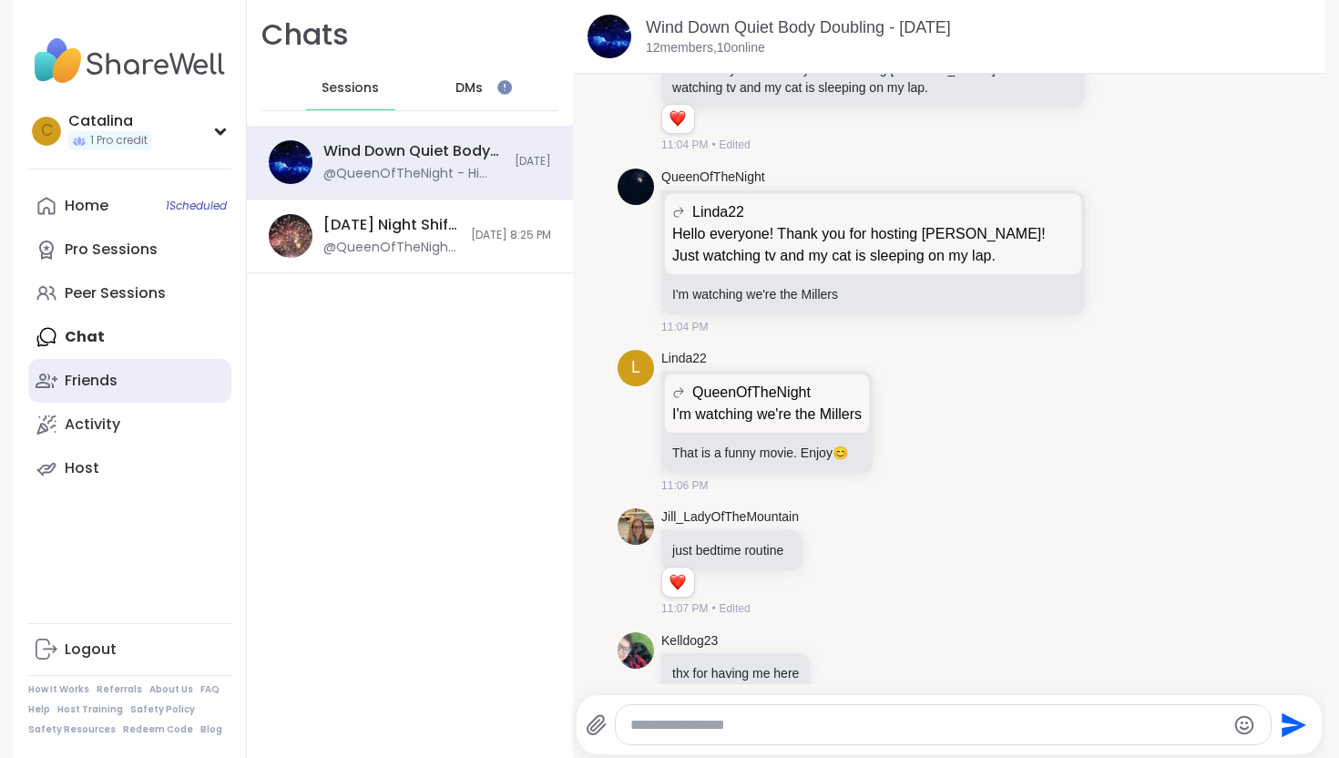
click at [108, 378] on div "Friends" at bounding box center [91, 381] width 53 height 20
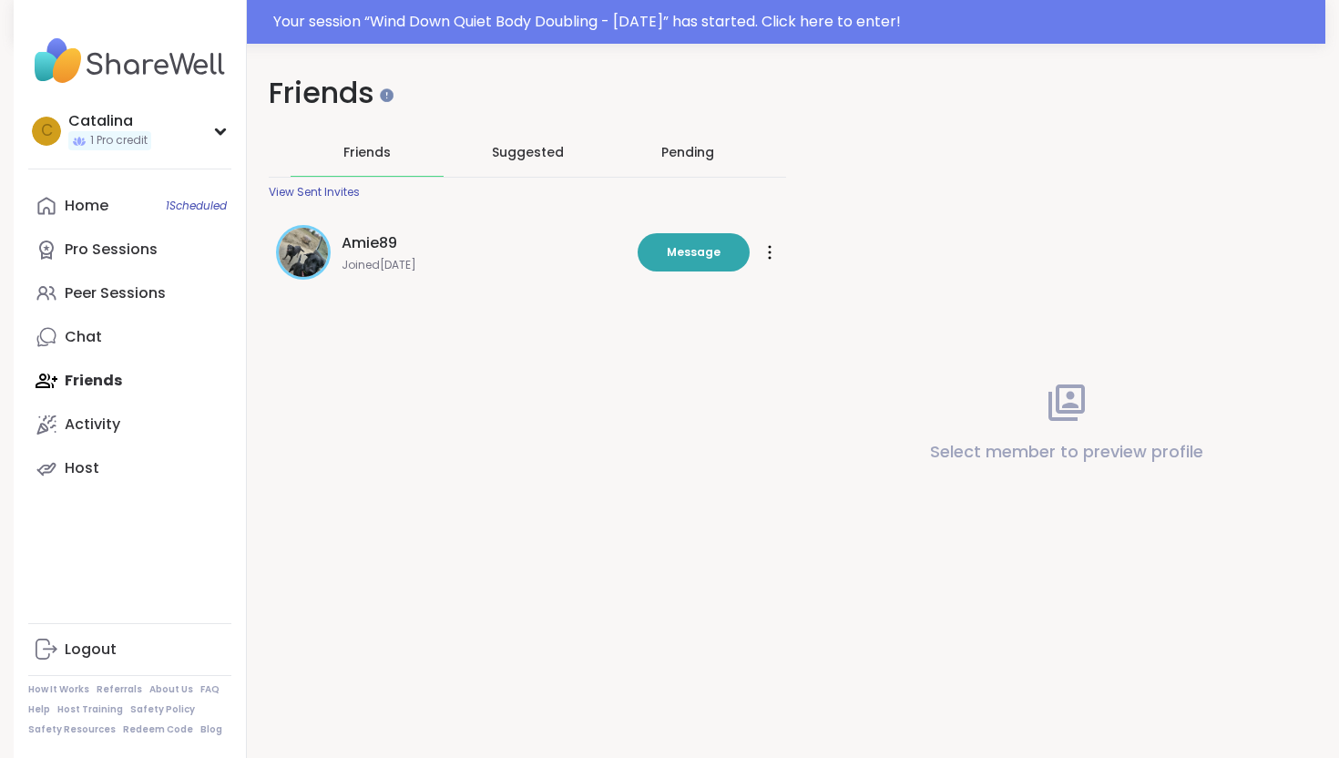
click at [321, 197] on div "View Sent Invites" at bounding box center [314, 192] width 91 height 15
click at [116, 295] on div "Peer Sessions" at bounding box center [115, 293] width 101 height 20
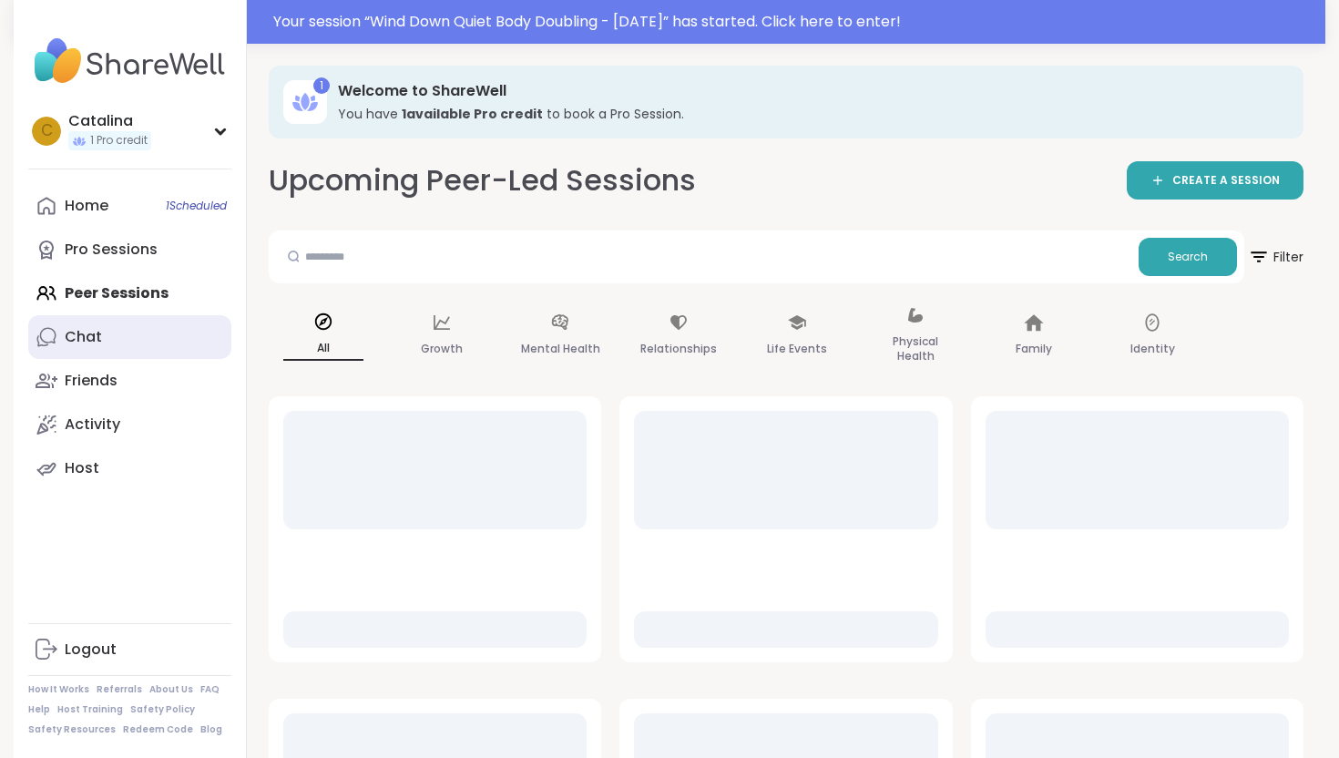
click at [114, 349] on link "Chat" at bounding box center [129, 337] width 203 height 44
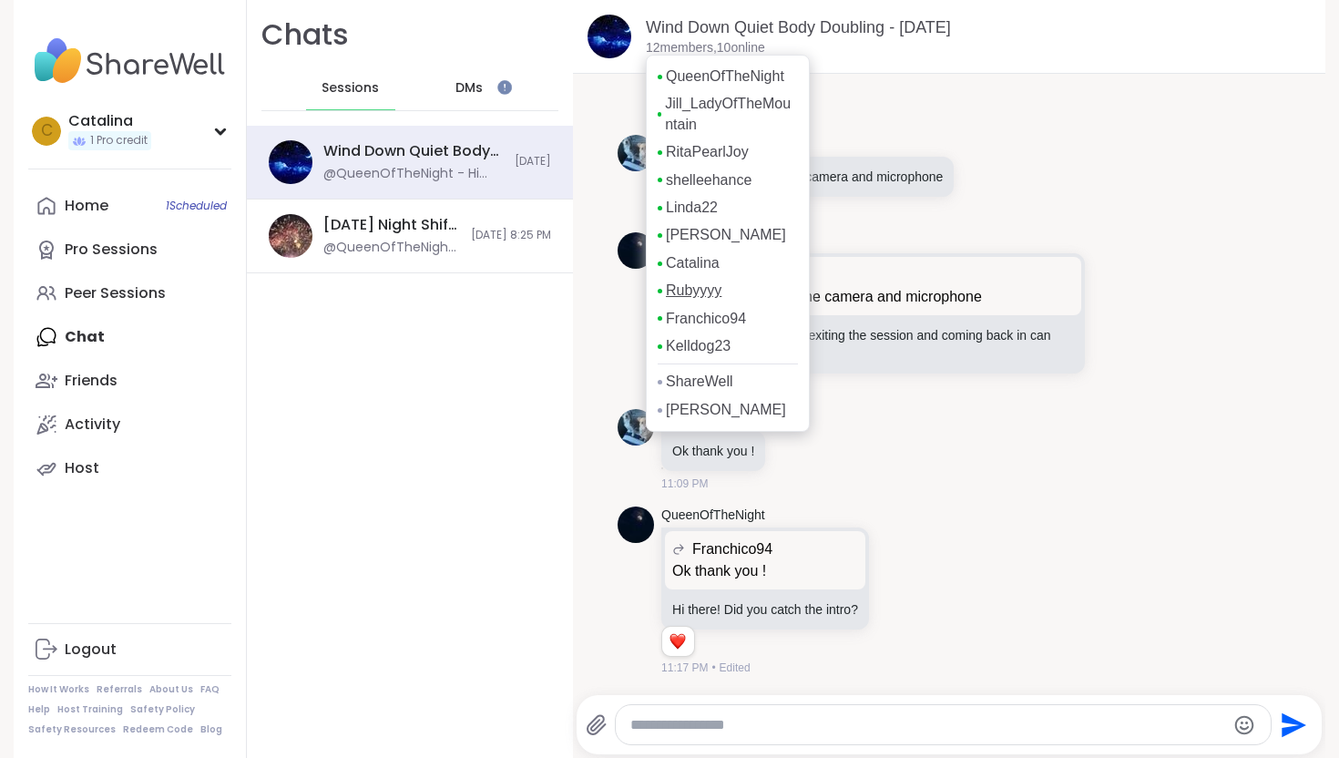
click at [683, 290] on link "Rubyyyy" at bounding box center [694, 290] width 56 height 20
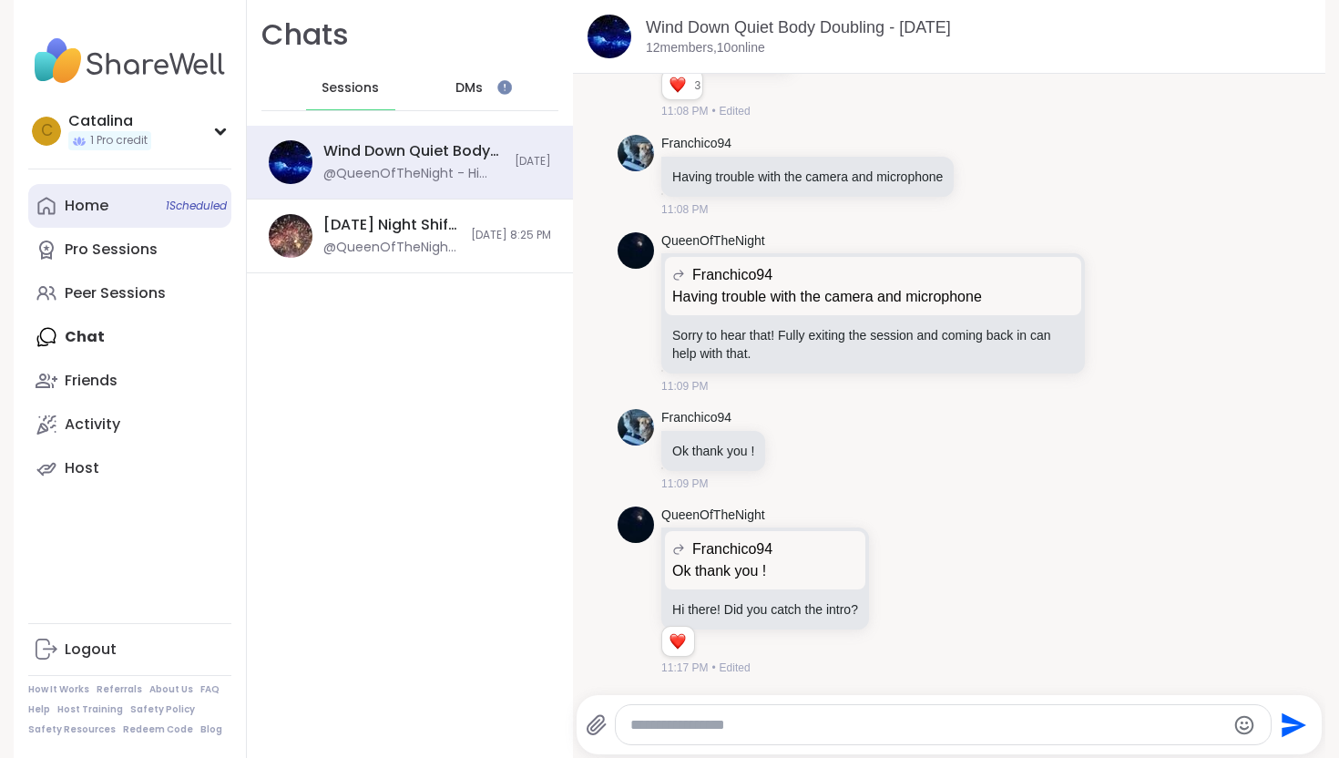
click at [137, 208] on link "Home 1 Scheduled" at bounding box center [129, 206] width 203 height 44
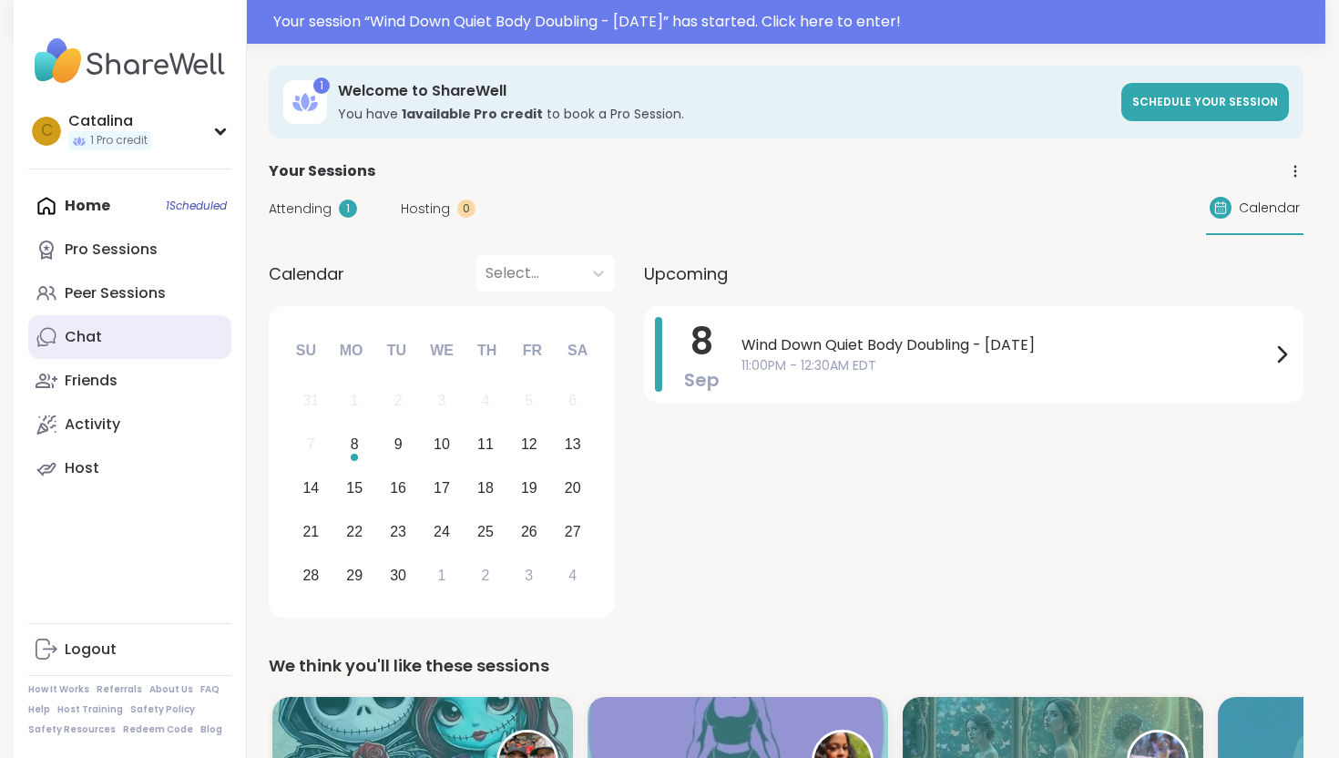
click at [96, 349] on link "Chat" at bounding box center [129, 337] width 203 height 44
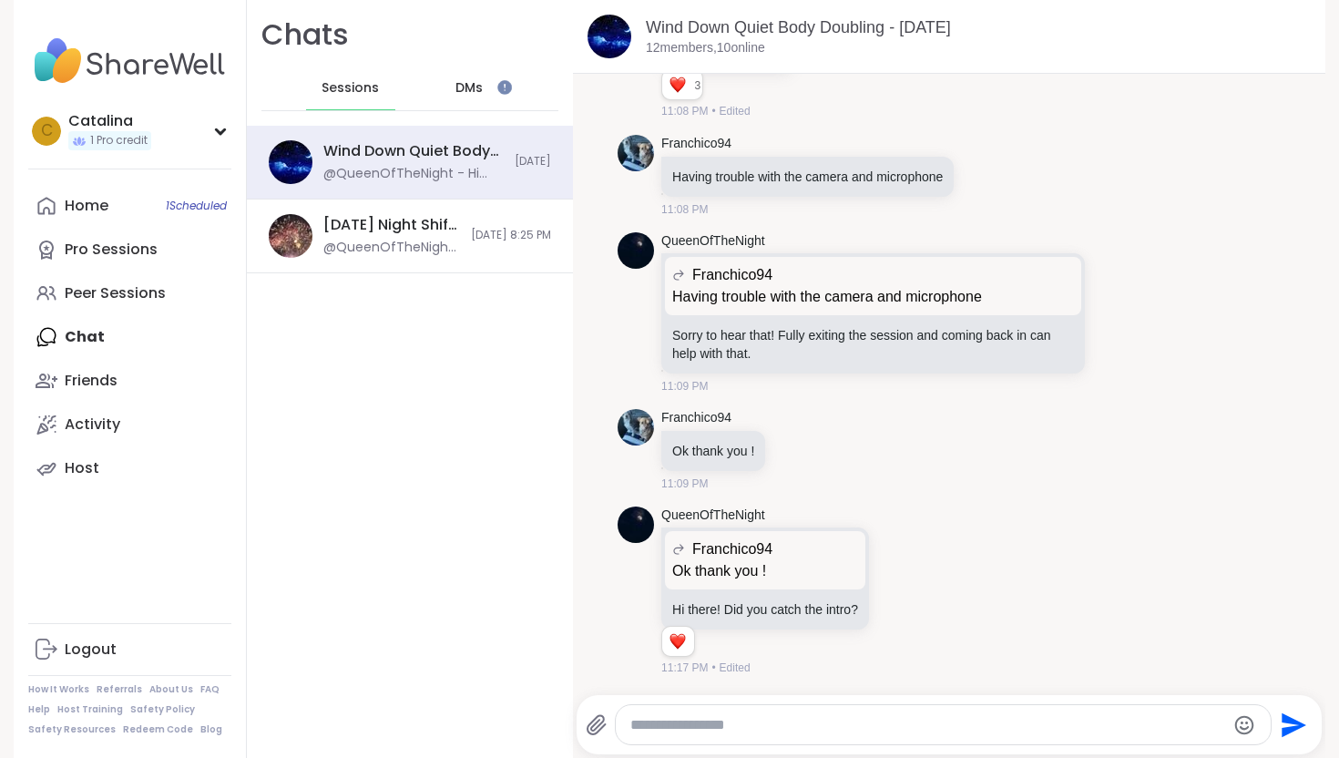
click at [472, 102] on div "DMs" at bounding box center [469, 88] width 89 height 44
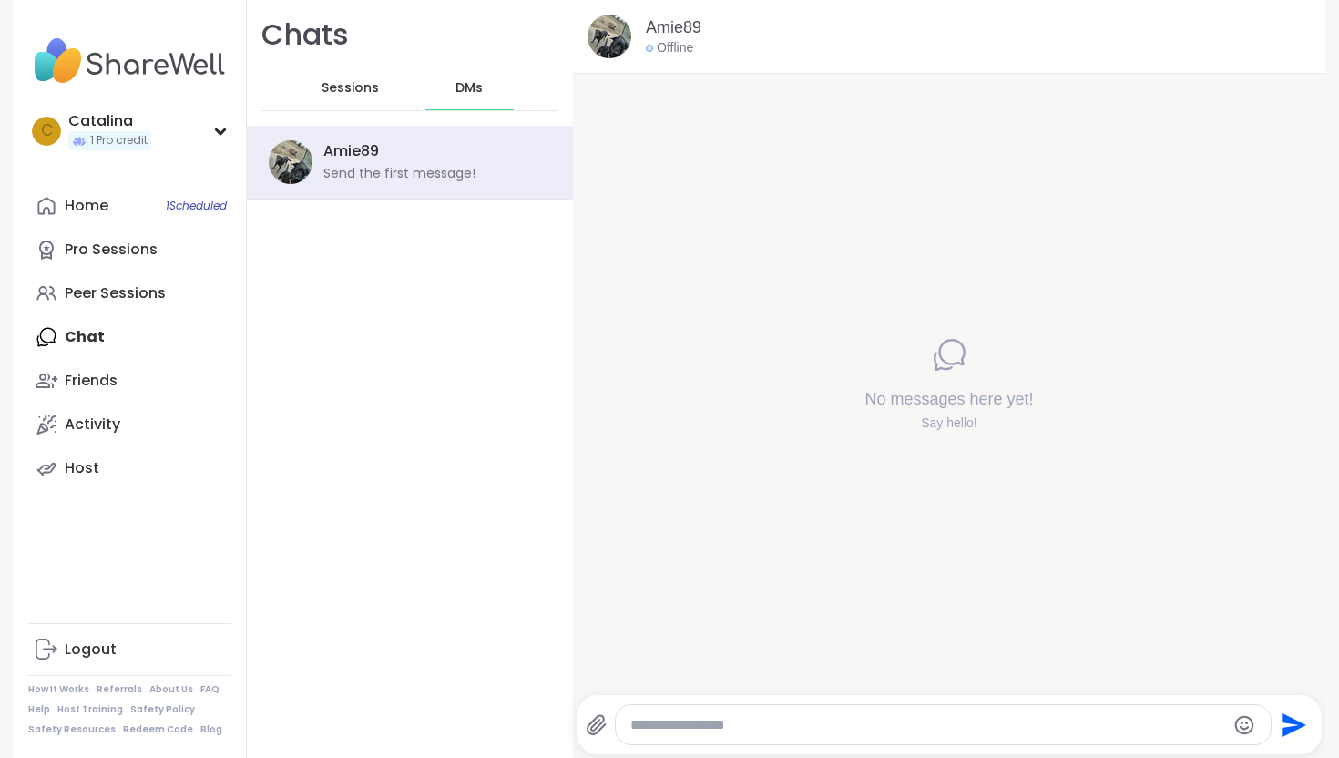
click at [352, 91] on span "Sessions" at bounding box center [349, 88] width 57 height 18
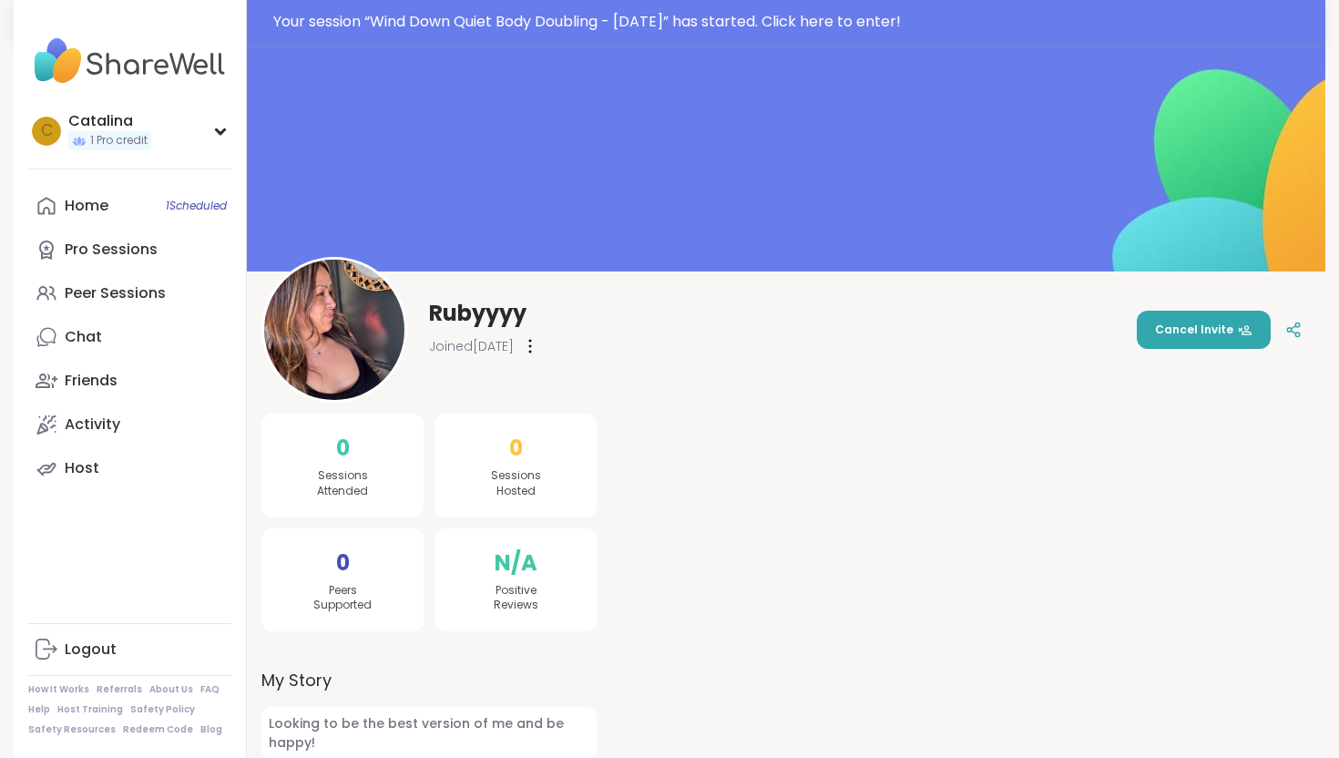
scroll to position [44, 0]
